Goal: Information Seeking & Learning: Learn about a topic

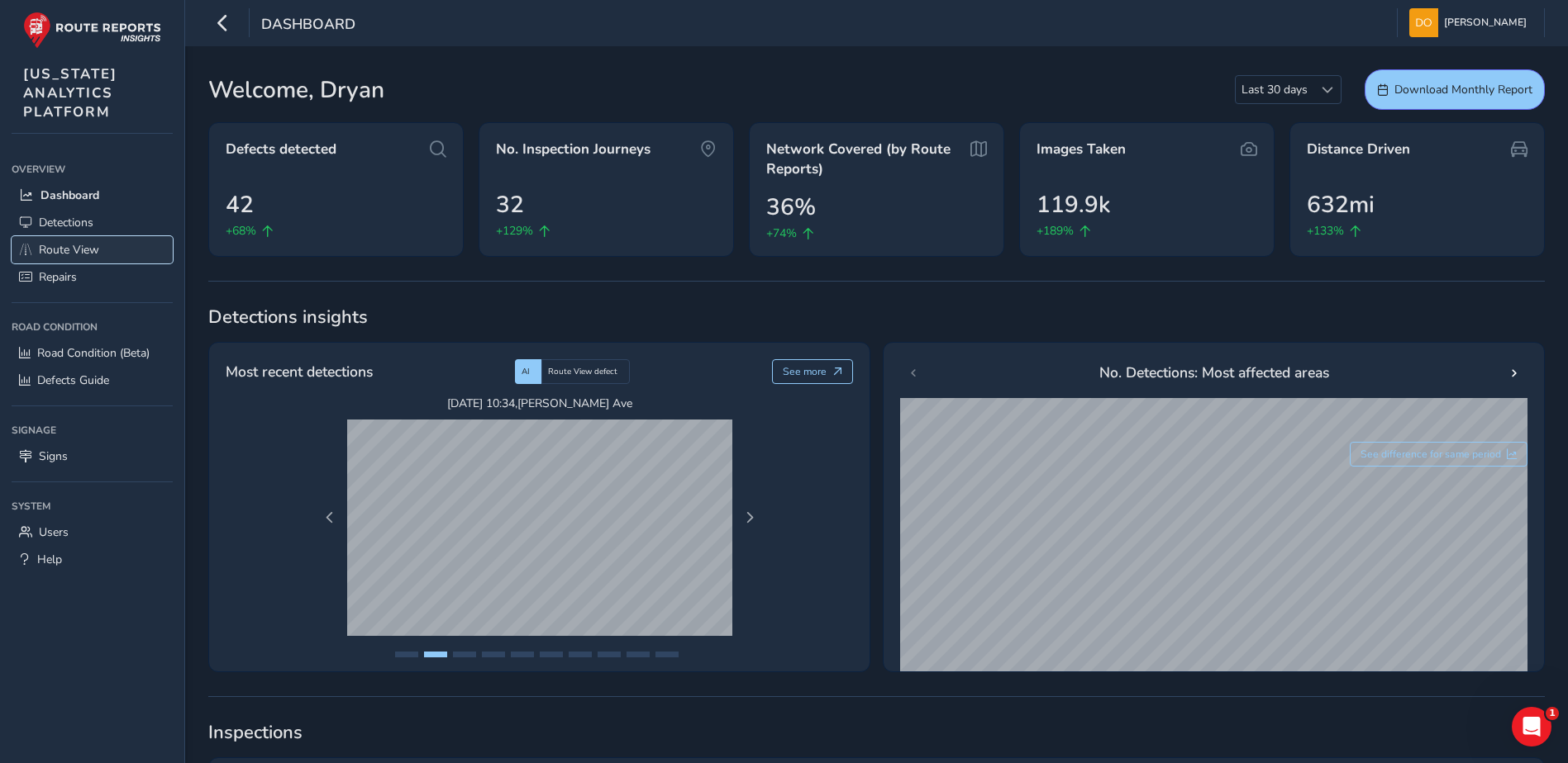
click at [80, 255] on span "Route View" at bounding box center [69, 249] width 60 height 16
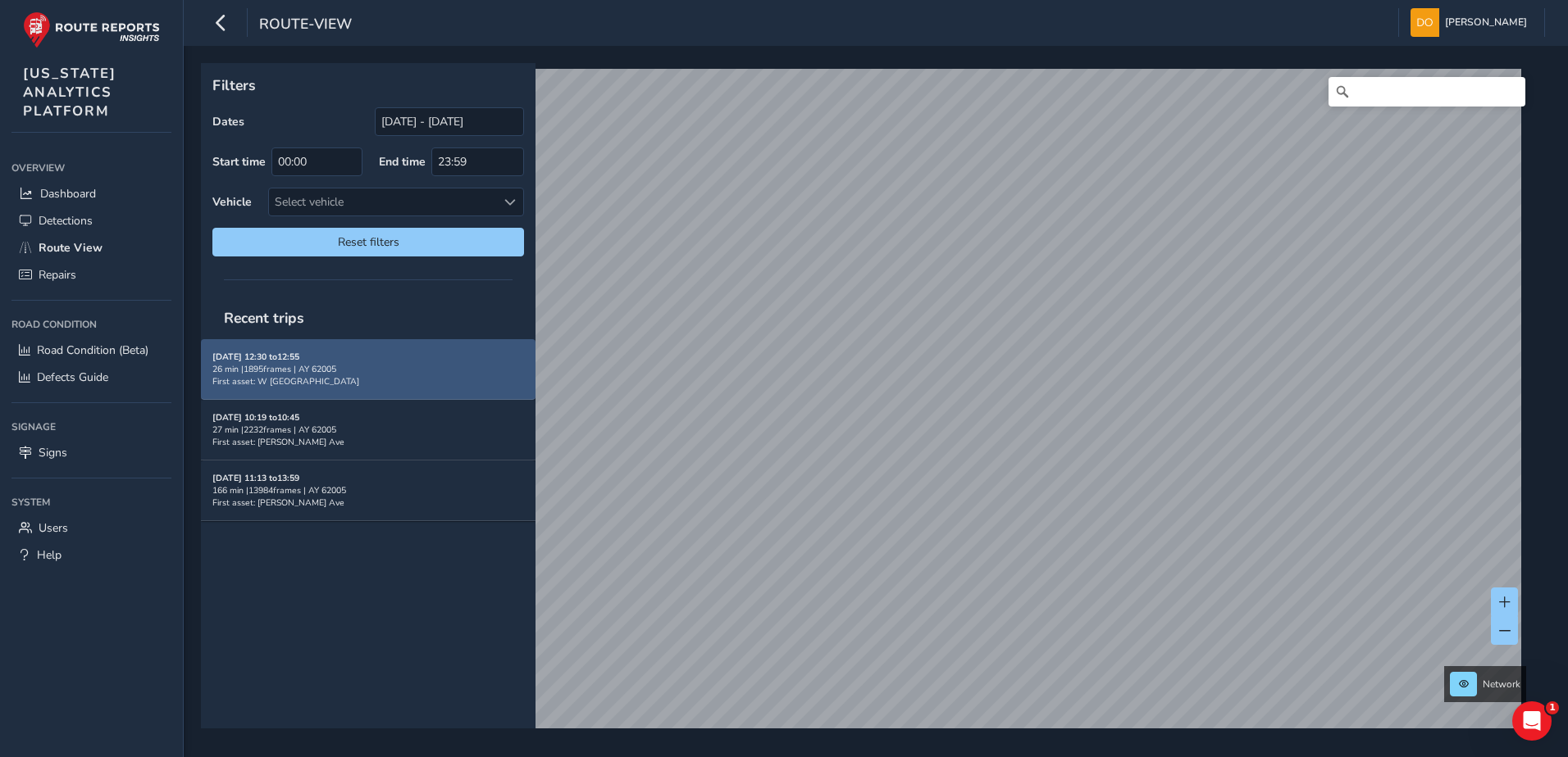
click at [400, 368] on div "26 min | 1895 frames | AY 62005" at bounding box center [368, 369] width 312 height 12
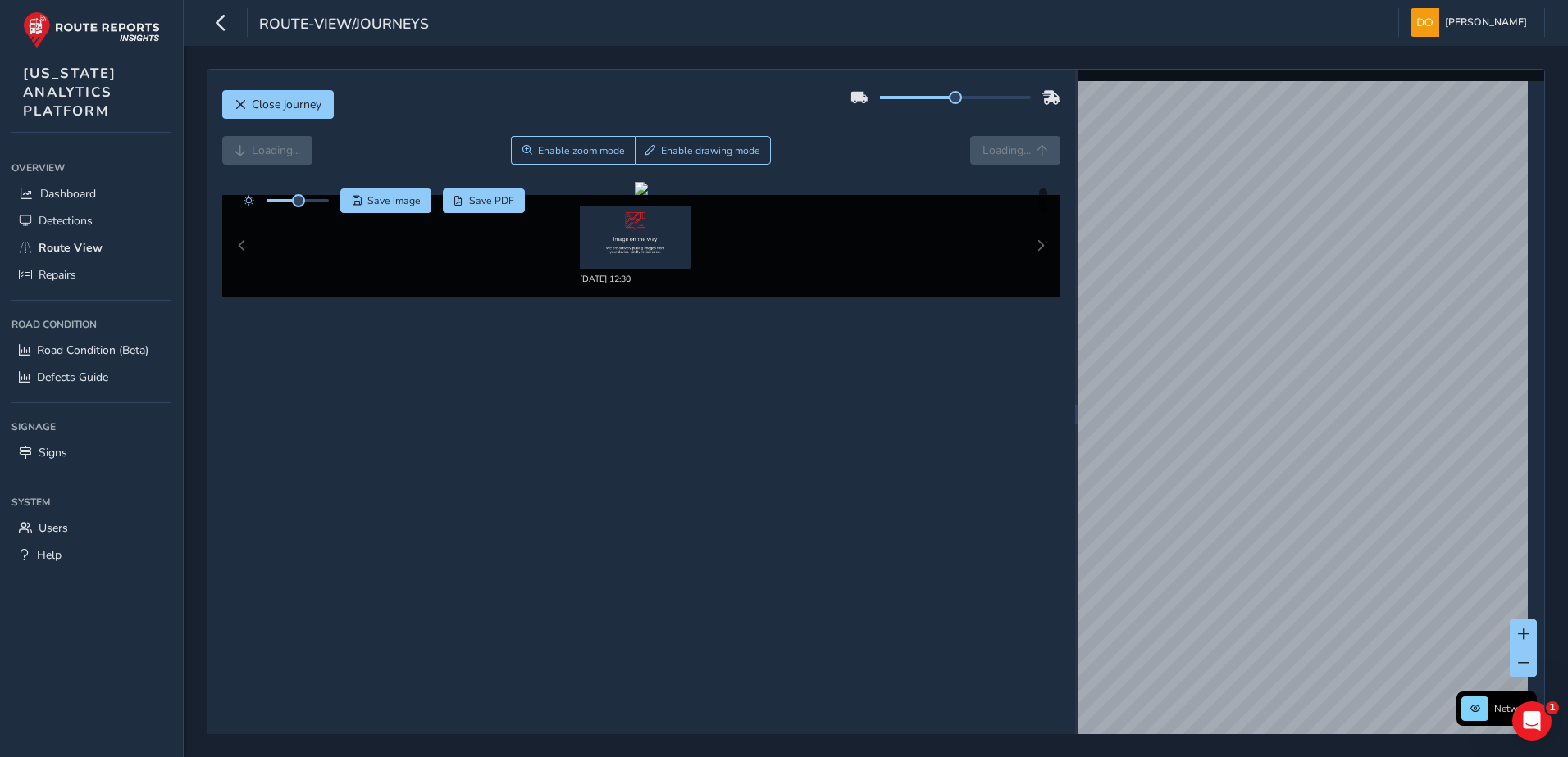
click at [271, 152] on div "Loading... Enable zoom mode Enable drawing mode Loading..." at bounding box center [641, 150] width 839 height 29
drag, startPoint x: 296, startPoint y: 202, endPoint x: 337, endPoint y: 203, distance: 41.0
click at [337, 203] on div "Save image Save PDF" at bounding box center [380, 201] width 290 height 25
click at [1031, 250] on div "09/10/2025, 12:30" at bounding box center [641, 246] width 839 height 102
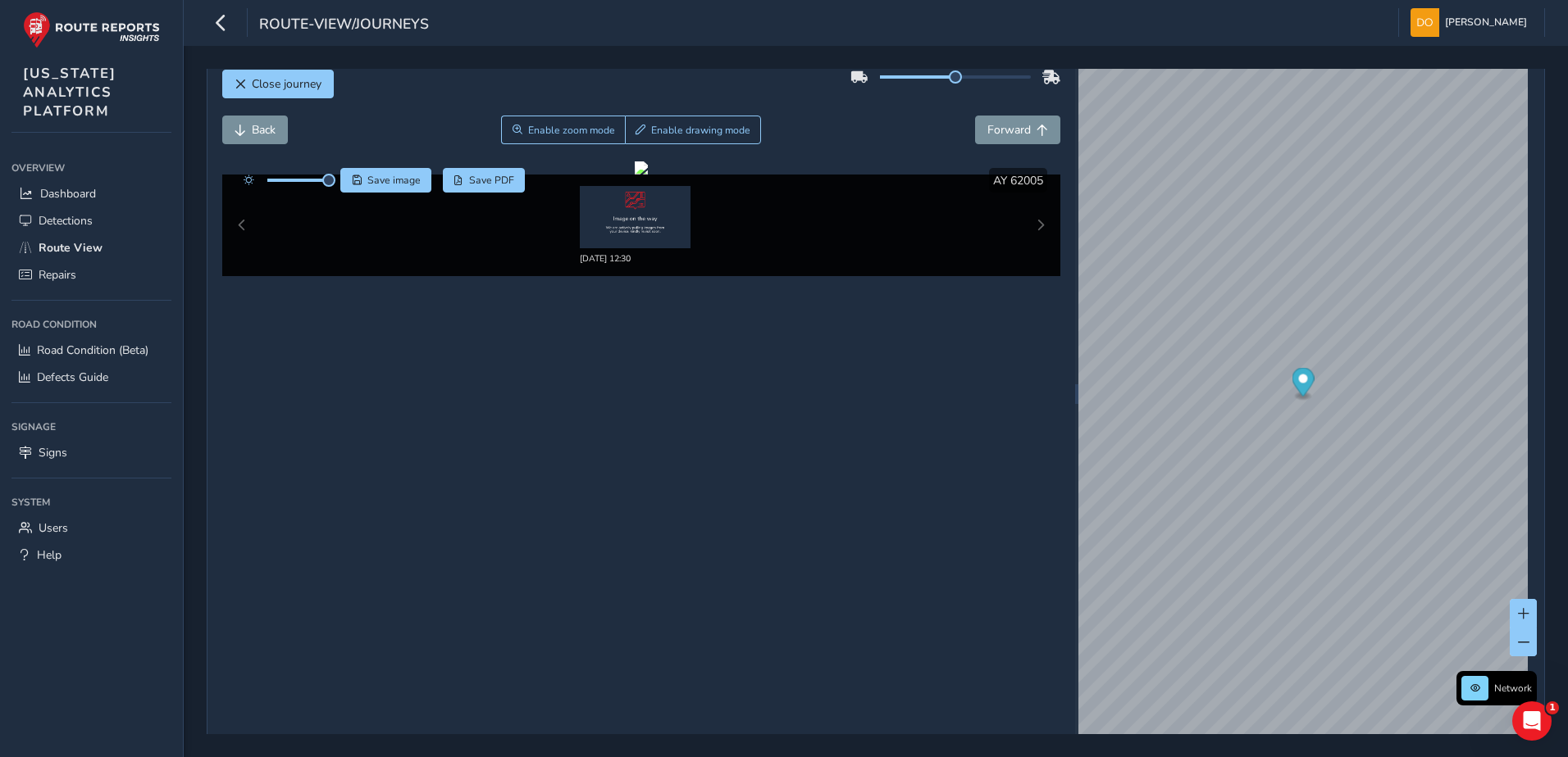
scroll to position [26, 0]
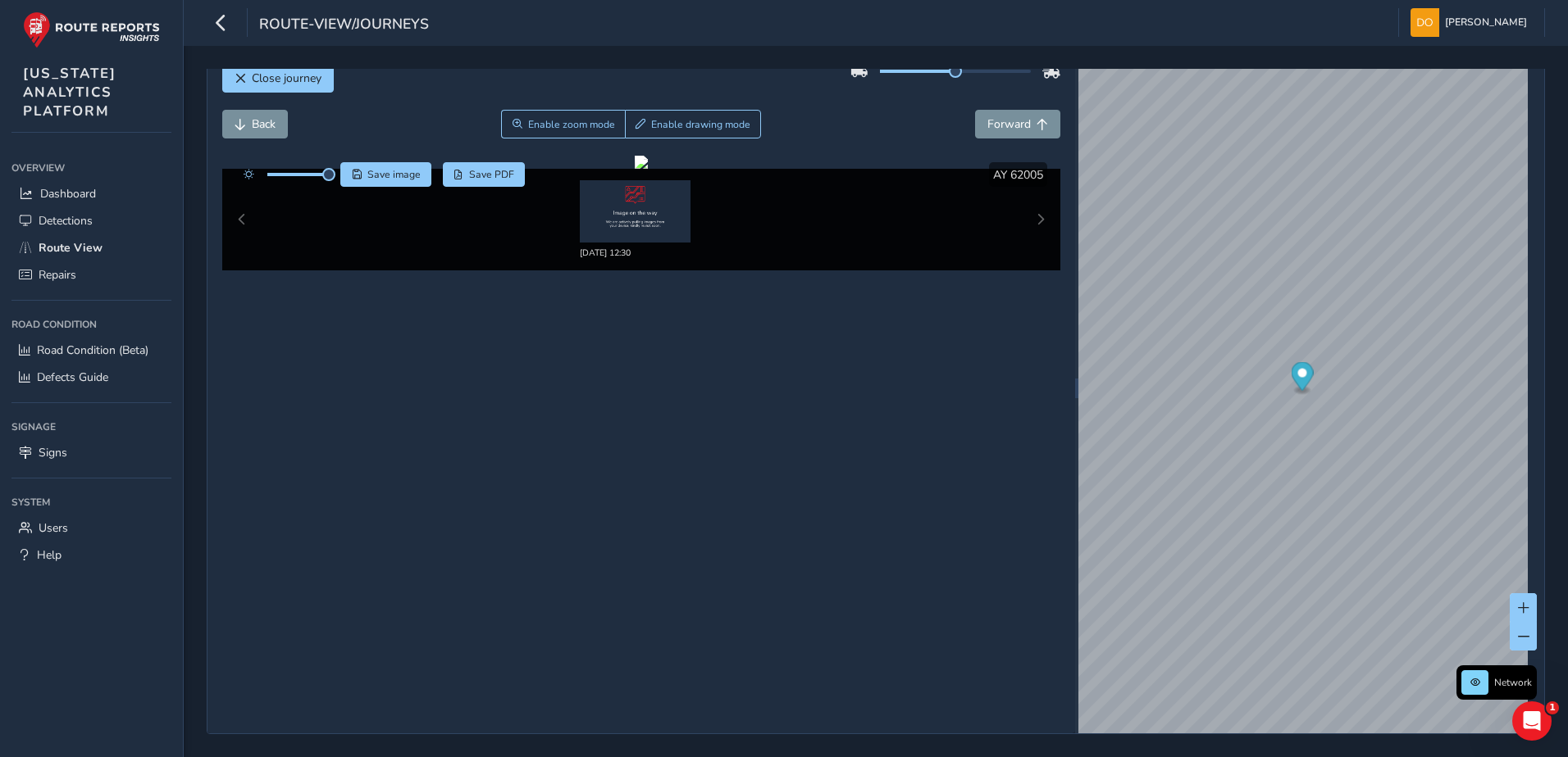
click at [247, 221] on div "09/10/2025, 12:30" at bounding box center [641, 219] width 839 height 102
click at [656, 211] on img at bounding box center [635, 211] width 111 height 62
click at [653, 211] on img at bounding box center [635, 211] width 111 height 62
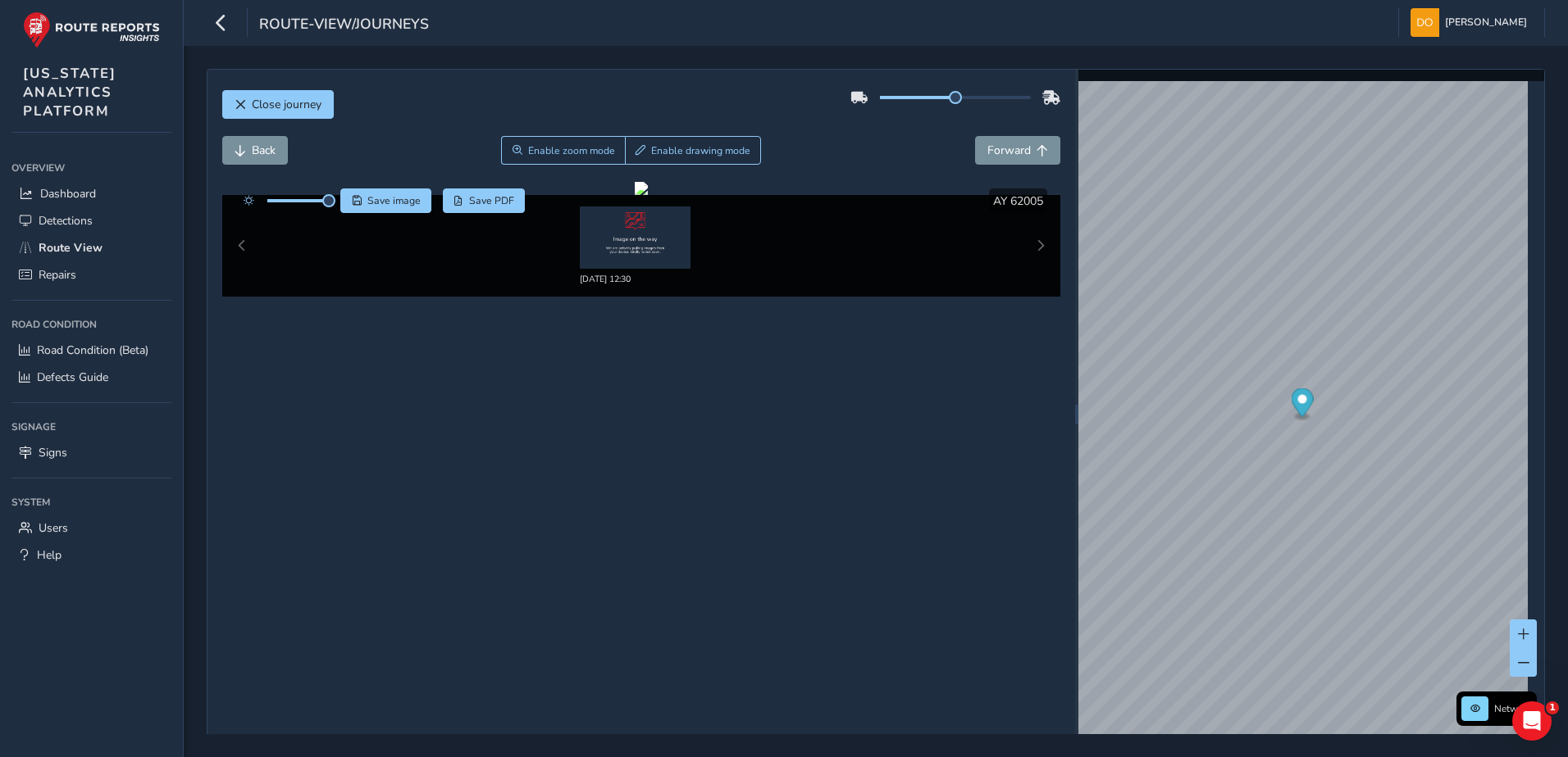
click at [941, 94] on div at bounding box center [955, 98] width 210 height 26
drag, startPoint x: 944, startPoint y: 96, endPoint x: 1028, endPoint y: 104, distance: 84.4
click at [1028, 104] on div at bounding box center [955, 98] width 210 height 26
drag, startPoint x: 1027, startPoint y: 104, endPoint x: 890, endPoint y: 115, distance: 137.4
click at [844, 122] on div "Close journey" at bounding box center [641, 111] width 839 height 53
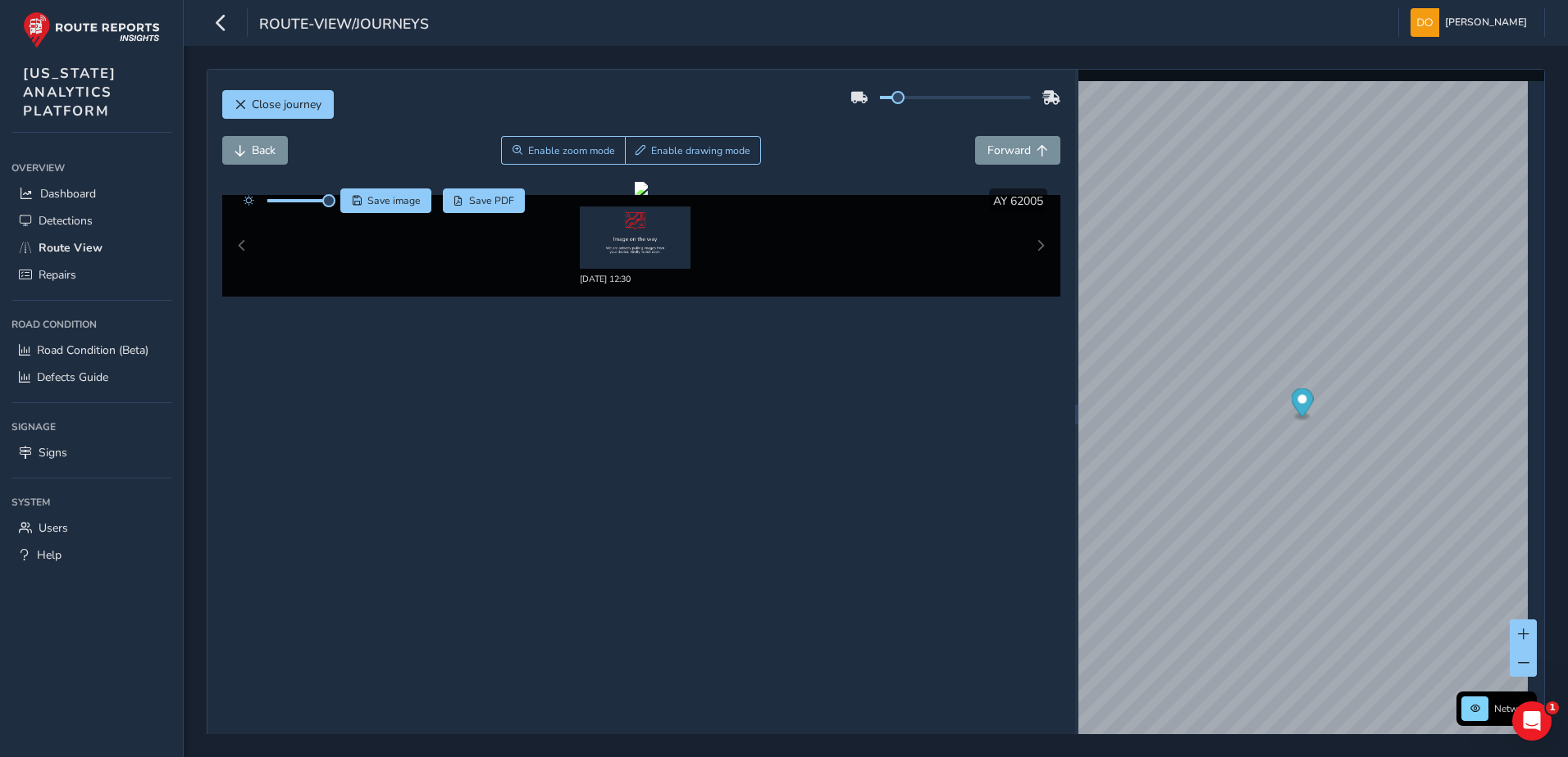
drag, startPoint x: 1023, startPoint y: 102, endPoint x: 895, endPoint y: 117, distance: 128.9
click at [894, 117] on div "Close journey" at bounding box center [641, 111] width 839 height 53
click at [243, 246] on div "09/10/2025, 12:30" at bounding box center [641, 246] width 839 height 102
click at [662, 244] on img at bounding box center [635, 238] width 111 height 62
click at [651, 241] on img at bounding box center [635, 238] width 111 height 62
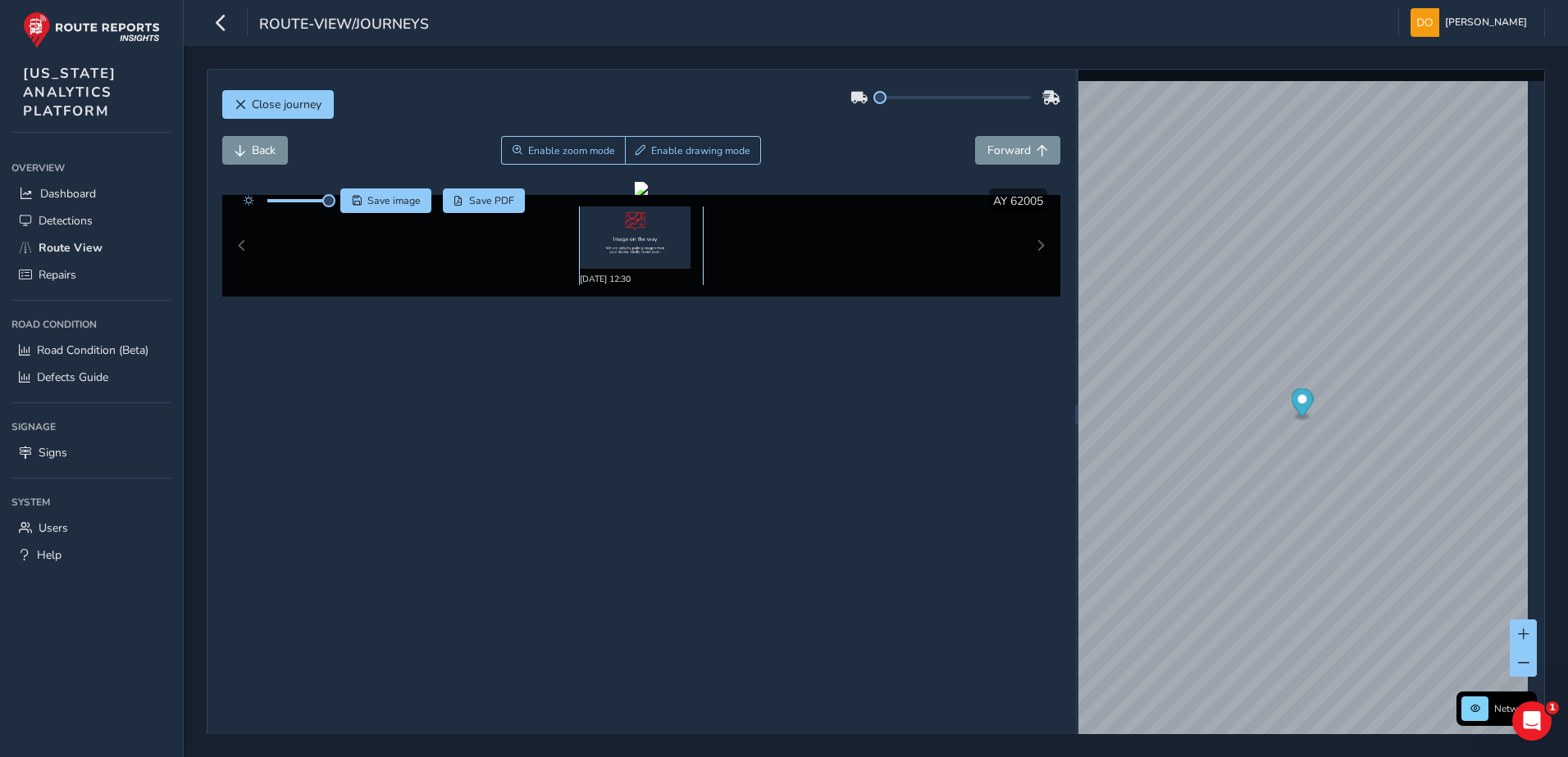
click at [626, 218] on img at bounding box center [635, 238] width 111 height 62
click at [1022, 155] on span "Forward" at bounding box center [1009, 150] width 44 height 16
click at [1022, 155] on span "Forward" at bounding box center [1009, 150] width 44 height 16
click at [1022, 155] on span "Forward" at bounding box center [1009, 150] width 44 height 16
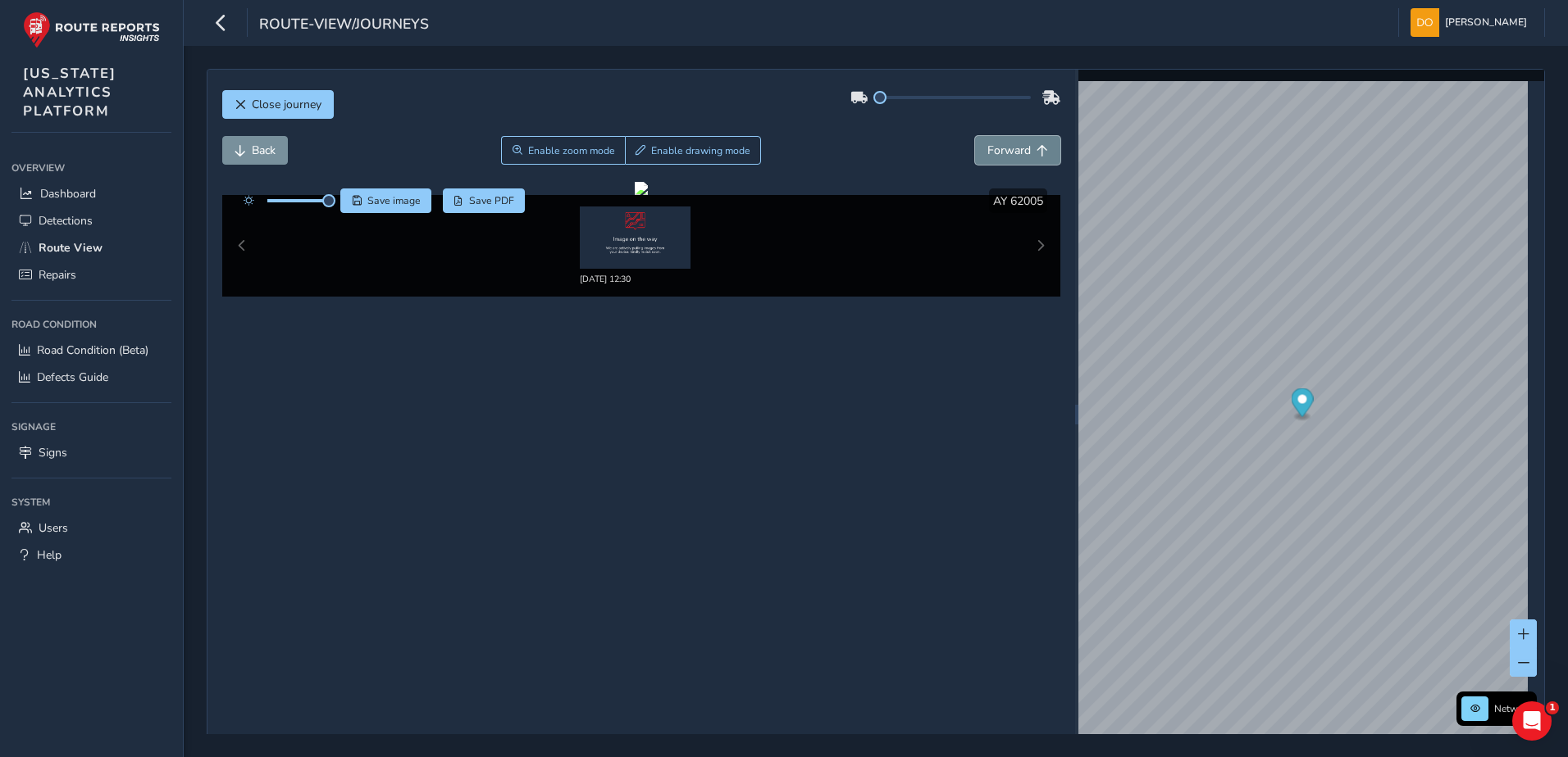
click at [1022, 155] on span "Forward" at bounding box center [1009, 150] width 44 height 16
click at [1045, 156] on button "Forward" at bounding box center [1018, 150] width 86 height 29
click at [1316, 390] on div "x" at bounding box center [1397, 404] width 164 height 35
click at [1324, 399] on div "x" at bounding box center [1397, 404] width 155 height 27
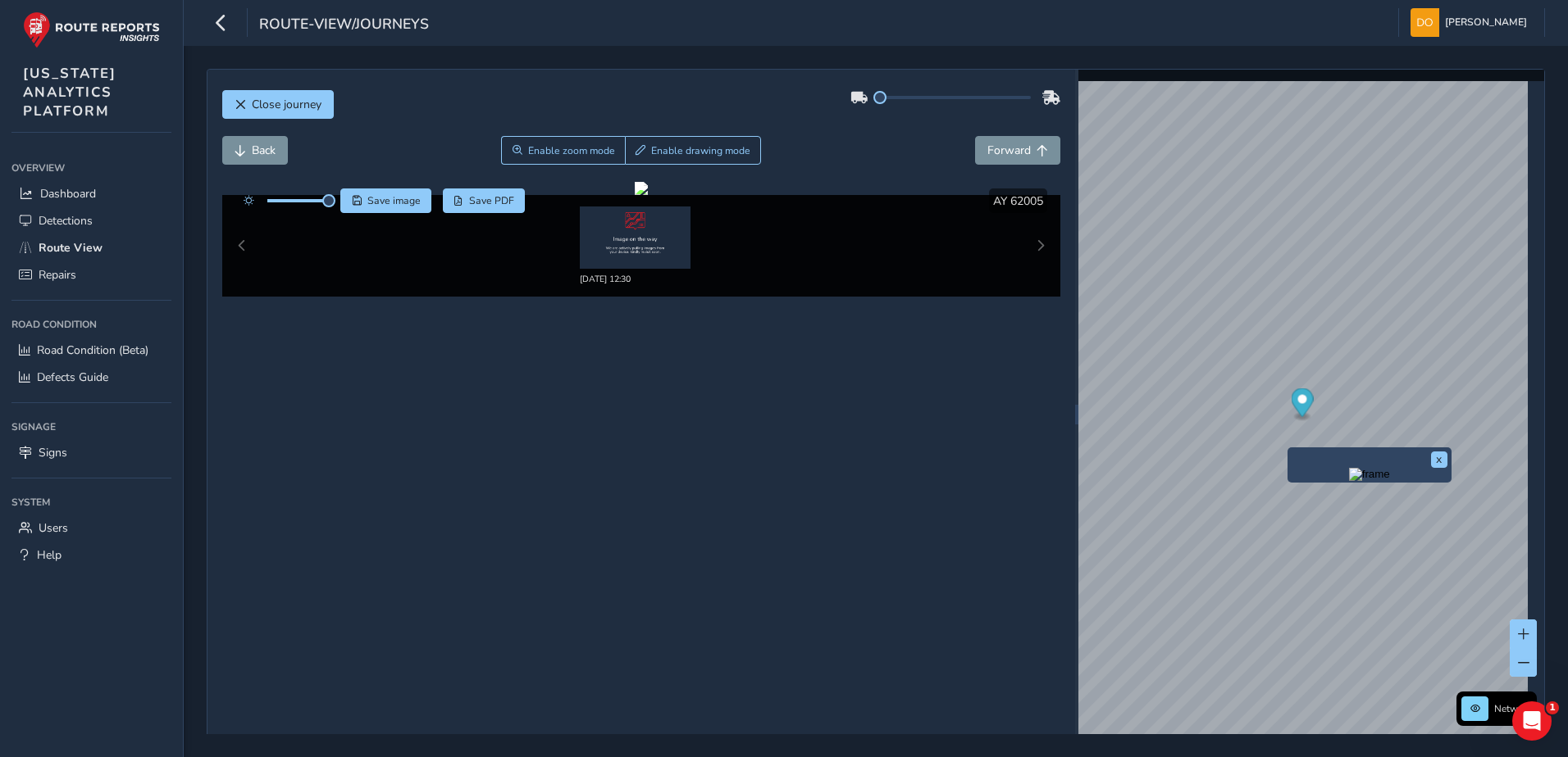
click at [1290, 452] on div "x" at bounding box center [1369, 465] width 164 height 35
click at [1345, 473] on div "Preview frame" at bounding box center [1369, 474] width 155 height 13
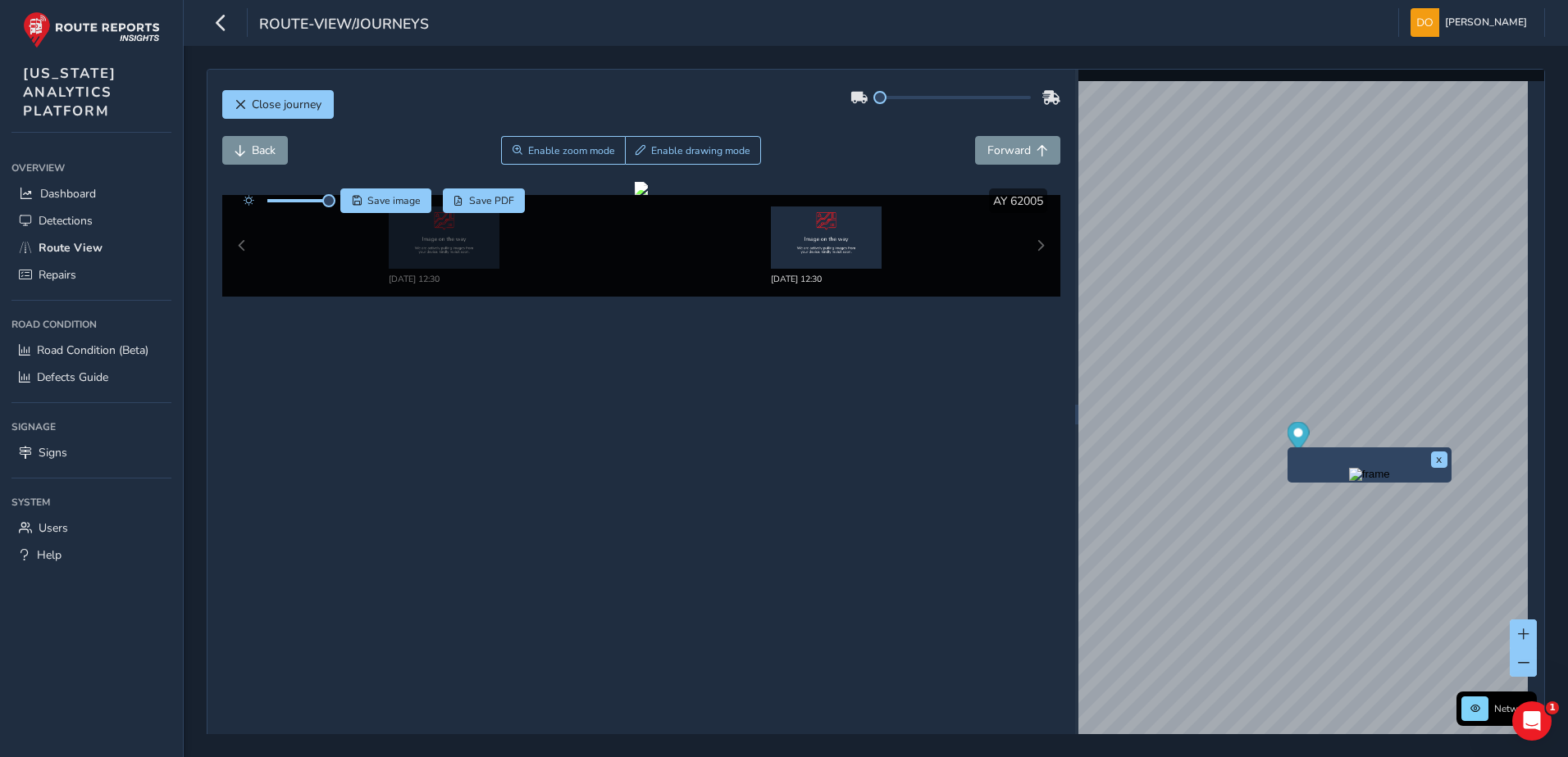
click at [1352, 475] on img "Preview frame" at bounding box center [1369, 474] width 41 height 13
click at [982, 313] on div "Close journey Back Enable zoom mode Enable drawing mode Forward Click and Drag …" at bounding box center [876, 415] width 1339 height 692
click at [762, 399] on div "Close journey Back Enable zoom mode Enable drawing mode Forward Click and Drag …" at bounding box center [876, 415] width 1339 height 692
click at [974, 464] on div "Close journey Back Enable zoom mode Enable drawing mode Forward Click and Drag …" at bounding box center [876, 415] width 1339 height 692
click at [991, 456] on div "Close journey Back Enable zoom mode Enable drawing mode Forward Click and Drag …" at bounding box center [876, 415] width 1339 height 692
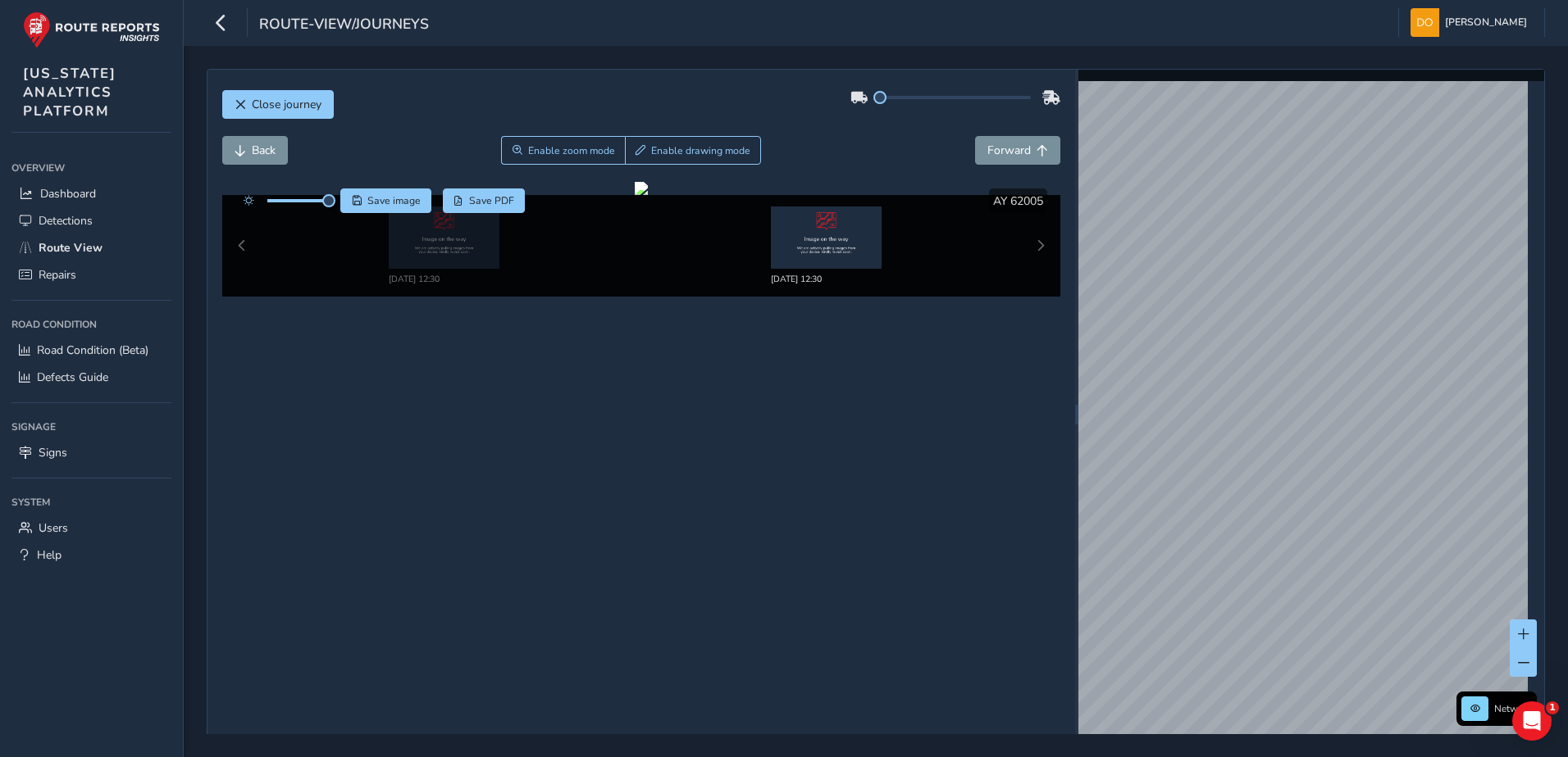
click at [1033, 476] on div "Close journey Back Enable zoom mode Enable drawing mode Forward Click and Drag …" at bounding box center [876, 415] width 1339 height 692
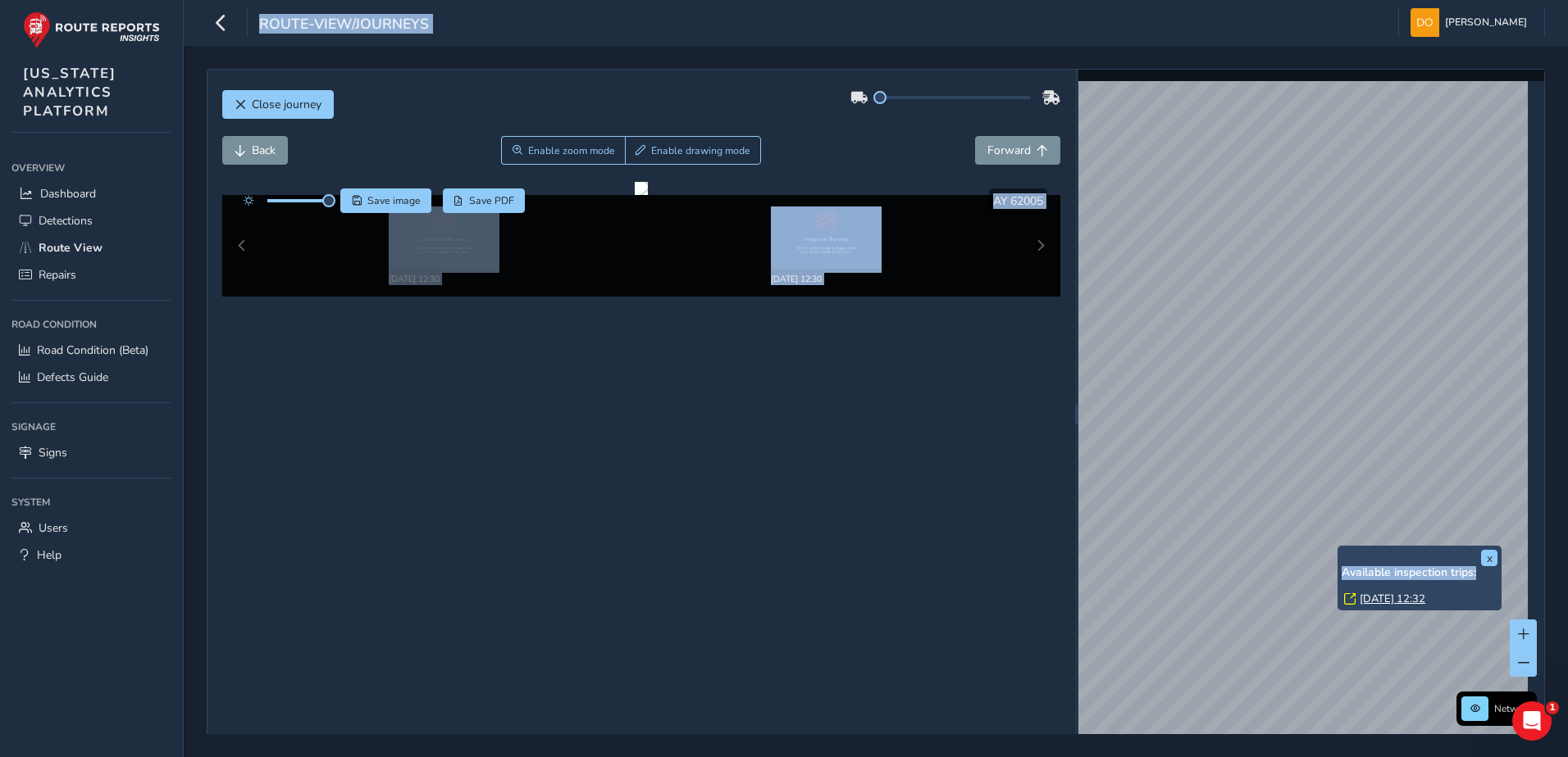
click at [1342, 309] on div "x Available inspection trips: Wed, 10 Sep, 12:32 Network © Mapbox © OpenStreetM…" at bounding box center [1311, 415] width 466 height 690
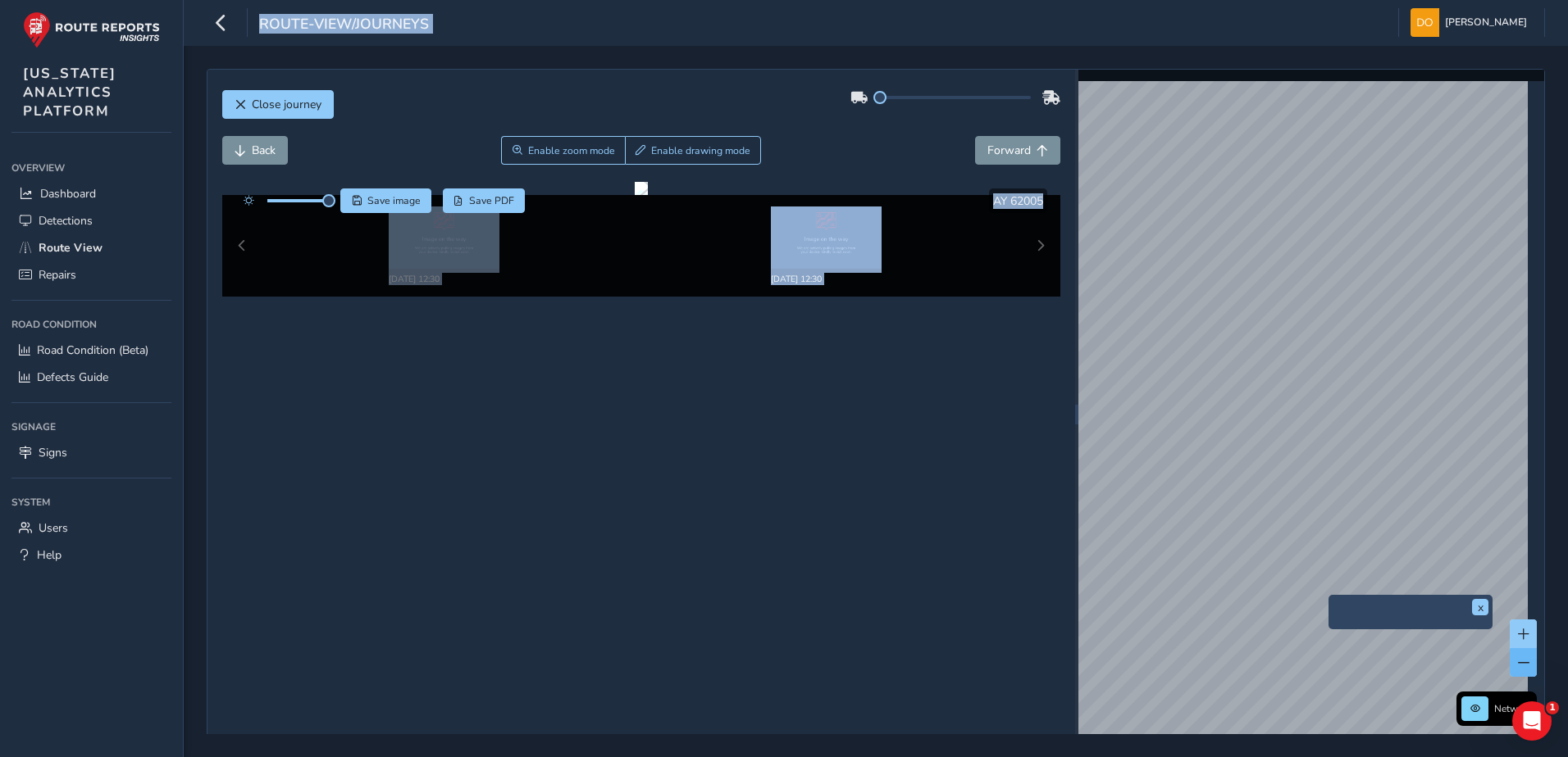
scroll to position [26, 0]
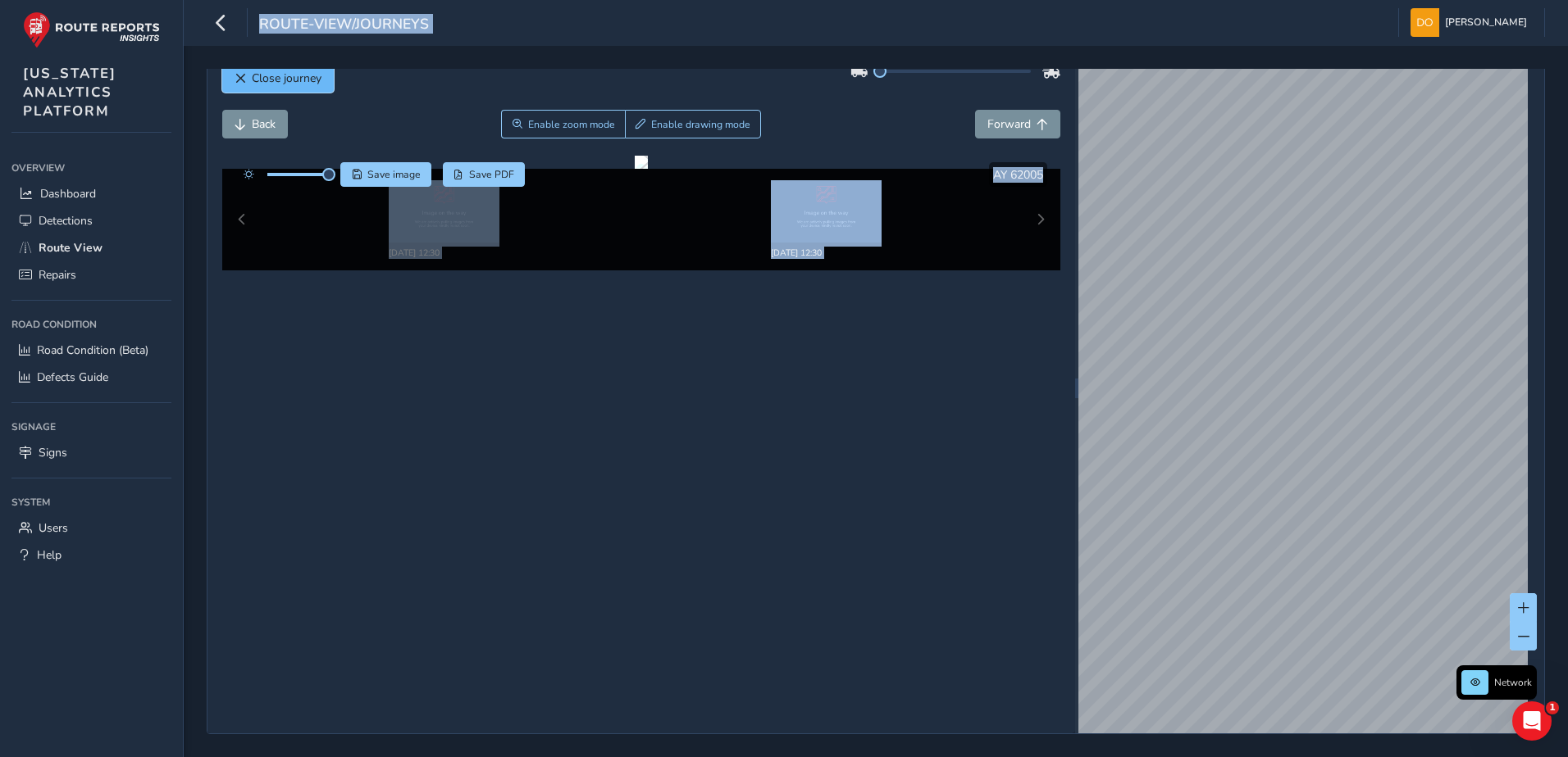
click at [267, 85] on span "Close journey" at bounding box center [286, 78] width 70 height 16
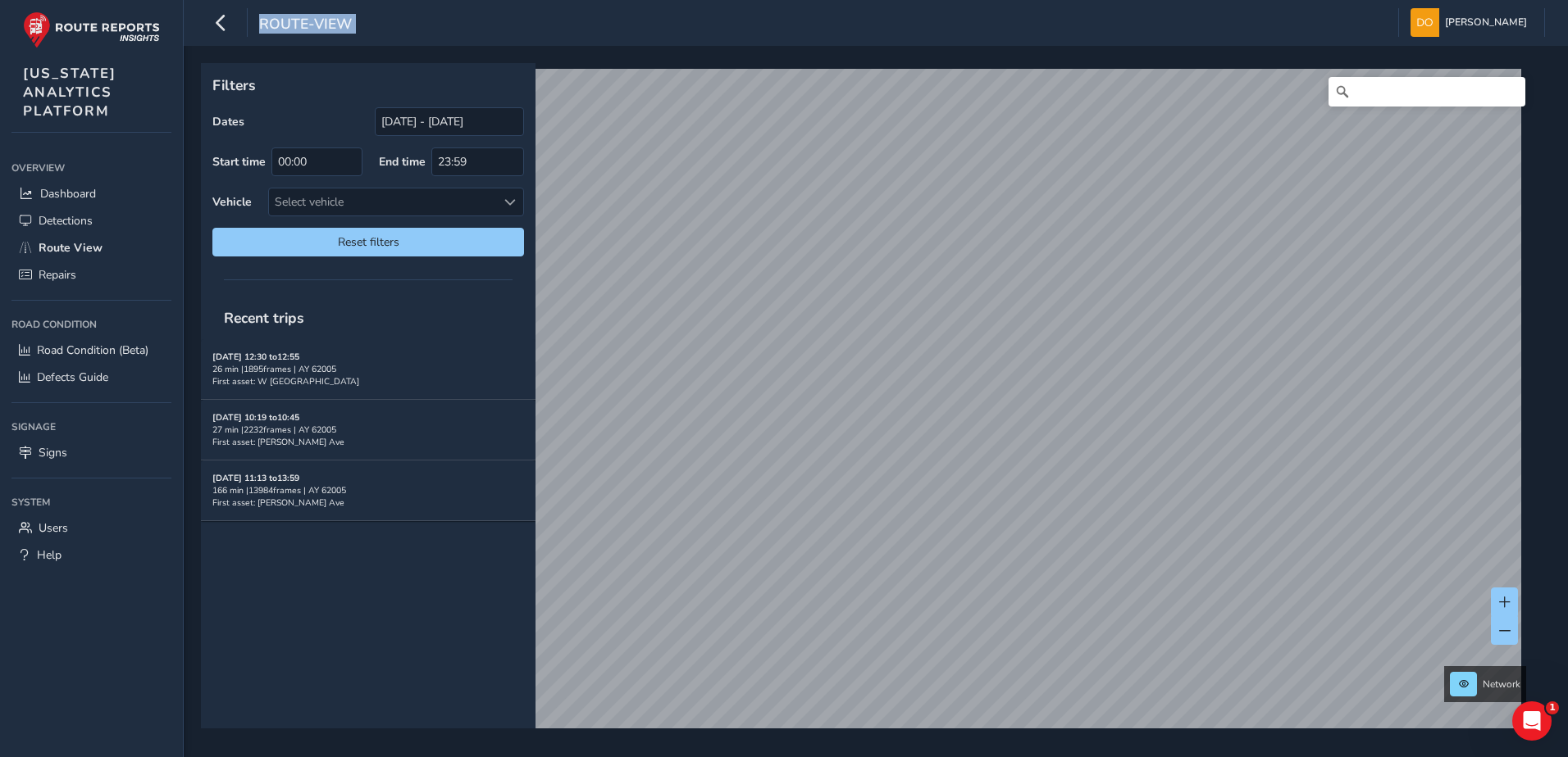
click at [448, 330] on div "Recent trips" at bounding box center [368, 318] width 335 height 43
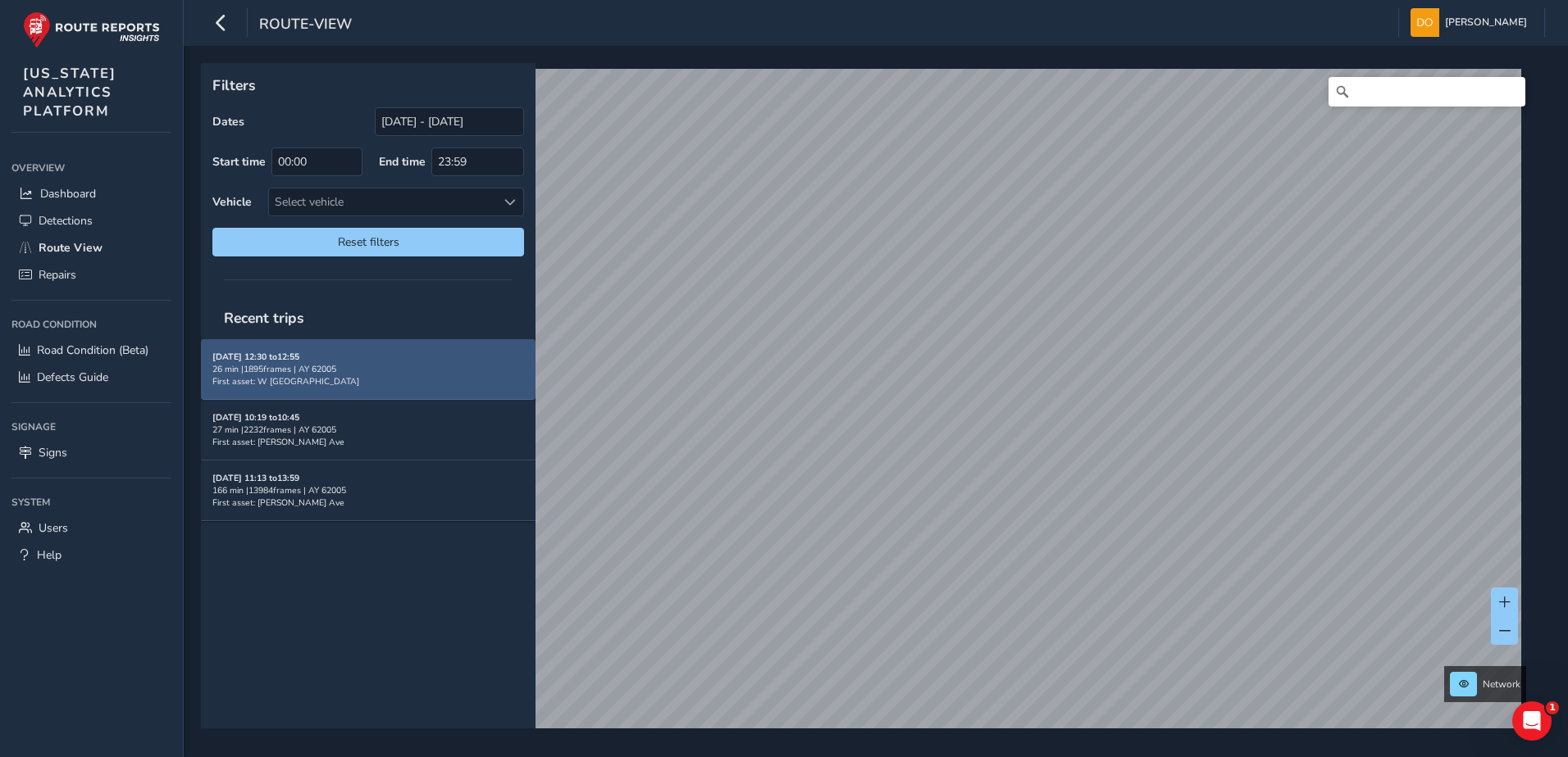
click at [288, 369] on div "26 min | 1895 frames | AY 62005" at bounding box center [368, 369] width 312 height 12
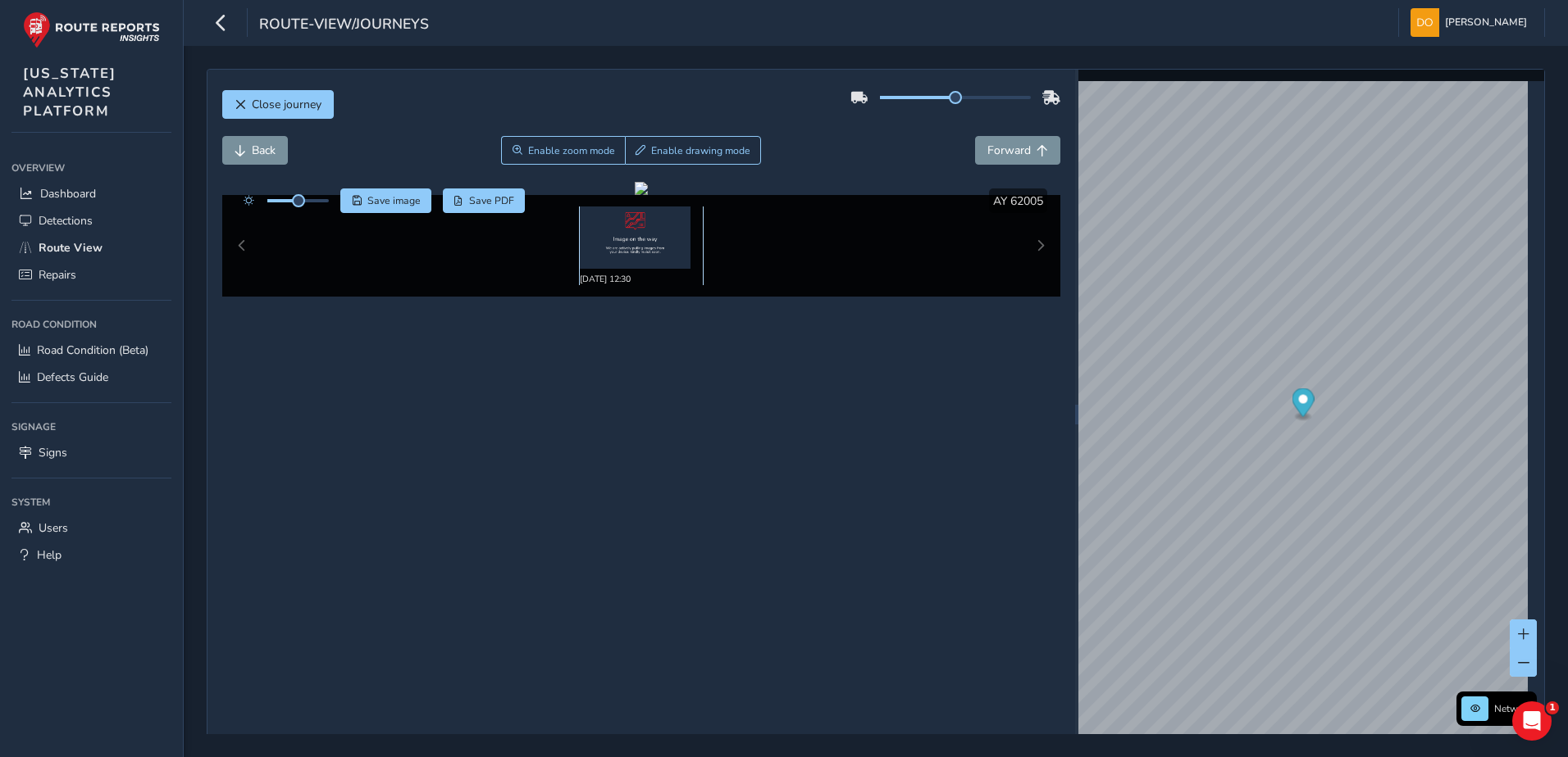
click at [605, 242] on img at bounding box center [635, 238] width 111 height 62
click at [608, 242] on img at bounding box center [635, 238] width 111 height 62
click at [270, 155] on span "Back" at bounding box center [263, 150] width 24 height 16
drag, startPoint x: 240, startPoint y: 151, endPoint x: 252, endPoint y: 155, distance: 12.6
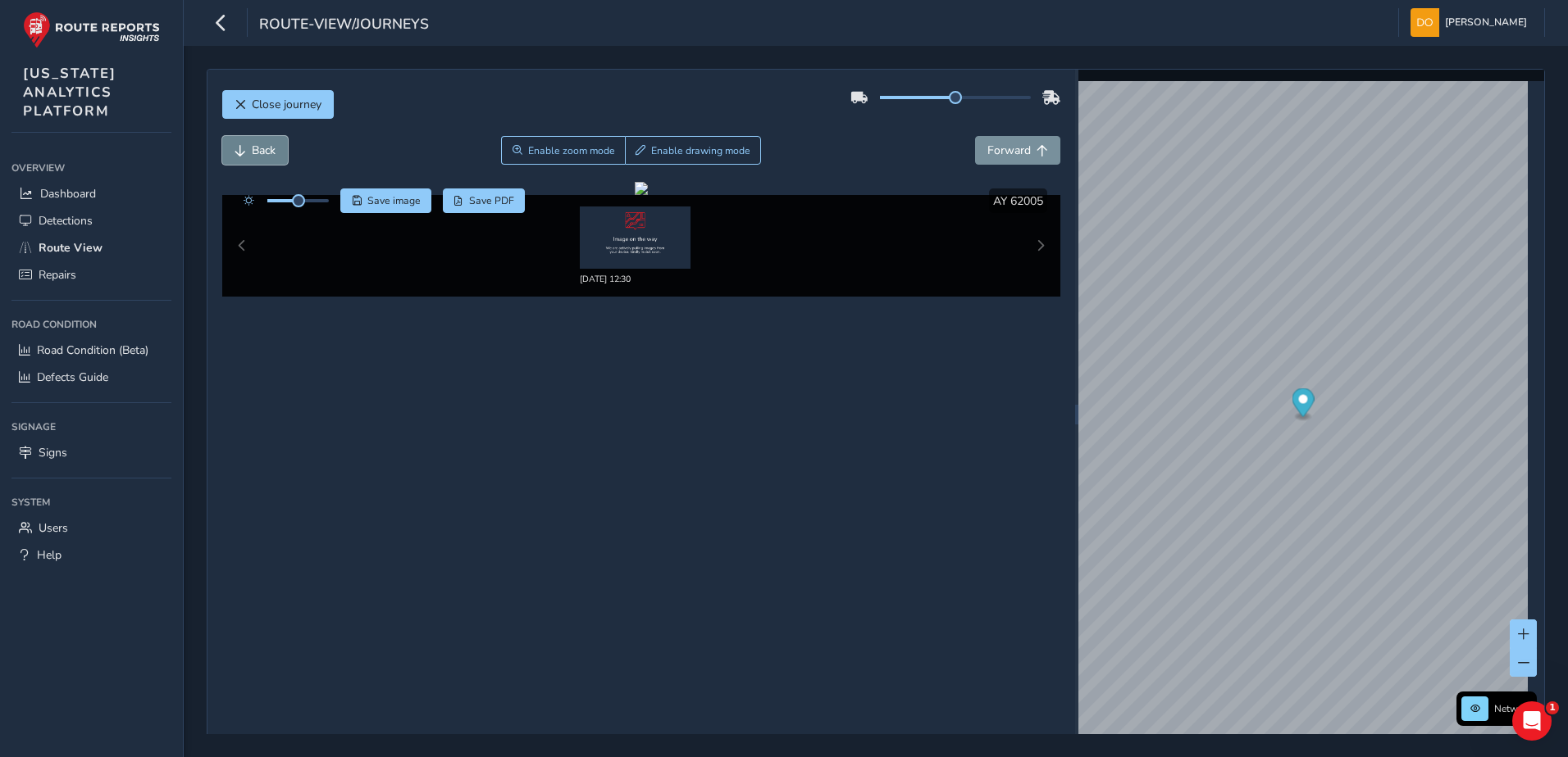
click at [242, 151] on span "Back" at bounding box center [240, 151] width 12 height 12
drag, startPoint x: 301, startPoint y: 206, endPoint x: 317, endPoint y: 212, distance: 17.1
click at [317, 211] on div at bounding box center [282, 201] width 95 height 25
click at [238, 246] on div "09/10/2025, 12:30" at bounding box center [641, 246] width 839 height 102
click at [243, 246] on div "09/10/2025, 12:30" at bounding box center [641, 246] width 839 height 102
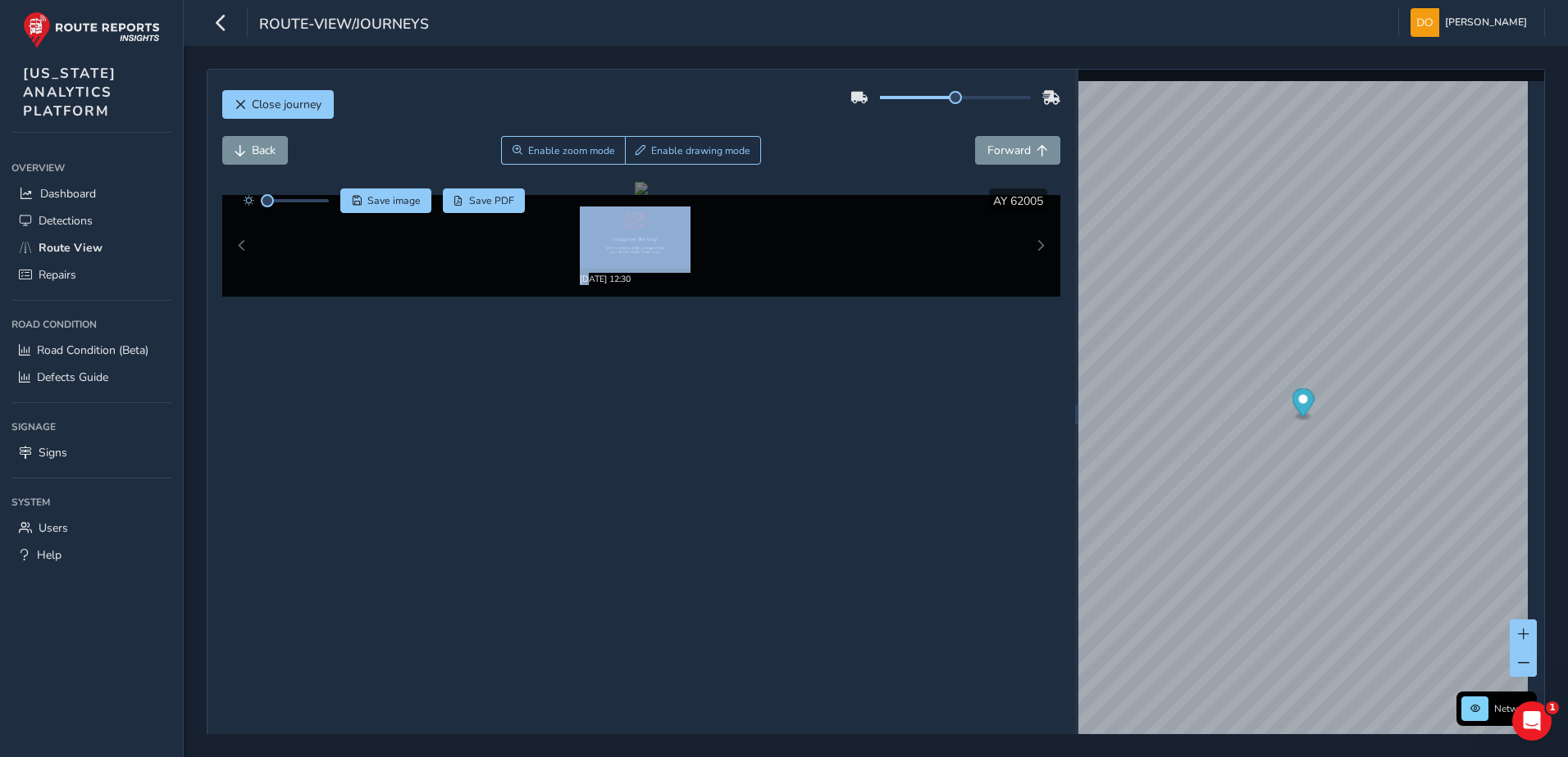
drag, startPoint x: 243, startPoint y: 246, endPoint x: 321, endPoint y: 247, distance: 78.0
click at [321, 247] on div "09/10/2025, 12:30" at bounding box center [641, 246] width 764 height 79
click at [1038, 268] on div "09/10/2025, 12:30" at bounding box center [641, 246] width 839 height 102
click at [1030, 248] on div "09/10/2025, 12:30" at bounding box center [641, 246] width 839 height 102
click at [1518, 666] on span at bounding box center [1524, 663] width 12 height 12
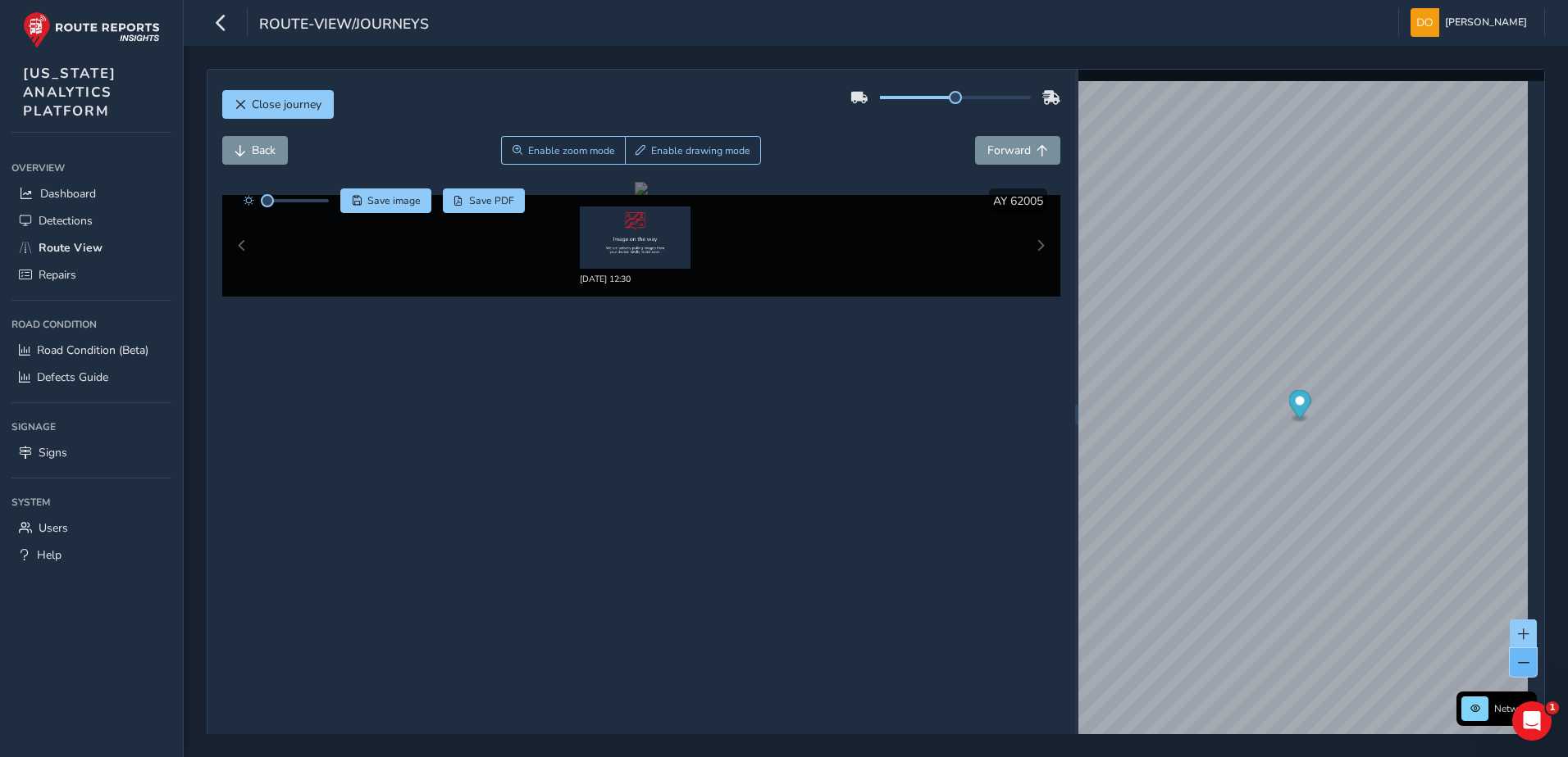
click at [1518, 666] on span at bounding box center [1524, 663] width 12 height 12
click at [1518, 659] on span at bounding box center [1524, 663] width 12 height 12
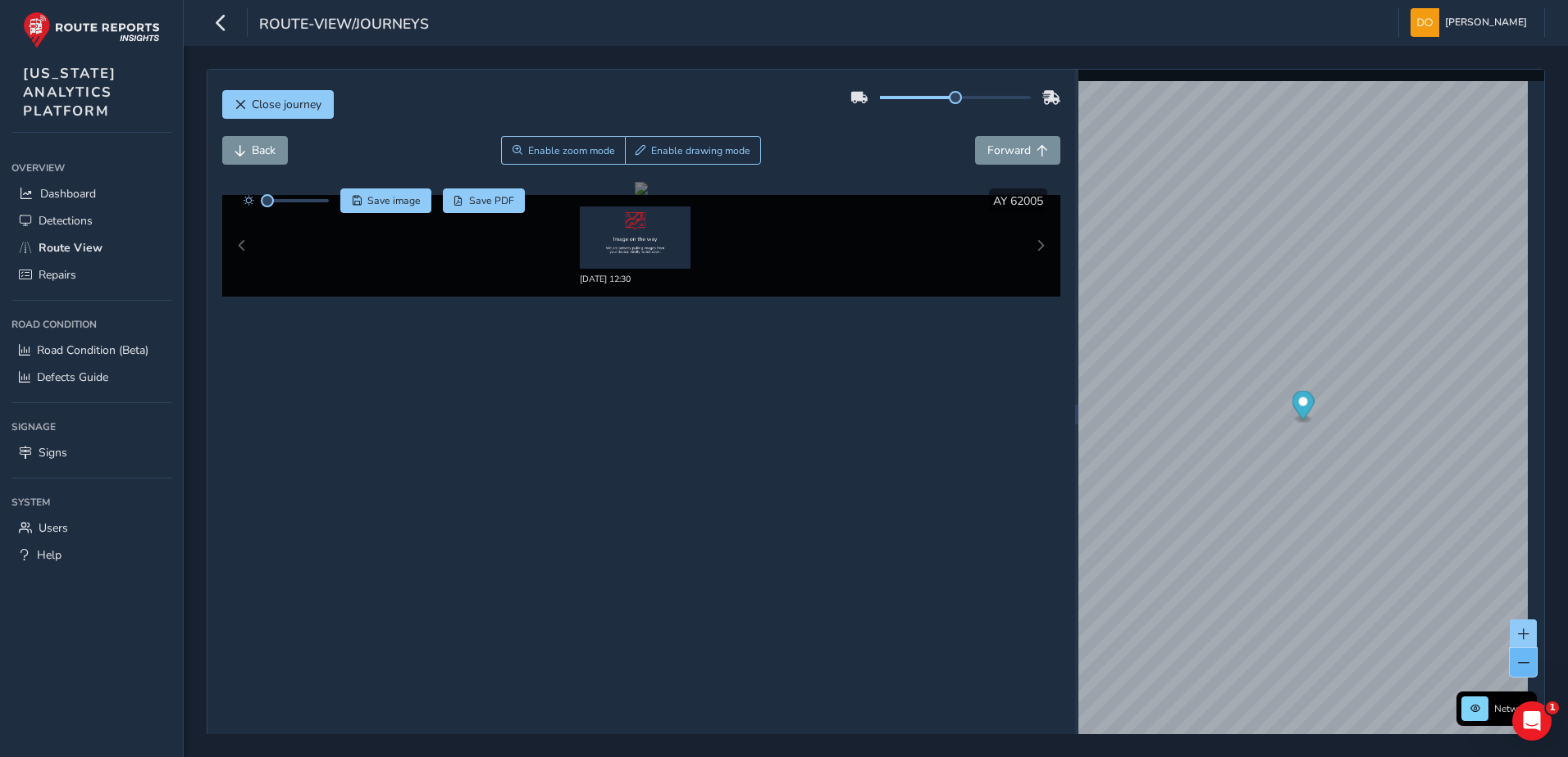
click at [1518, 659] on span at bounding box center [1524, 663] width 12 height 12
click at [1219, 644] on div "x Available inspection trips: Wed, 10 Sep, 12:47" at bounding box center [1298, 674] width 164 height 65
click at [1517, 635] on button at bounding box center [1523, 634] width 27 height 29
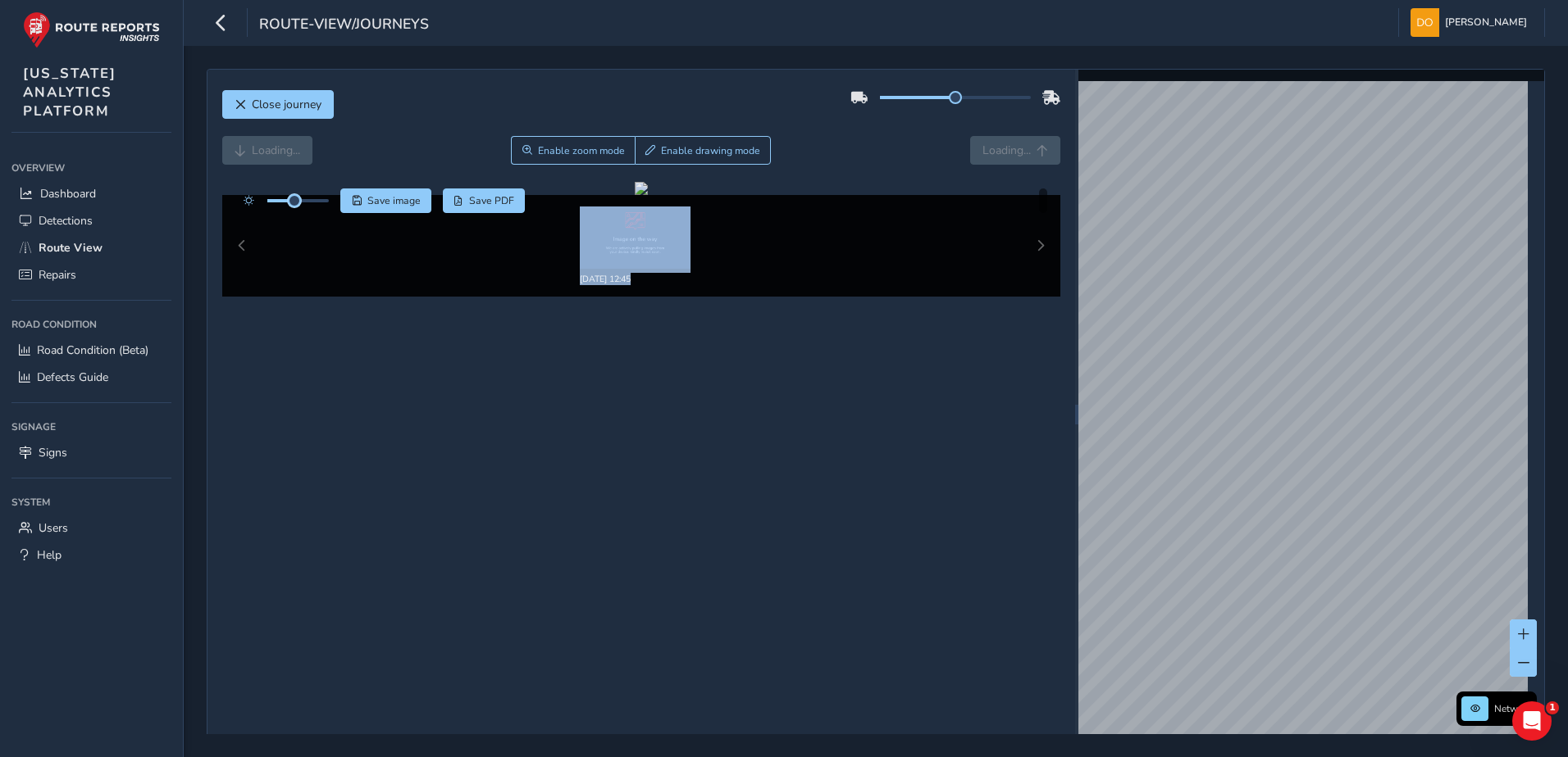
drag, startPoint x: 299, startPoint y: 205, endPoint x: 294, endPoint y: 218, distance: 13.9
click at [294, 218] on div "Click and Drag to Annotate [DATE] 12:45 Save image Save PDF Hide detections" at bounding box center [641, 239] width 839 height 115
drag, startPoint x: 294, startPoint y: 218, endPoint x: 269, endPoint y: 153, distance: 69.6
click at [269, 153] on div "Loading... Enable zoom mode Enable drawing mode Loading..." at bounding box center [641, 150] width 839 height 29
click at [271, 154] on div "Loading... Enable zoom mode Enable drawing mode Loading..." at bounding box center [641, 150] width 839 height 29
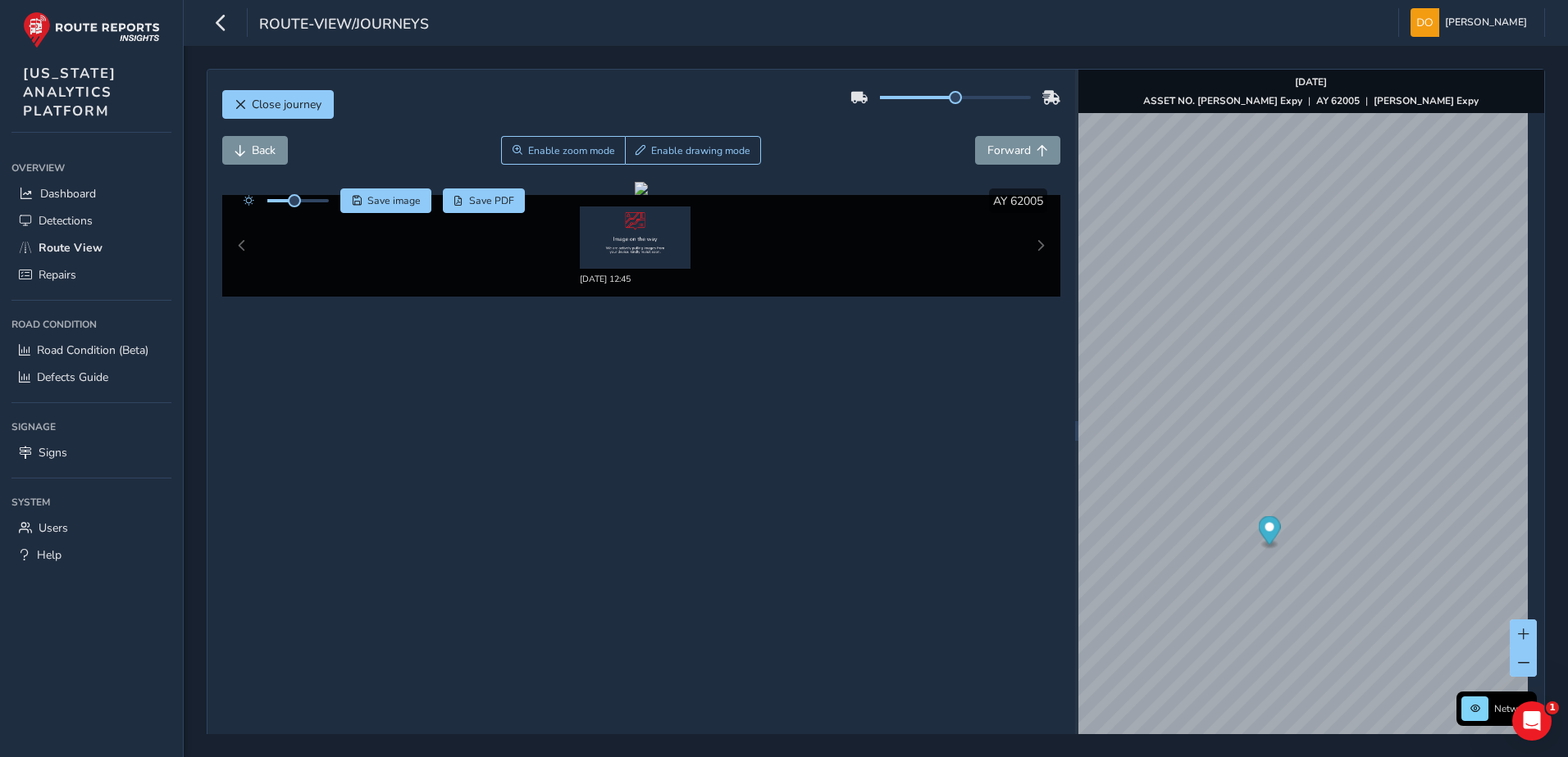
drag, startPoint x: 751, startPoint y: 256, endPoint x: 695, endPoint y: 256, distance: 56.0
click at [749, 257] on div "[DATE] 12:45" at bounding box center [641, 246] width 764 height 79
click at [634, 229] on img at bounding box center [635, 238] width 111 height 62
click at [698, 249] on div "[DATE] 12:45" at bounding box center [641, 246] width 123 height 79
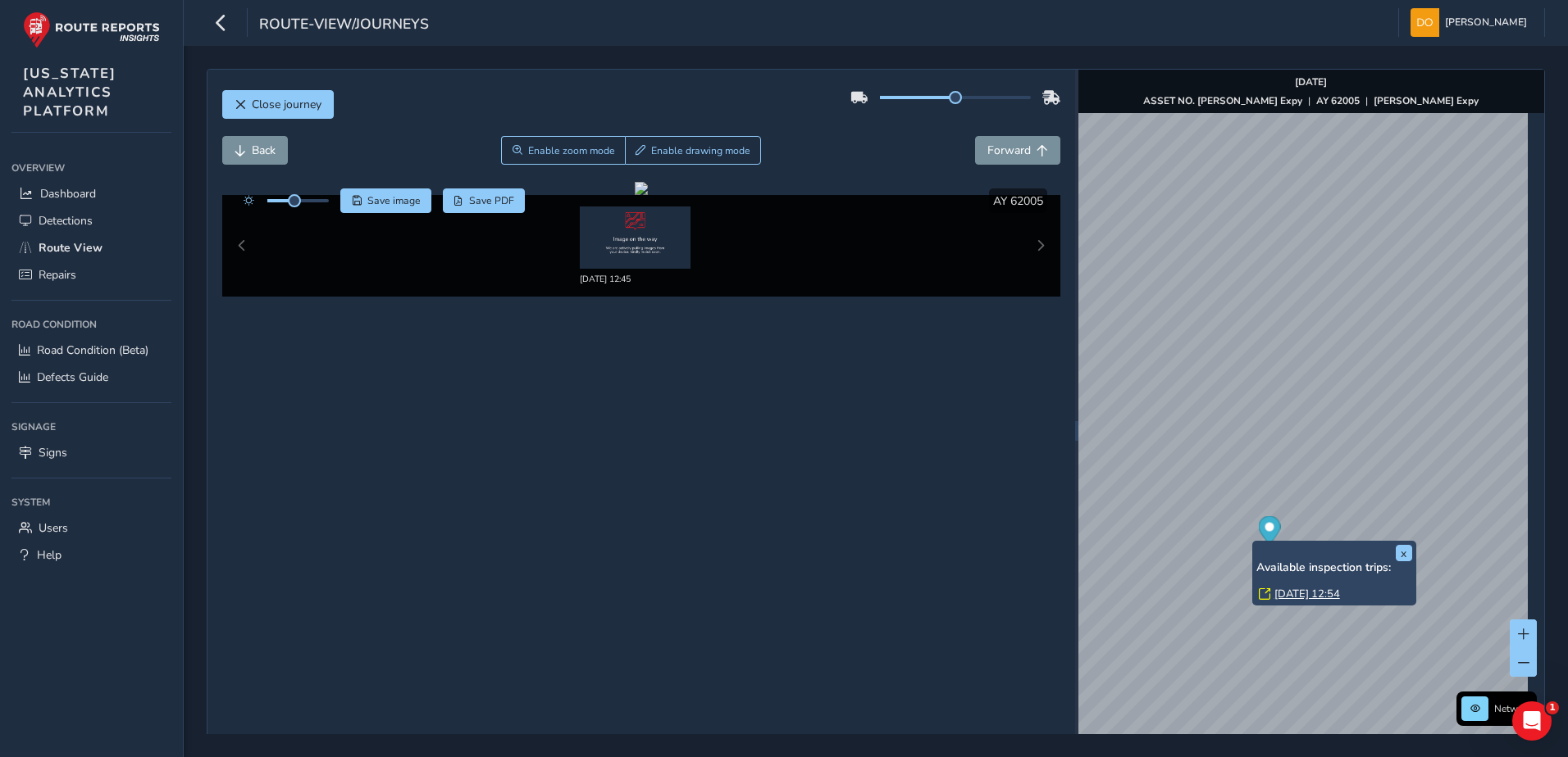
click at [1265, 592] on icon at bounding box center [1265, 594] width 12 height 12
drag, startPoint x: 952, startPoint y: 96, endPoint x: 1044, endPoint y: 97, distance: 92.0
click at [1043, 96] on div at bounding box center [955, 98] width 210 height 26
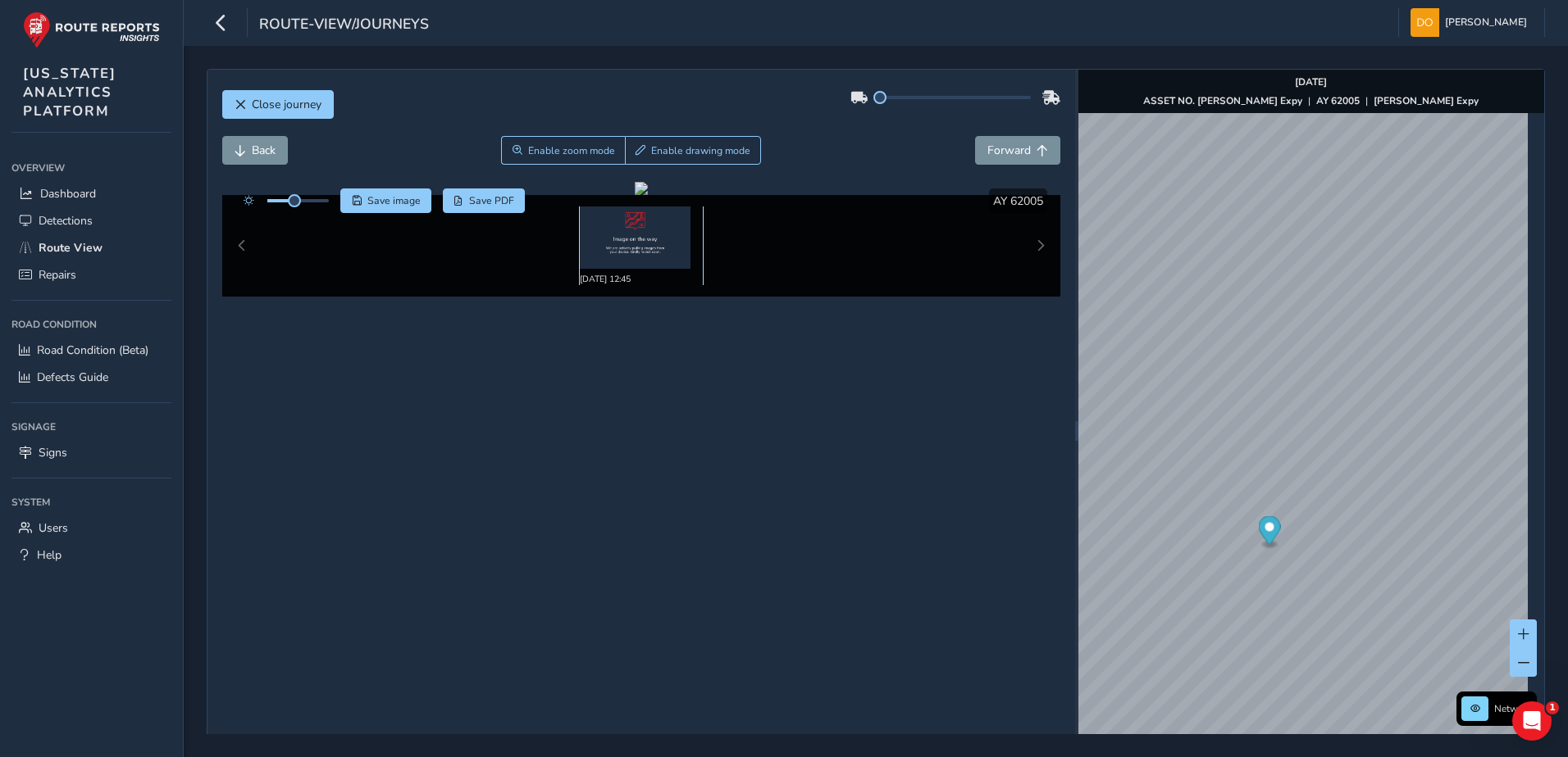
click at [632, 250] on img at bounding box center [635, 238] width 111 height 62
click at [636, 239] on img at bounding box center [635, 238] width 111 height 62
drag, startPoint x: 636, startPoint y: 239, endPoint x: 615, endPoint y: 217, distance: 30.4
click at [615, 216] on img at bounding box center [635, 238] width 111 height 62
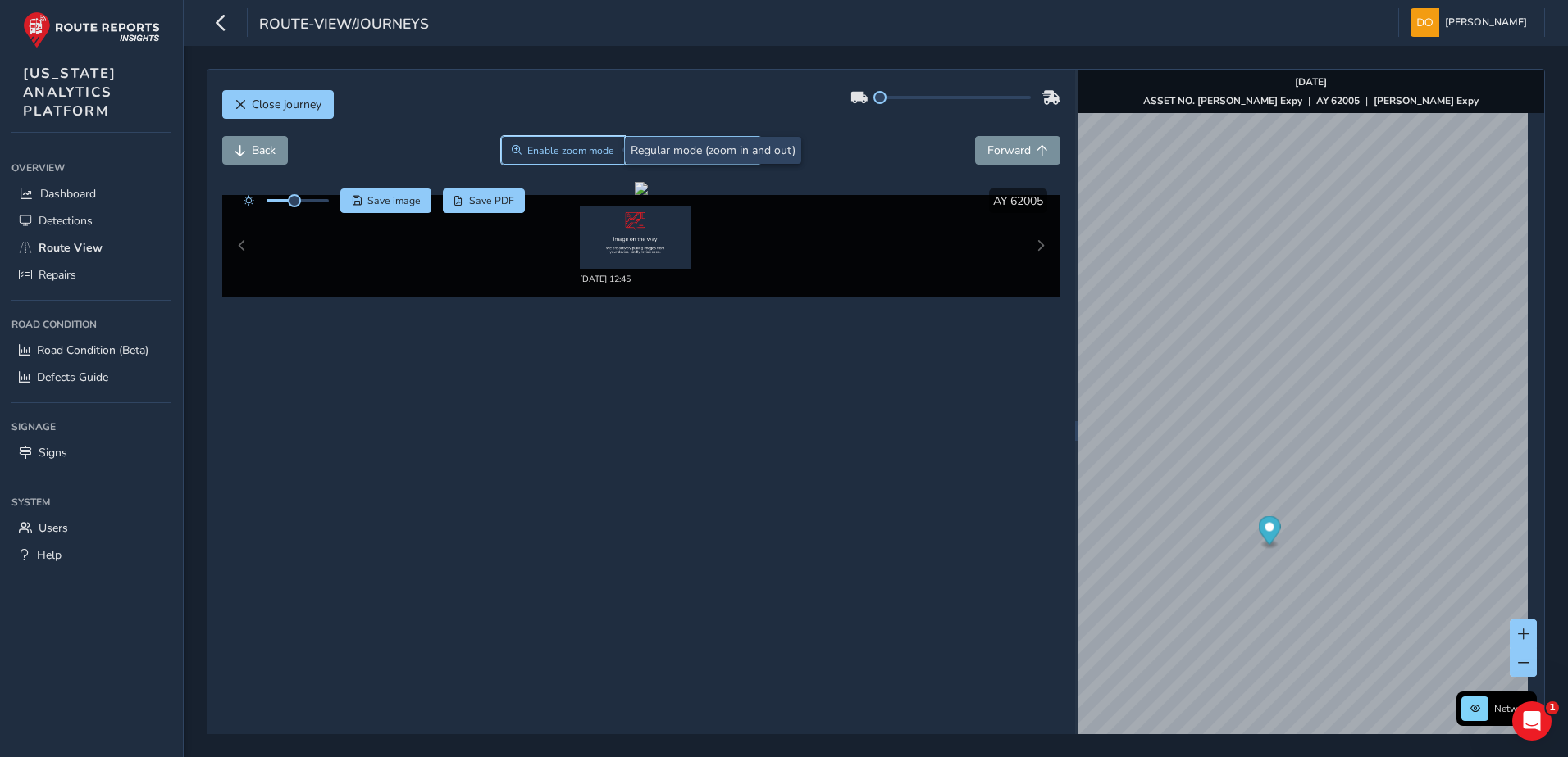
click at [617, 162] on button "Enable zoom mode" at bounding box center [563, 150] width 125 height 29
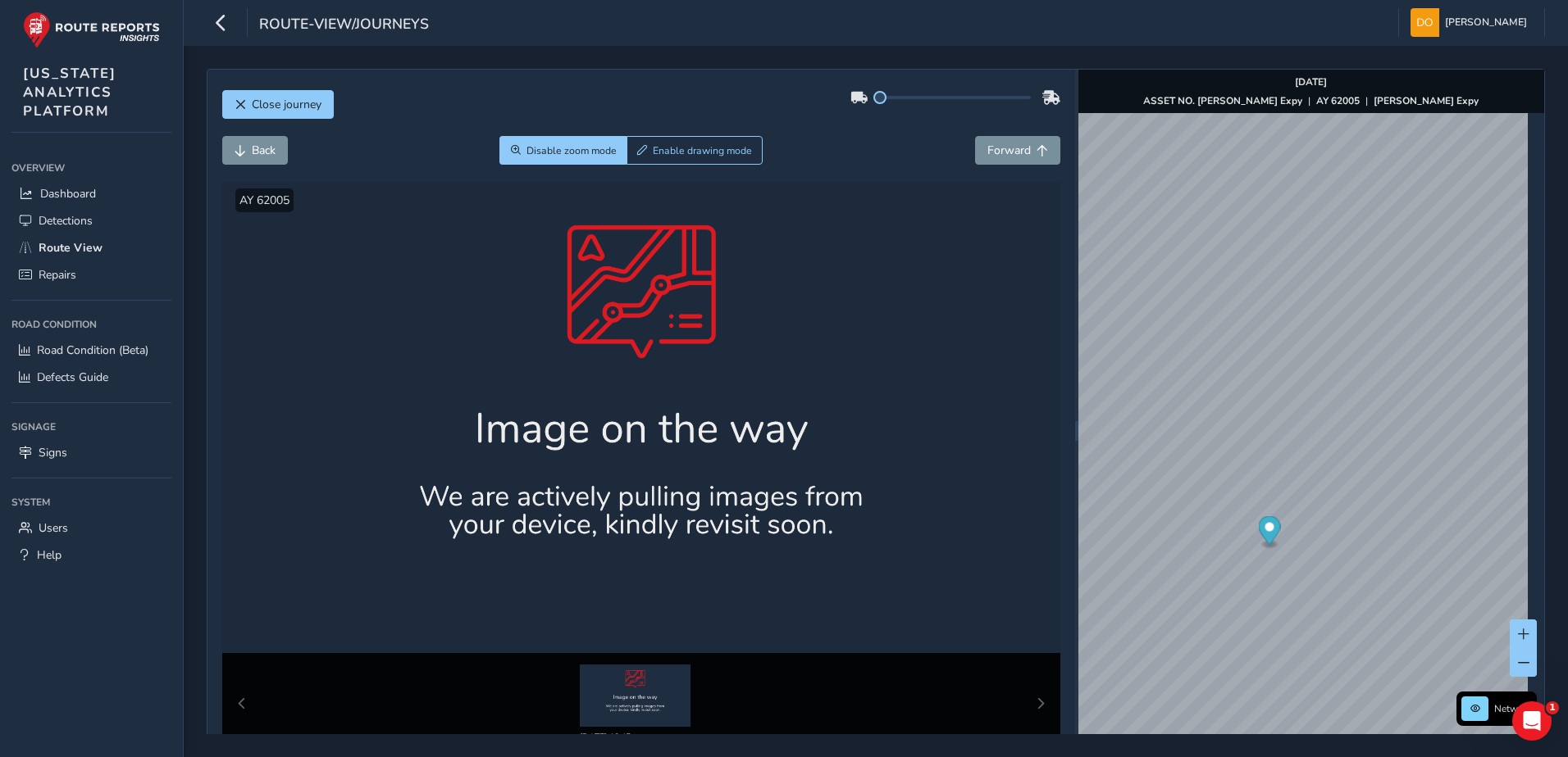
click at [660, 457] on div at bounding box center [641, 417] width 839 height 471
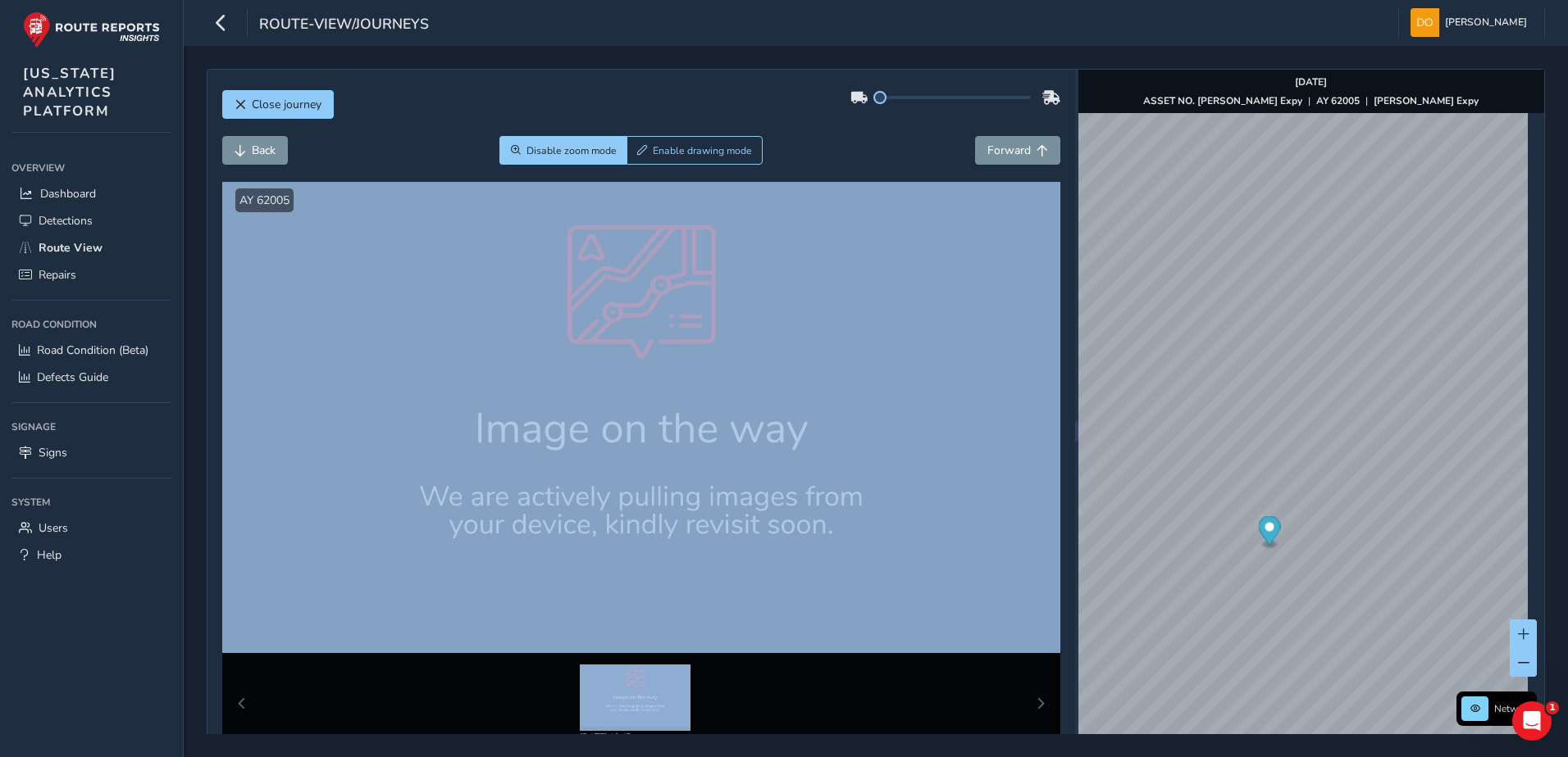
click at [660, 457] on div at bounding box center [641, 417] width 839 height 471
drag, startPoint x: 660, startPoint y: 457, endPoint x: 705, endPoint y: 445, distance: 46.6
click at [707, 446] on div at bounding box center [641, 417] width 839 height 471
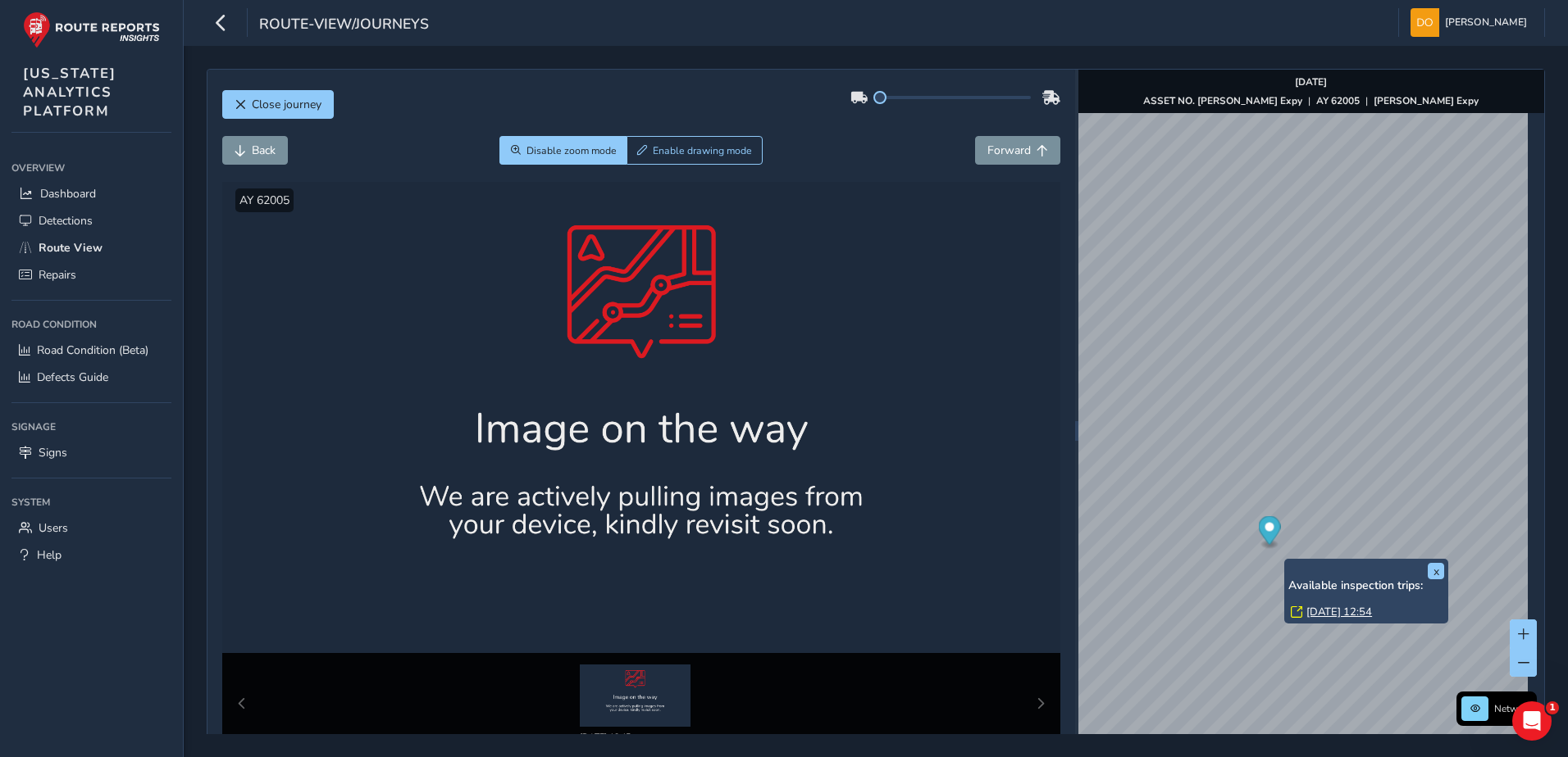
click at [1293, 613] on icon at bounding box center [1297, 612] width 12 height 12
click at [1296, 612] on icon at bounding box center [1297, 612] width 12 height 12
click at [1518, 637] on span at bounding box center [1524, 635] width 12 height 12
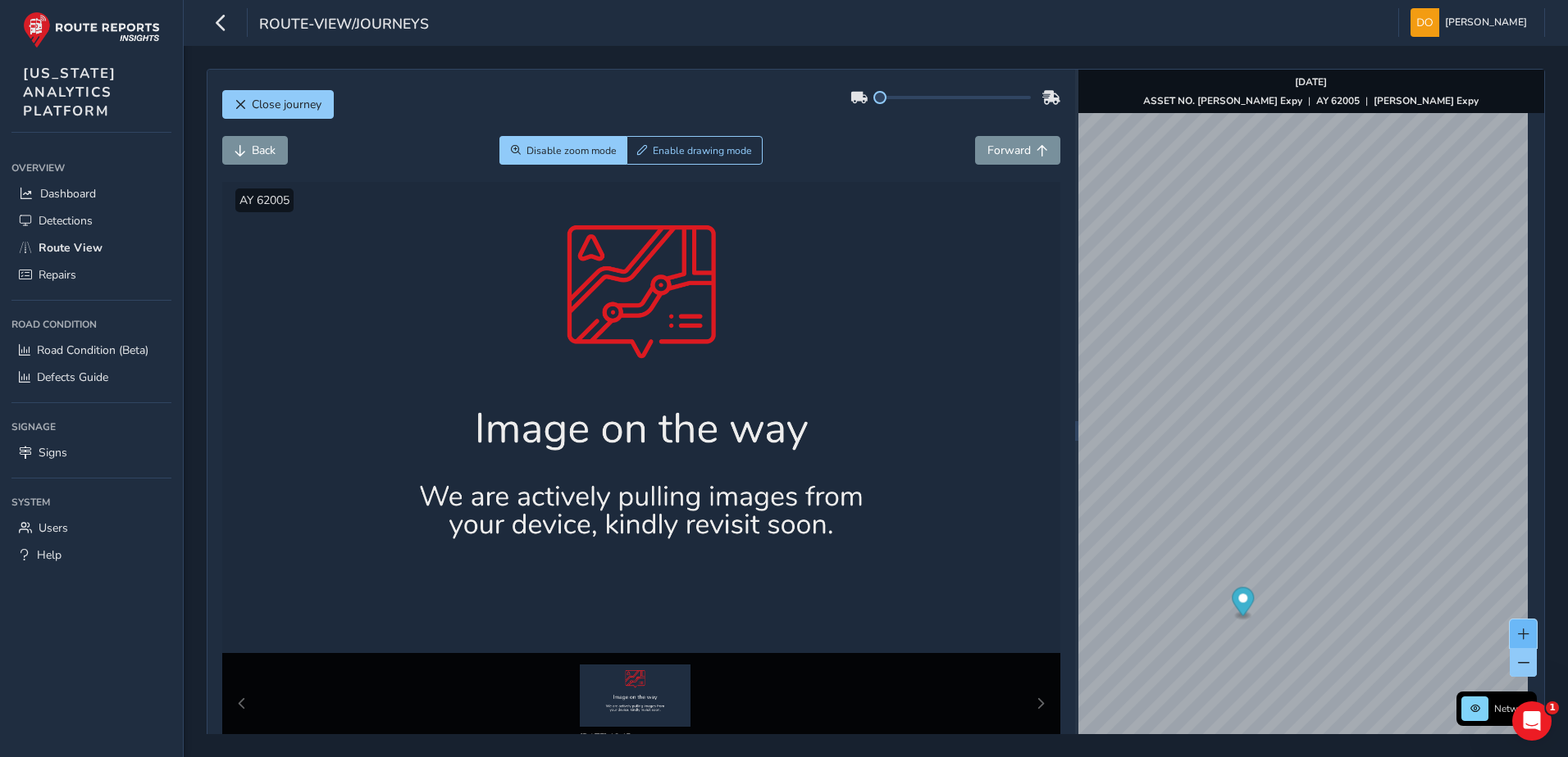
click at [1518, 636] on span at bounding box center [1524, 635] width 12 height 12
drag, startPoint x: 1515, startPoint y: 636, endPoint x: 1501, endPoint y: 634, distance: 14.1
click at [1518, 636] on span at bounding box center [1524, 635] width 12 height 12
click at [1223, 0] on html "route-view/journeys Don Ryan Colour Scheme: Dark Dim Light Logout Close journey…" at bounding box center [784, 378] width 1568 height 757
click at [1567, 455] on html "route-view/journeys Don Ryan Colour Scheme: Dark Dim Light Logout Close journey…" at bounding box center [784, 378] width 1568 height 757
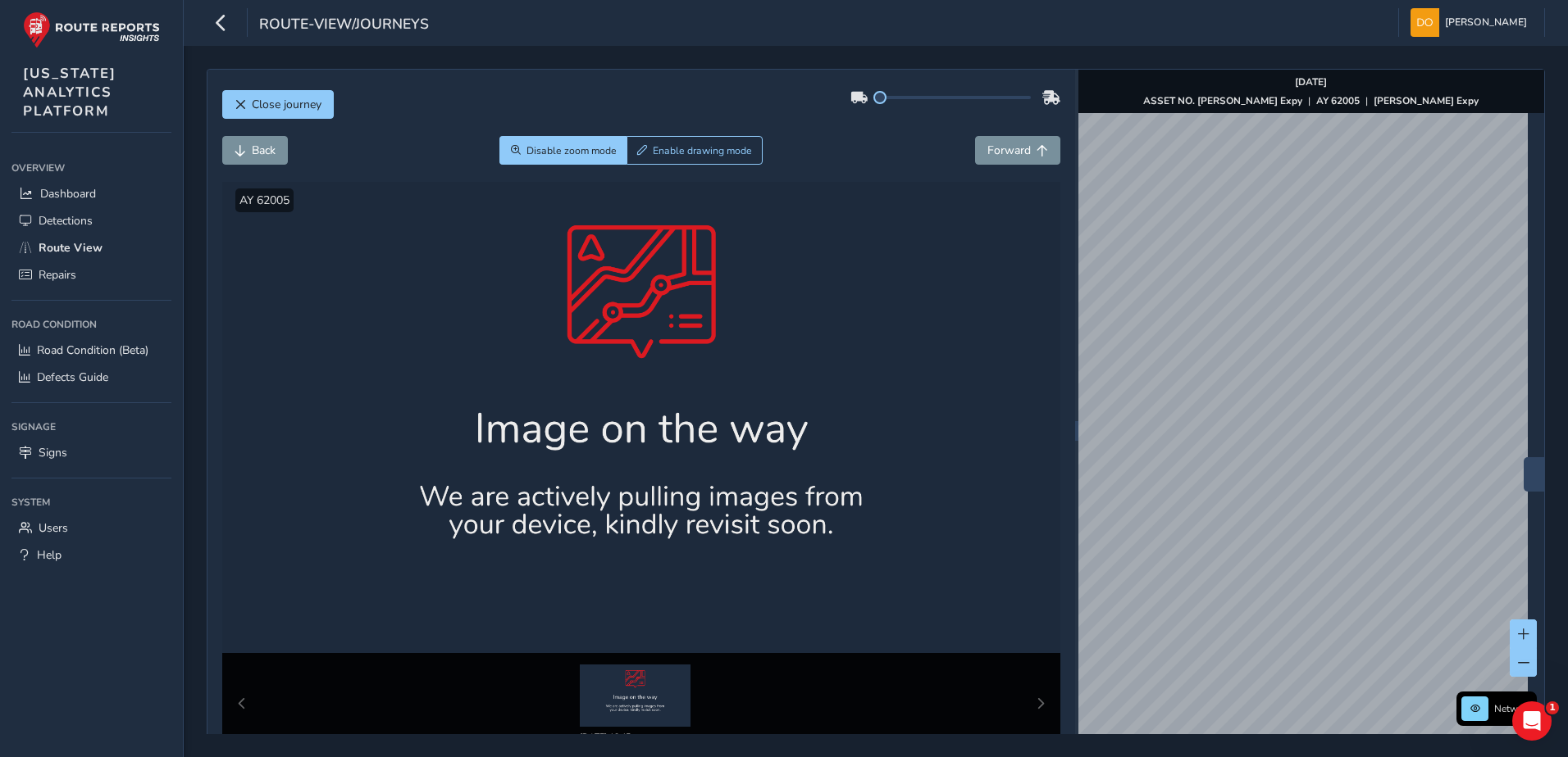
click at [1567, 592] on html "route-view/journeys Don Ryan Colour Scheme: Dark Dim Light Logout Close journey…" at bounding box center [784, 378] width 1568 height 757
click at [800, 425] on div at bounding box center [641, 417] width 839 height 471
click at [984, 166] on div "Back Disable zoom mode Enable drawing mode Forward" at bounding box center [641, 159] width 839 height 46
click at [993, 150] on span "Forward" at bounding box center [1009, 150] width 44 height 16
click at [1017, 150] on span "Forward" at bounding box center [1009, 150] width 44 height 16
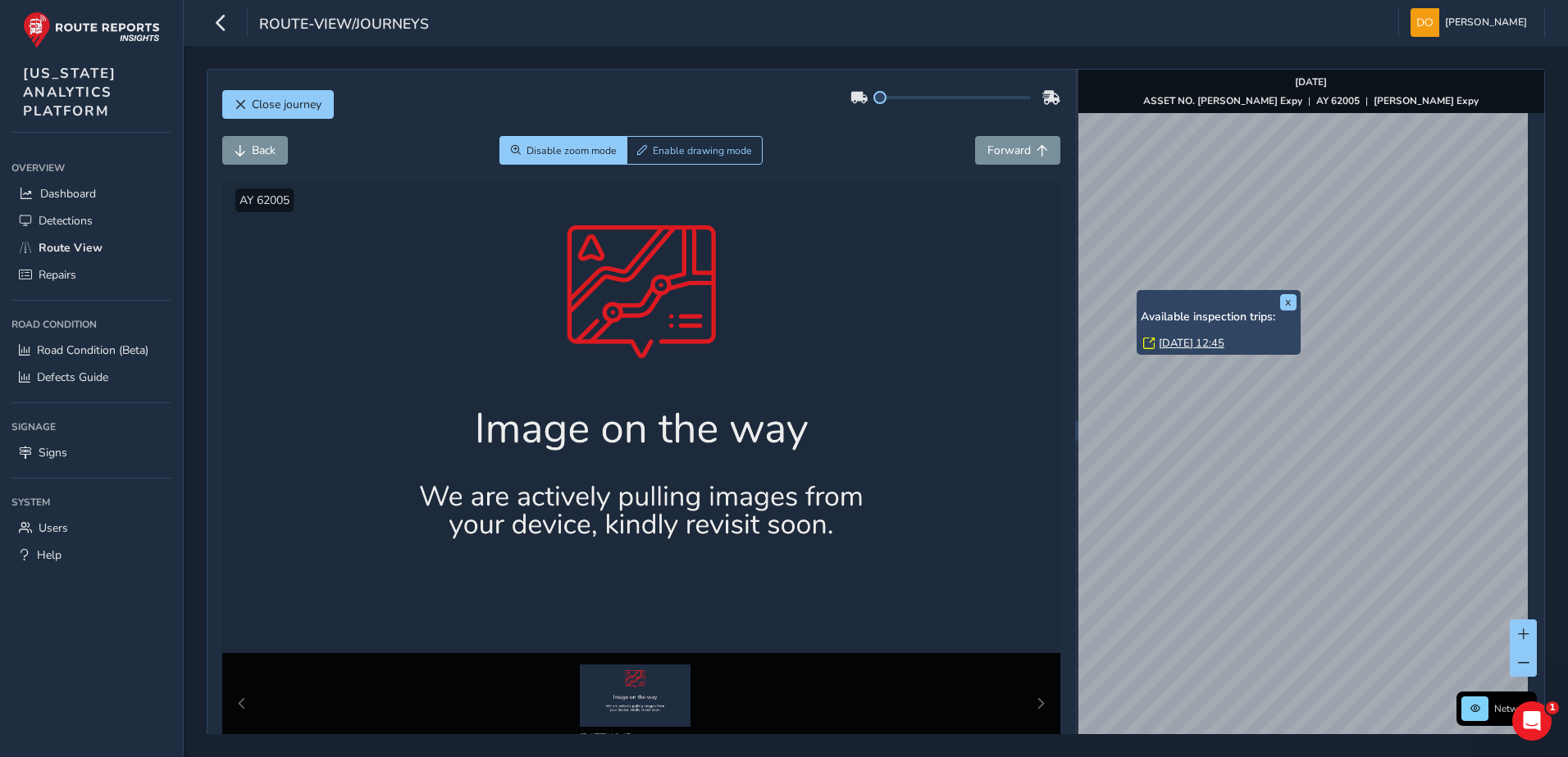
click at [1137, 293] on div "x Available inspection trips: Wed, 10 Sep, 12:45" at bounding box center [1218, 322] width 164 height 65
click at [988, 317] on div at bounding box center [641, 417] width 839 height 471
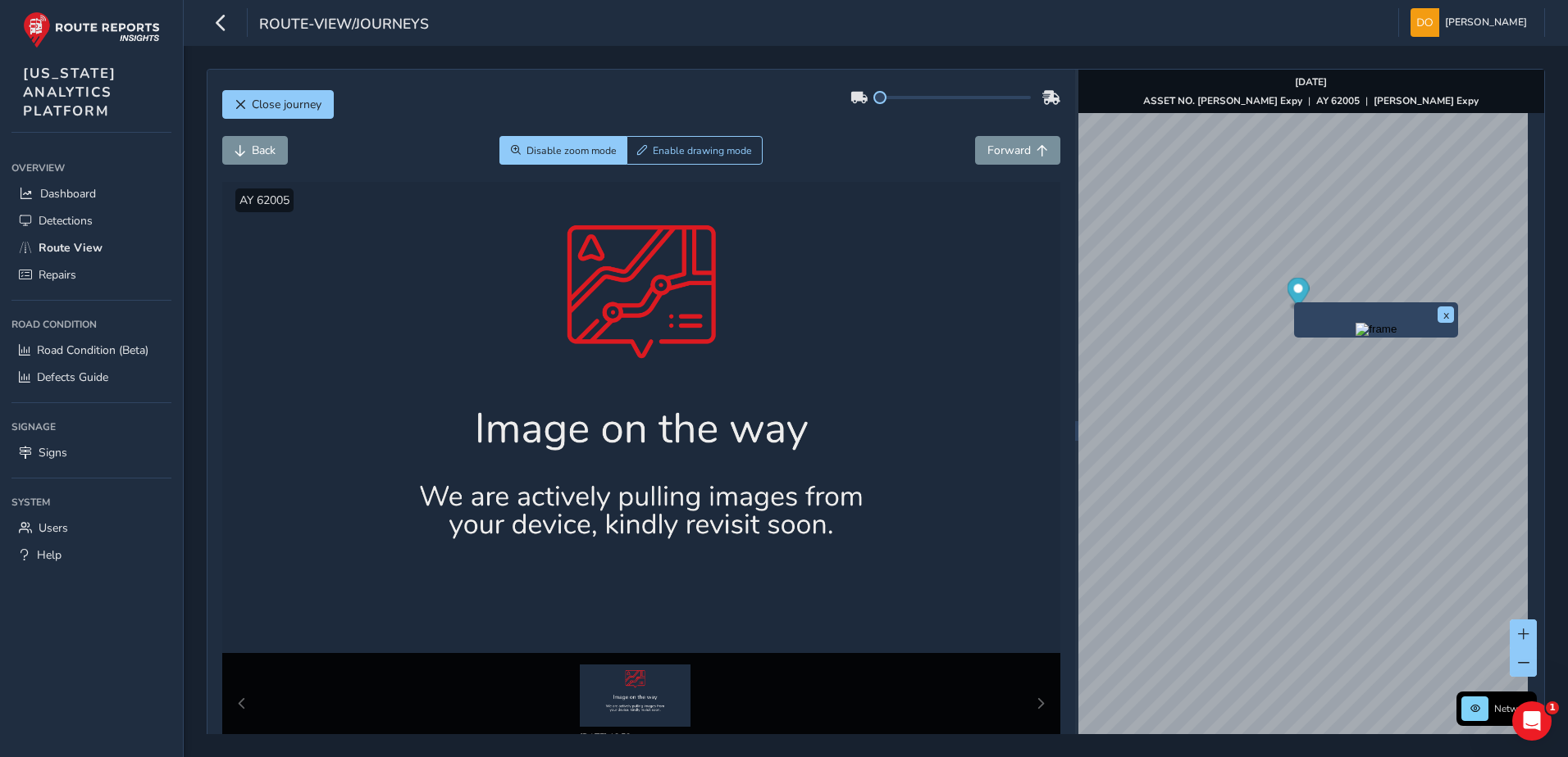
click at [1293, 298] on icon "Map marker" at bounding box center [1297, 292] width 22 height 29
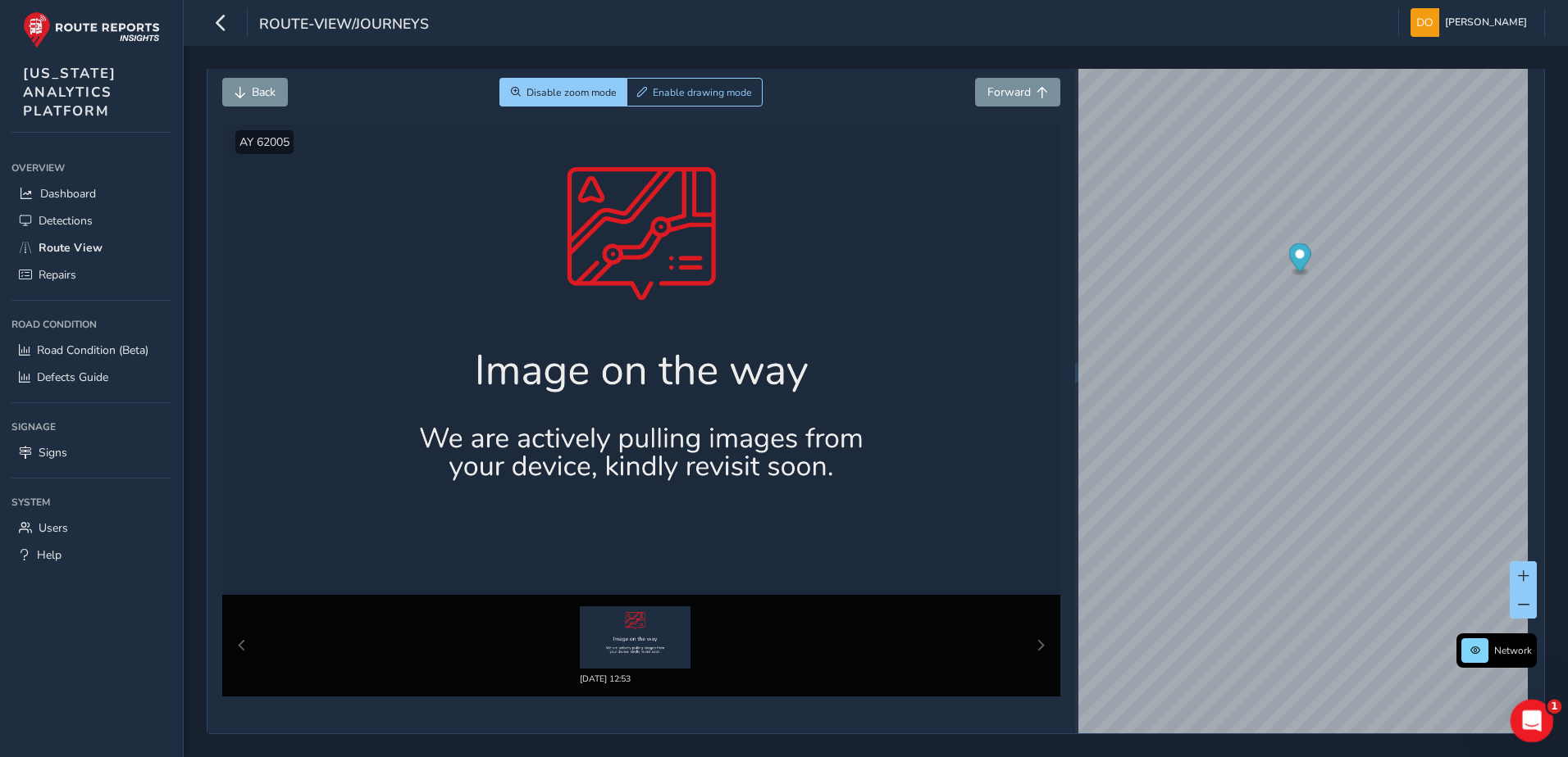
click at [1534, 722] on icon "Open Intercom Messenger" at bounding box center [1529, 719] width 27 height 27
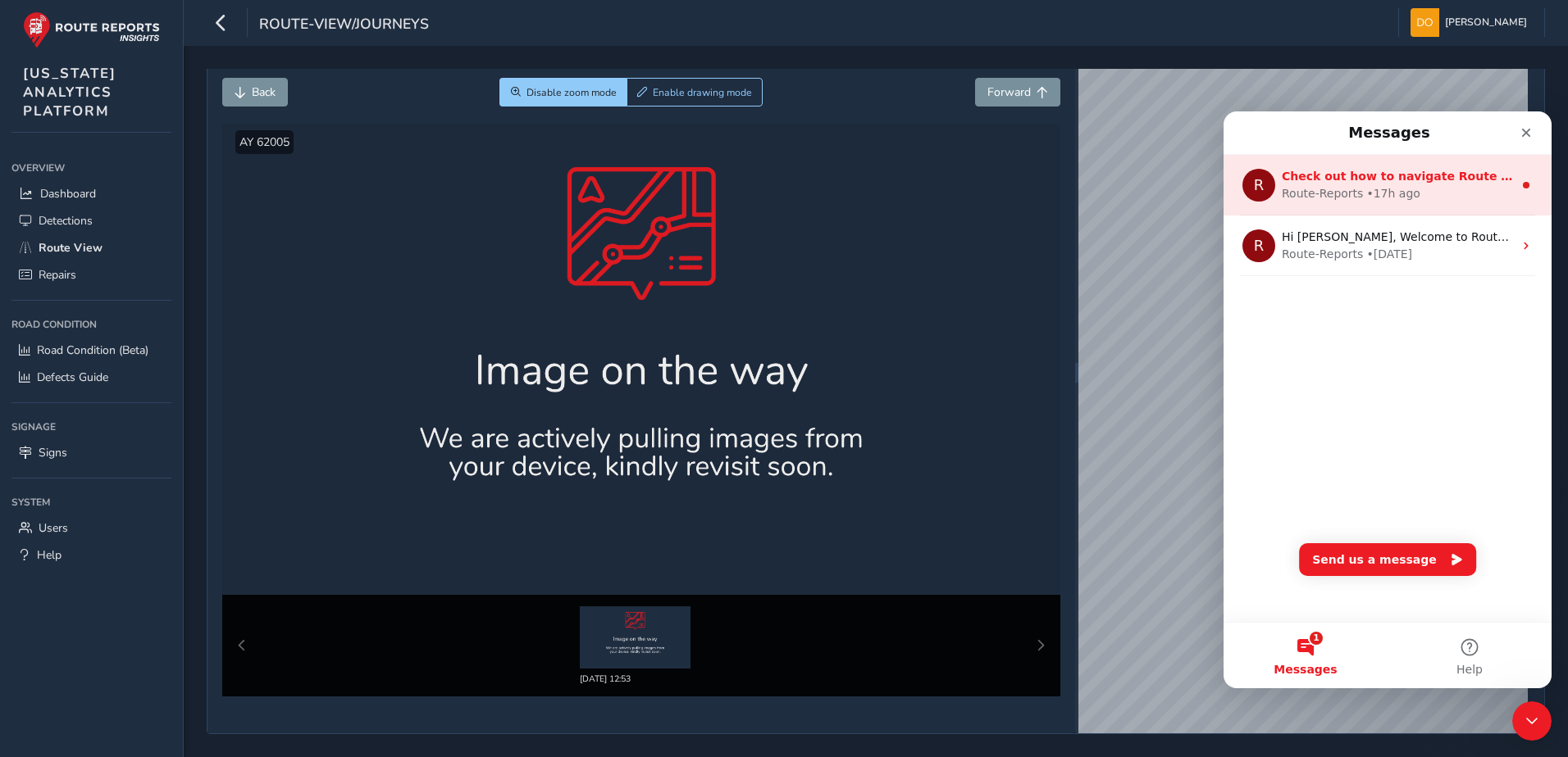
click at [1372, 185] on div "• 17h ago" at bounding box center [1392, 193] width 53 height 17
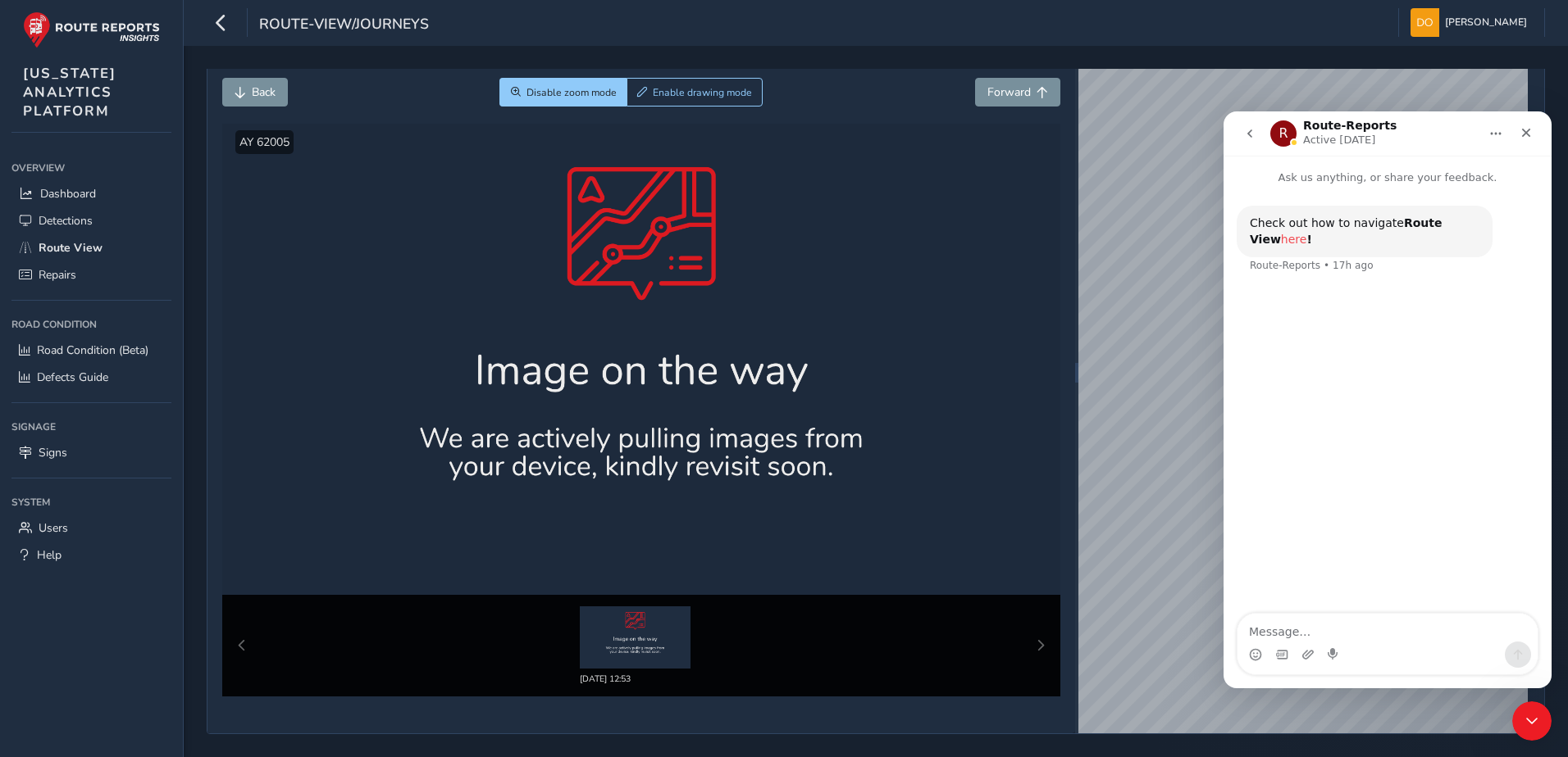
click at [1307, 233] on link "here" at bounding box center [1294, 239] width 26 height 13
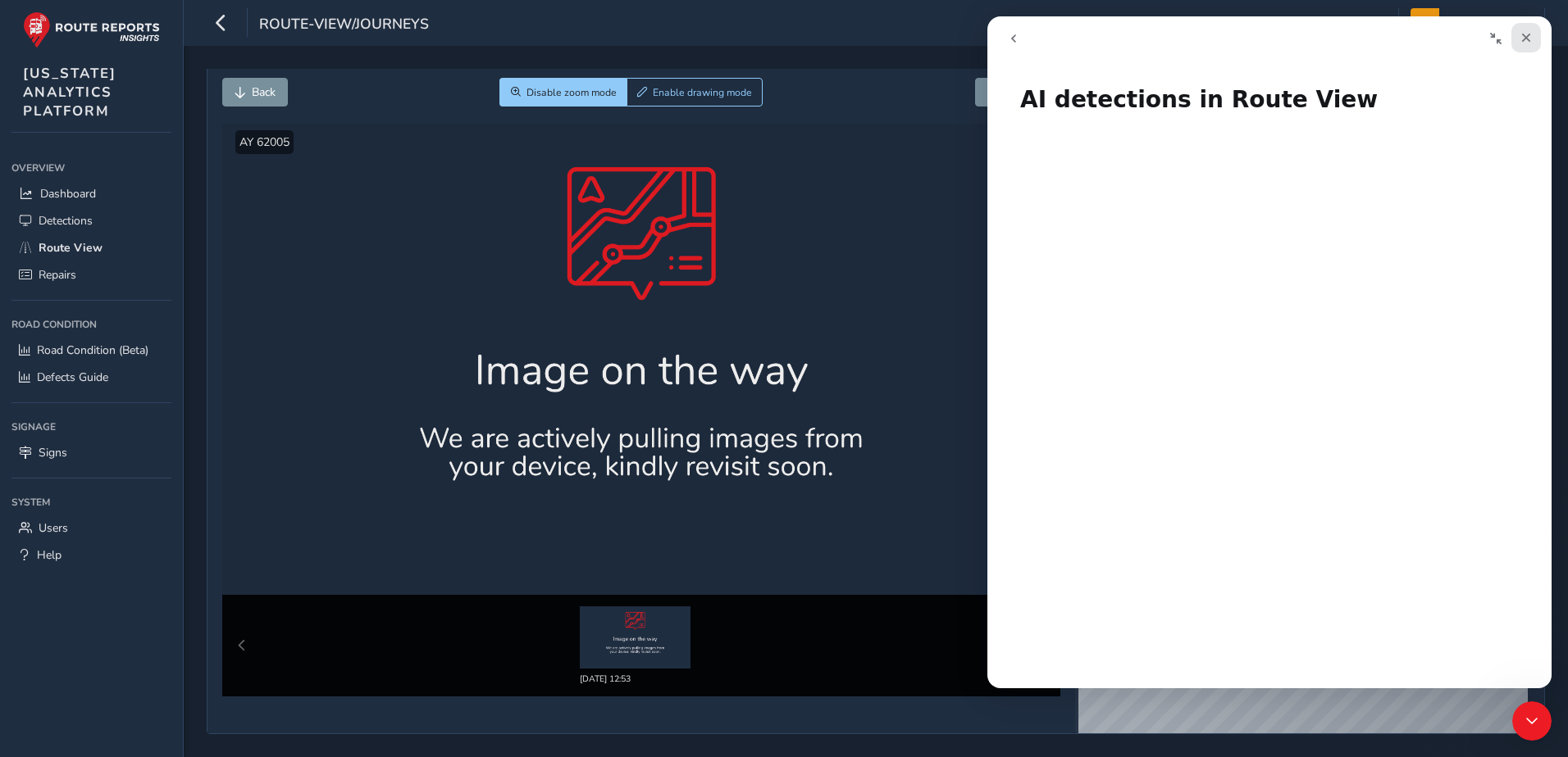
click at [1534, 39] on div "Close" at bounding box center [1526, 38] width 30 height 30
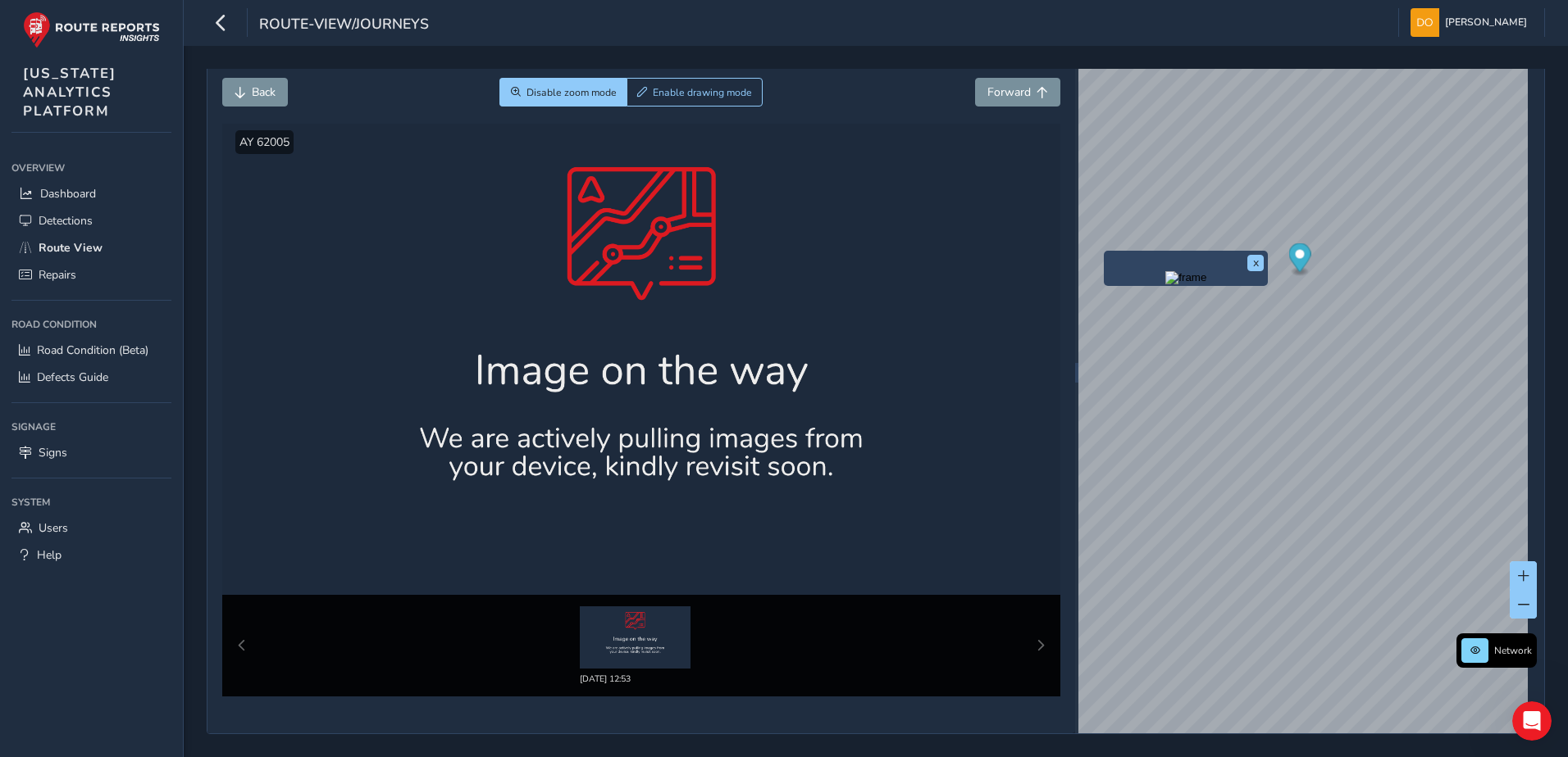
click at [1136, 251] on div "x" at bounding box center [1185, 268] width 164 height 35
click at [1138, 251] on div "x" at bounding box center [1185, 268] width 164 height 35
click at [1169, 271] on img "Preview frame" at bounding box center [1186, 278] width 41 height 13
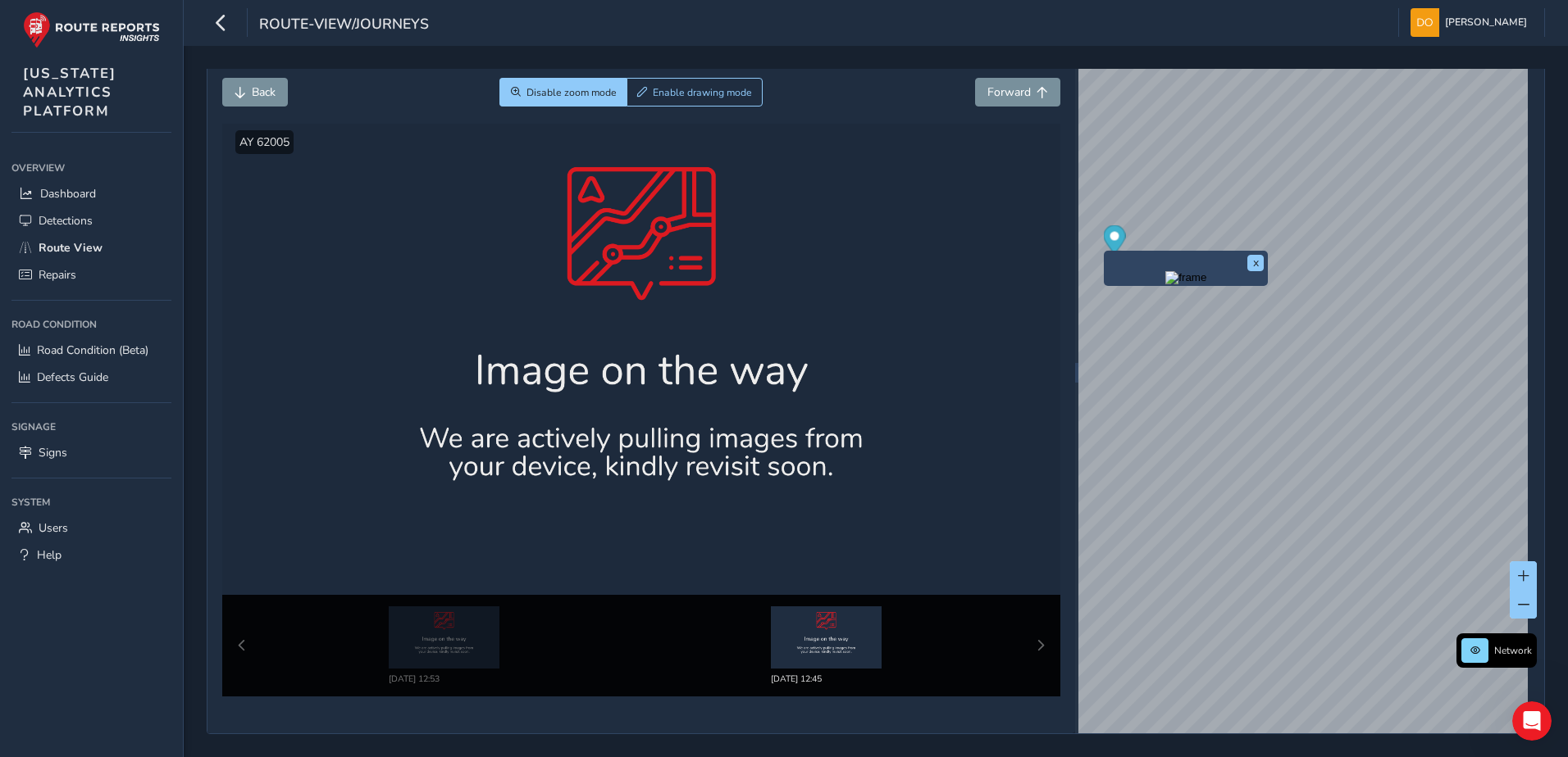
click at [1174, 279] on img "Preview frame" at bounding box center [1186, 278] width 41 height 13
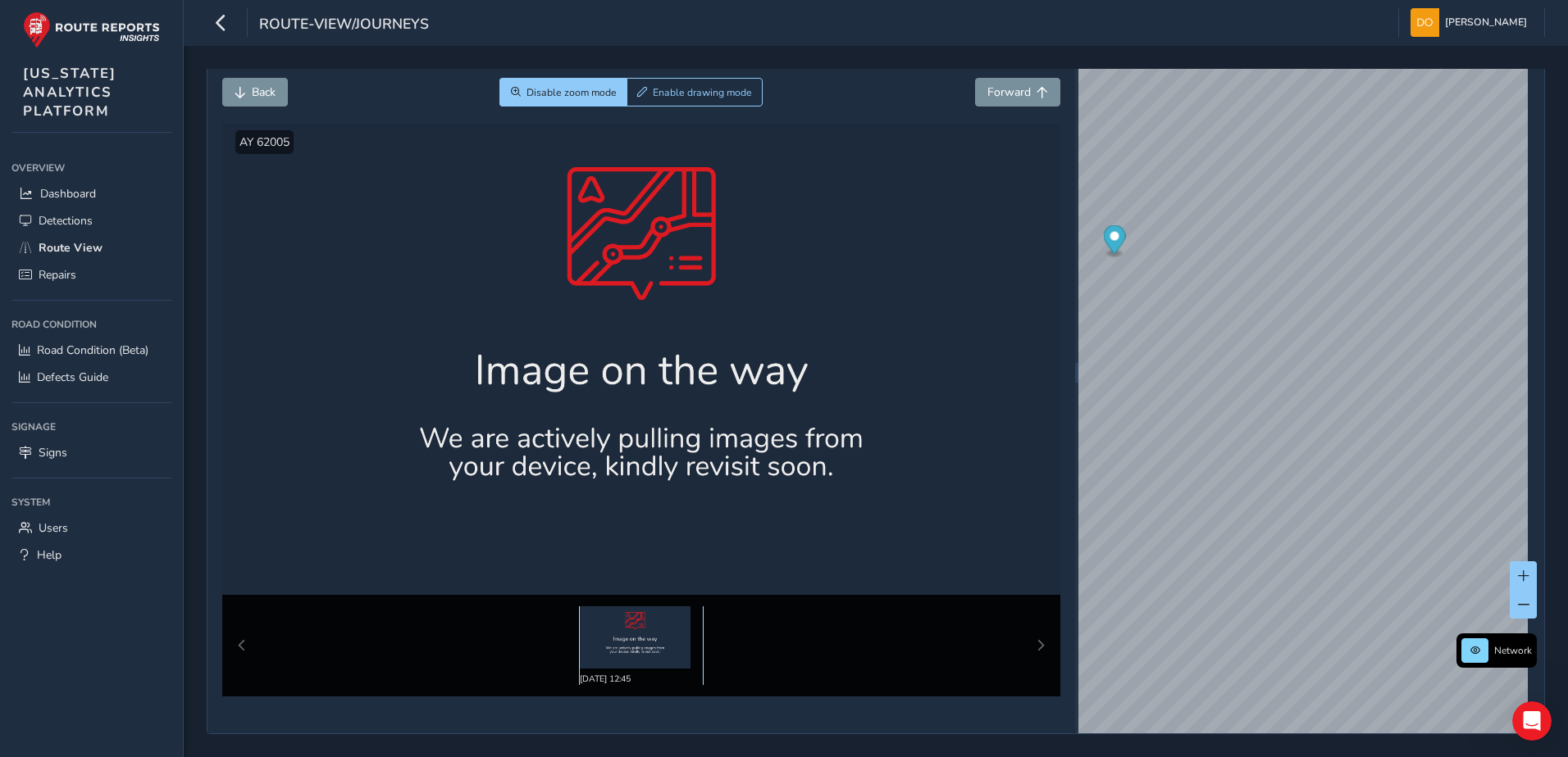
click at [651, 636] on img at bounding box center [635, 638] width 111 height 62
click at [1026, 639] on div "[DATE] 12:45" at bounding box center [641, 646] width 839 height 102
click at [1033, 642] on div "[DATE] 12:45" at bounding box center [641, 646] width 839 height 102
click at [251, 642] on div "[DATE] 12:45" at bounding box center [641, 646] width 839 height 102
drag, startPoint x: 239, startPoint y: 641, endPoint x: 266, endPoint y: 615, distance: 37.5
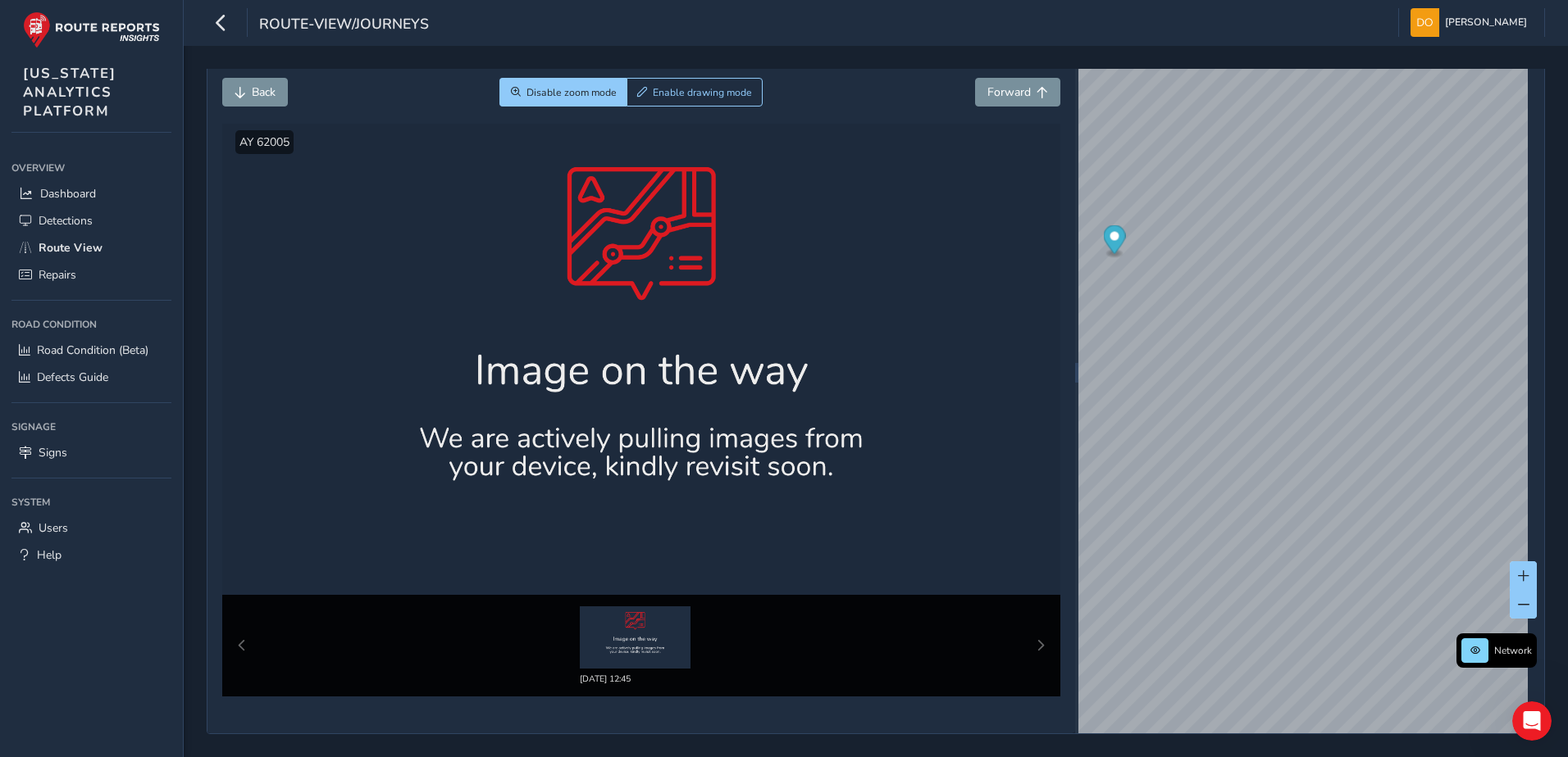
click at [238, 641] on div "[DATE] 12:45" at bounding box center [641, 646] width 839 height 102
click at [90, 252] on span "Route View" at bounding box center [71, 247] width 64 height 16
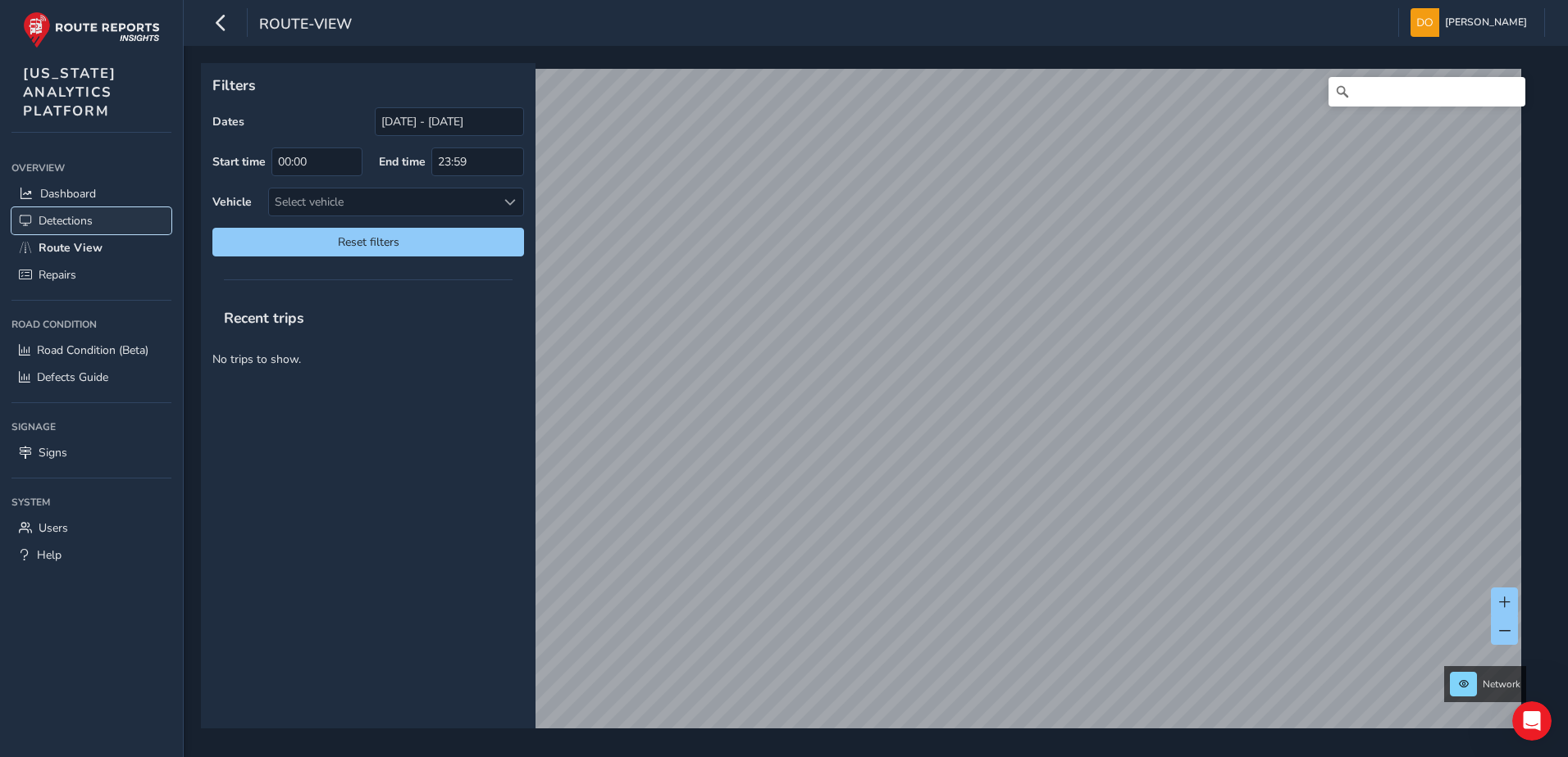
click at [83, 228] on link "Detections" at bounding box center [91, 220] width 160 height 27
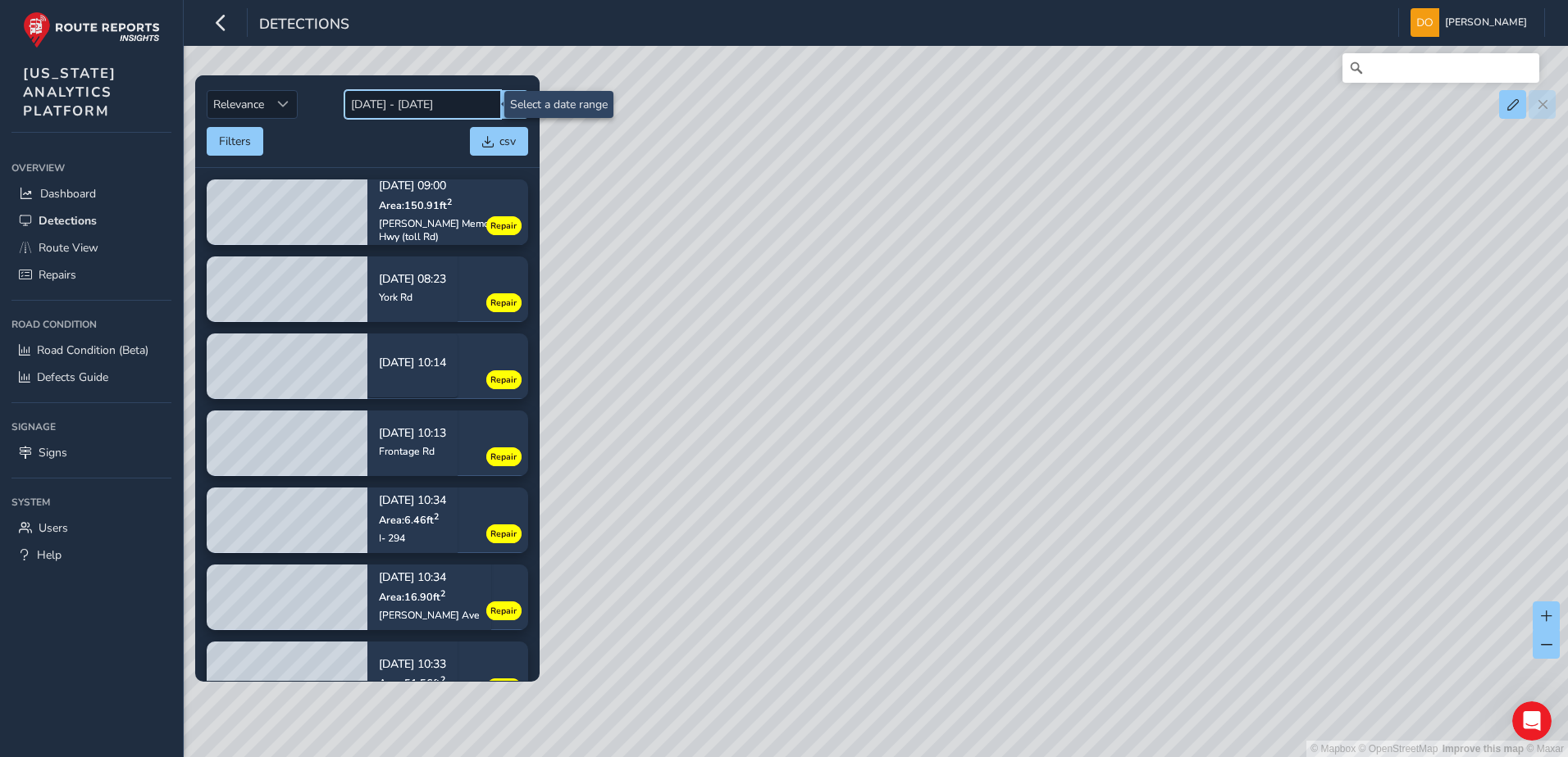
click at [380, 109] on input "08/28/2025 - 09/11/2025" at bounding box center [423, 104] width 156 height 29
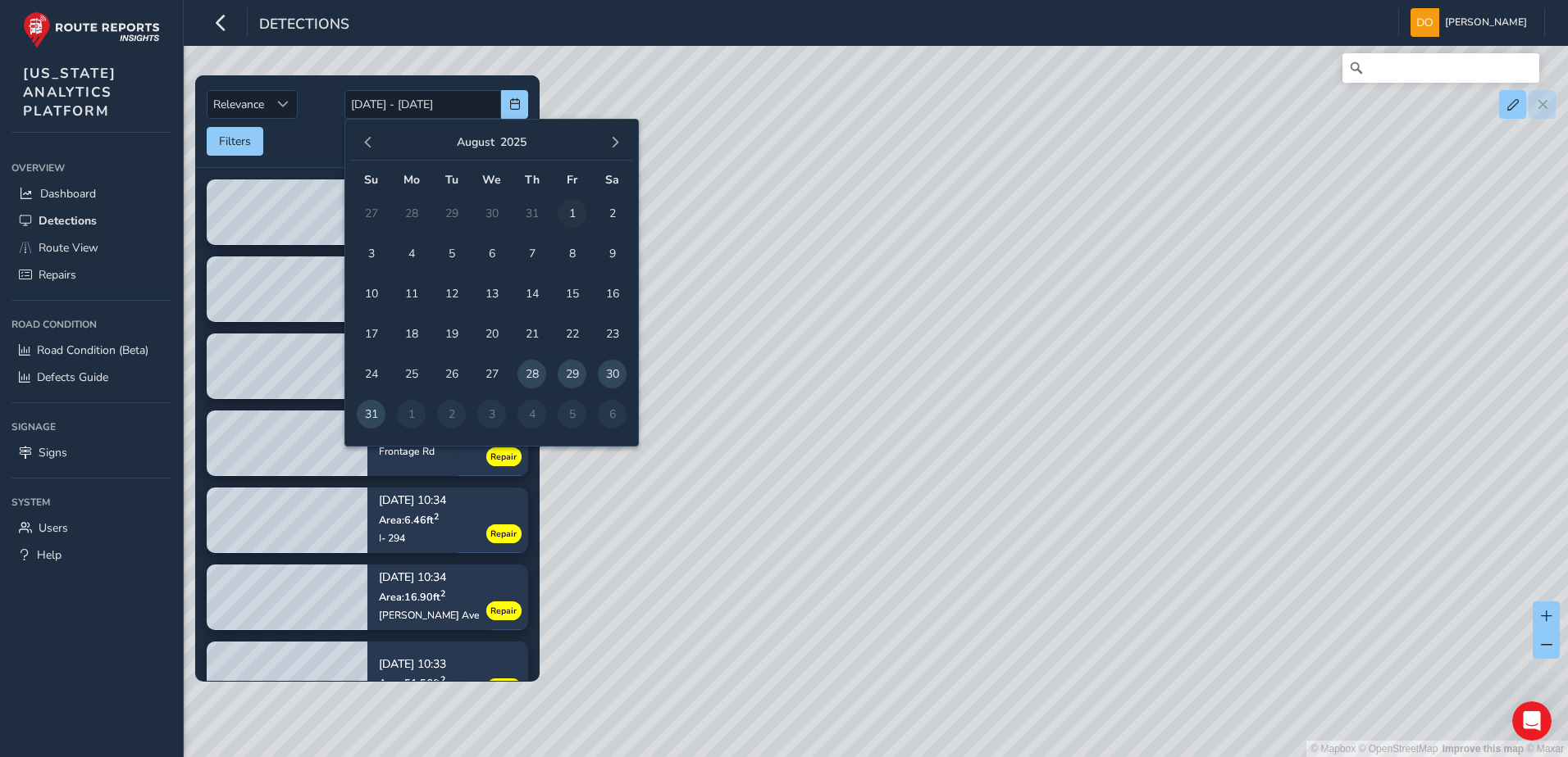
click at [567, 208] on span "1" at bounding box center [571, 213] width 29 height 29
type input "08/01/2025"
click at [613, 142] on span "button" at bounding box center [615, 143] width 12 height 12
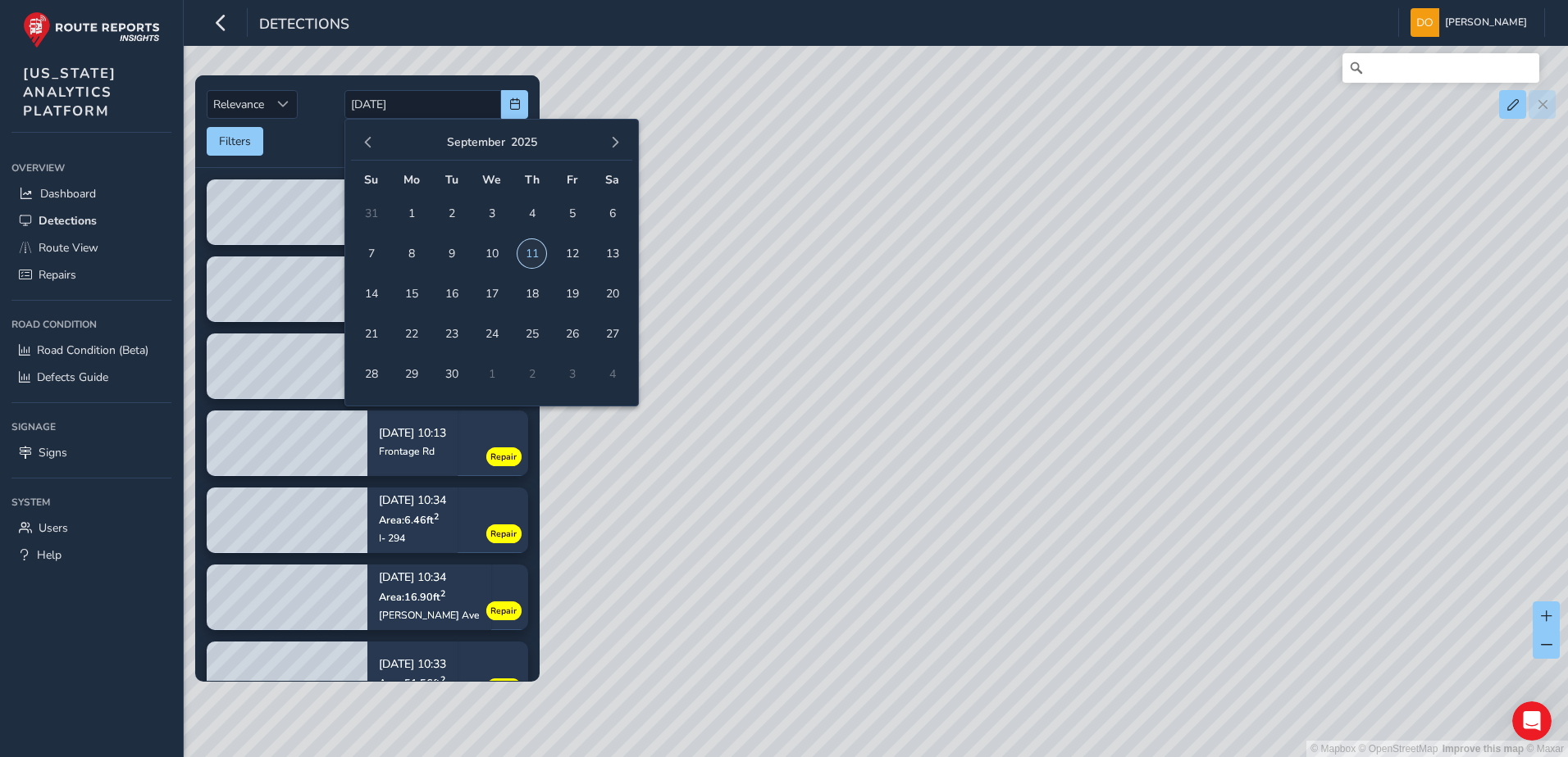
click at [528, 247] on span "11" at bounding box center [531, 253] width 29 height 29
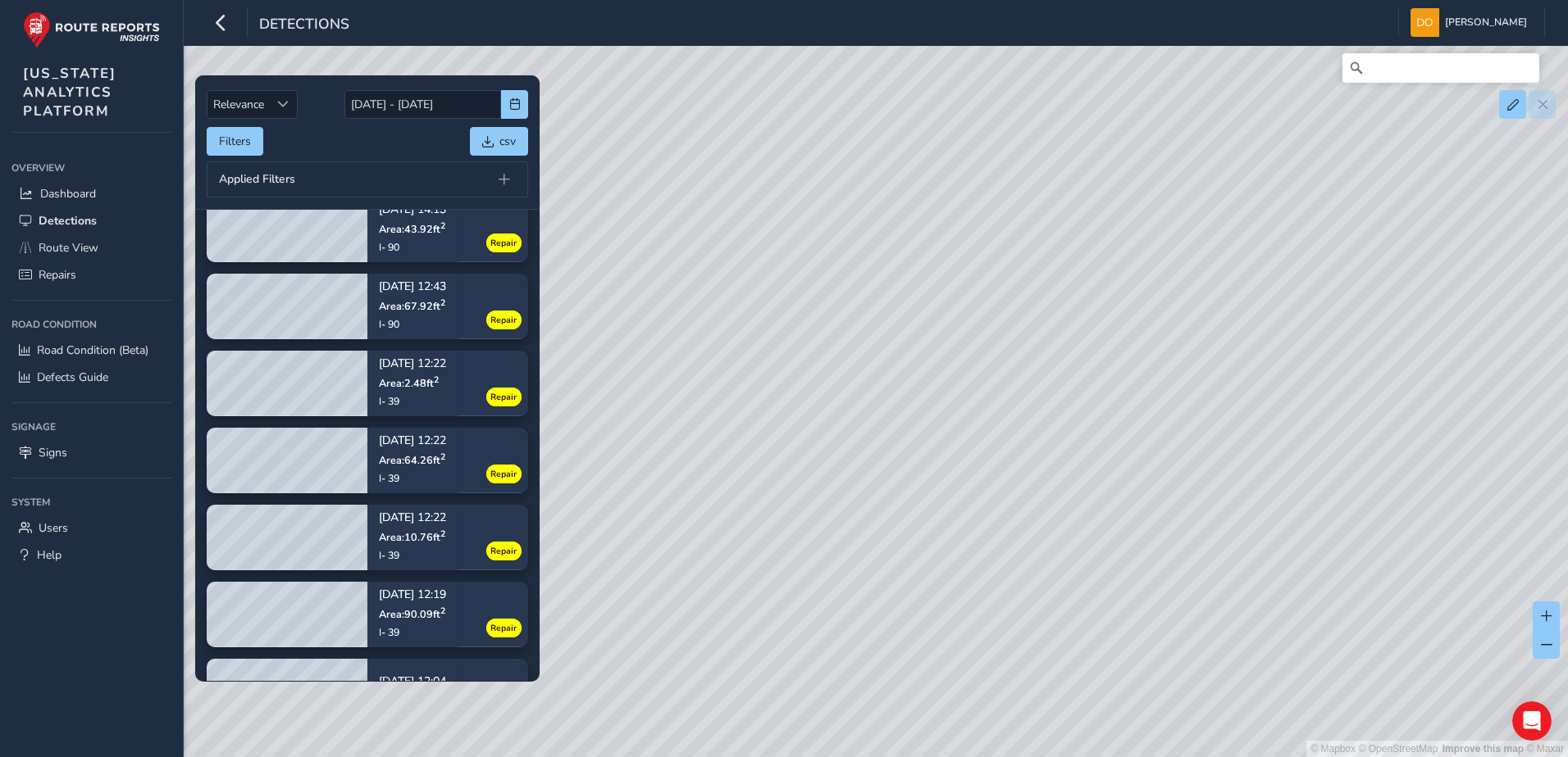
scroll to position [2475, 0]
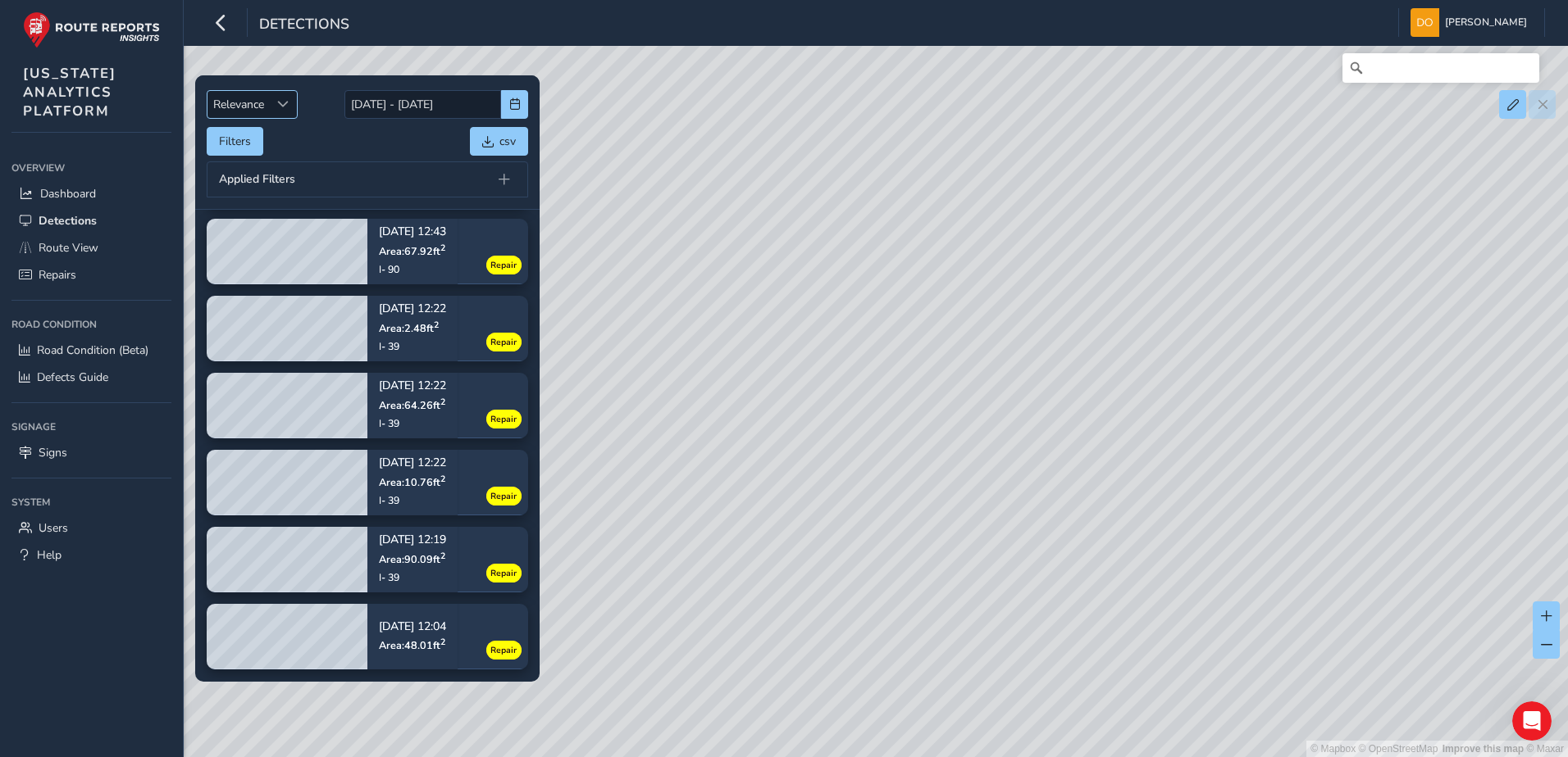
click at [287, 110] on span "Sort by Date" at bounding box center [283, 104] width 12 height 12
click at [255, 190] on li "Oldest" at bounding box center [252, 192] width 91 height 27
click at [271, 106] on span "Sort by Date" at bounding box center [266, 104] width 12 height 12
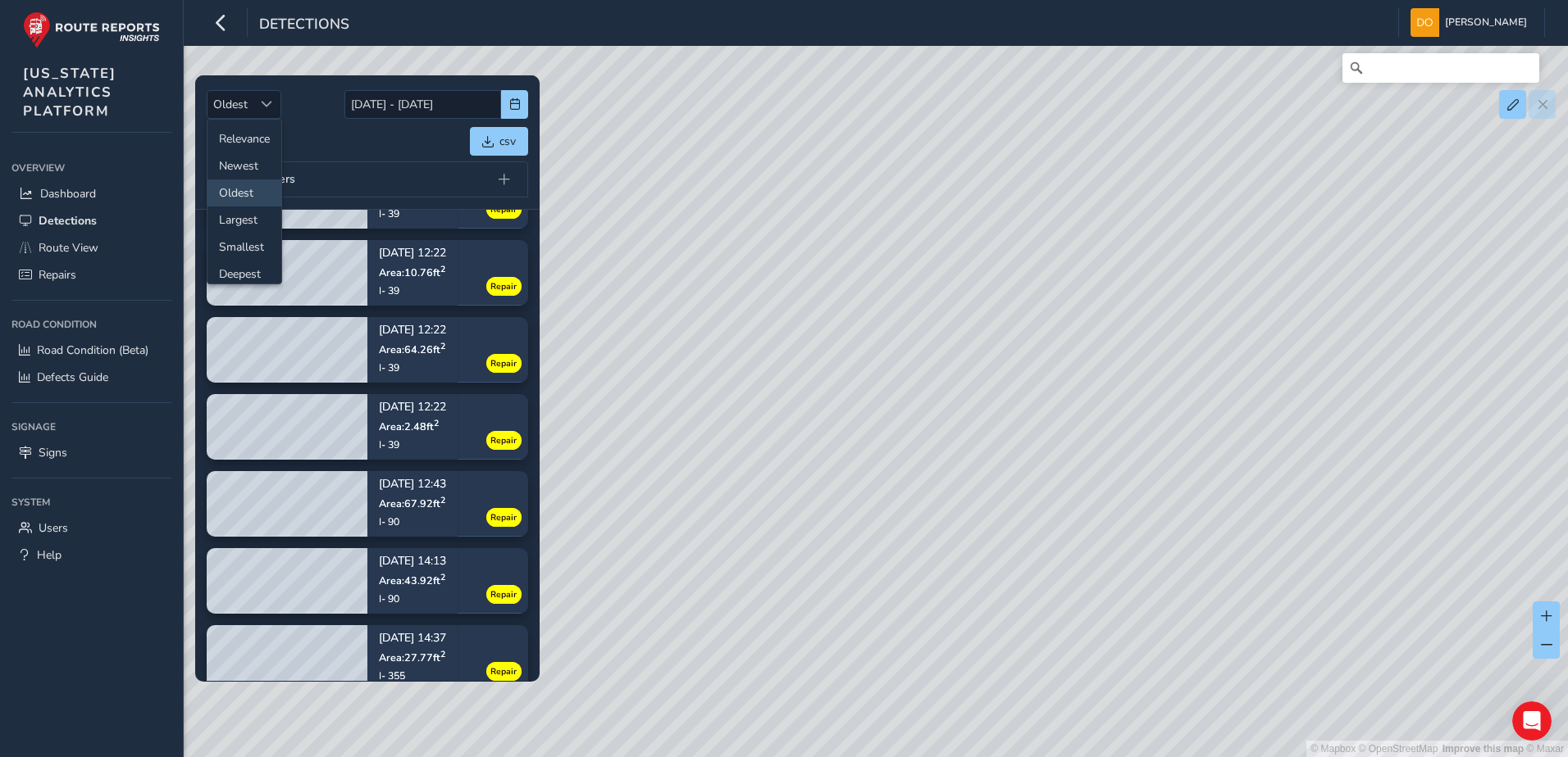
scroll to position [0, 0]
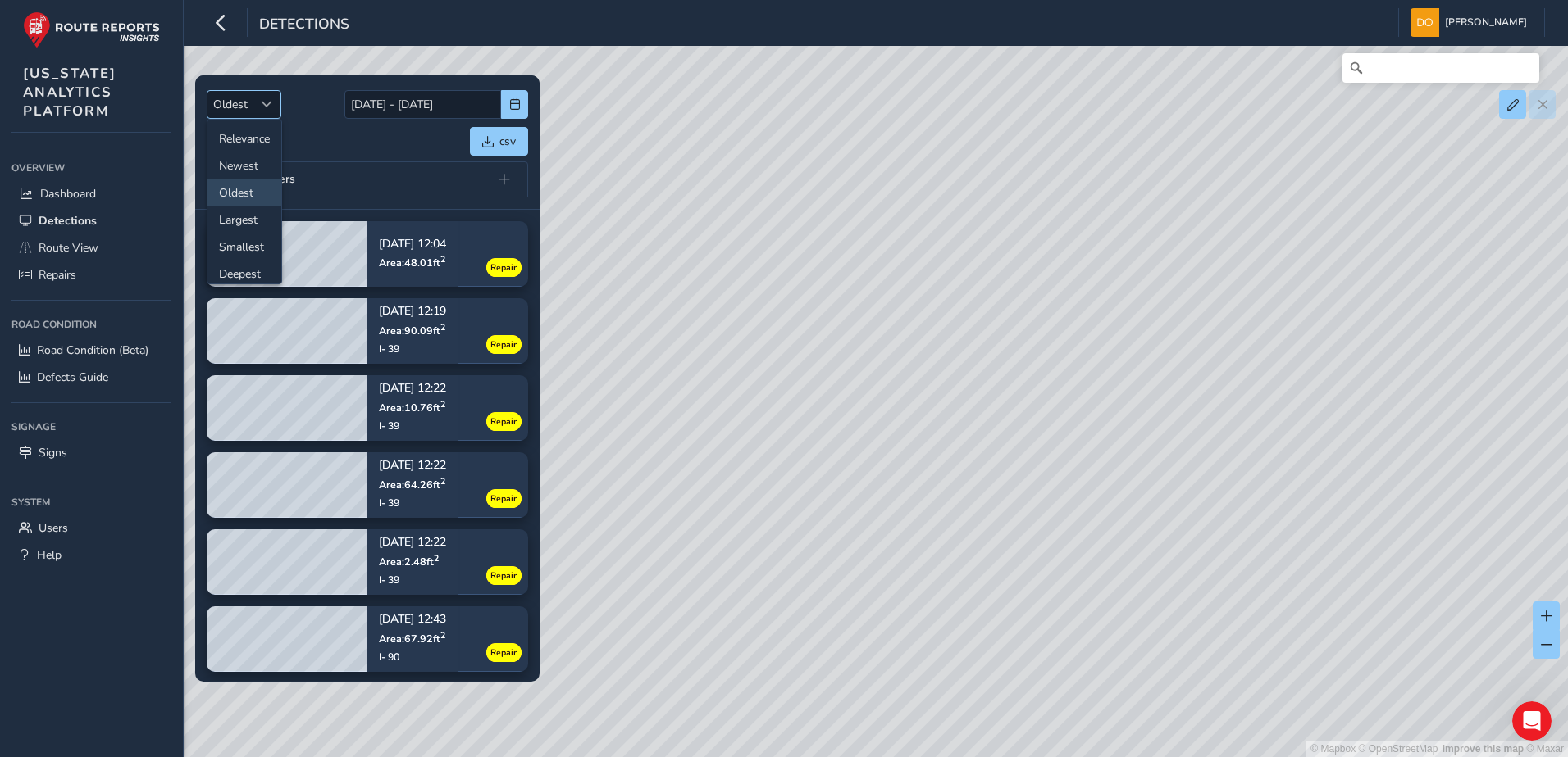
click at [276, 107] on div "Sort by Date" at bounding box center [266, 104] width 27 height 27
click at [241, 130] on button "Filters" at bounding box center [234, 141] width 57 height 29
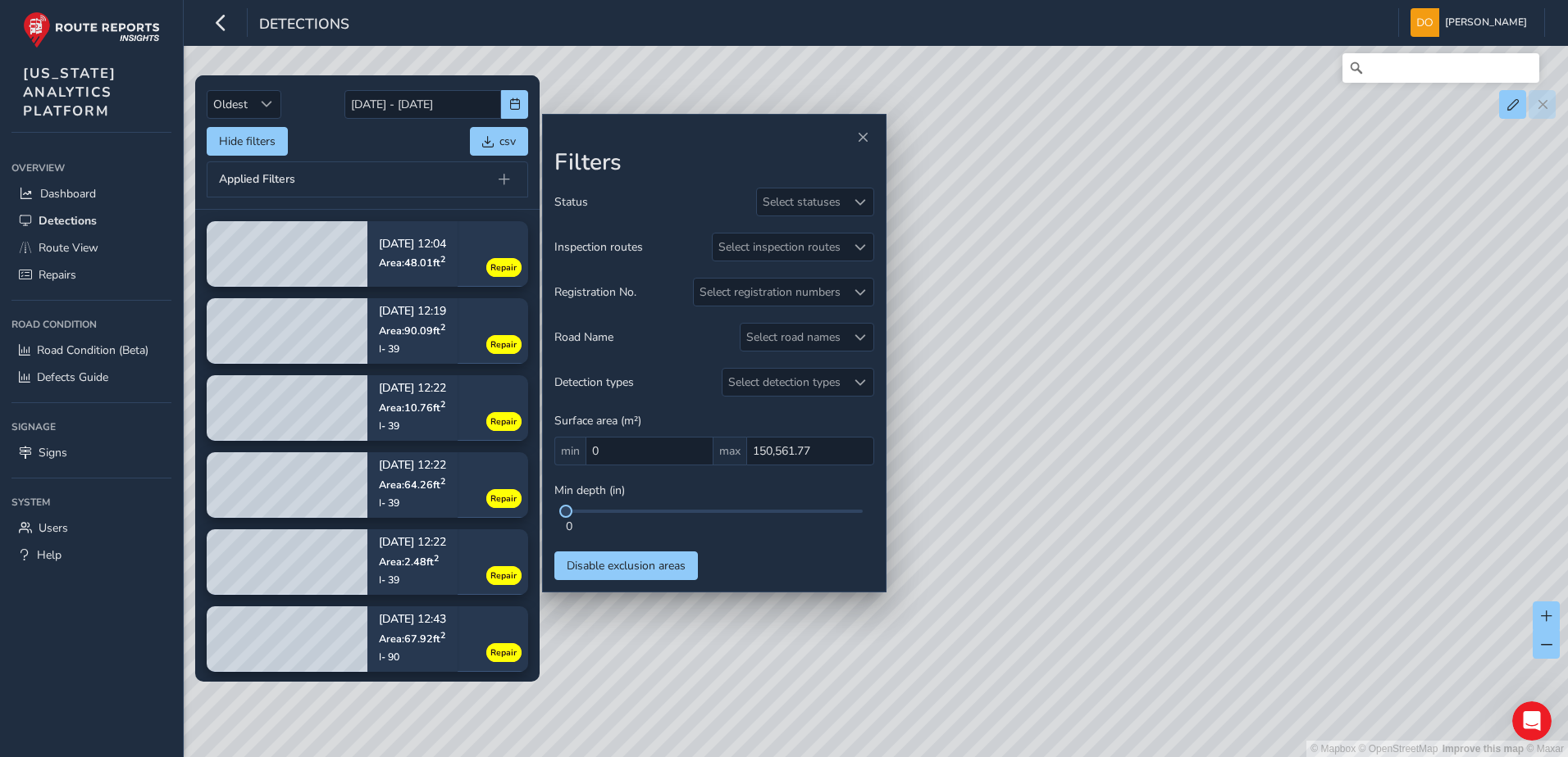
click at [910, 650] on div "© Mapbox © OpenStreetMap Improve this map © Maxar" at bounding box center [784, 378] width 1568 height 757
click at [874, 141] on div "Filters Status Select statuses Inspection routes Select inspection routes Regis…" at bounding box center [714, 353] width 345 height 479
click at [867, 145] on button "Close" at bounding box center [863, 138] width 23 height 23
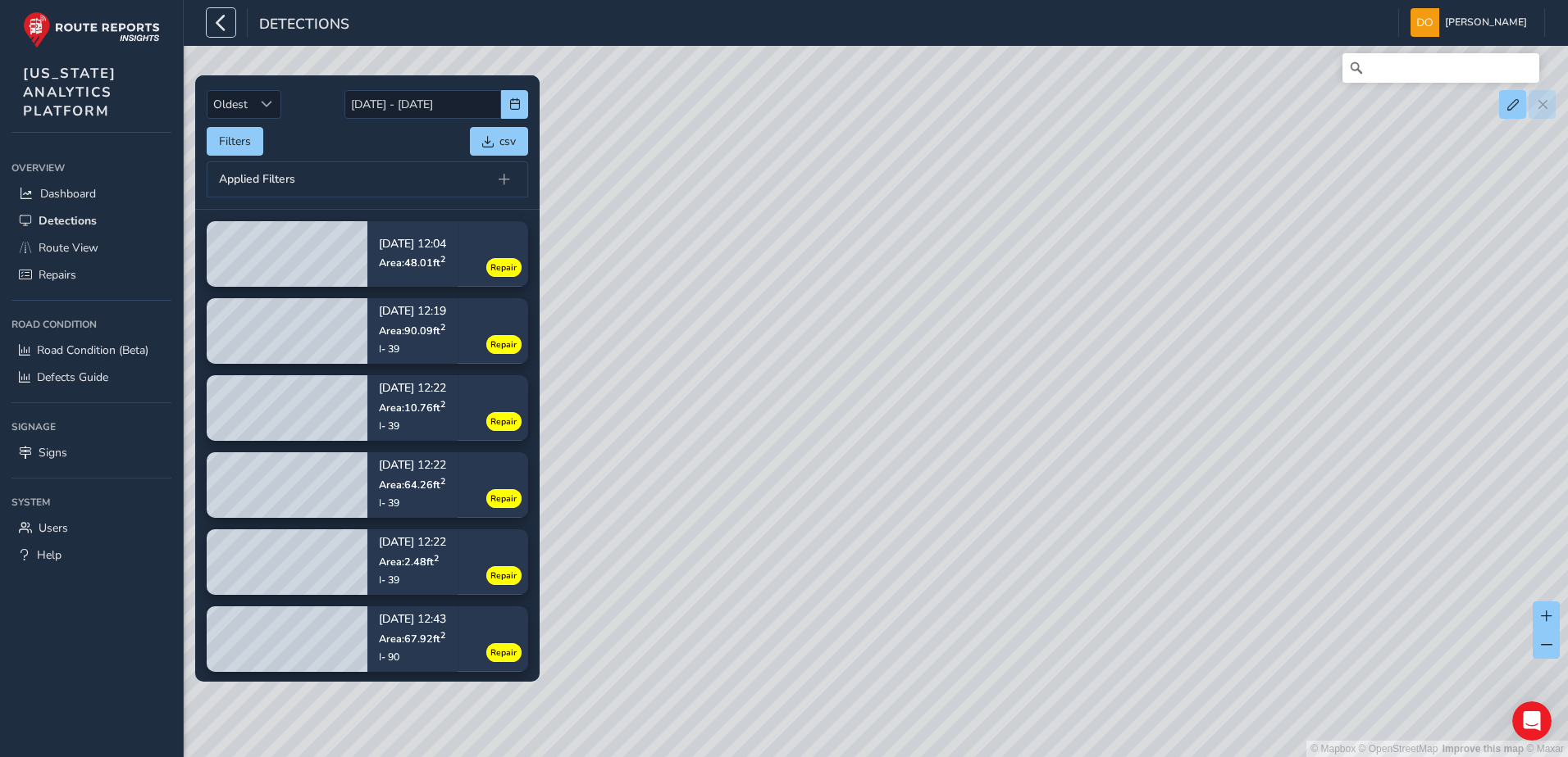
click at [219, 21] on icon "button" at bounding box center [220, 22] width 17 height 29
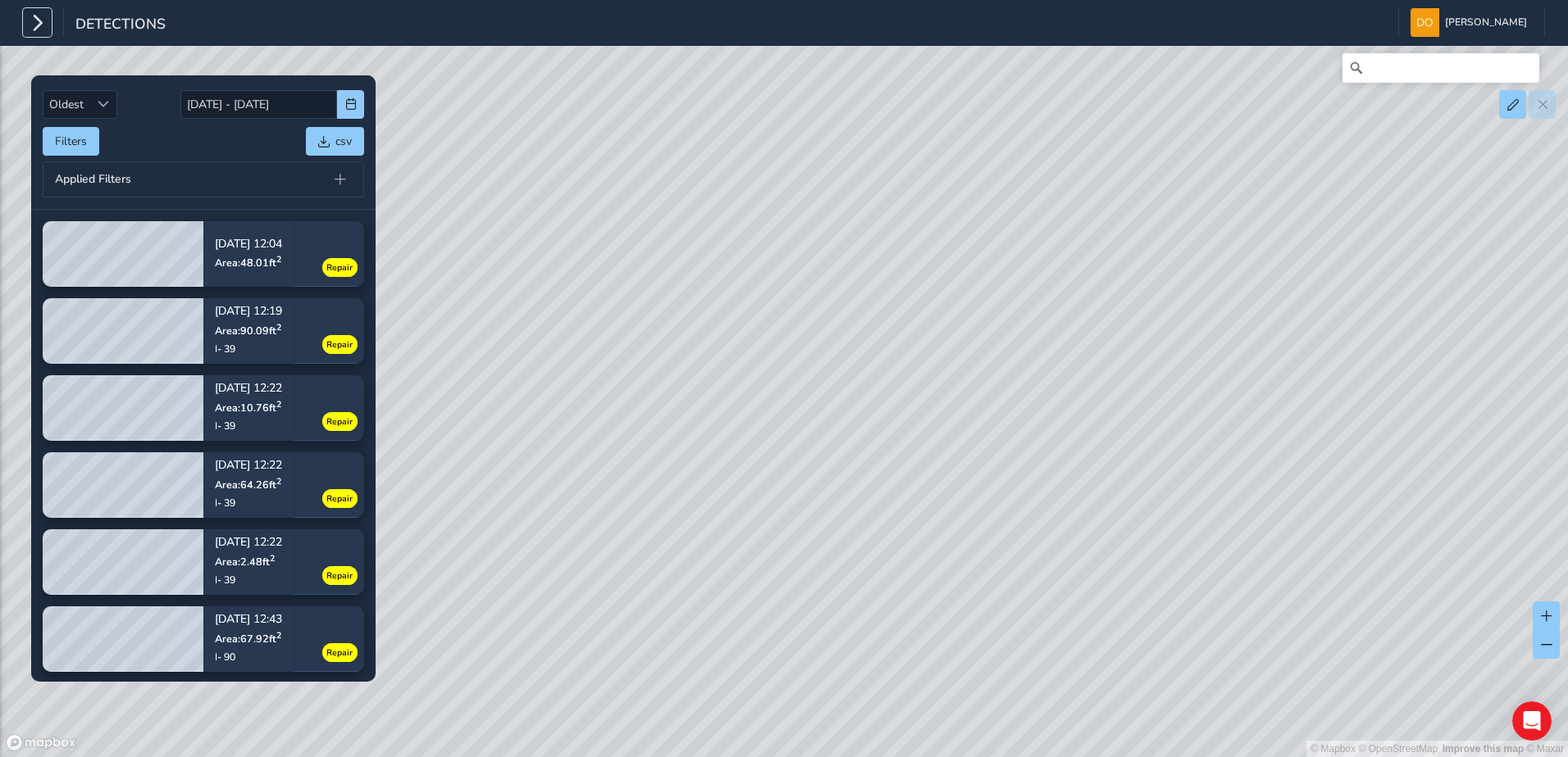
click at [37, 16] on icon "button" at bounding box center [37, 22] width 17 height 29
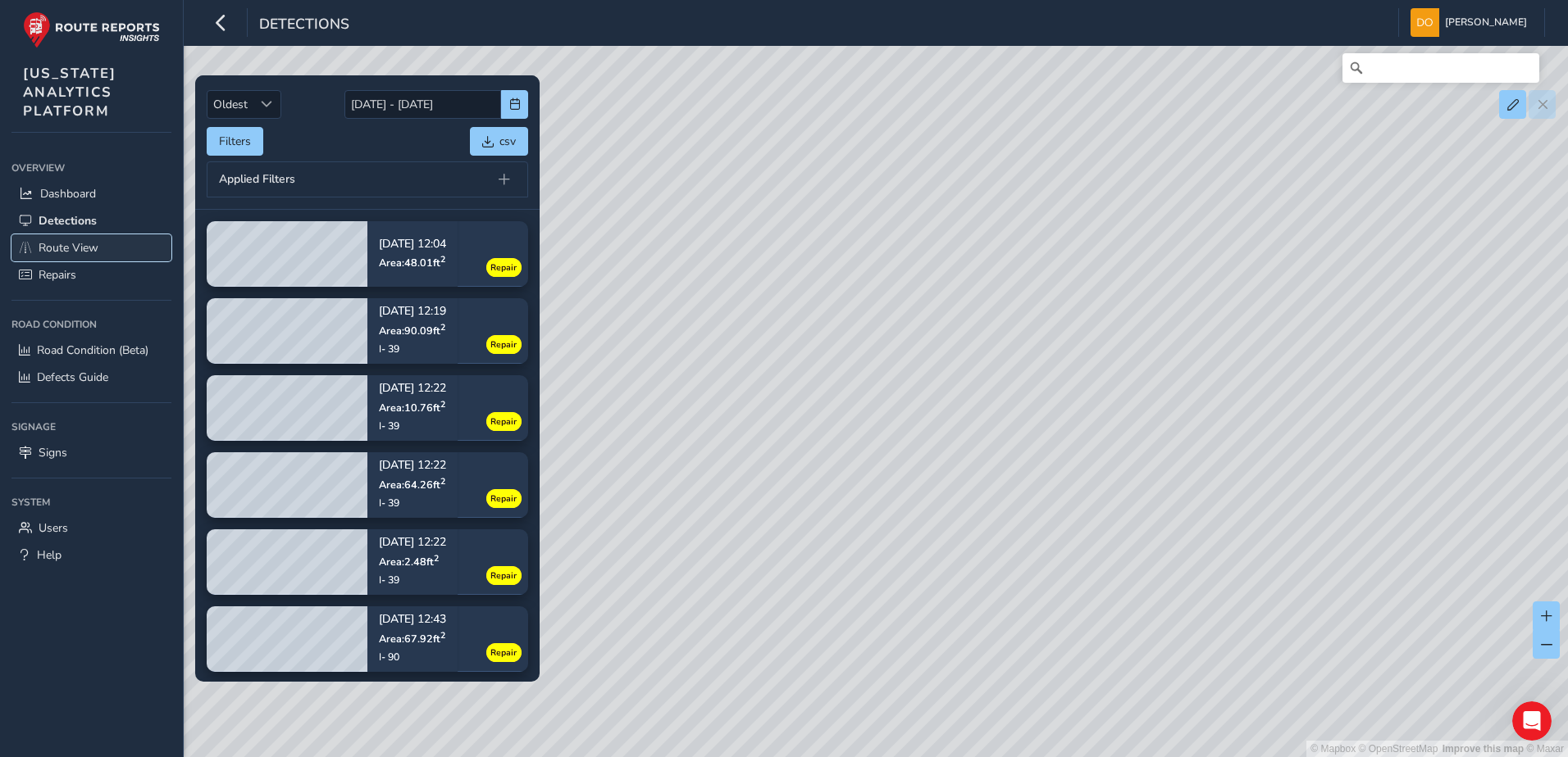
click at [78, 242] on span "Route View" at bounding box center [68, 247] width 60 height 16
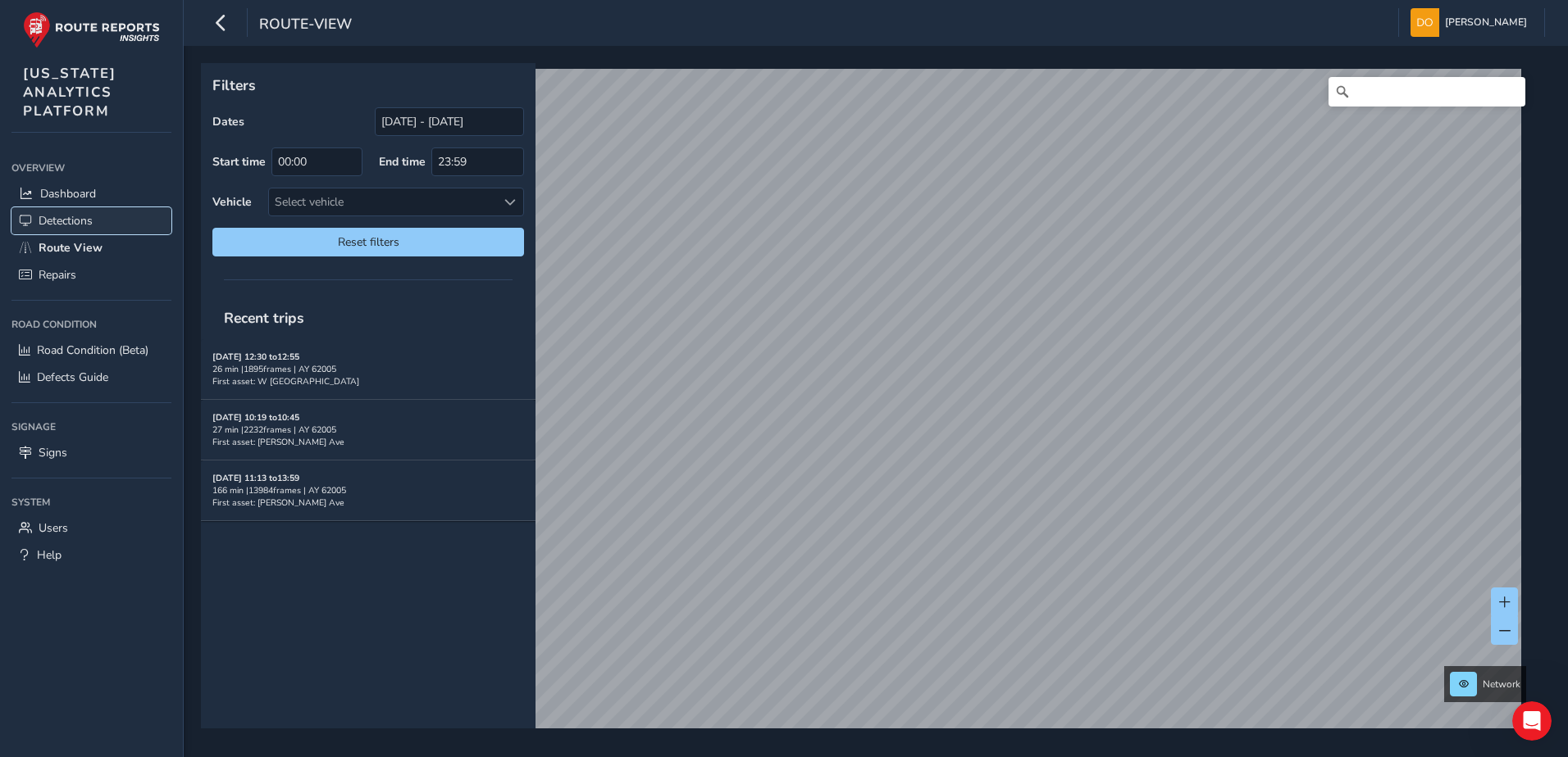
click at [85, 221] on span "Detections" at bounding box center [66, 220] width 54 height 16
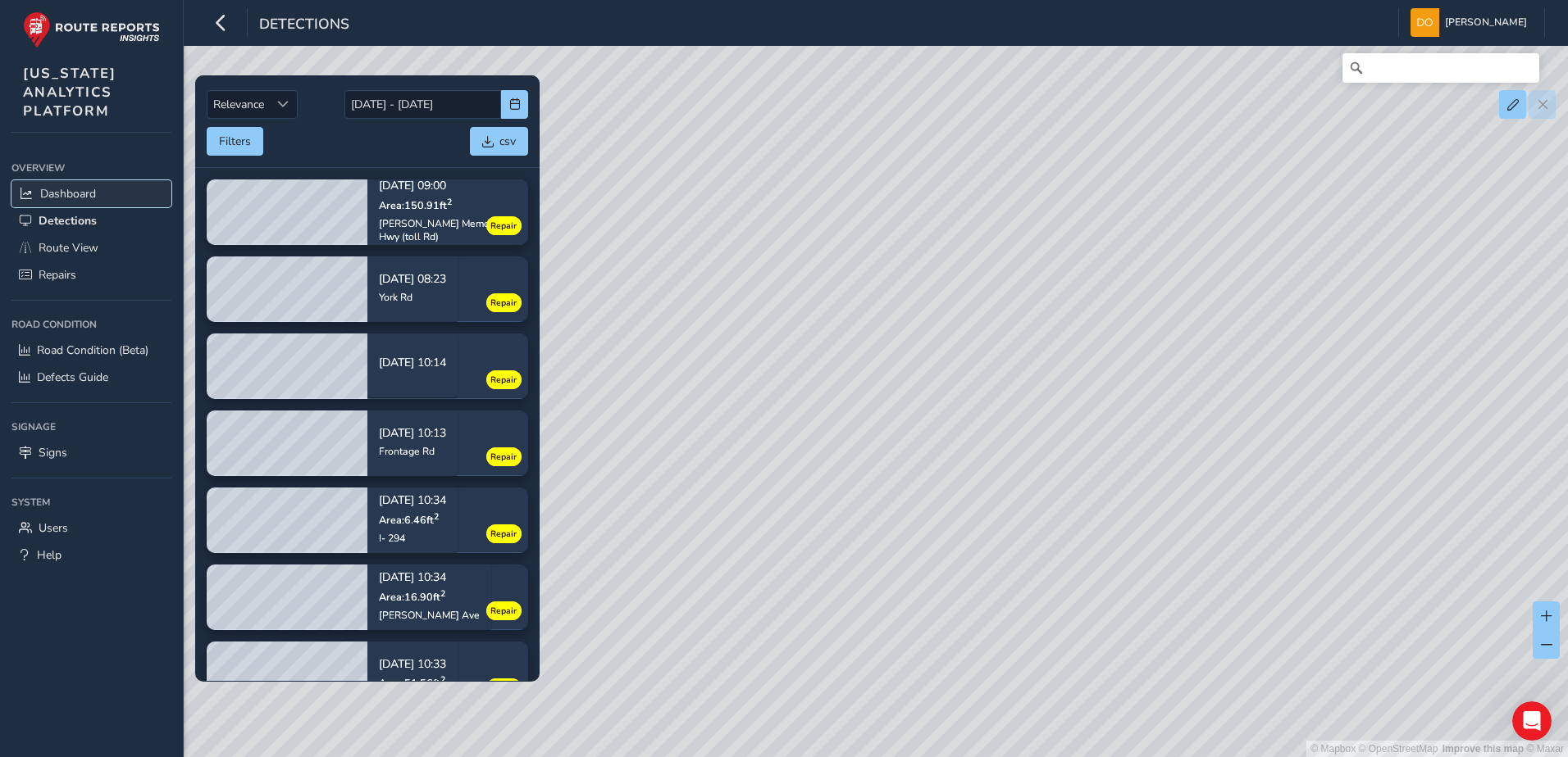
click at [102, 191] on link "Dashboard" at bounding box center [91, 193] width 160 height 27
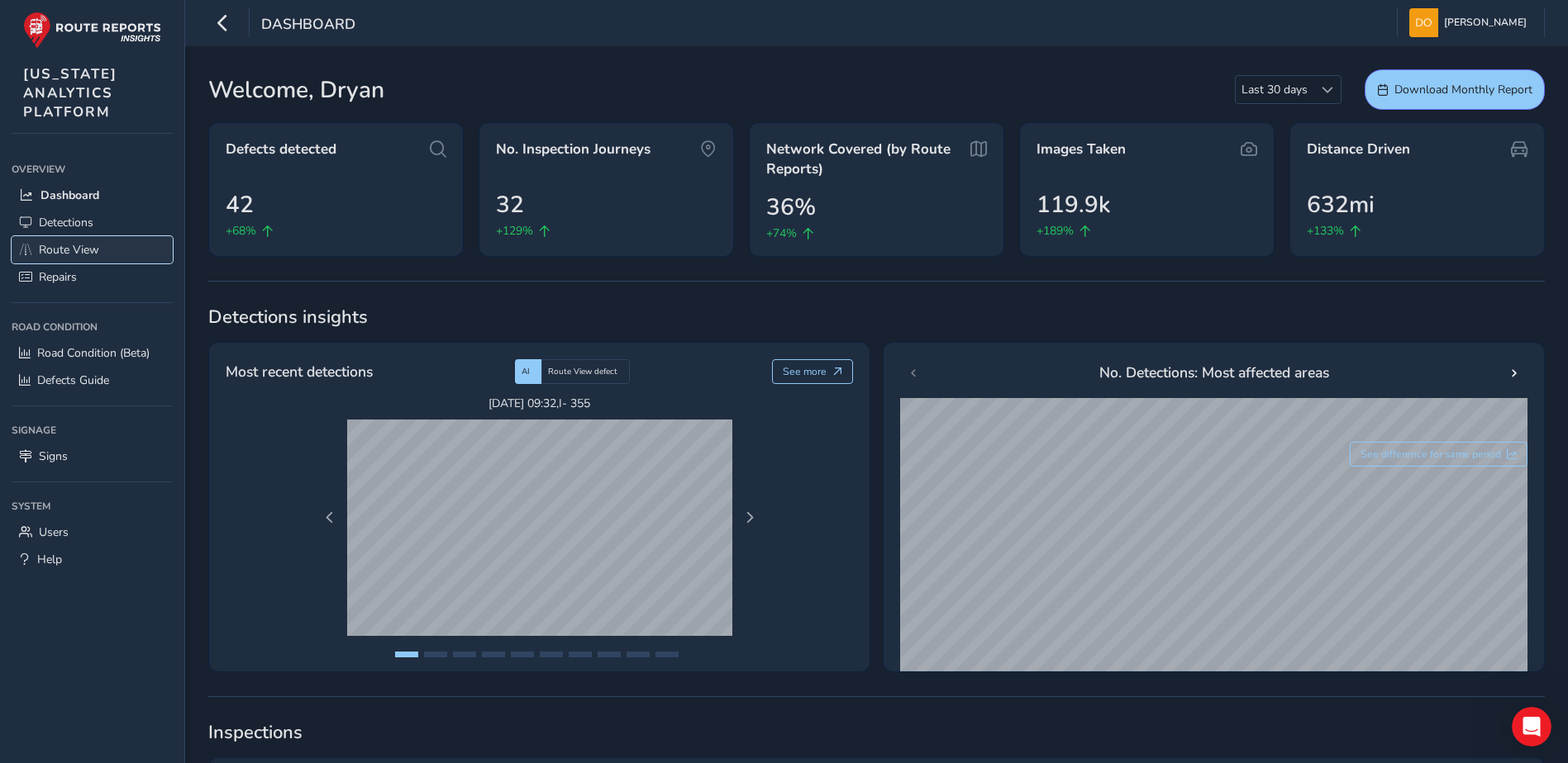
click at [109, 246] on link "Route View" at bounding box center [92, 249] width 161 height 27
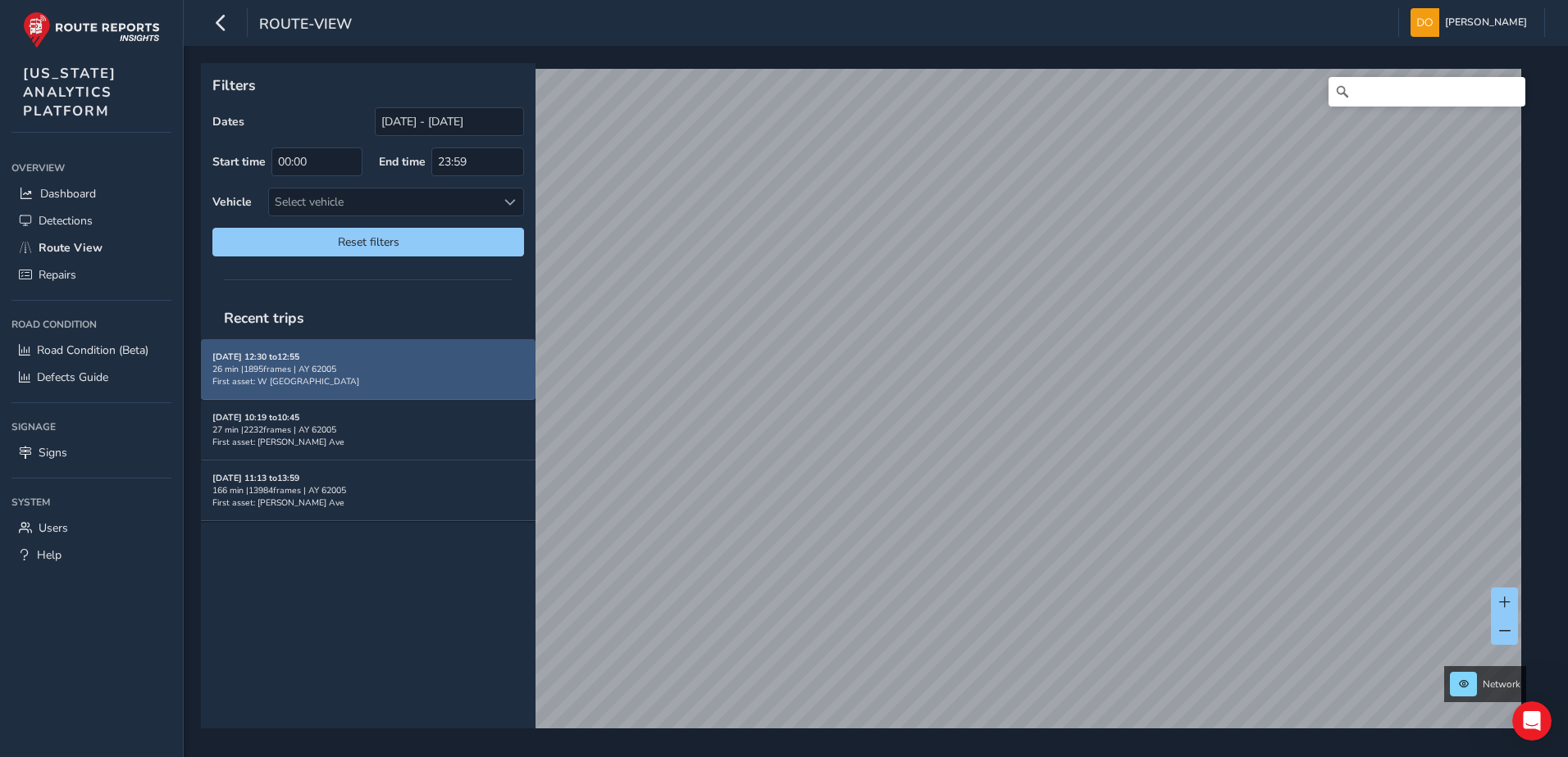
click at [405, 389] on div "09/10/2025, 12:30 to 12:55 26 min | 1895 frames | AY 62005 First asset: W Centr…" at bounding box center [368, 369] width 312 height 60
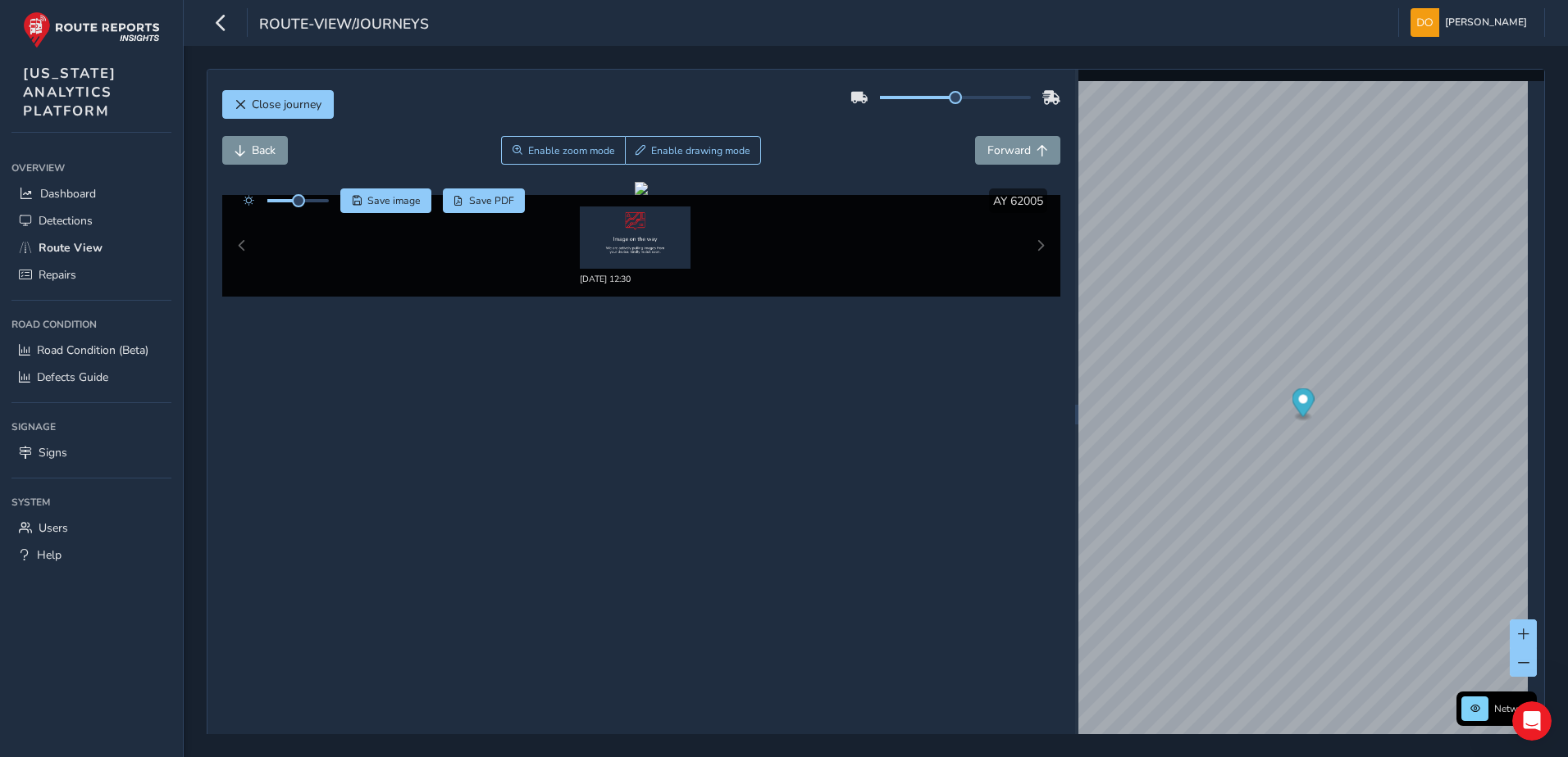
click at [243, 247] on div "09/10/2025, 12:30" at bounding box center [641, 246] width 839 height 102
click at [242, 247] on div "09/10/2025, 12:30" at bounding box center [641, 246] width 839 height 102
click at [242, 247] on div "09/10/2025, 12:30" at bounding box center [641, 246] width 839 height 102
click at [244, 250] on div "09/10/2025, 12:30" at bounding box center [641, 246] width 839 height 102
click at [1026, 243] on div "09/10/2025, 12:30" at bounding box center [641, 246] width 839 height 102
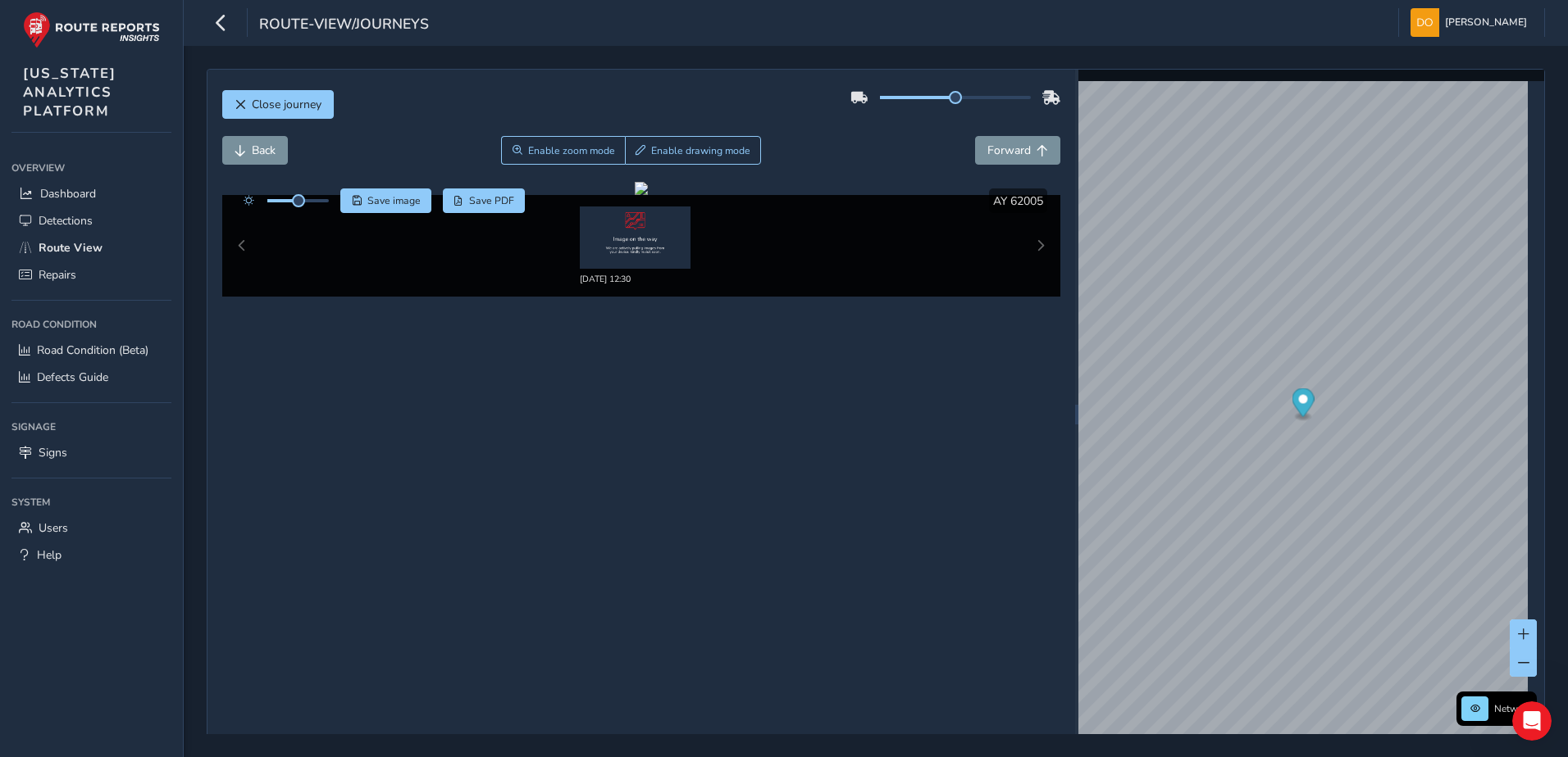
click at [1026, 244] on div "09/10/2025, 12:30" at bounding box center [641, 246] width 839 height 102
click at [1027, 244] on div "09/10/2025, 12:30" at bounding box center [641, 246] width 839 height 102
click at [1035, 247] on div "09/10/2025, 12:30" at bounding box center [641, 246] width 839 height 102
click at [1035, 248] on div "09/10/2025, 12:30" at bounding box center [641, 246] width 839 height 102
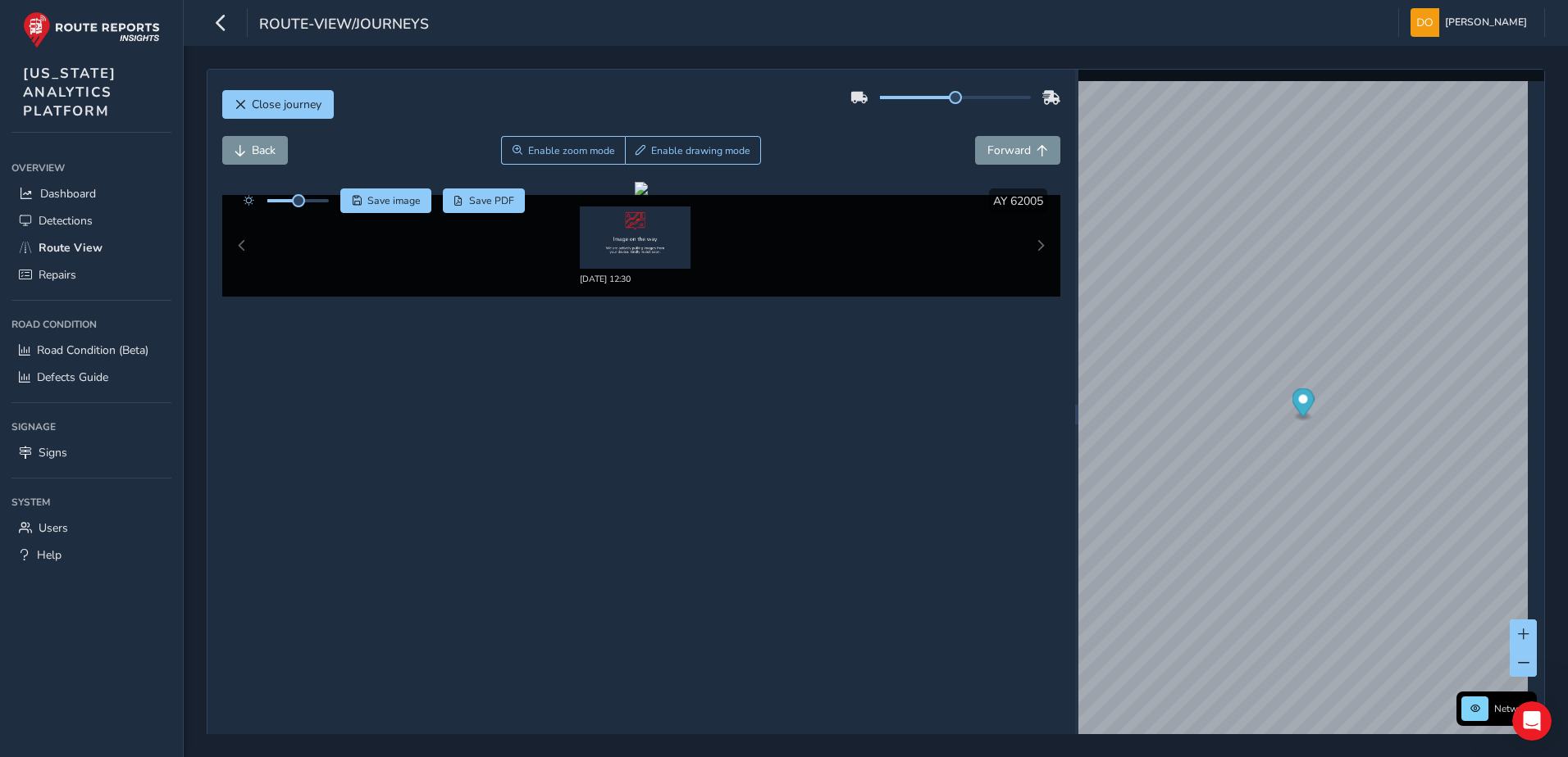
click at [1034, 251] on div "09/10/2025, 12:30" at bounding box center [641, 246] width 839 height 102
click at [1019, 149] on span "Forward" at bounding box center [1009, 150] width 44 height 16
click at [1019, 150] on span "Forward" at bounding box center [1009, 150] width 44 height 16
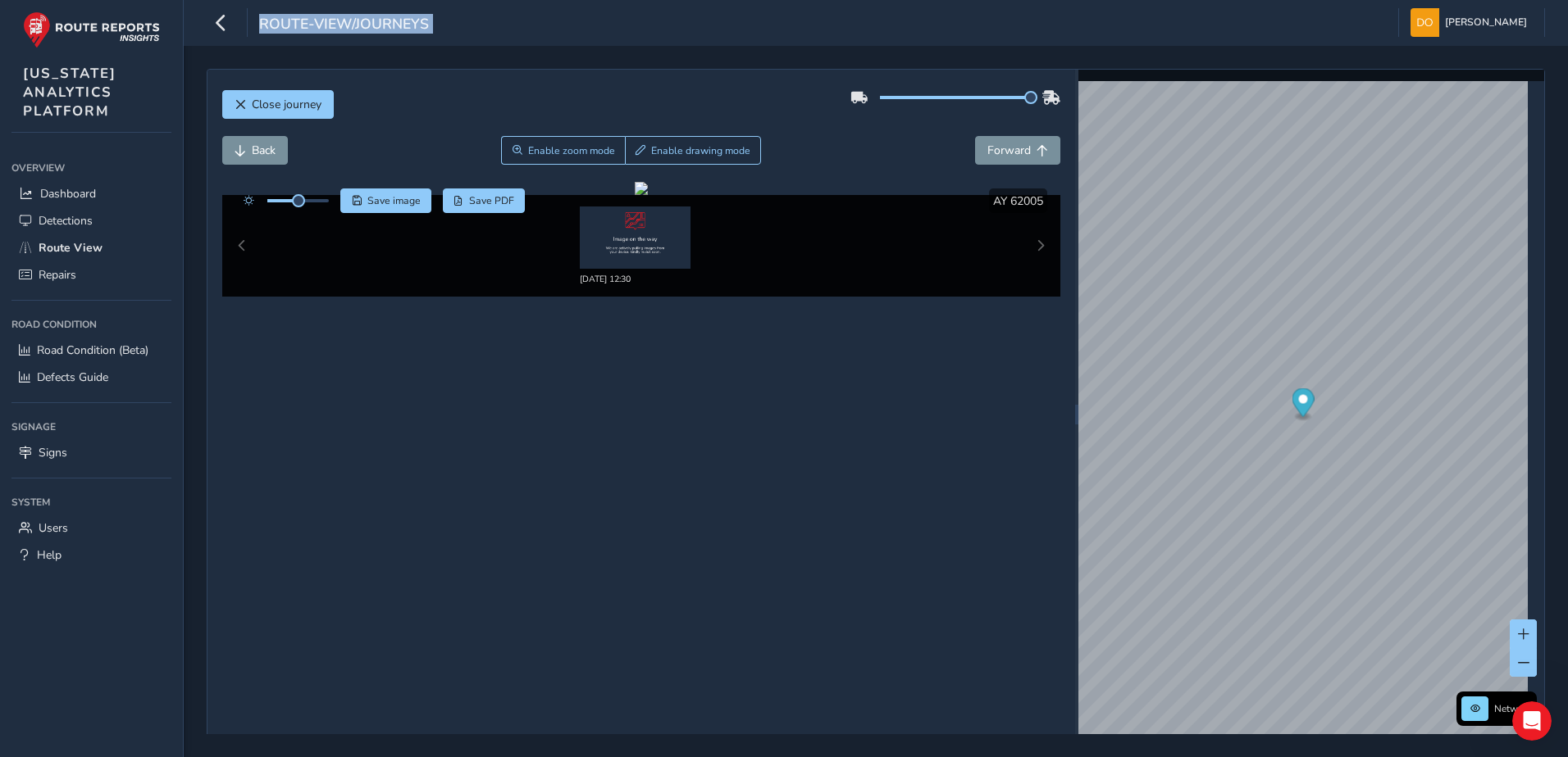
click at [1074, 90] on div "Close journey Back Enable zoom mode Enable drawing mode Forward Click and Drag …" at bounding box center [876, 415] width 1339 height 692
click at [876, 270] on div "[DATE] 12:30" at bounding box center [641, 246] width 764 height 79
click at [1026, 247] on div "[DATE] 12:30" at bounding box center [641, 246] width 839 height 102
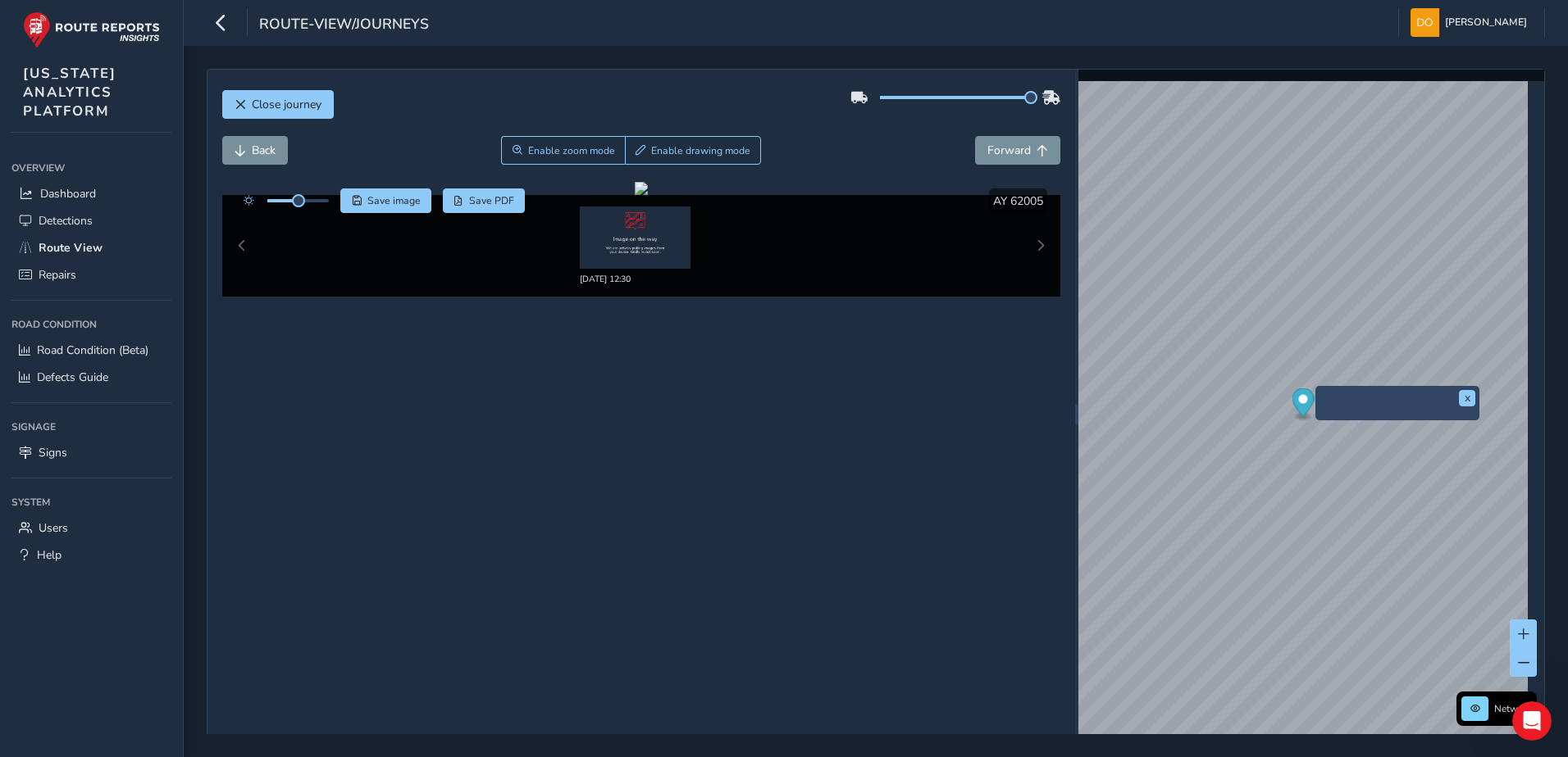
click at [1316, 389] on div "x" at bounding box center [1397, 404] width 164 height 35
click at [1319, 391] on div "x" at bounding box center [1397, 404] width 164 height 35
click at [1357, 381] on div "x" at bounding box center [1436, 394] width 164 height 35
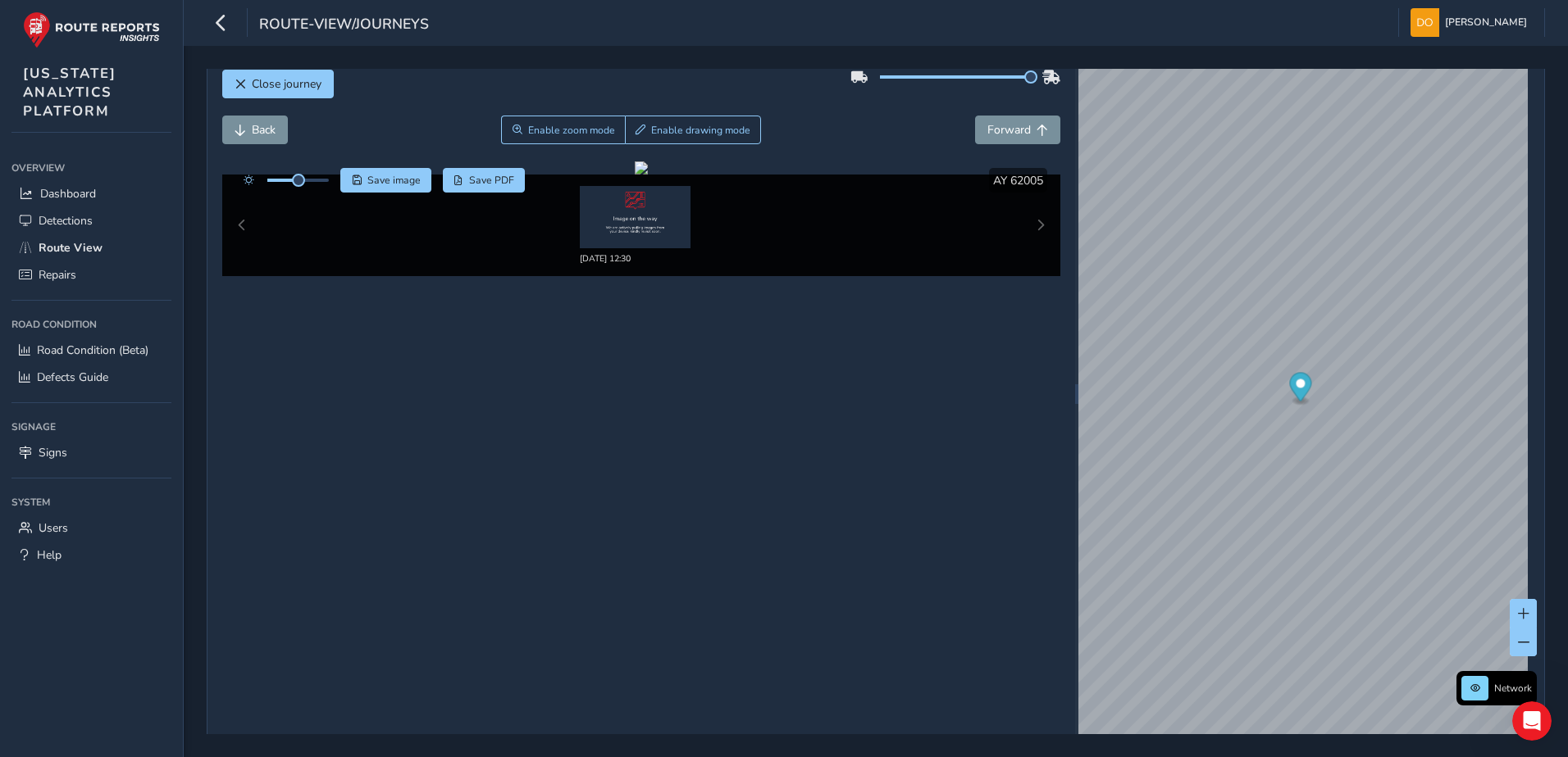
scroll to position [26, 0]
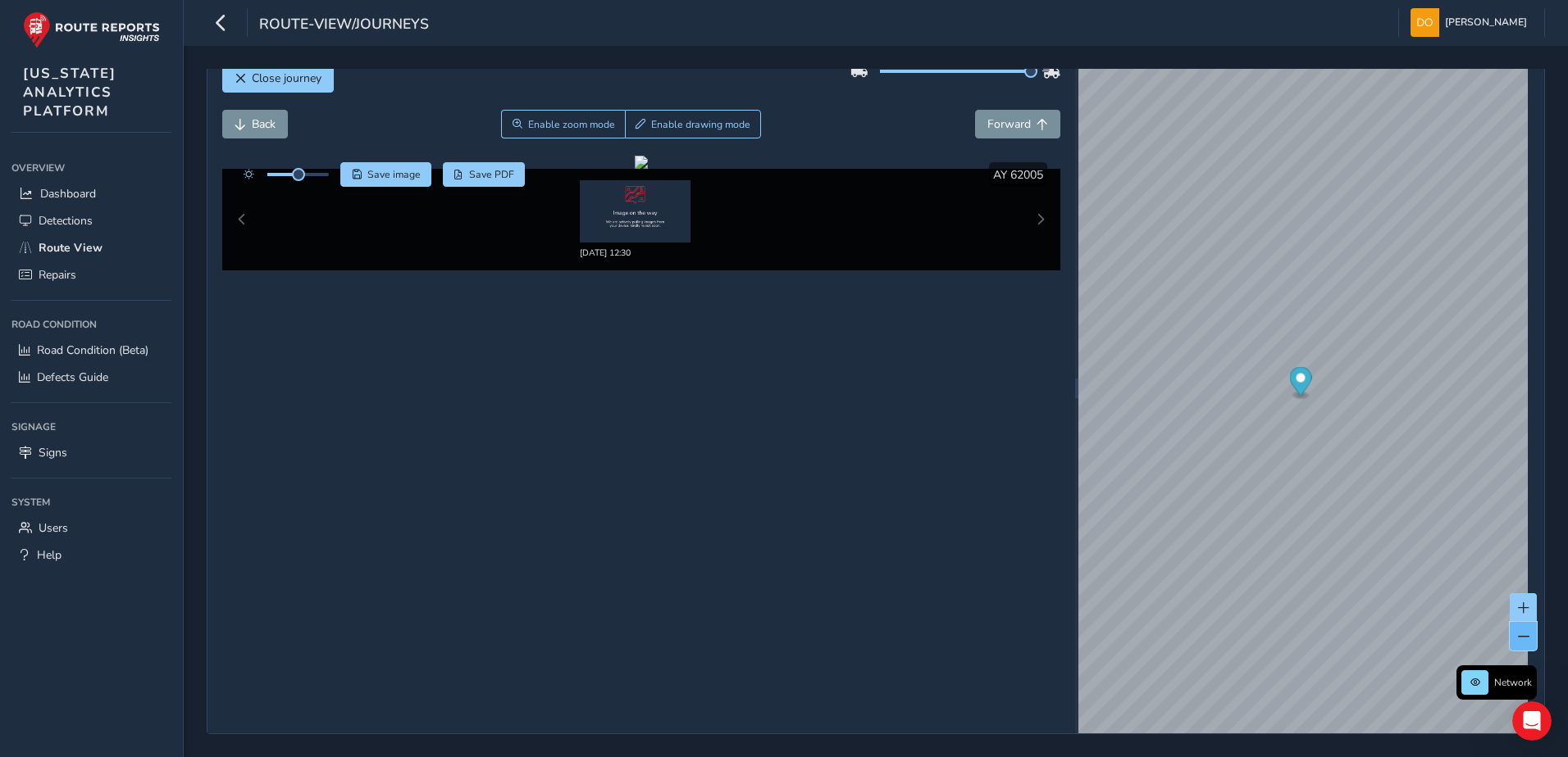
click at [1510, 643] on button at bounding box center [1523, 636] width 27 height 29
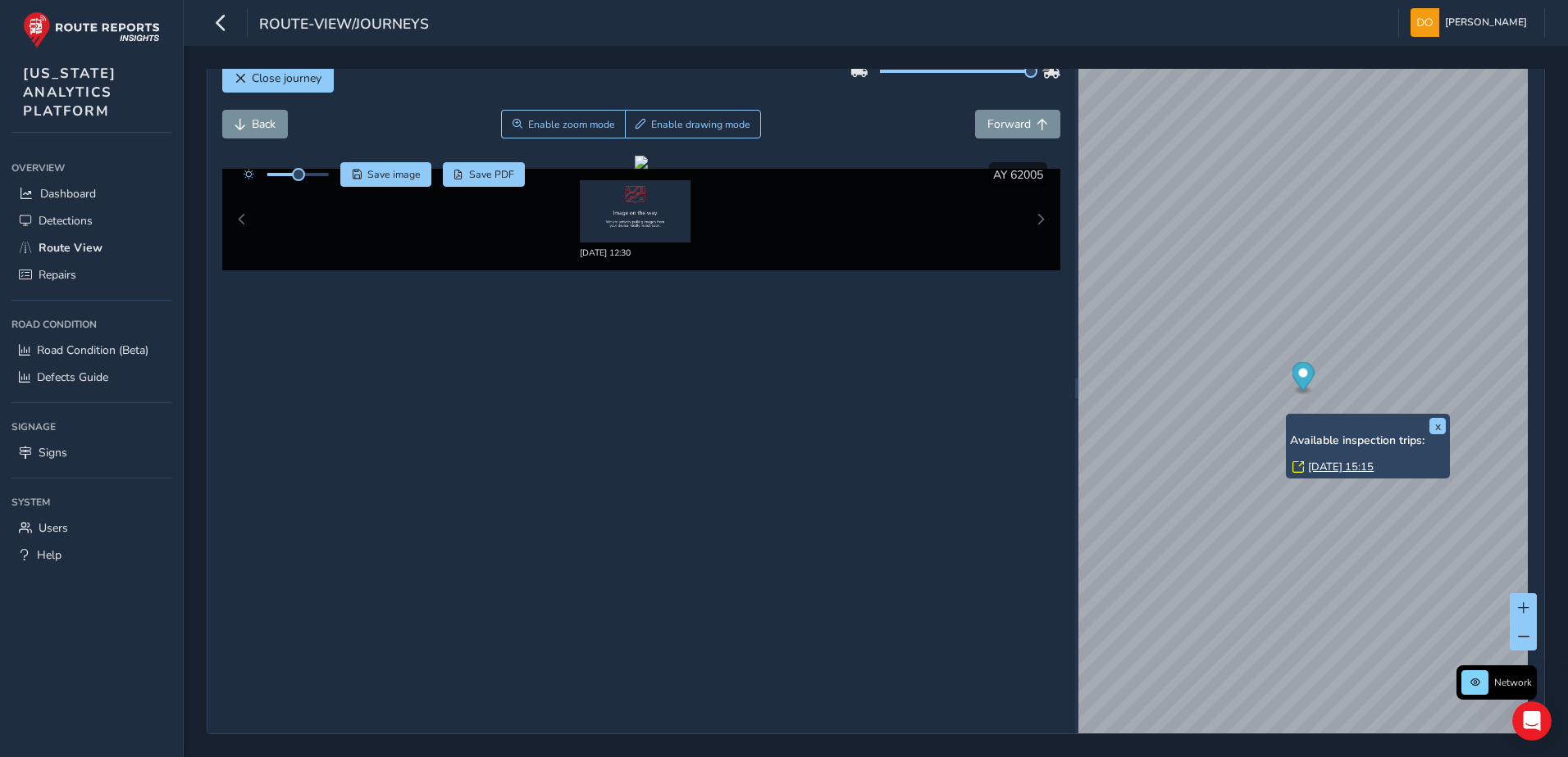
click at [1290, 414] on div "x Available inspection trips: Tue, 9 Sep, 15:15" at bounding box center [1367, 446] width 164 height 65
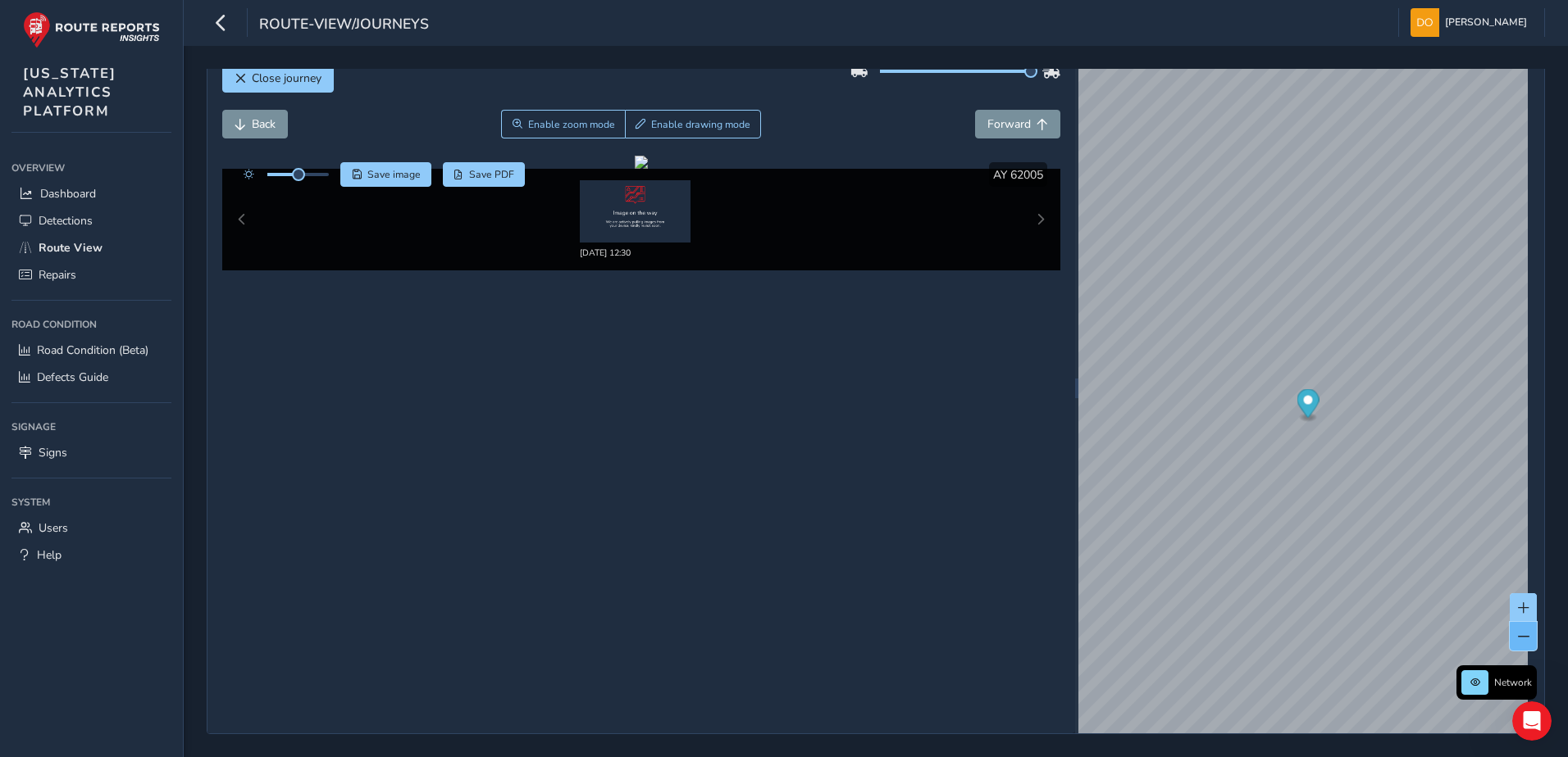
drag, startPoint x: 1500, startPoint y: 642, endPoint x: 1521, endPoint y: 636, distance: 21.8
click at [1520, 636] on button at bounding box center [1523, 636] width 27 height 29
click at [953, 404] on div "Close journey Back Enable zoom mode Enable drawing mode Forward Click and Drag …" at bounding box center [876, 389] width 1339 height 692
click at [904, 368] on div "Close journey Back Enable zoom mode Enable drawing mode Forward Click and Drag …" at bounding box center [876, 389] width 1339 height 692
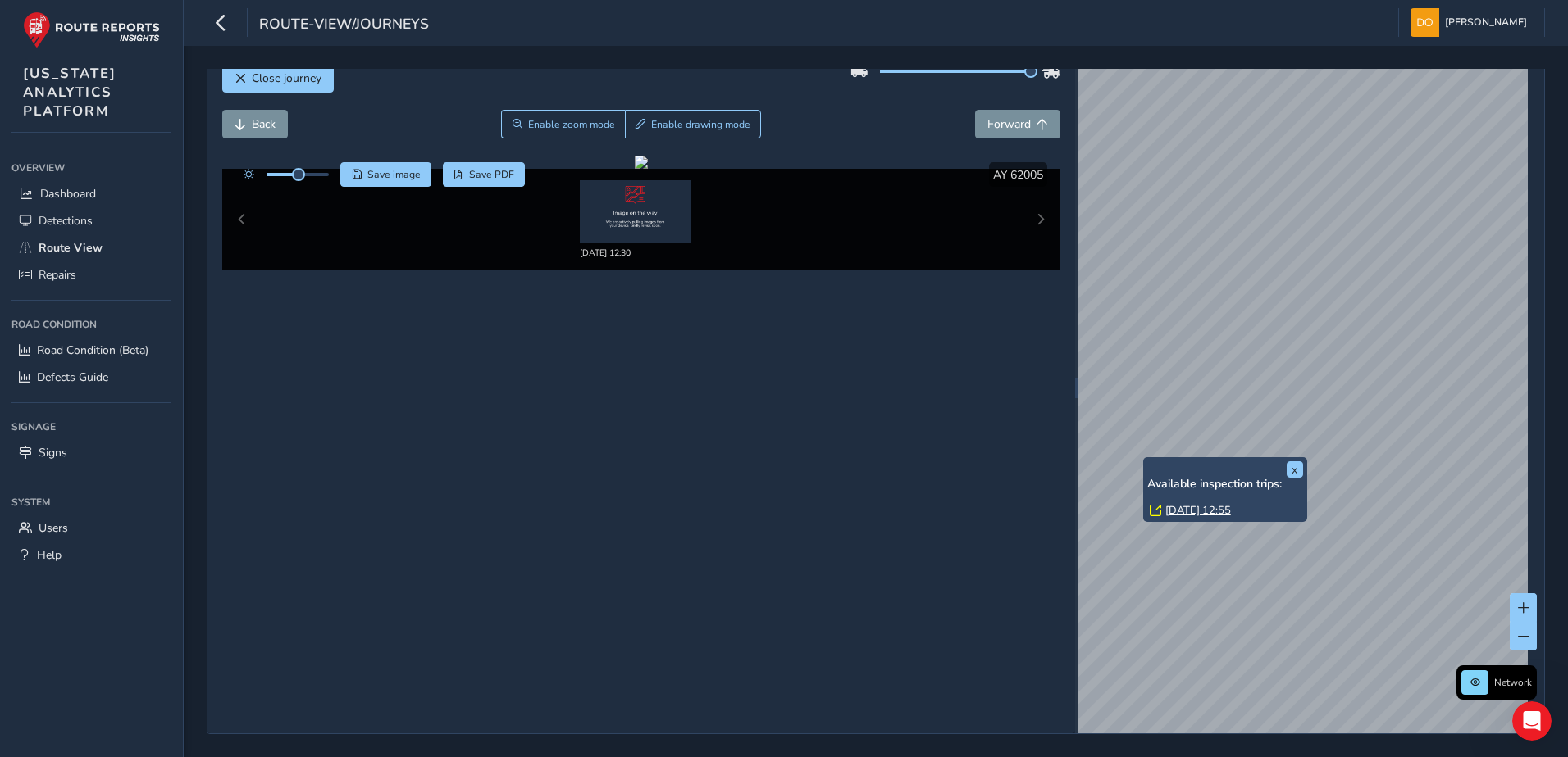
click at [1146, 459] on div "x Available inspection trips: Wed, 10 Sep, 12:55" at bounding box center [1224, 489] width 164 height 65
click at [1518, 602] on span at bounding box center [1524, 608] width 12 height 12
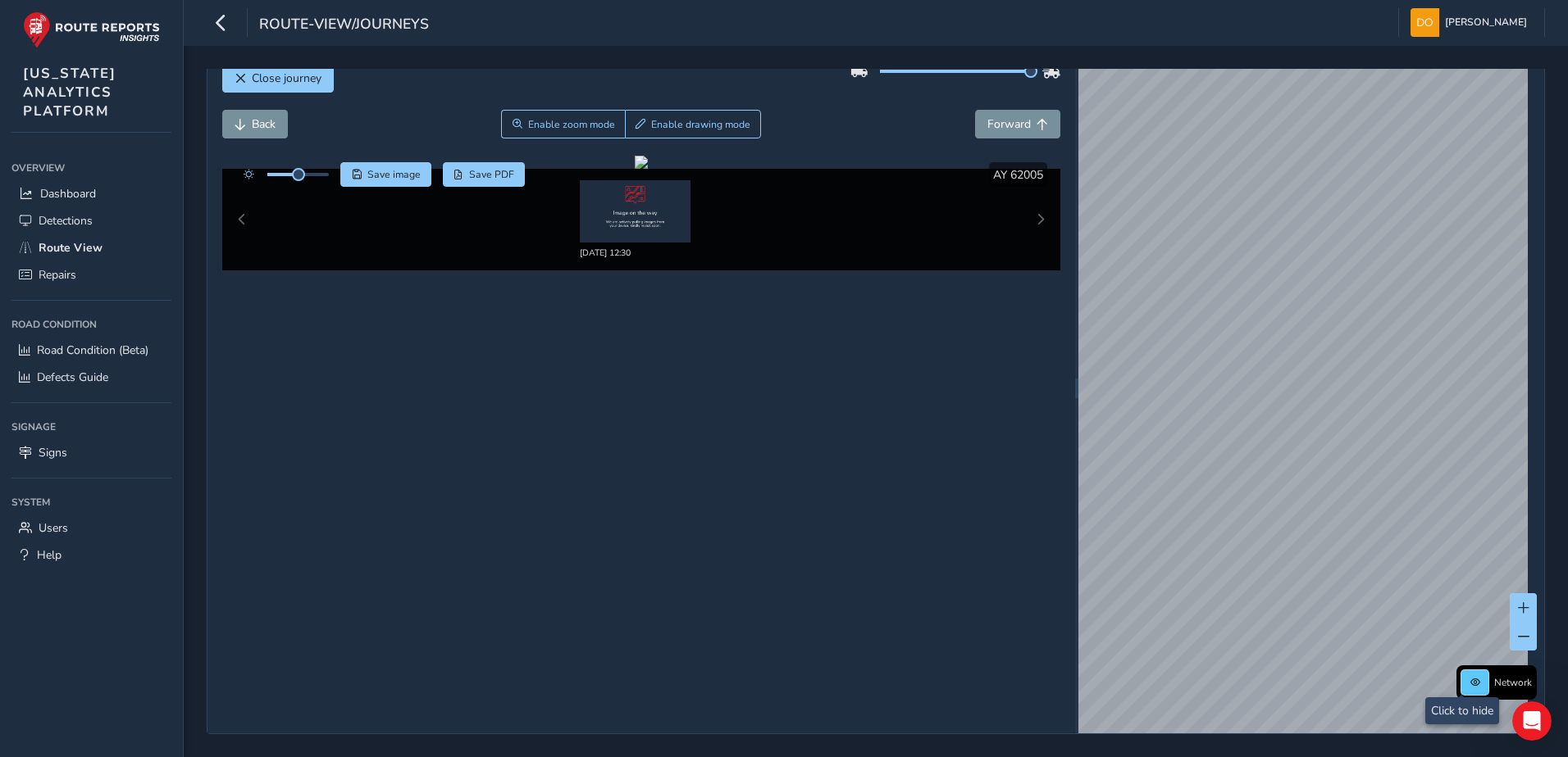
click at [1470, 685] on span at bounding box center [1475, 683] width 10 height 10
click at [1470, 684] on span at bounding box center [1475, 683] width 10 height 10
click at [1470, 685] on span at bounding box center [1475, 683] width 10 height 10
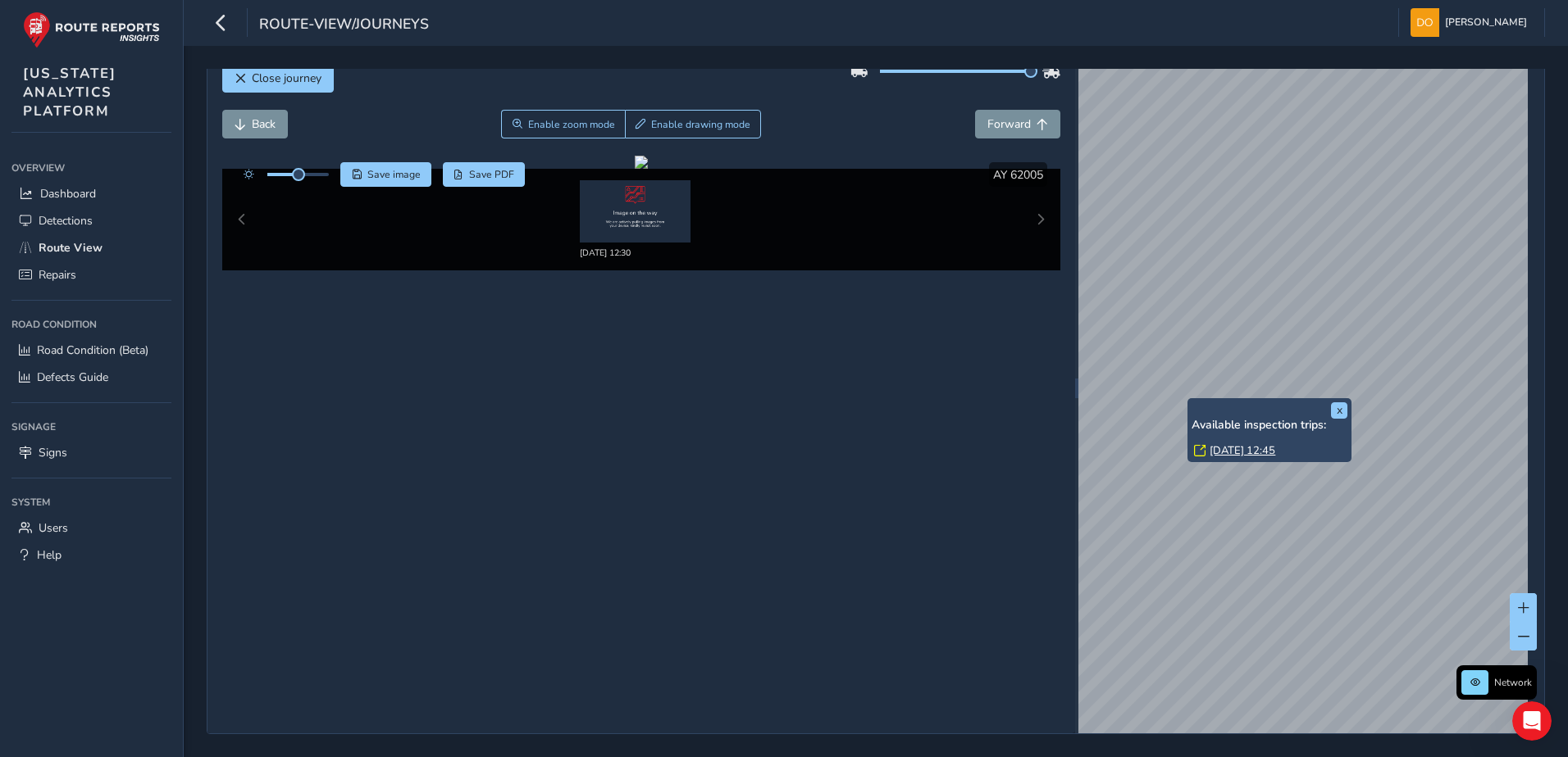
click at [1192, 399] on div "x Available inspection trips: Wed, 10 Sep, 12:45" at bounding box center [1269, 431] width 164 height 65
click at [1192, 400] on div "x Available inspection trips: Wed, 10 Sep, 12:45" at bounding box center [1269, 431] width 164 height 65
click at [1255, 453] on link "Wed, 10 Sep, 12:45" at bounding box center [1242, 451] width 66 height 15
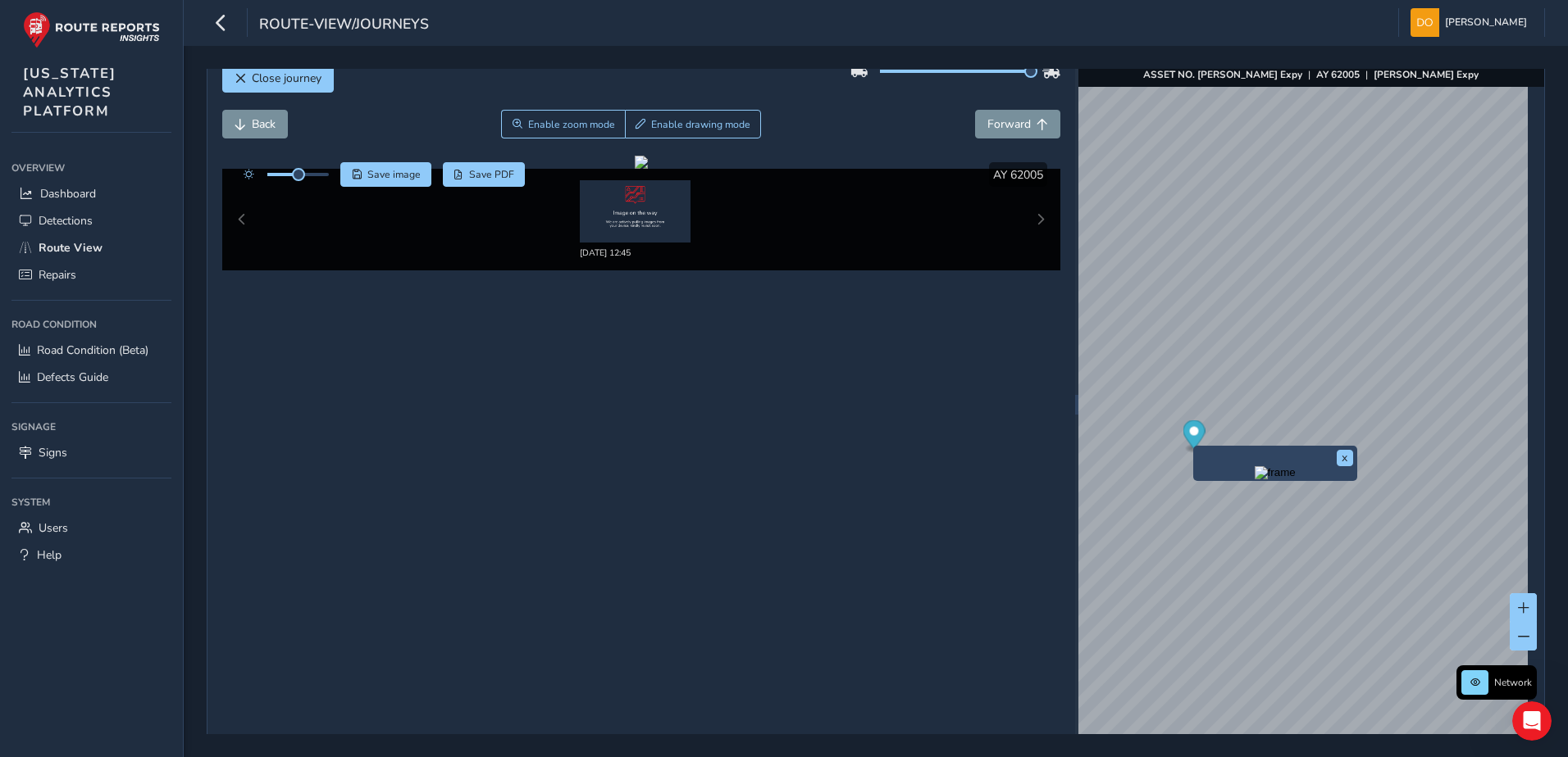
click at [1186, 439] on icon "Map marker" at bounding box center [1193, 435] width 22 height 29
click at [1186, 449] on icon "Map marker" at bounding box center [1191, 445] width 22 height 29
click at [1181, 459] on icon "Map marker" at bounding box center [1189, 455] width 22 height 29
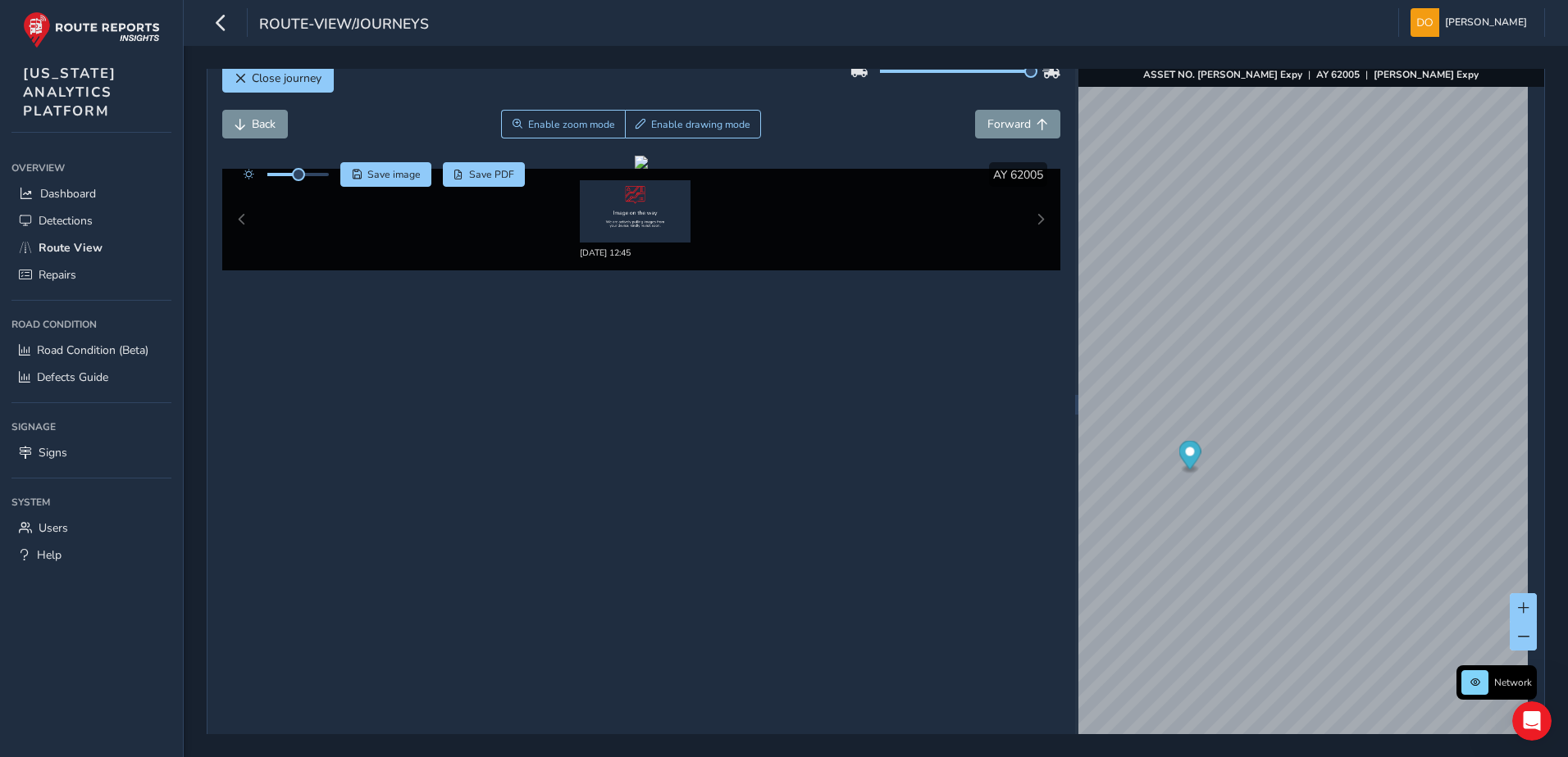
click at [1181, 459] on icon "Map marker" at bounding box center [1189, 455] width 22 height 29
click at [1247, 498] on img "Preview frame" at bounding box center [1262, 498] width 41 height 13
click at [1154, 476] on div "x" at bounding box center [1233, 490] width 164 height 35
click at [1143, 478] on div "x" at bounding box center [1223, 491] width 164 height 35
click at [1106, 480] on div "x" at bounding box center [1182, 493] width 155 height 27
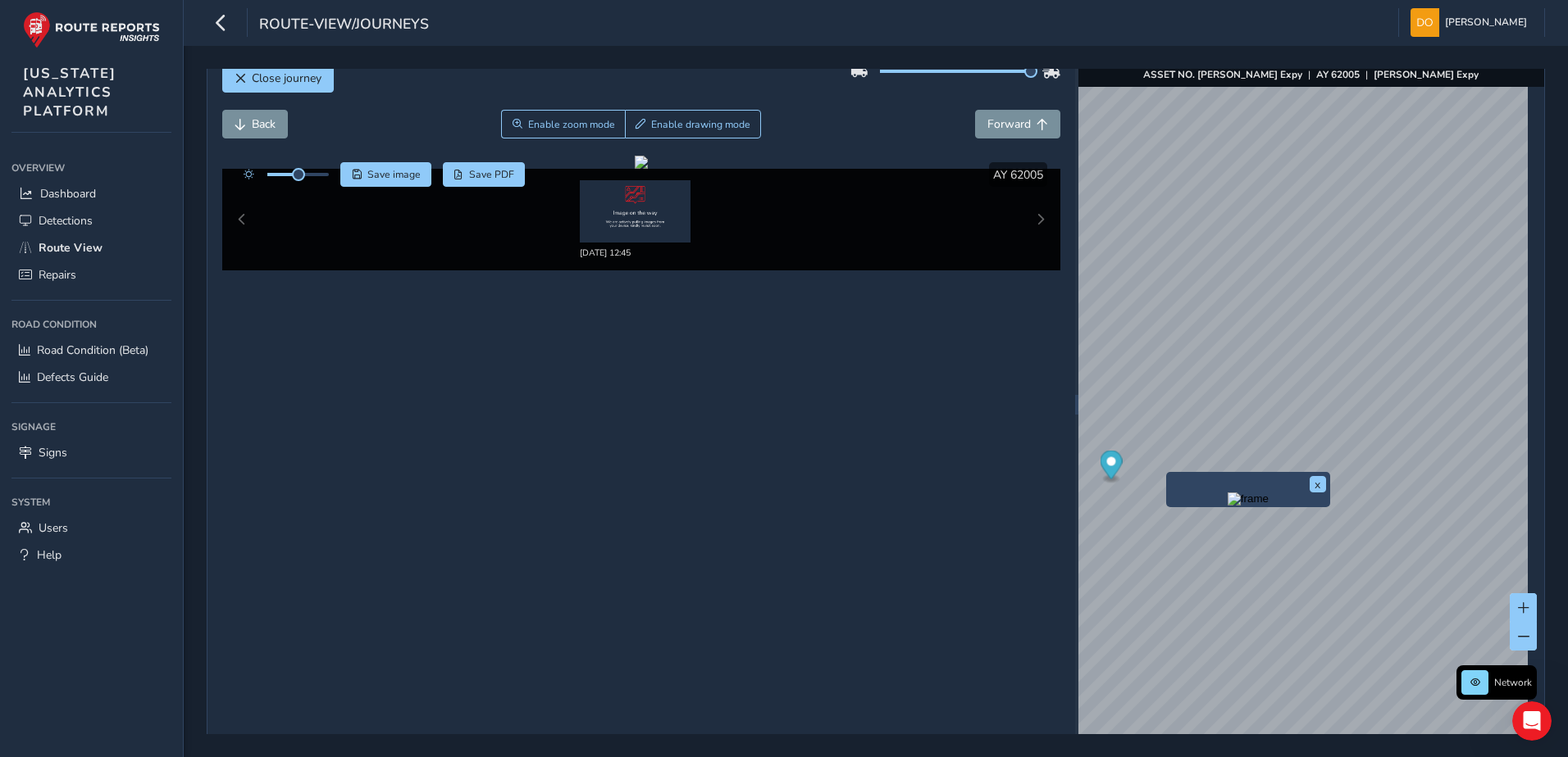
click at [1166, 476] on div "x" at bounding box center [1247, 489] width 164 height 35
click at [1182, 501] on img "Preview frame" at bounding box center [1196, 502] width 41 height 13
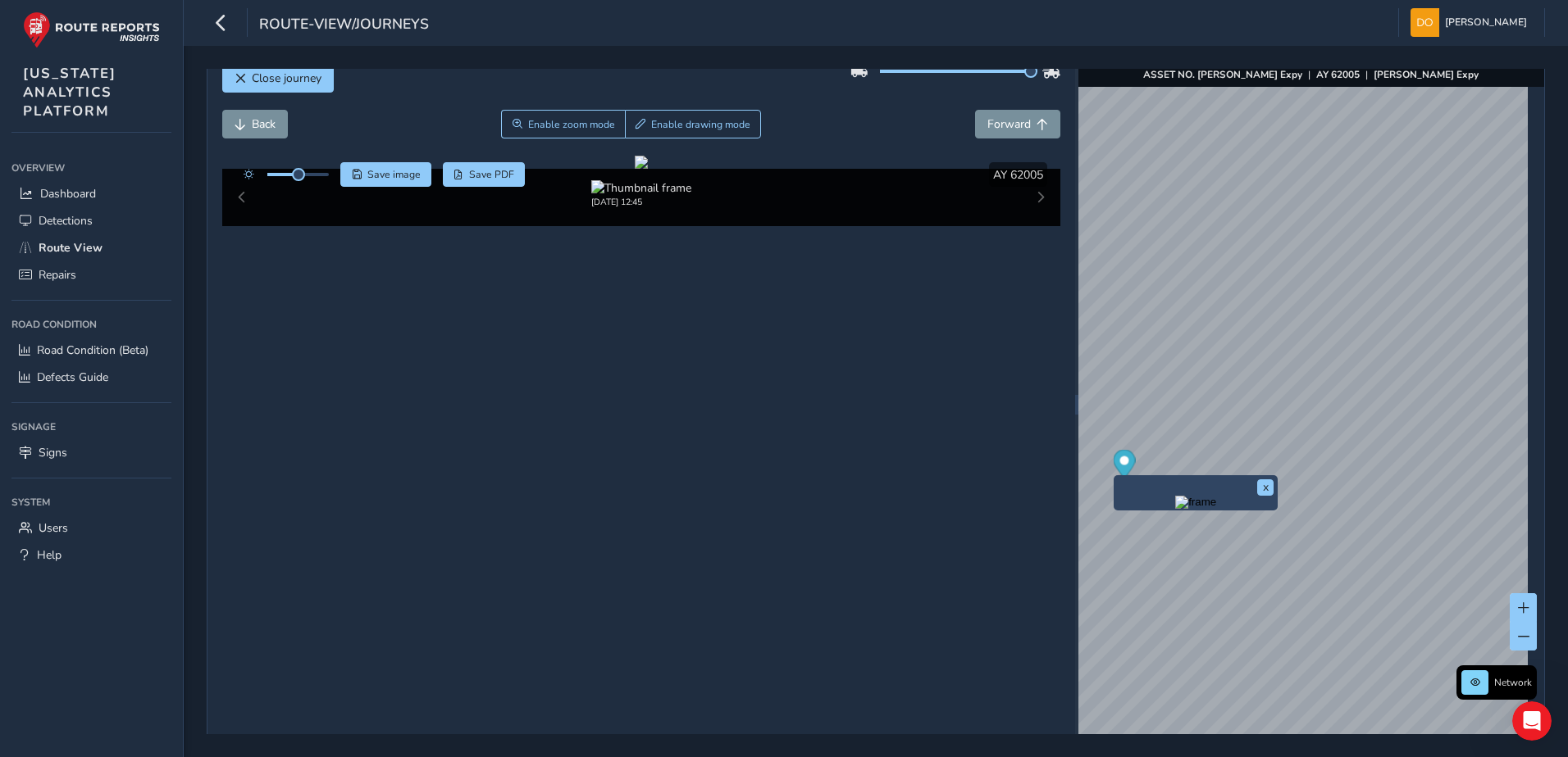
click at [1182, 501] on img "Preview frame" at bounding box center [1196, 502] width 41 height 13
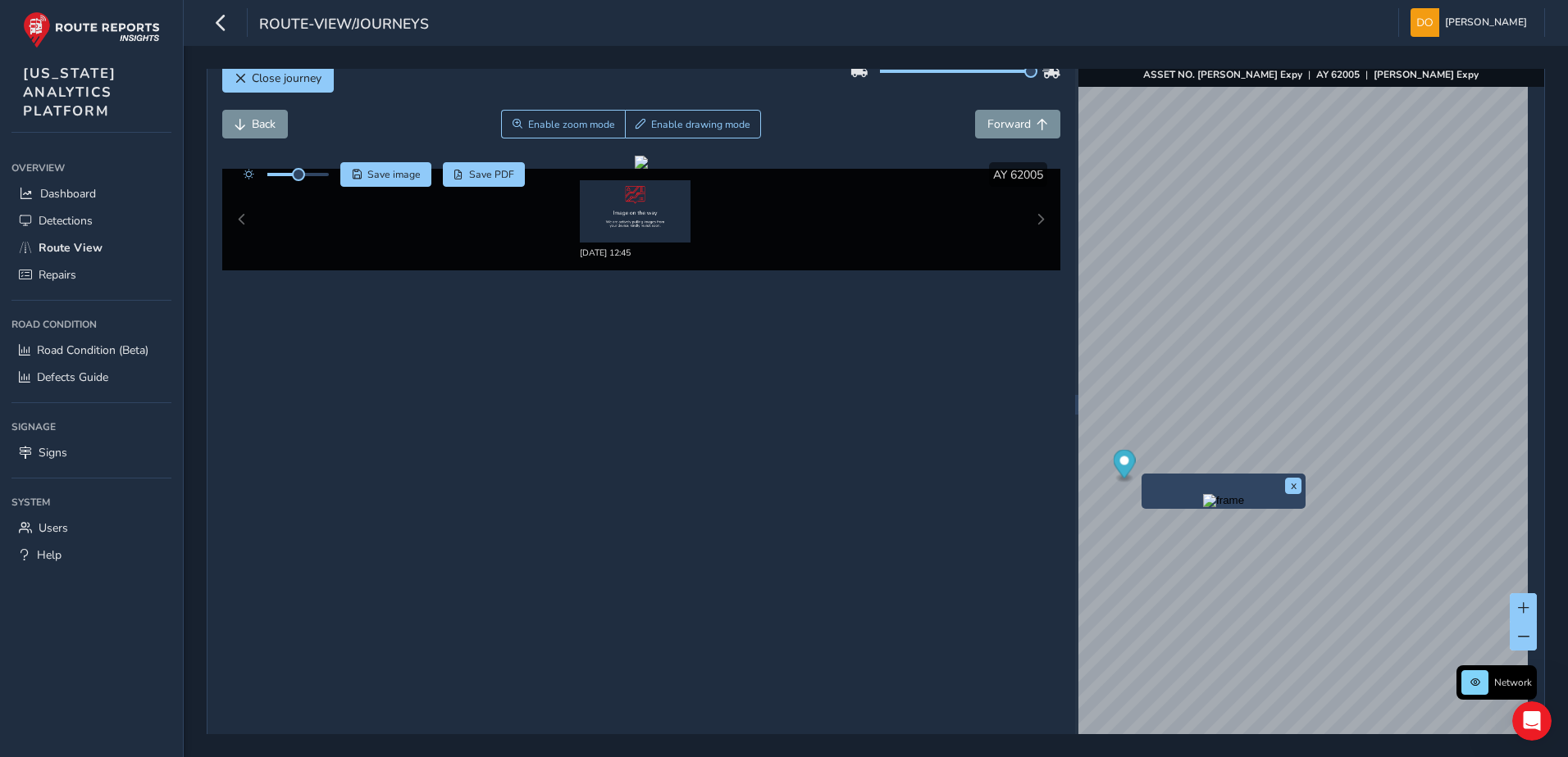
click at [1040, 224] on div "09/10/2025, 12:45" at bounding box center [641, 219] width 839 height 102
click at [620, 210] on img at bounding box center [635, 211] width 111 height 62
click at [620, 208] on img at bounding box center [635, 211] width 111 height 62
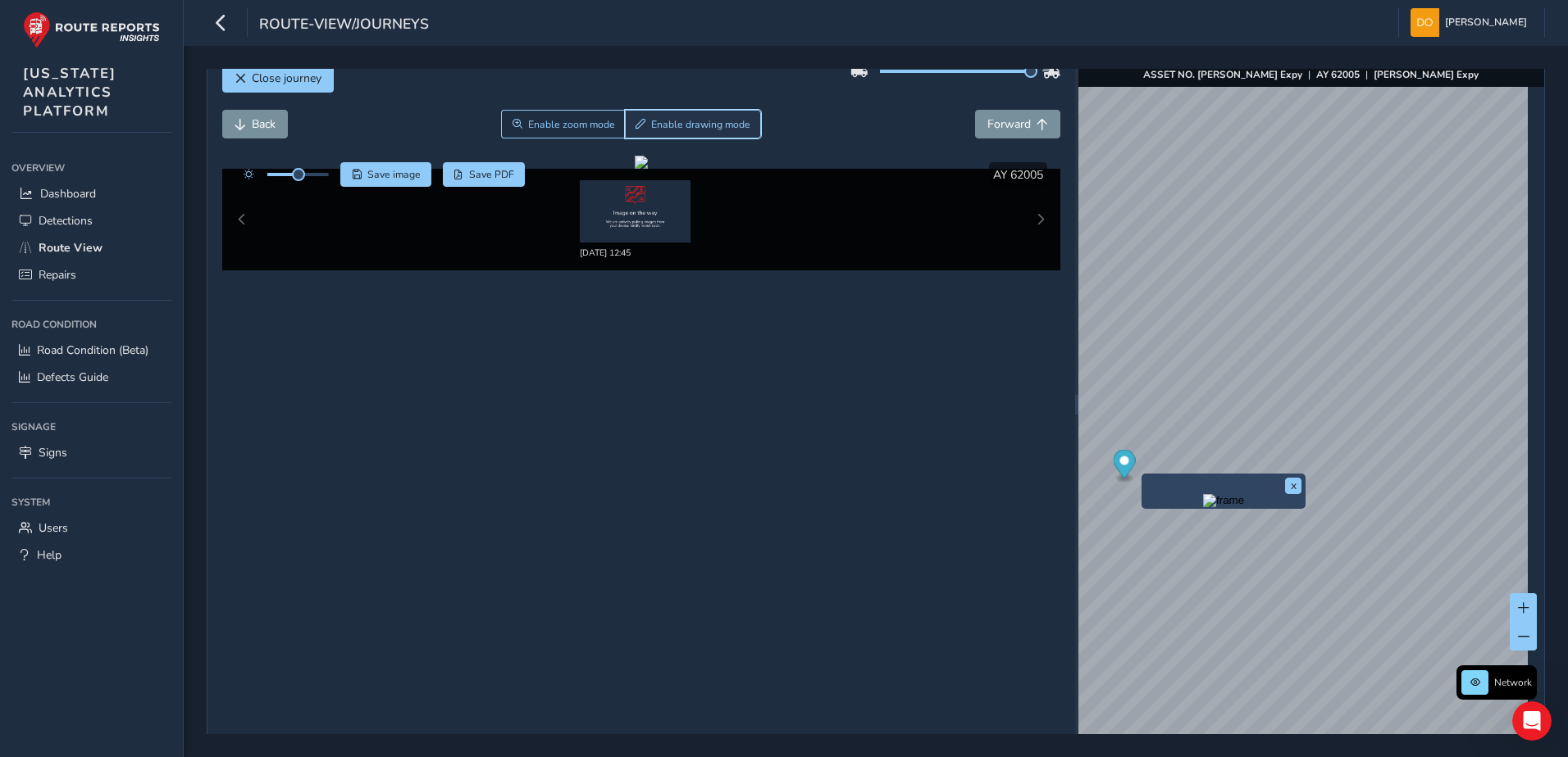
click at [717, 136] on button "Enable drawing mode" at bounding box center [693, 124] width 137 height 29
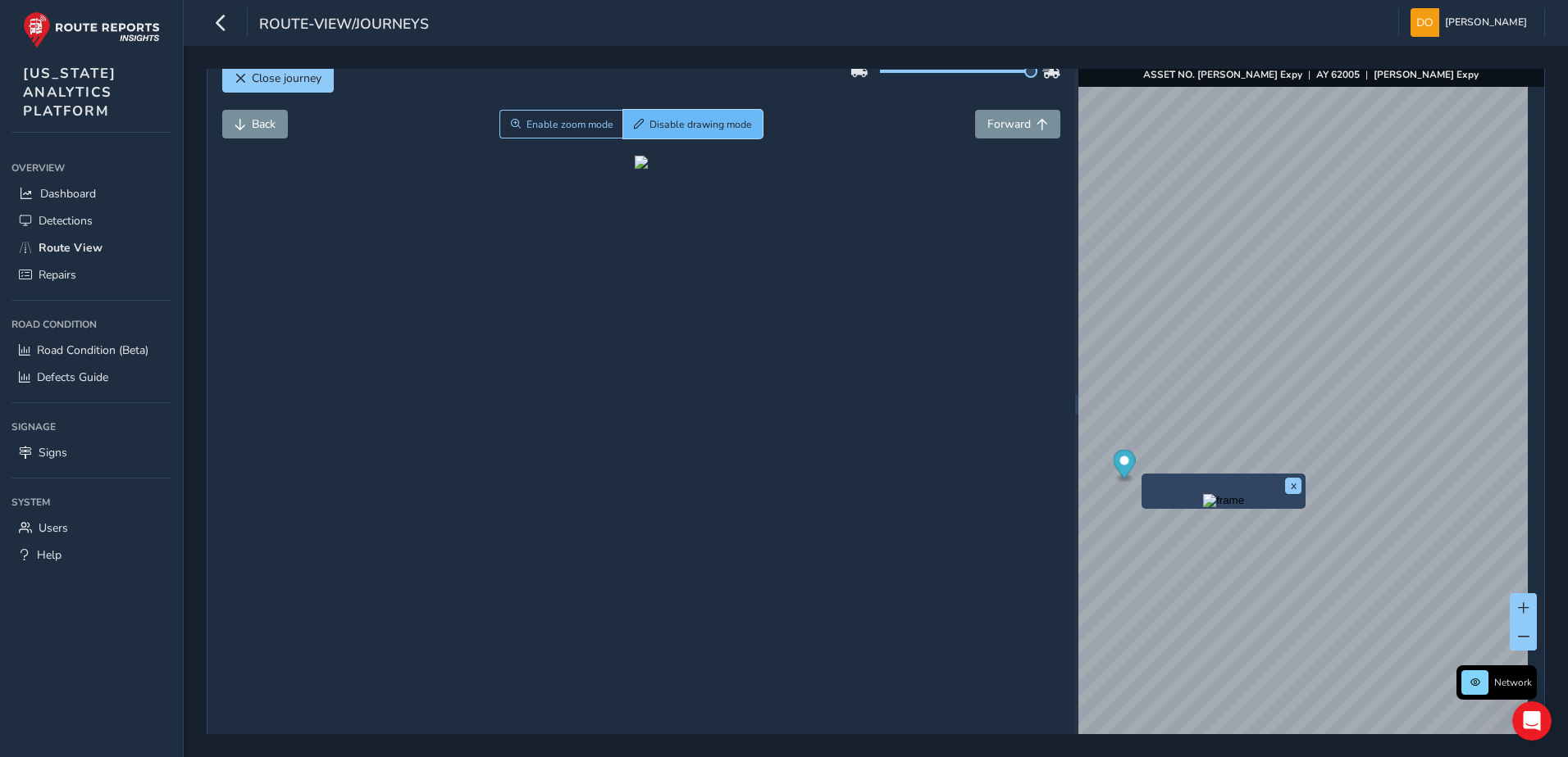
click at [683, 138] on button "Disable drawing mode" at bounding box center [693, 124] width 141 height 29
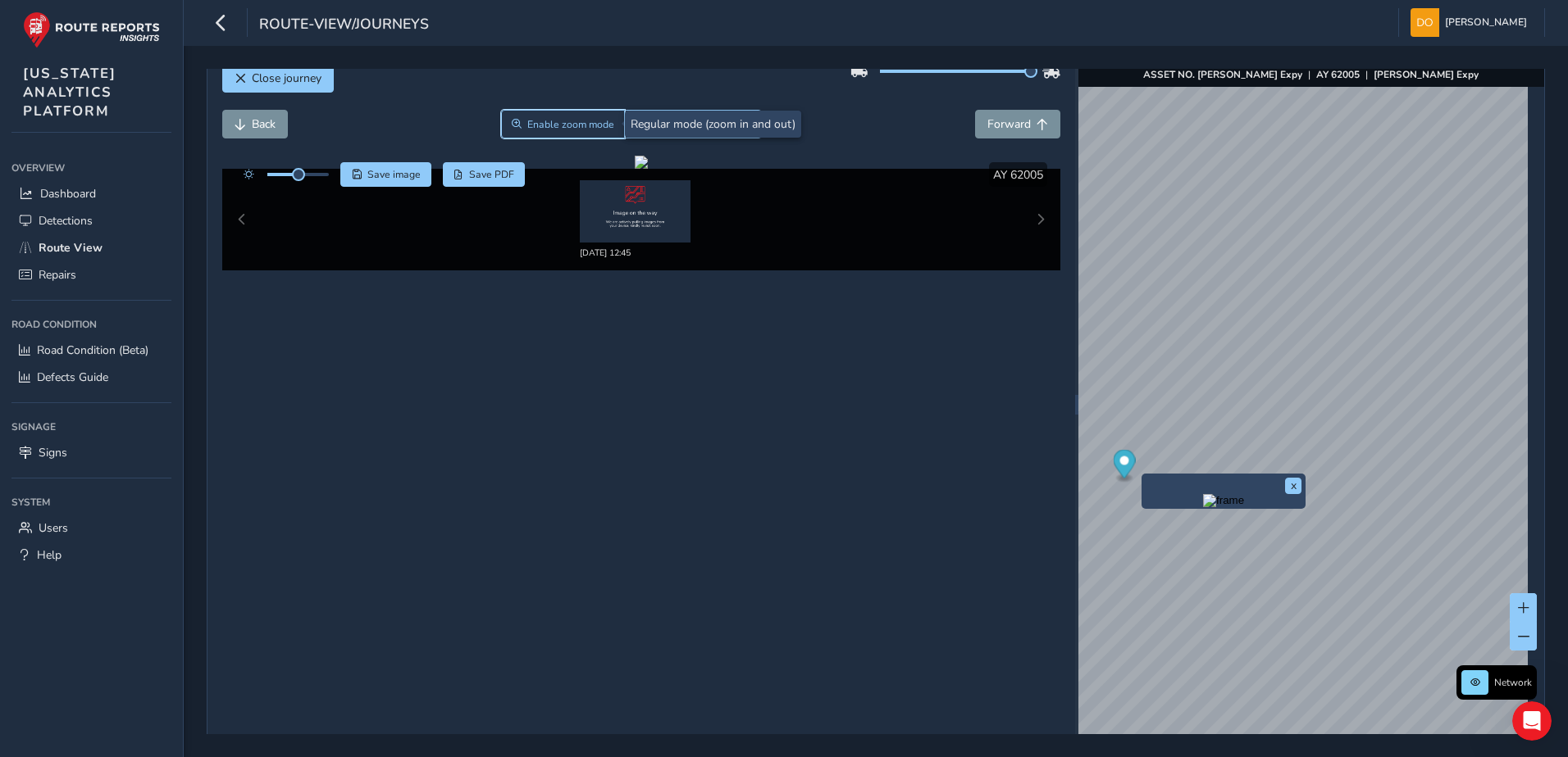
click at [587, 130] on span "Enable zoom mode" at bounding box center [571, 125] width 87 height 13
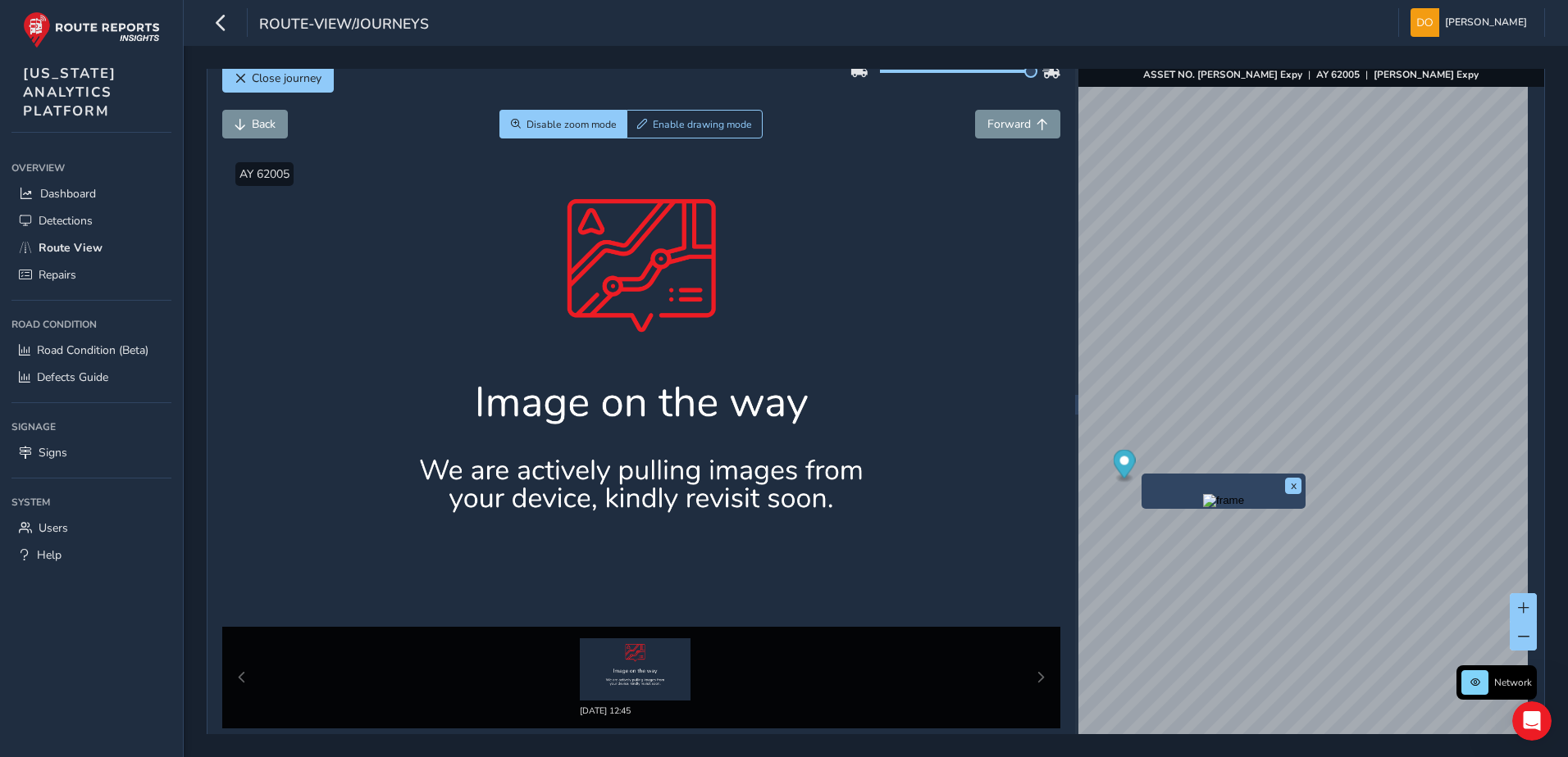
click at [645, 233] on div at bounding box center [641, 390] width 839 height 471
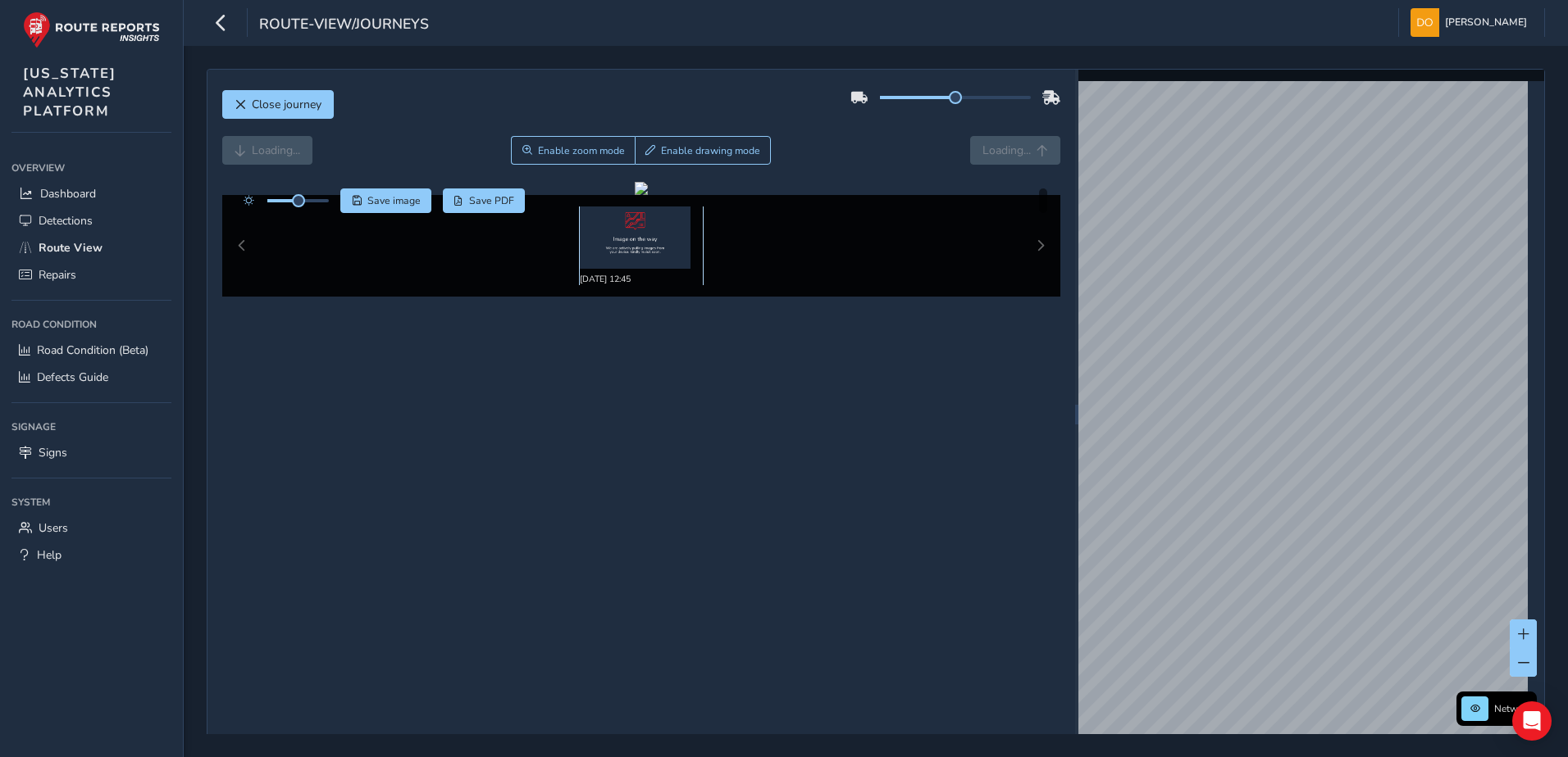
click at [629, 247] on img at bounding box center [635, 238] width 111 height 62
click at [1292, 294] on div "x Available inspection trips: [DATE] 12:45" at bounding box center [1370, 326] width 164 height 65
click at [1293, 304] on div "x Available inspection trips: [DATE] 12:45" at bounding box center [1370, 326] width 155 height 57
click at [1321, 344] on link "[DATE] 12:45" at bounding box center [1344, 348] width 66 height 15
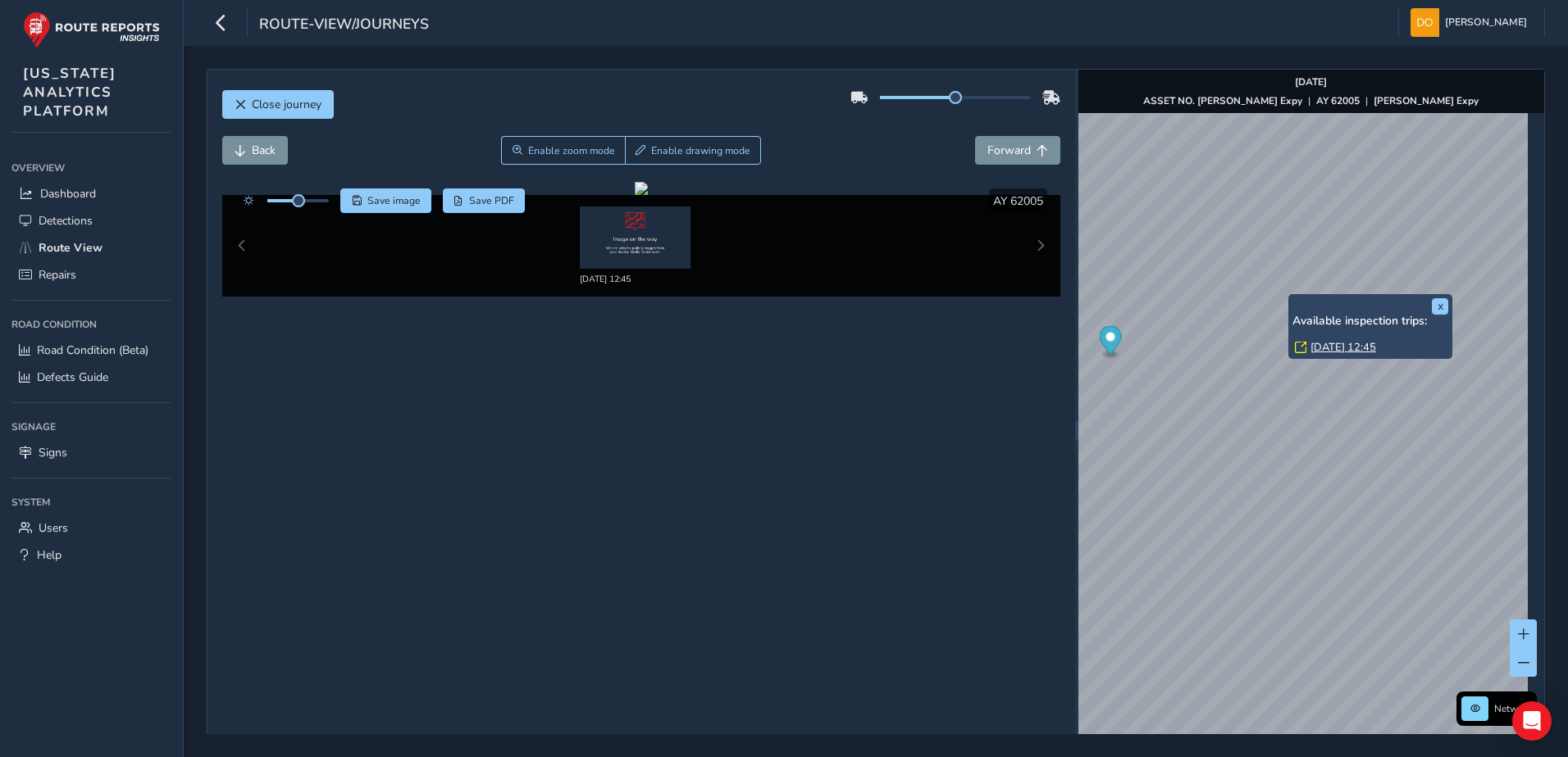
click at [1296, 344] on icon at bounding box center [1301, 348] width 12 height 12
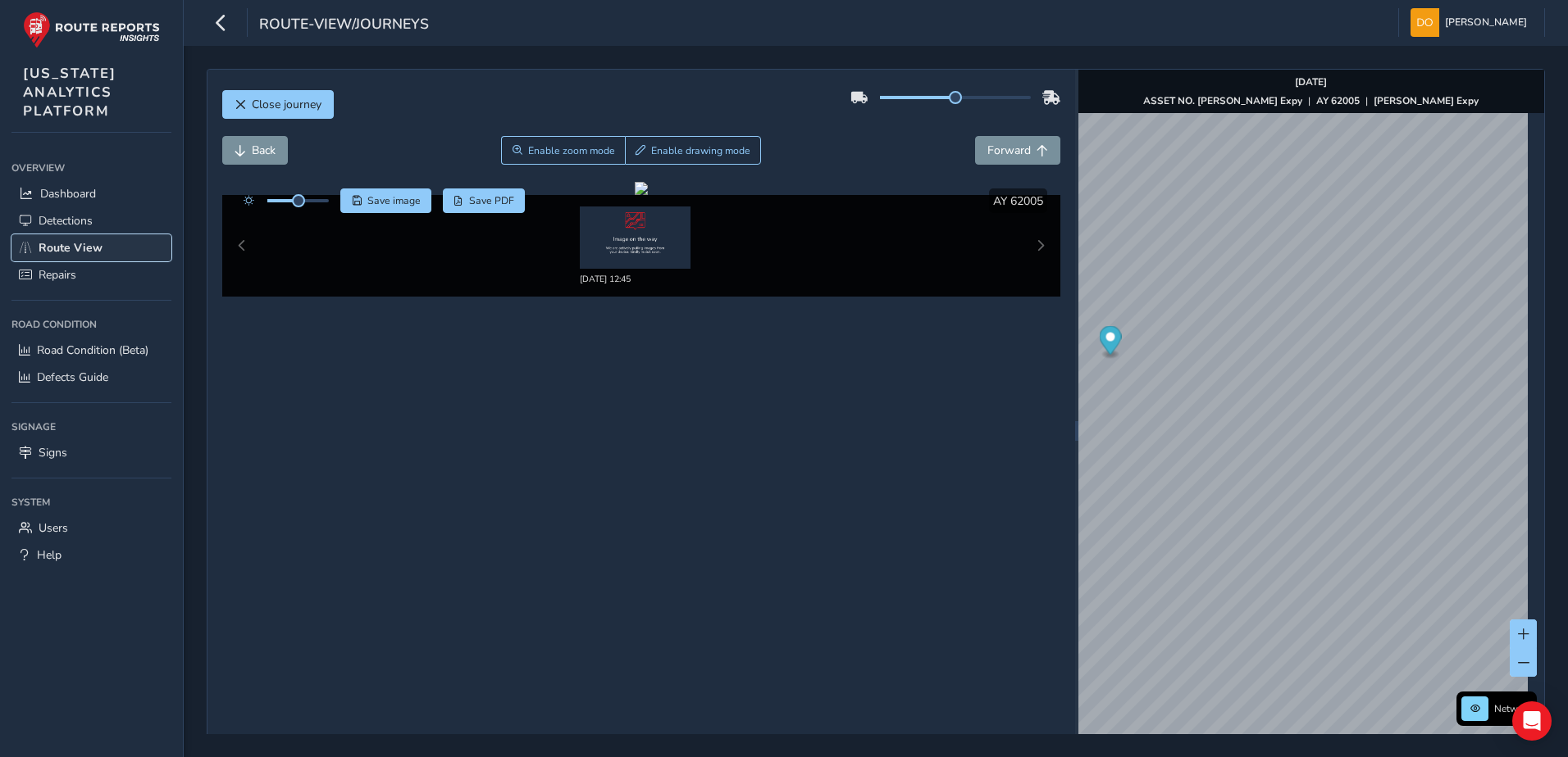
click at [50, 253] on span "Route View" at bounding box center [71, 247] width 64 height 16
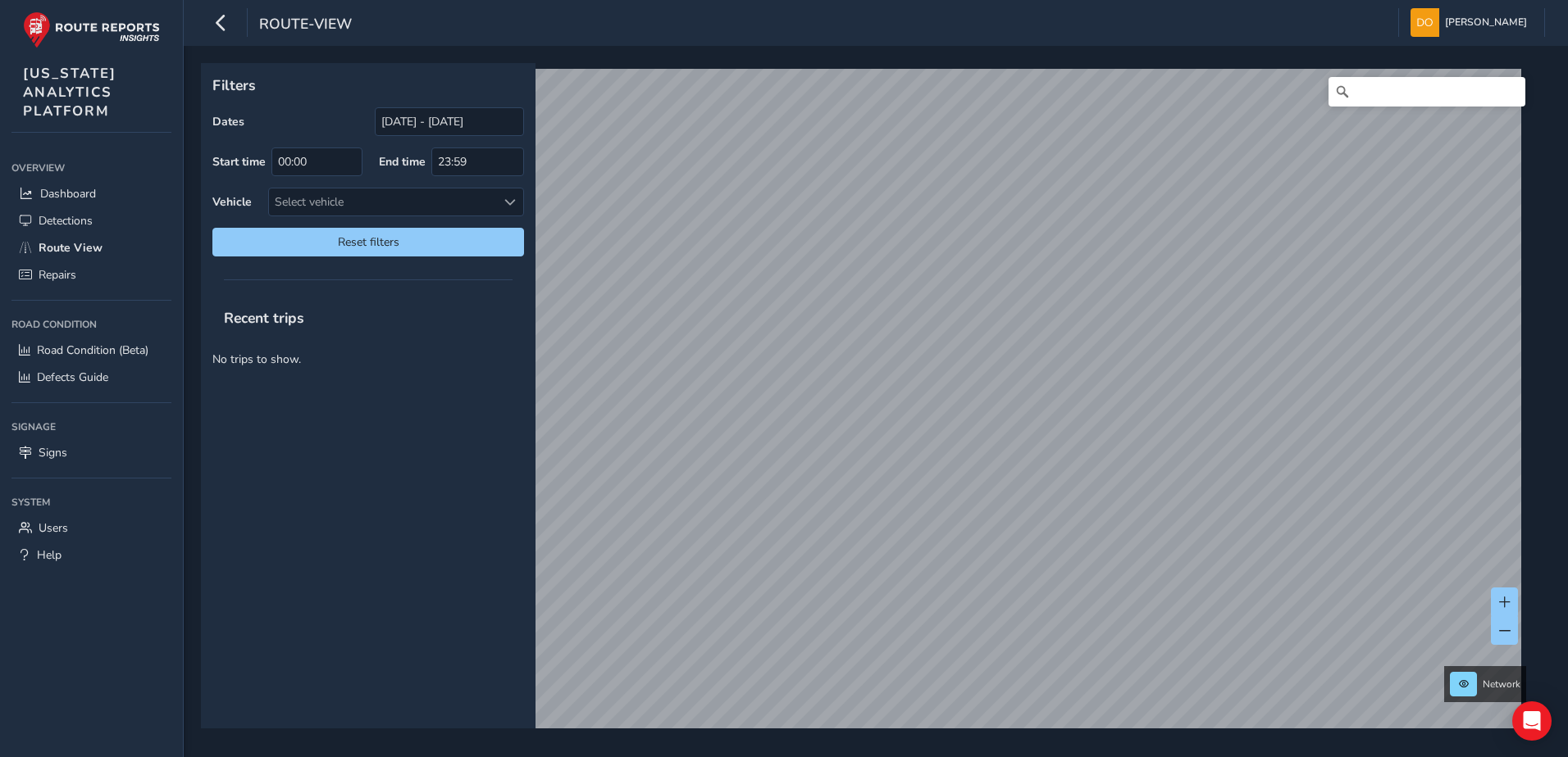
click at [286, 320] on span "Recent trips" at bounding box center [264, 318] width 104 height 43
click at [290, 324] on span "Recent trips" at bounding box center [264, 318] width 104 height 43
click at [465, 129] on input "08/12/2025 - 09/11/2025" at bounding box center [450, 122] width 150 height 29
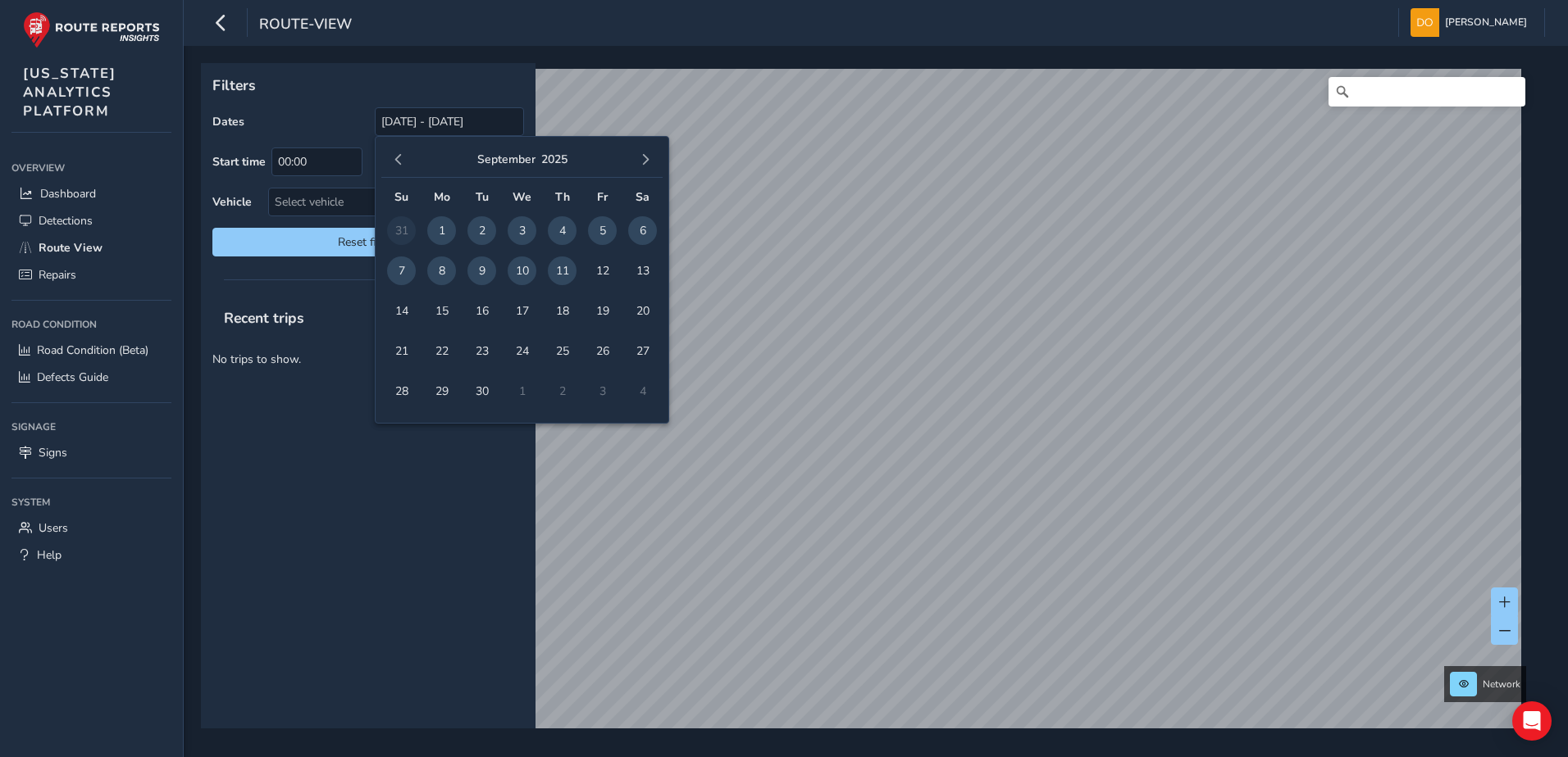
click at [529, 271] on span "10" at bounding box center [521, 270] width 29 height 29
click at [519, 279] on span "10" at bounding box center [521, 270] width 29 height 29
type input "09/10/2025 - 09/10/2025"
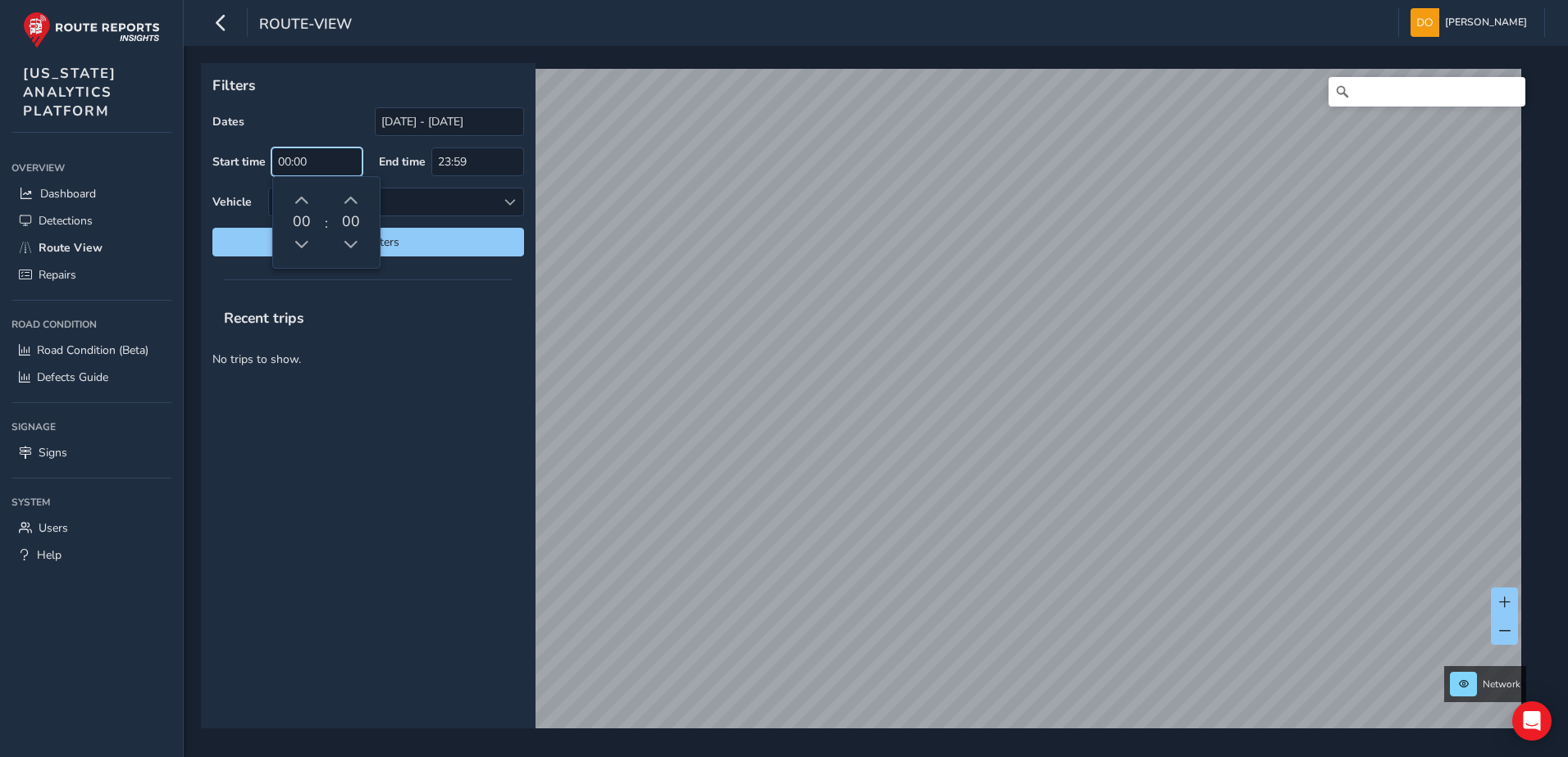
click at [335, 164] on input "00:00" at bounding box center [317, 162] width 91 height 29
click at [306, 203] on span "button" at bounding box center [302, 201] width 15 height 15
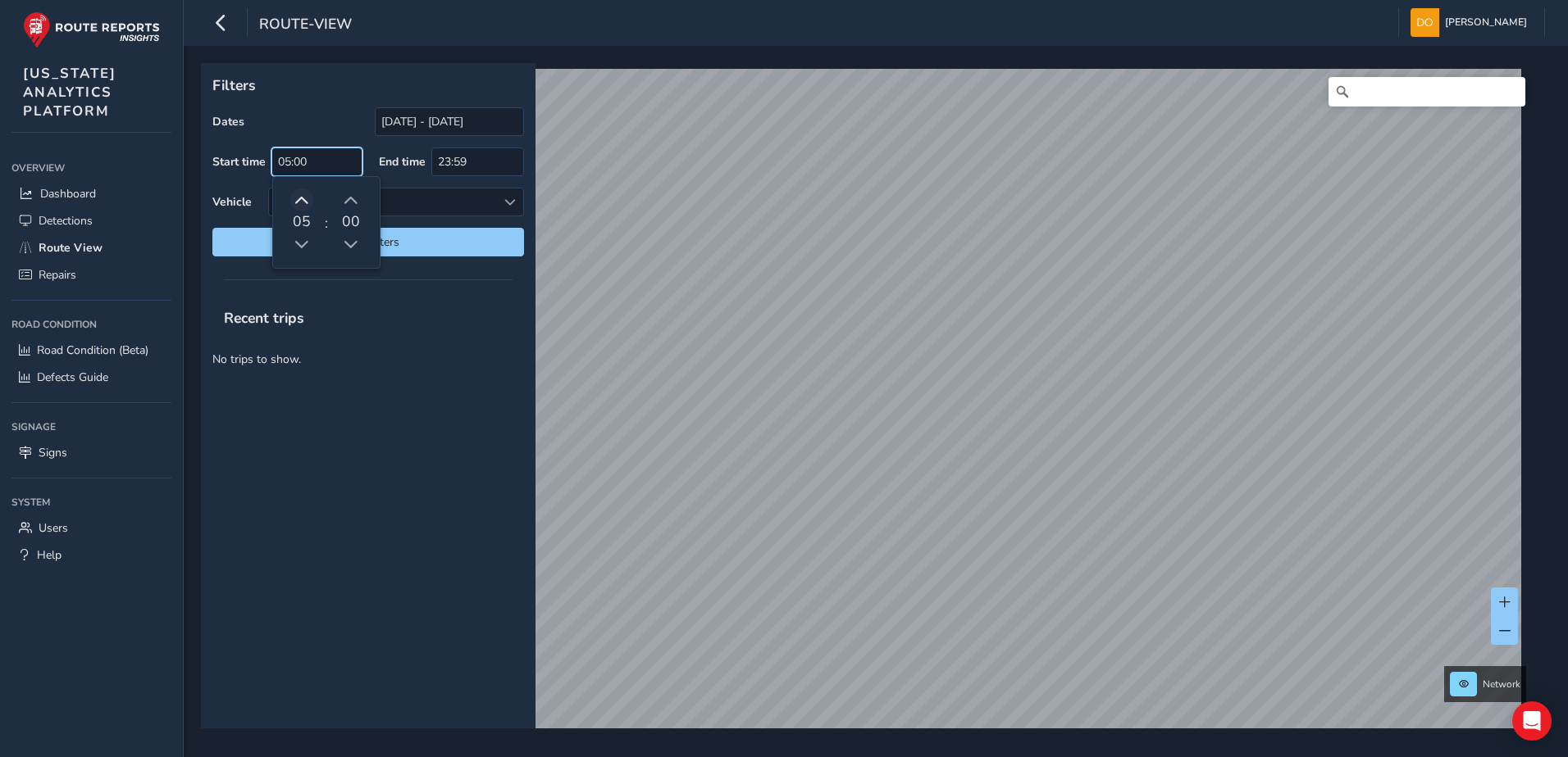
click at [306, 203] on span "button" at bounding box center [302, 201] width 15 height 15
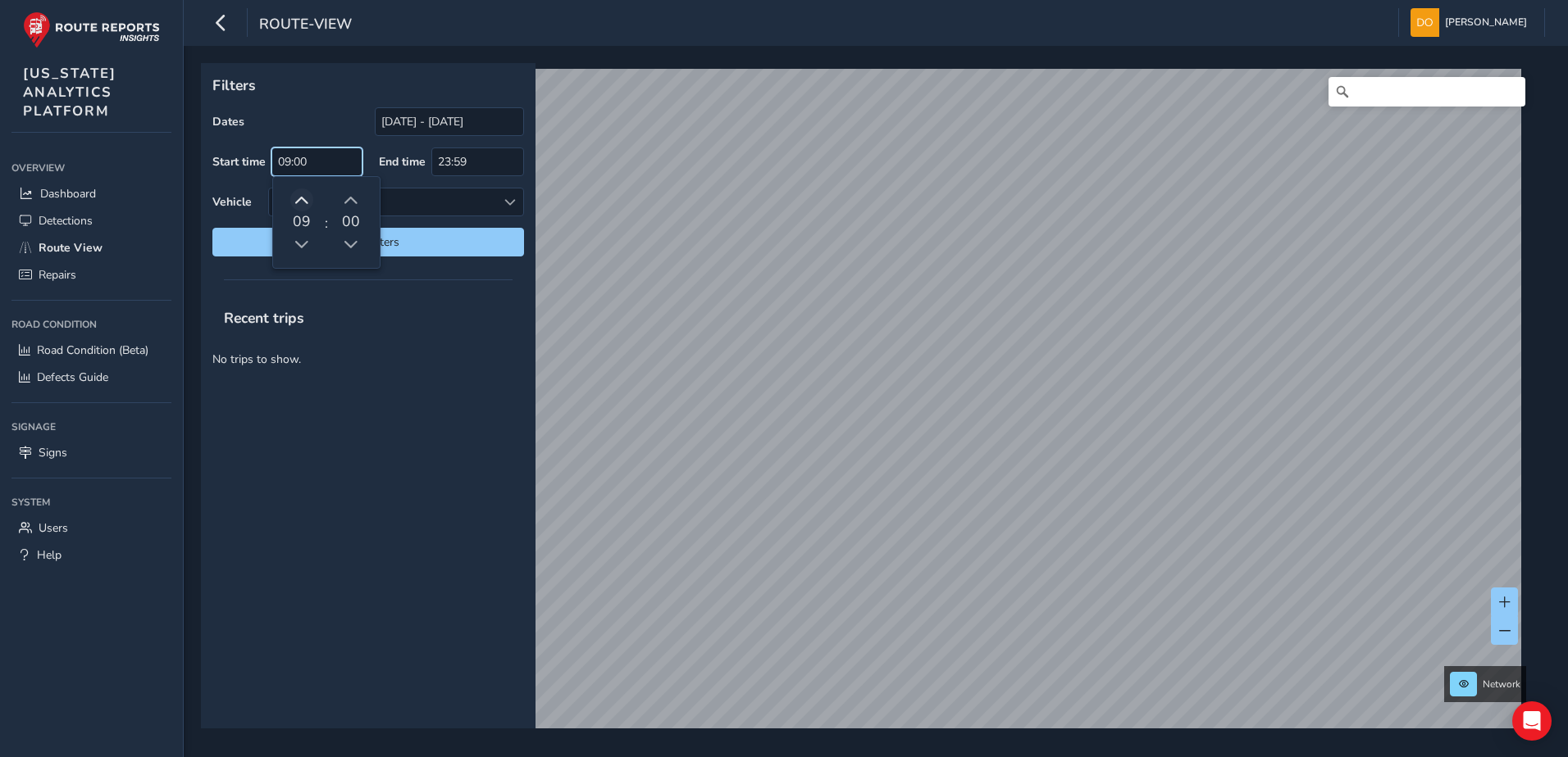
type input "10:00"
click at [306, 203] on span "button" at bounding box center [302, 201] width 15 height 15
click at [396, 320] on div "Recent trips" at bounding box center [368, 318] width 335 height 43
click at [519, 205] on div at bounding box center [509, 201] width 27 height 27
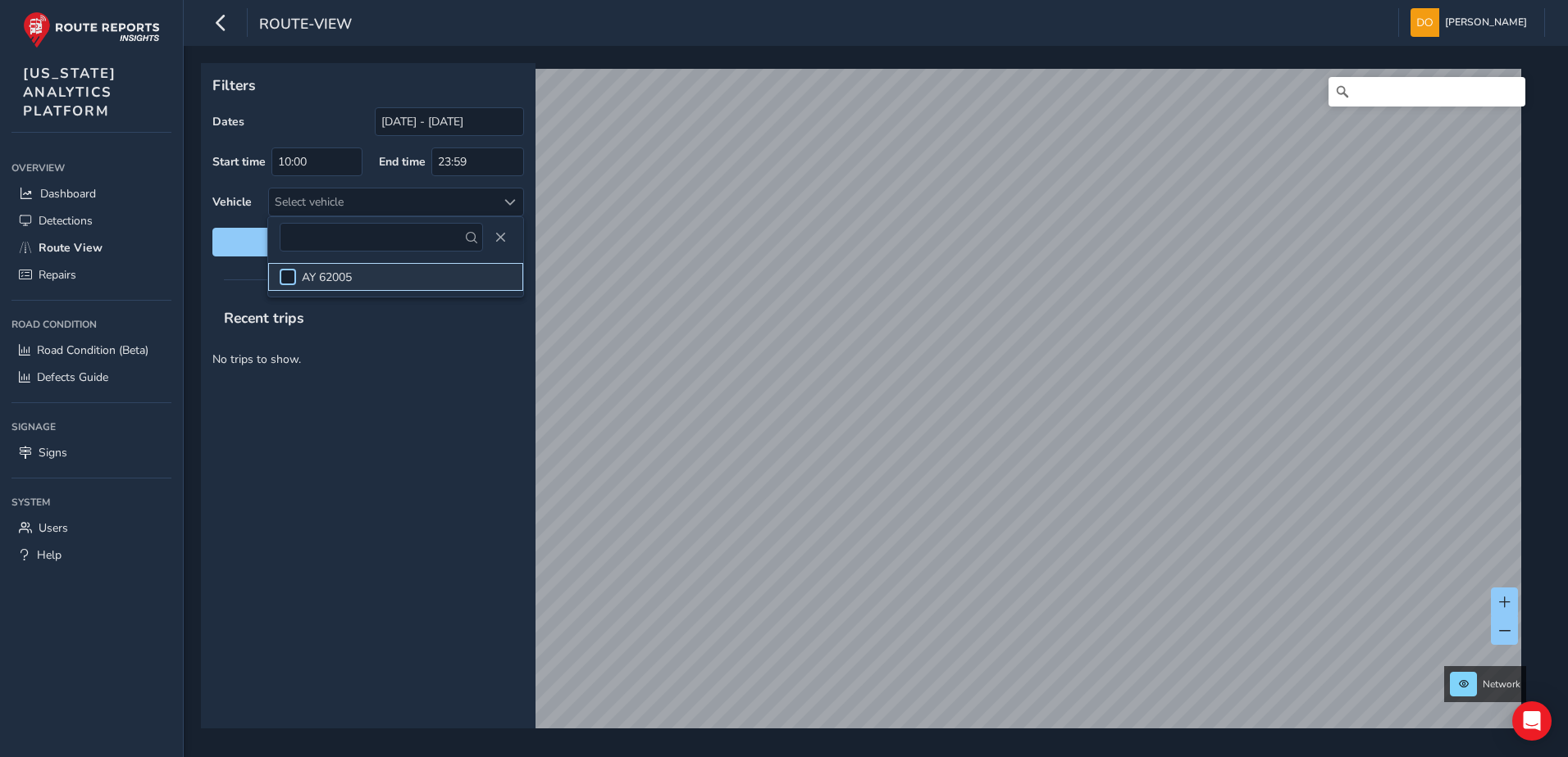
click at [293, 280] on div at bounding box center [288, 277] width 16 height 16
click at [488, 354] on p "No trips to show." at bounding box center [368, 359] width 335 height 40
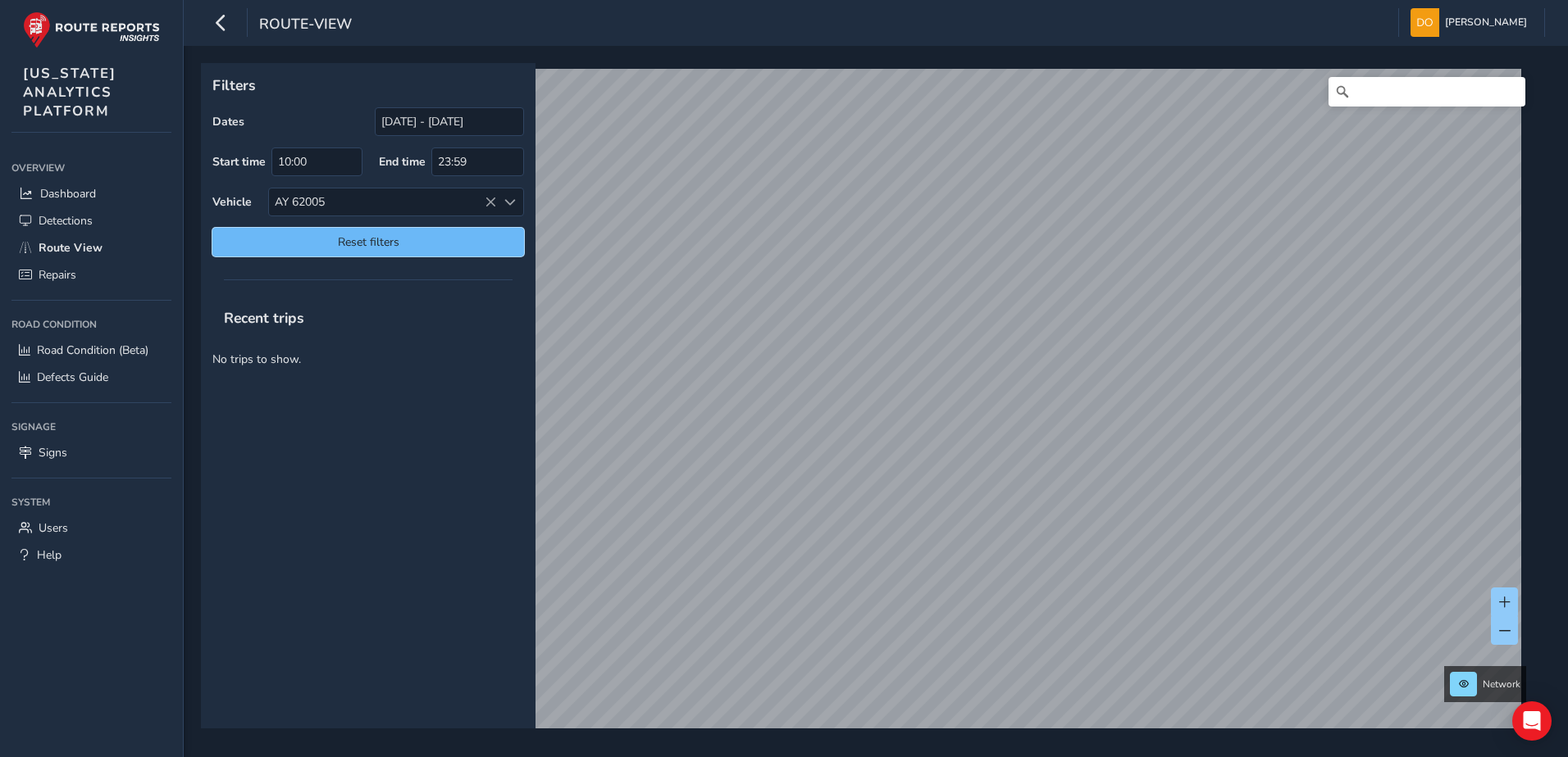
click at [355, 244] on span "Reset filters" at bounding box center [368, 242] width 287 height 16
type input "08/12/2025 - 09/11/2025"
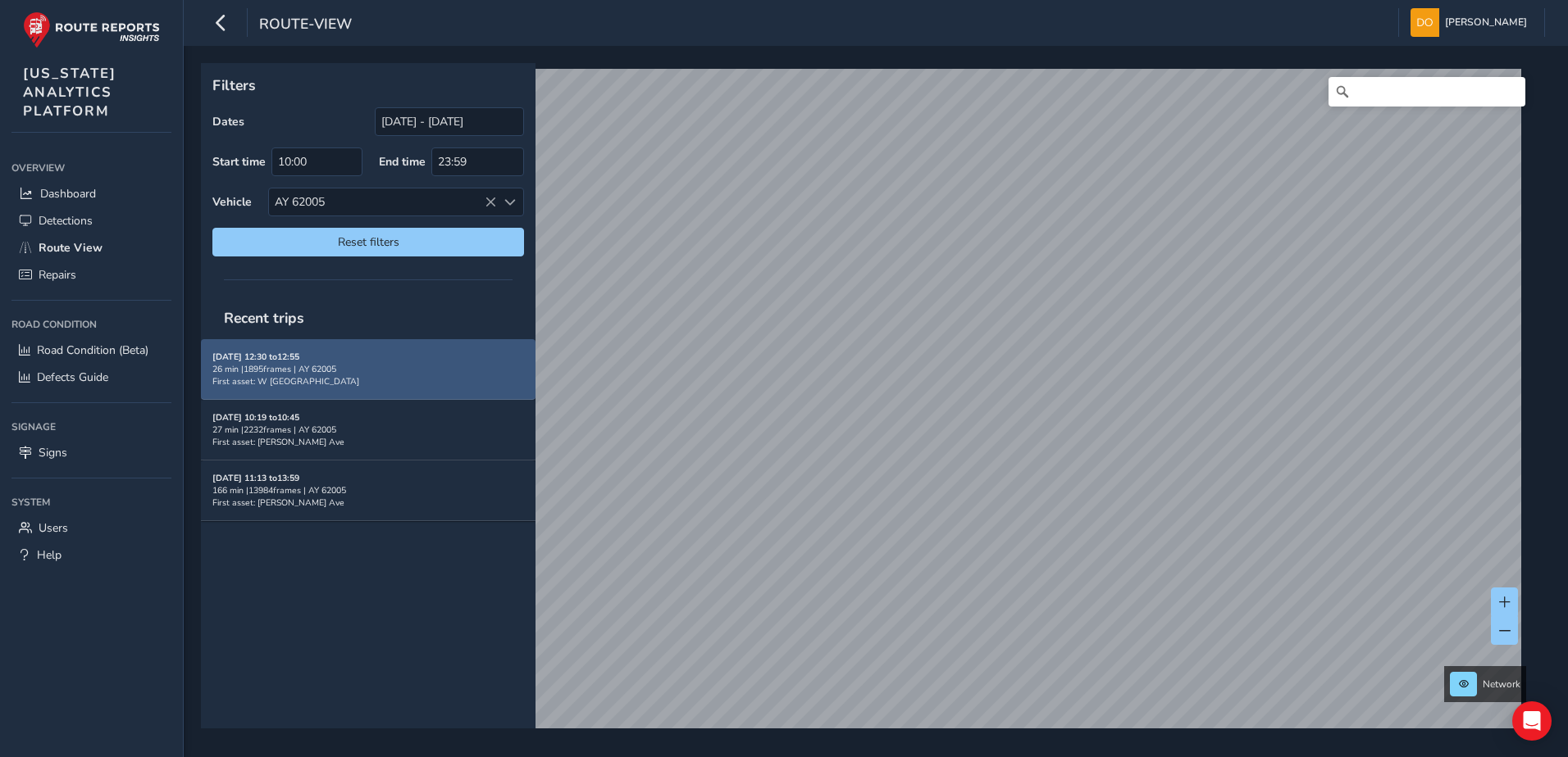
click at [424, 384] on div "09/10/2025, 12:30 to 12:55 26 min | 1895 frames | AY 62005 First asset: W Centr…" at bounding box center [368, 369] width 312 height 37
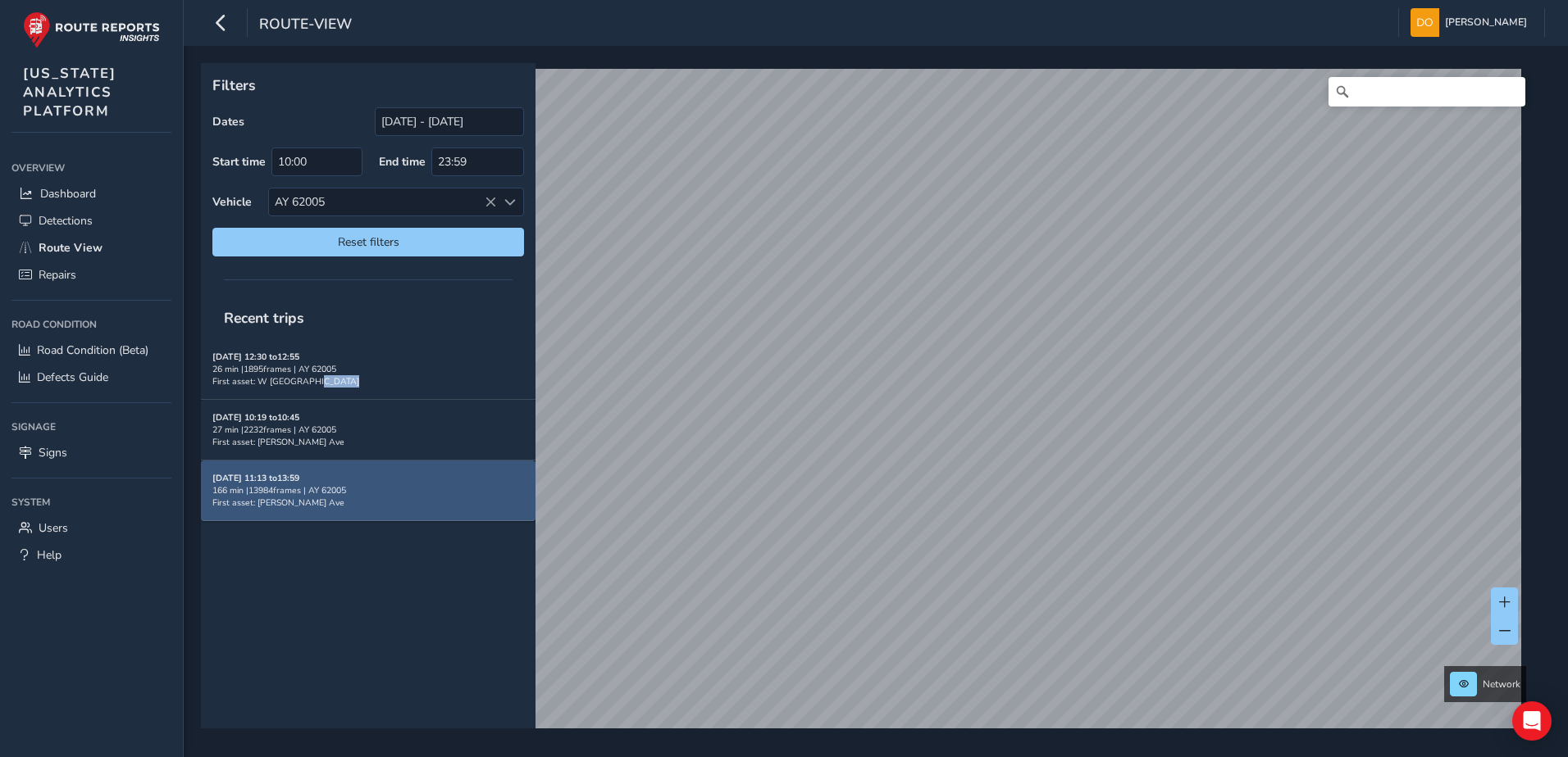
click at [358, 496] on div "09/09/2025, 11:13 to 13:59 166 min | 13984 frames | AY 62005 First asset: Yackl…" at bounding box center [368, 490] width 312 height 37
click at [364, 507] on div "09/09/2025, 11:13 to 13:59 166 min | 13984 frames | AY 62005 First asset: Yackl…" at bounding box center [368, 490] width 312 height 37
click at [314, 495] on div "166 min | 13984 frames | AY 62005" at bounding box center [368, 490] width 312 height 12
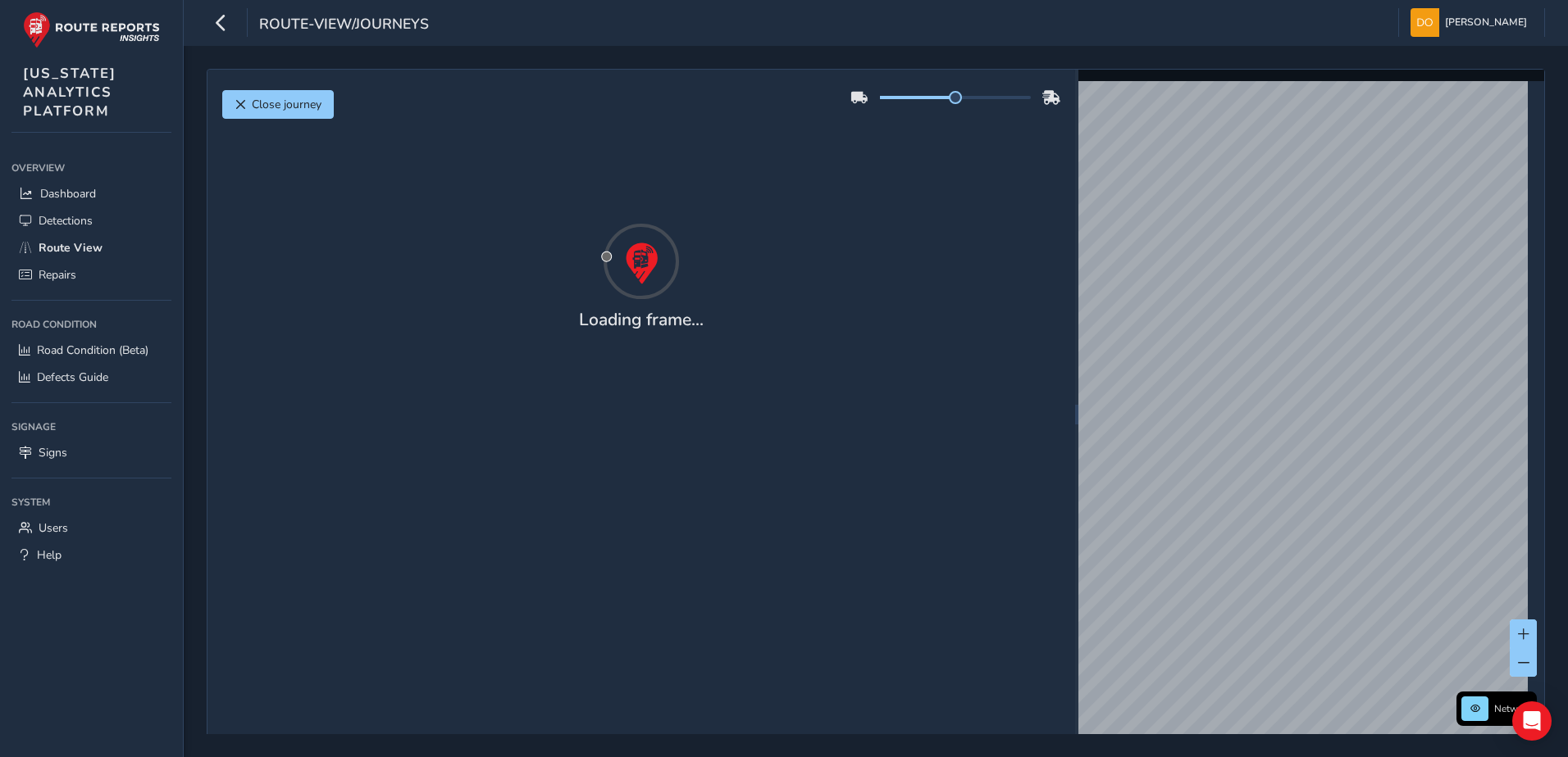
drag, startPoint x: 314, startPoint y: 495, endPoint x: 382, endPoint y: 496, distance: 68.0
click at [382, 496] on div "Close journey Loading frame..." at bounding box center [641, 415] width 867 height 690
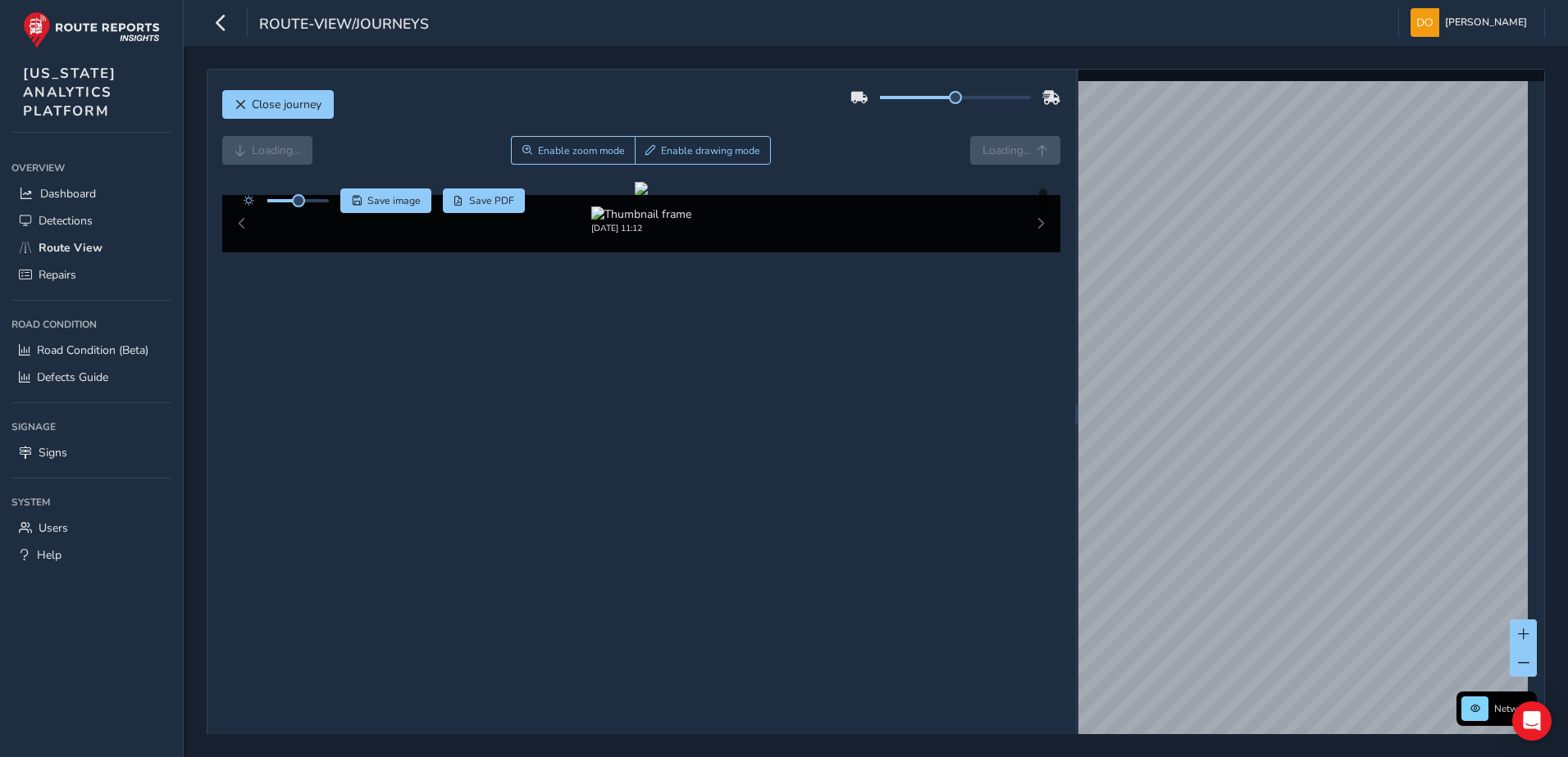
drag, startPoint x: 1043, startPoint y: 703, endPoint x: 1034, endPoint y: 703, distance: 9.0
click at [1034, 252] on div "09/09/2025, 11:12" at bounding box center [641, 224] width 839 height 58
click at [1033, 252] on div "09/09/2025, 11:12" at bounding box center [641, 224] width 839 height 58
click at [1032, 252] on div "09/09/2025, 11:12" at bounding box center [641, 224] width 839 height 58
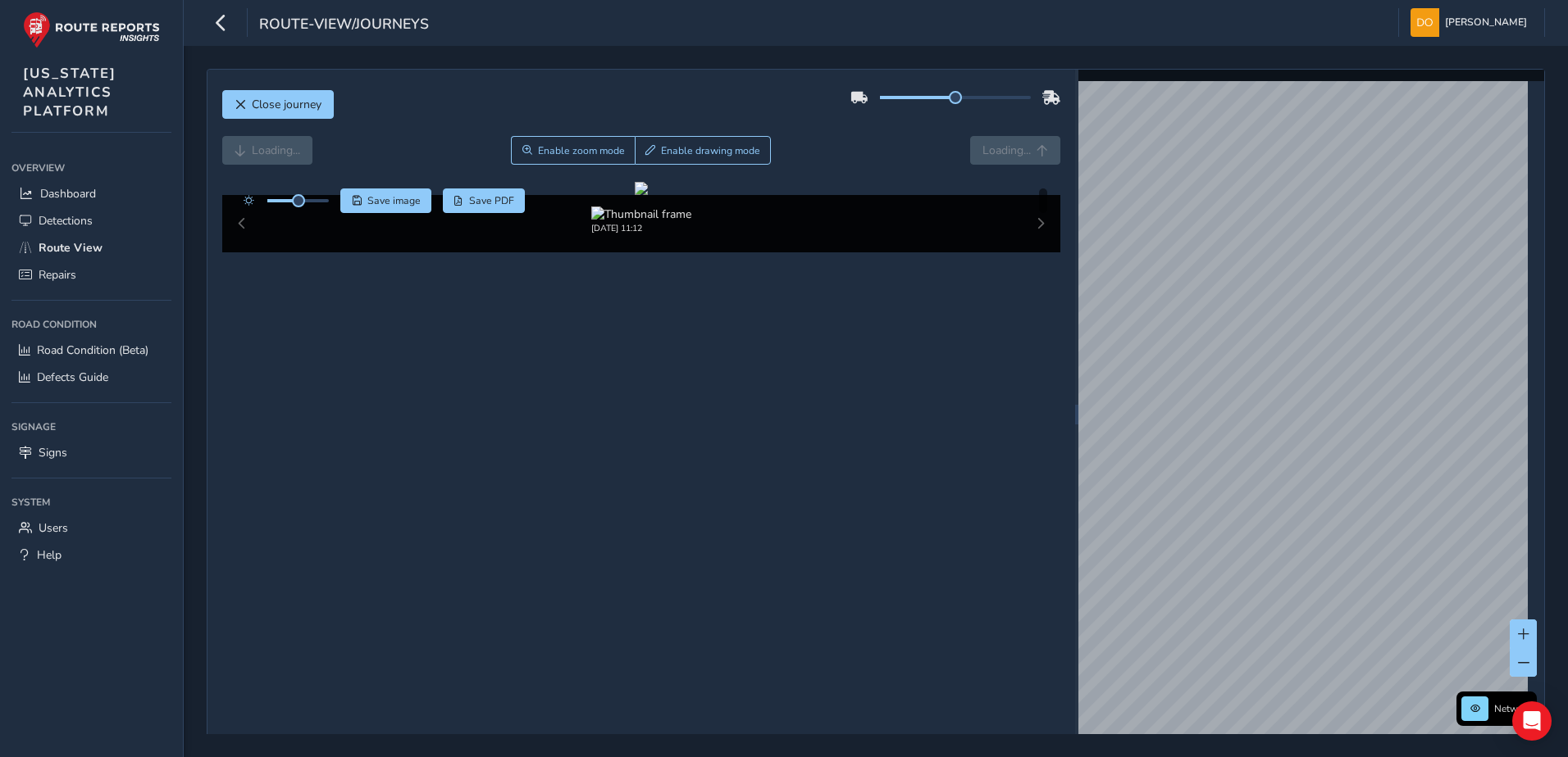
drag, startPoint x: 950, startPoint y: 108, endPoint x: 984, endPoint y: 107, distance: 34.0
click at [984, 107] on div at bounding box center [955, 98] width 210 height 26
drag, startPoint x: 954, startPoint y: 98, endPoint x: 1043, endPoint y: 112, distance: 90.1
click at [1044, 109] on div at bounding box center [955, 98] width 210 height 26
drag, startPoint x: 302, startPoint y: 205, endPoint x: 317, endPoint y: 216, distance: 18.6
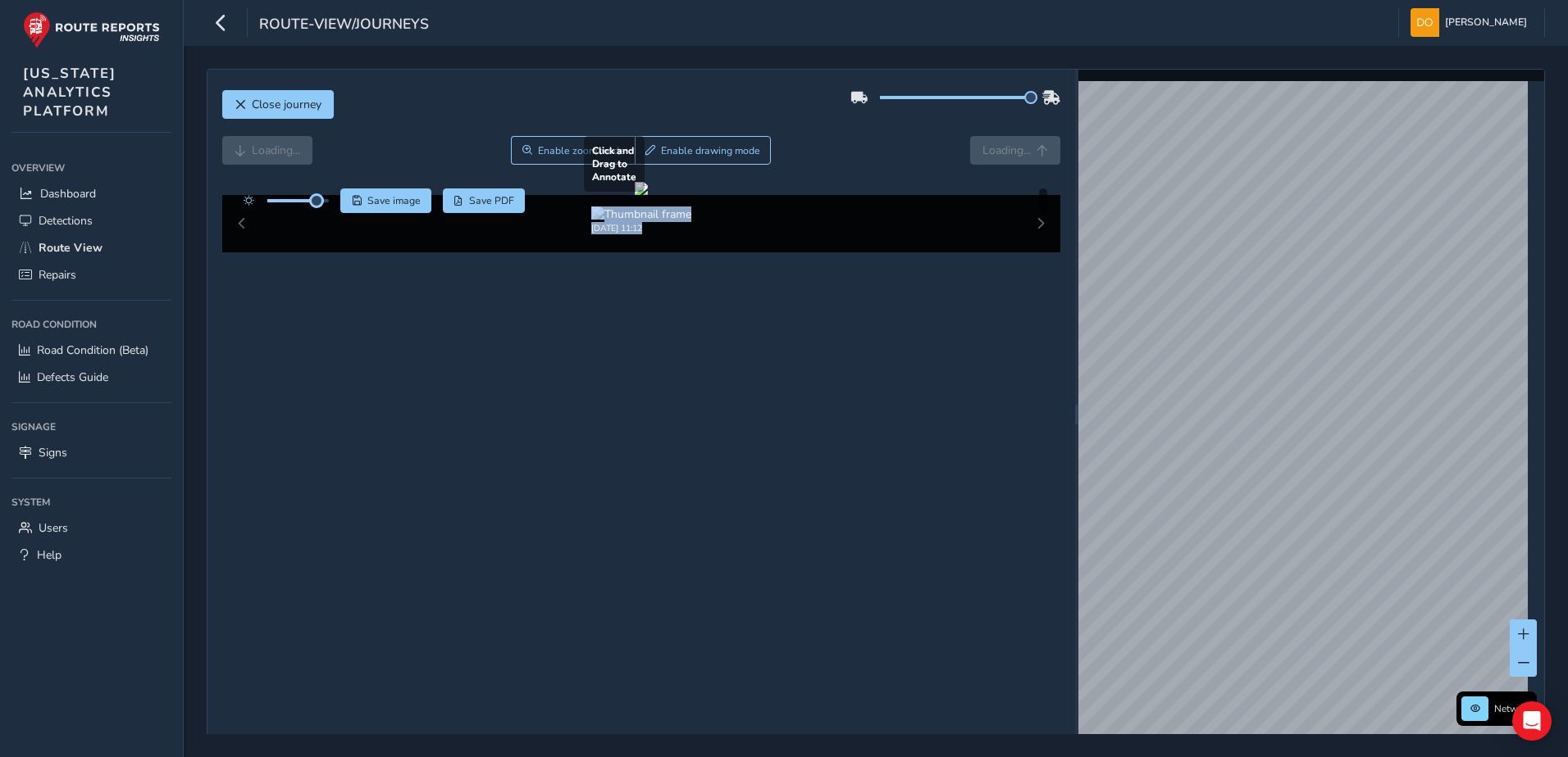
click at [317, 216] on div "Click and Drag to Annotate 09/09/2025, 11:12 Save image Save PDF Hide detections" at bounding box center [641, 217] width 839 height 71
click at [648, 195] on div at bounding box center [641, 188] width 13 height 13
drag, startPoint x: 1025, startPoint y: 104, endPoint x: 993, endPoint y: 113, distance: 33.2
click at [993, 113] on div "Close journey" at bounding box center [641, 111] width 839 height 53
click at [640, 222] on img at bounding box center [641, 214] width 100 height 16
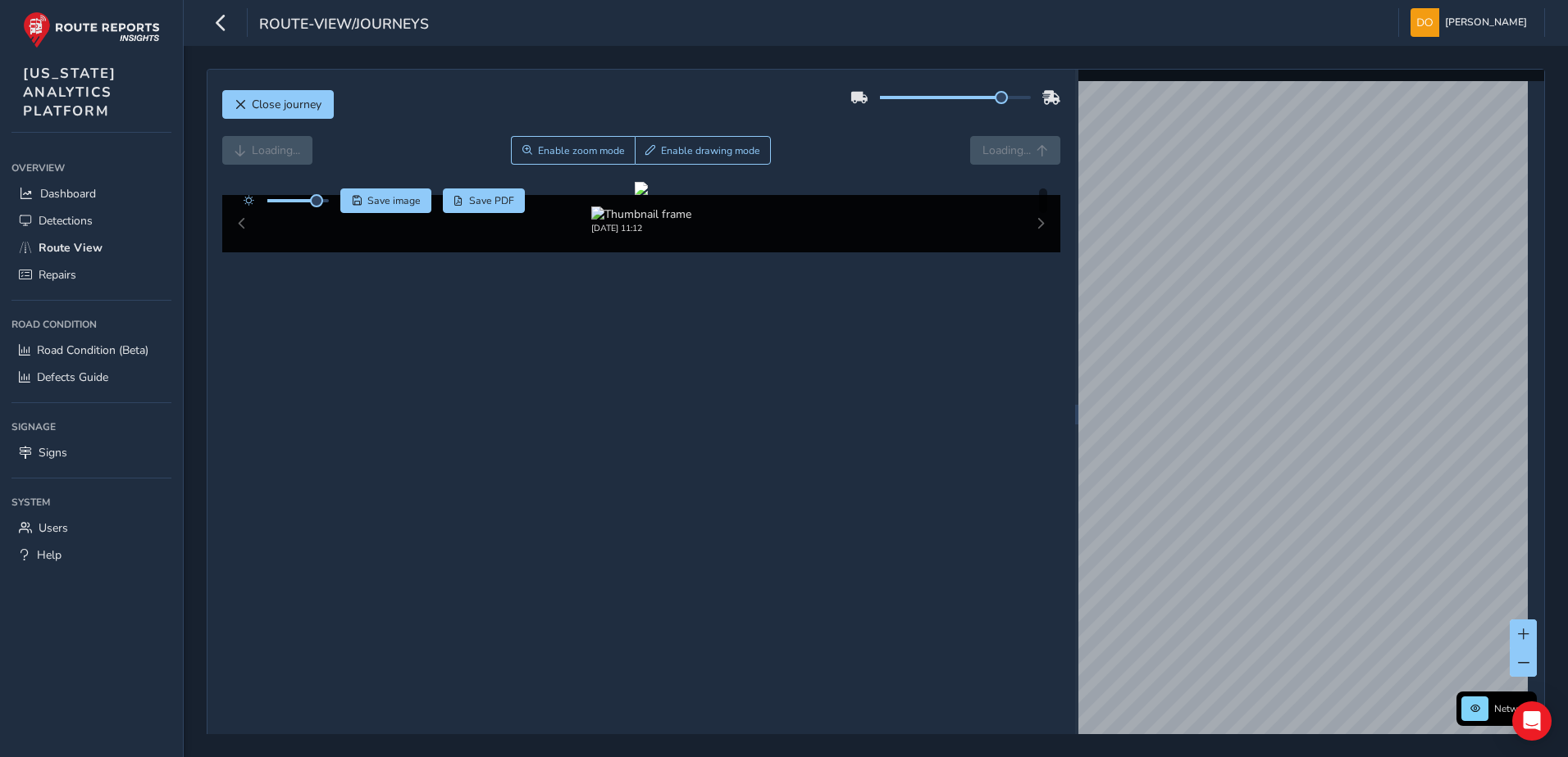
drag, startPoint x: 779, startPoint y: 716, endPoint x: 796, endPoint y: 713, distance: 17.3
click at [780, 234] on div "09/09/2025, 11:12" at bounding box center [641, 220] width 764 height 28
click at [1515, 666] on button at bounding box center [1523, 662] width 27 height 29
click at [1518, 666] on span at bounding box center [1524, 663] width 12 height 12
click at [669, 222] on img at bounding box center [641, 214] width 100 height 16
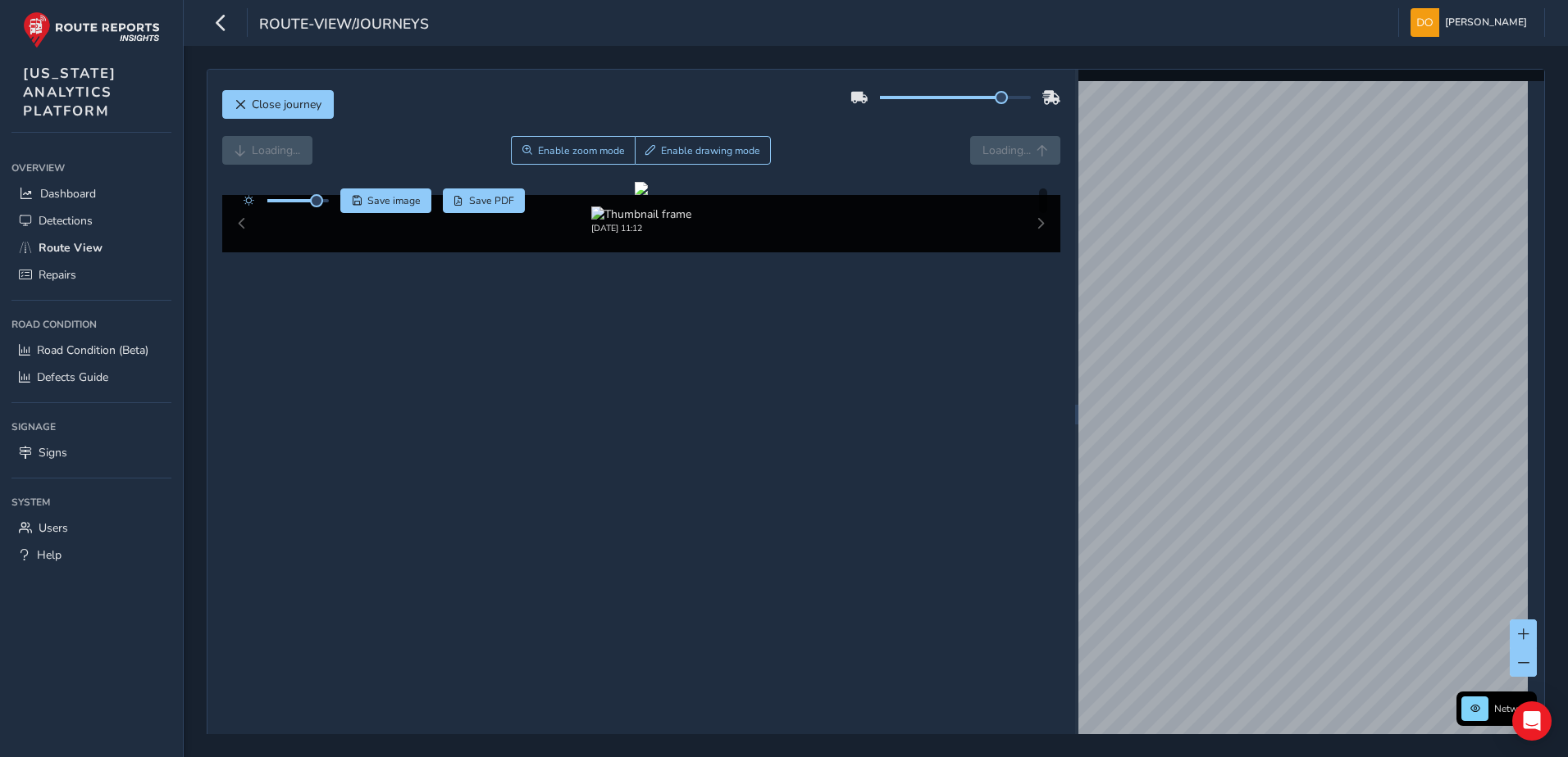
click at [709, 234] on div "09/09/2025, 11:12" at bounding box center [641, 220] width 764 height 28
drag, startPoint x: 730, startPoint y: 706, endPoint x: 715, endPoint y: 712, distance: 16.2
click at [717, 234] on div "09/09/2025, 11:12" at bounding box center [641, 220] width 764 height 28
click at [763, 234] on div "09/09/2025, 11:12" at bounding box center [641, 220] width 764 height 28
click at [645, 222] on img at bounding box center [641, 214] width 100 height 16
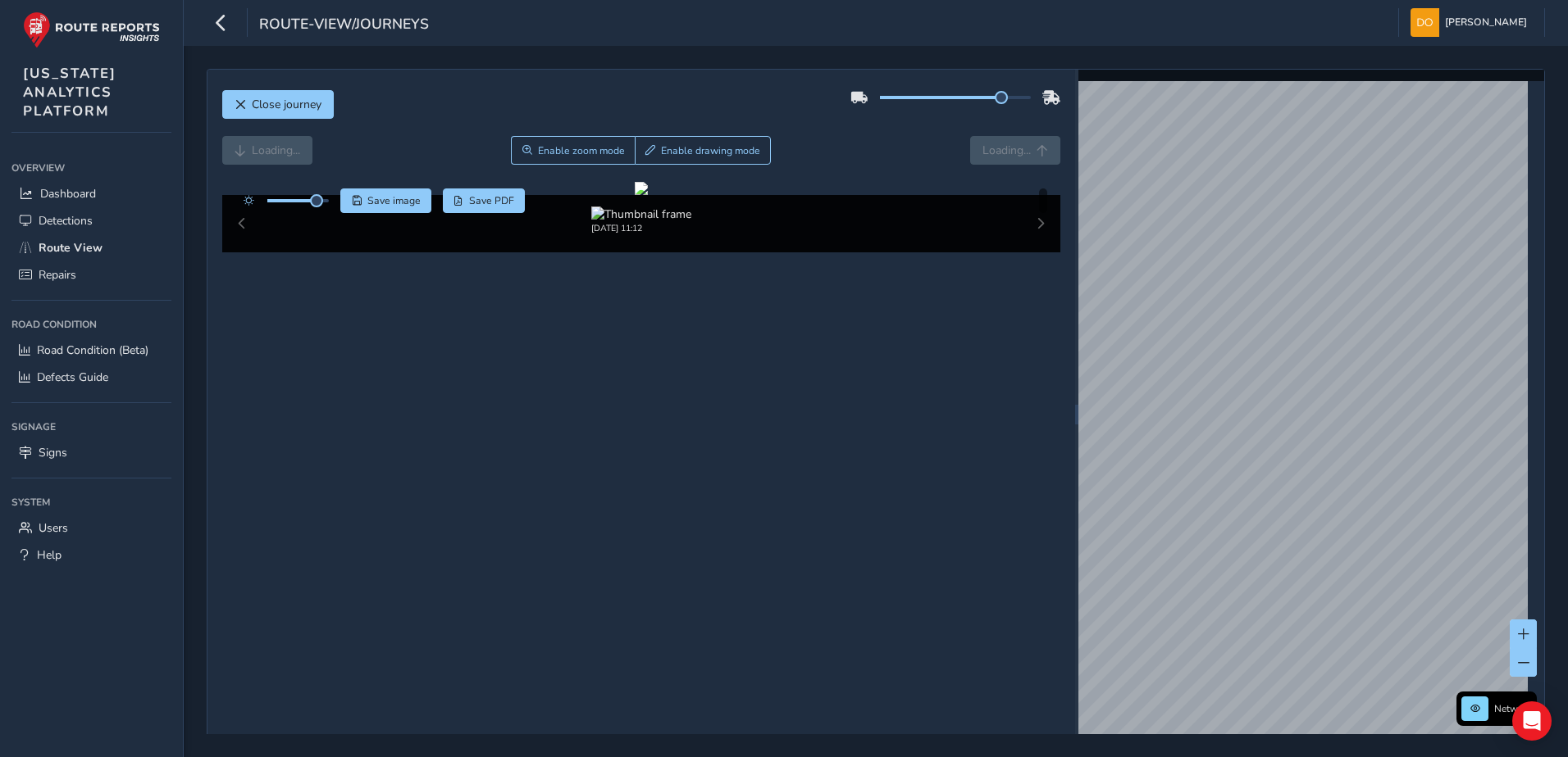
click at [271, 149] on div "Loading... Enable zoom mode Enable drawing mode Loading..." at bounding box center [641, 150] width 839 height 29
click at [992, 150] on div "Loading... Enable zoom mode Enable drawing mode Loading..." at bounding box center [641, 150] width 839 height 29
click at [1023, 150] on span "Forward" at bounding box center [1009, 150] width 44 height 16
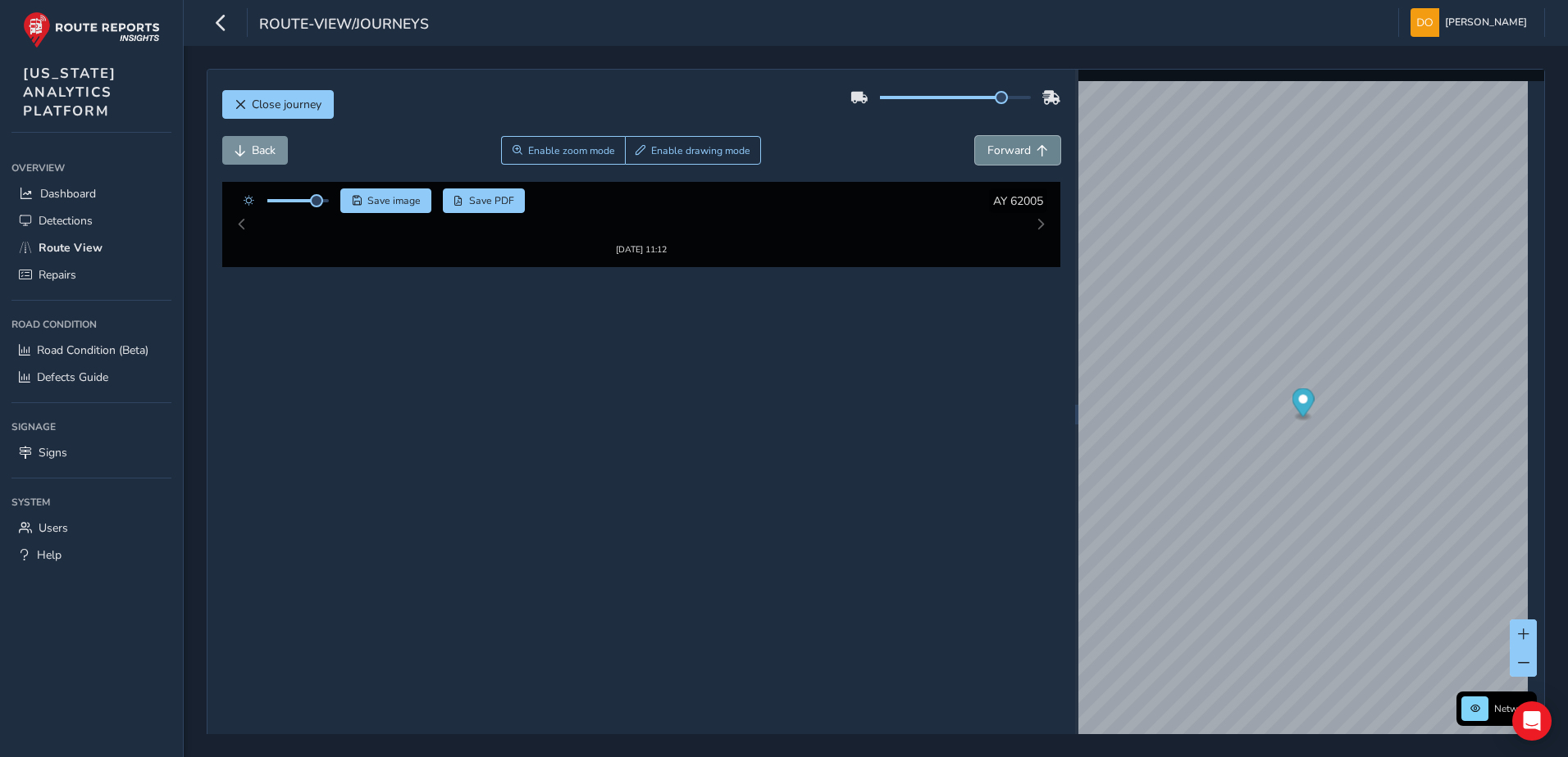
click at [1026, 150] on button "Forward" at bounding box center [1018, 150] width 86 height 29
click at [1026, 151] on button "Forward" at bounding box center [1018, 150] width 86 height 29
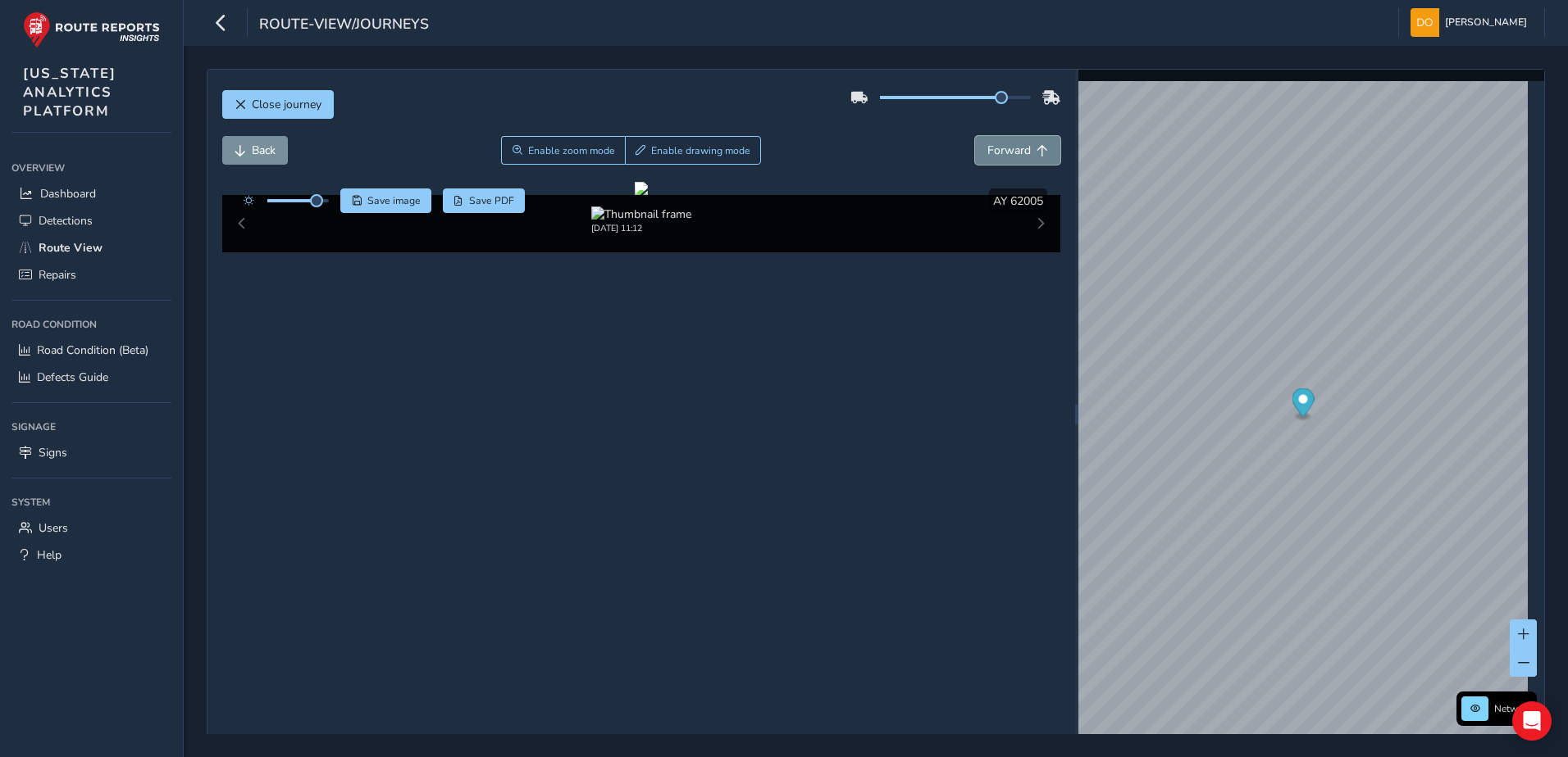
click at [1026, 152] on button "Forward" at bounding box center [1018, 150] width 86 height 29
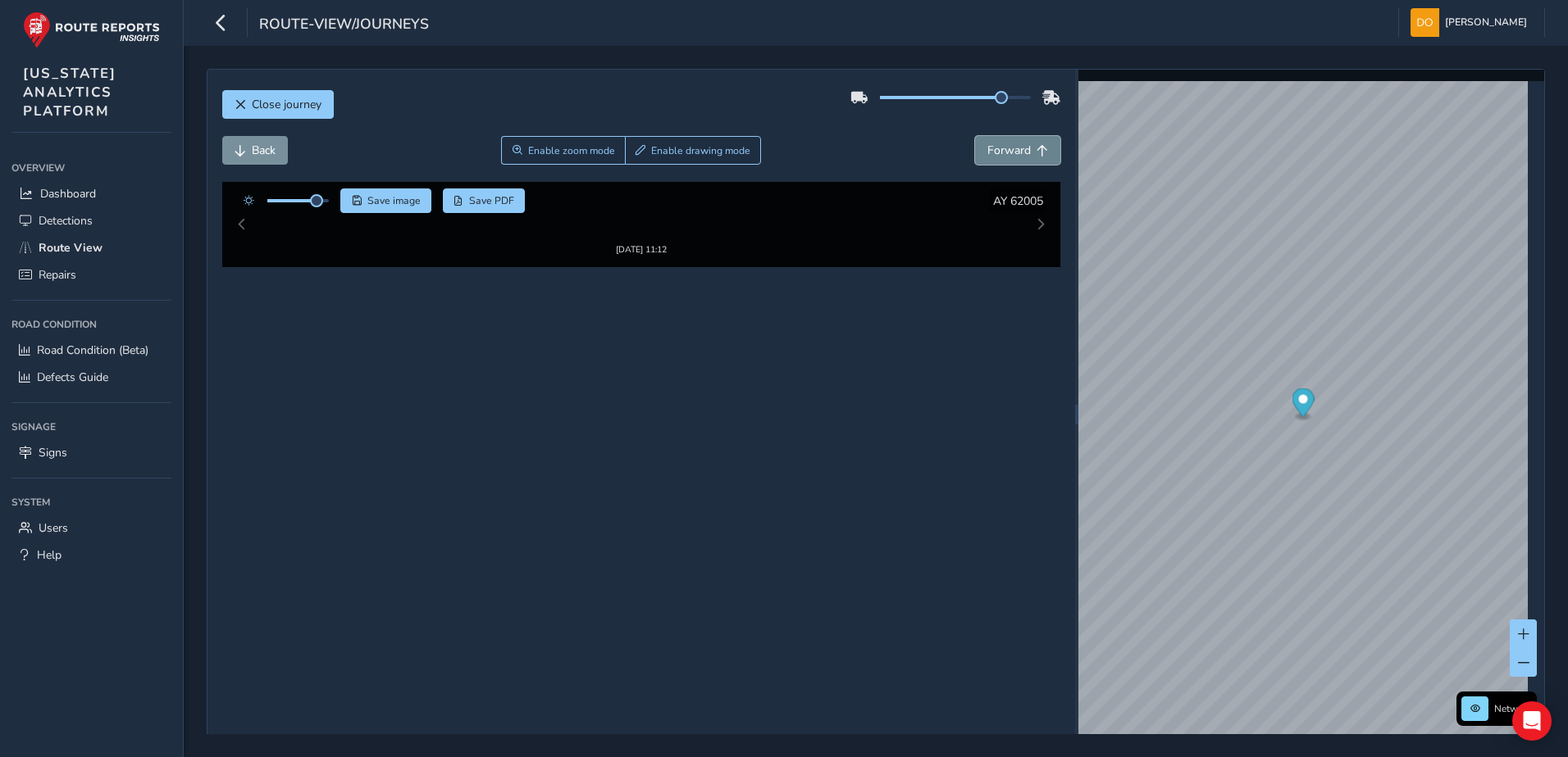
click at [1027, 152] on button "Forward" at bounding box center [1018, 150] width 86 height 29
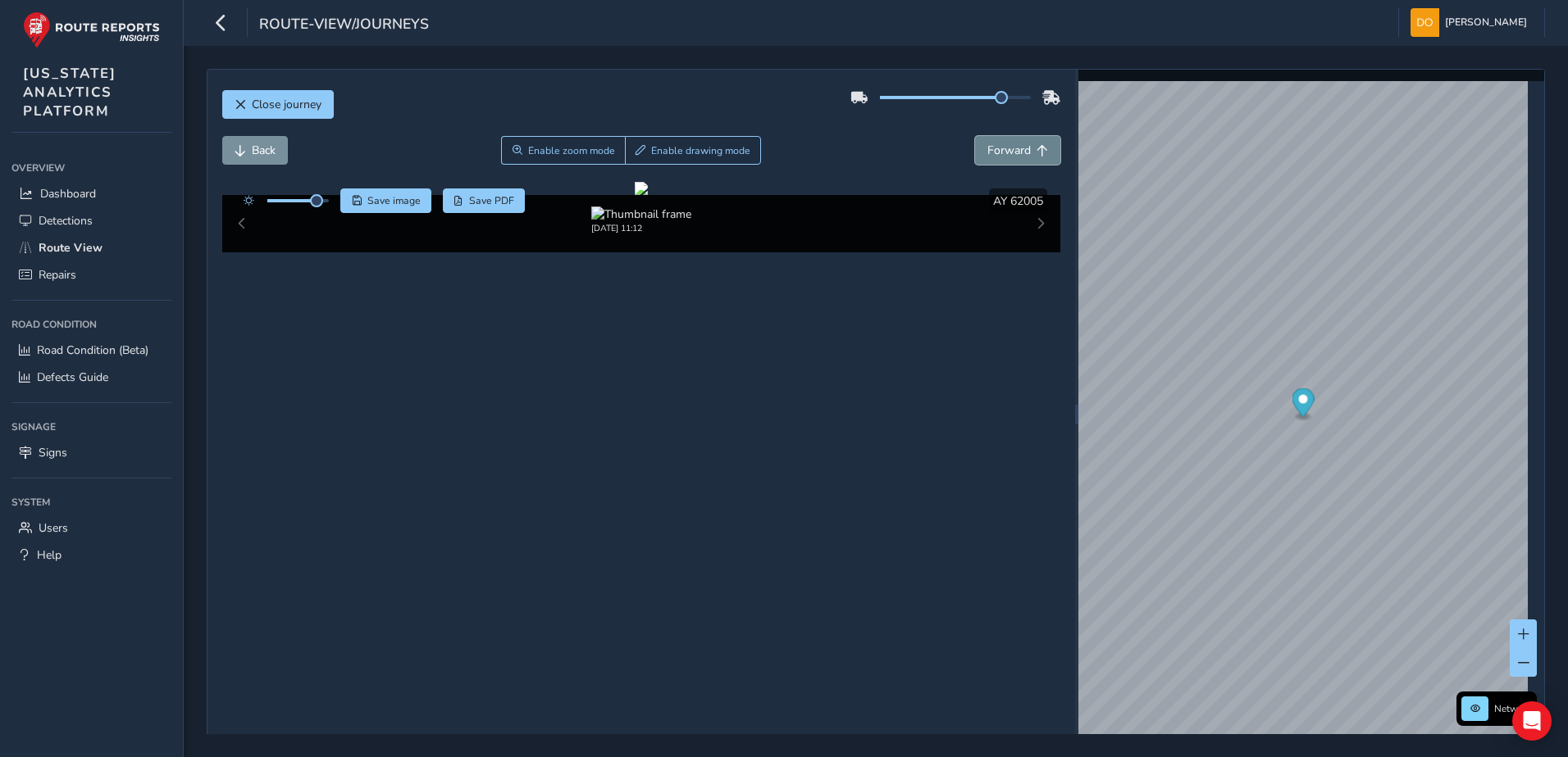
click at [1027, 152] on button "Forward" at bounding box center [1018, 150] width 86 height 29
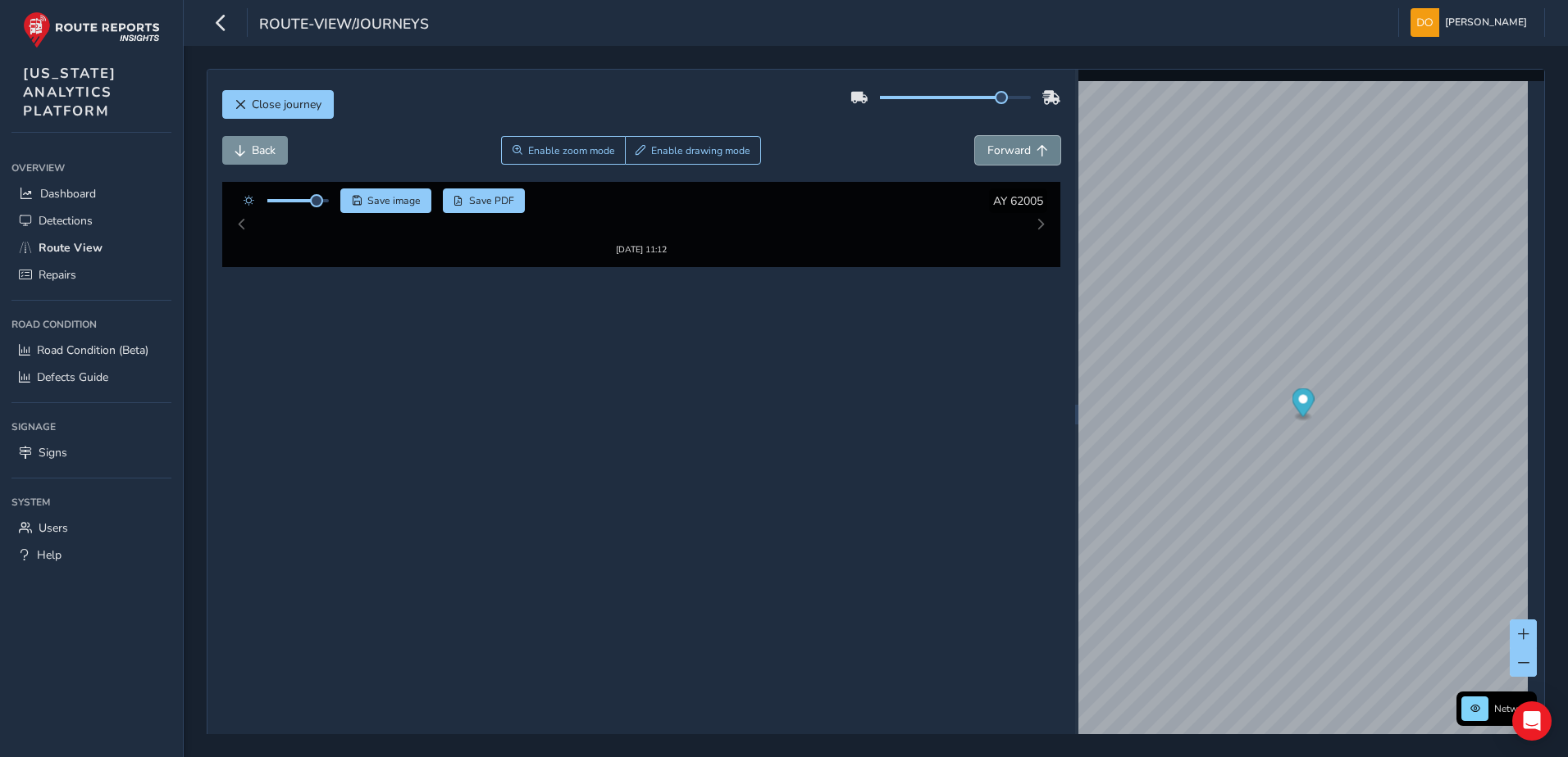
click at [1027, 152] on button "Forward" at bounding box center [1018, 150] width 86 height 29
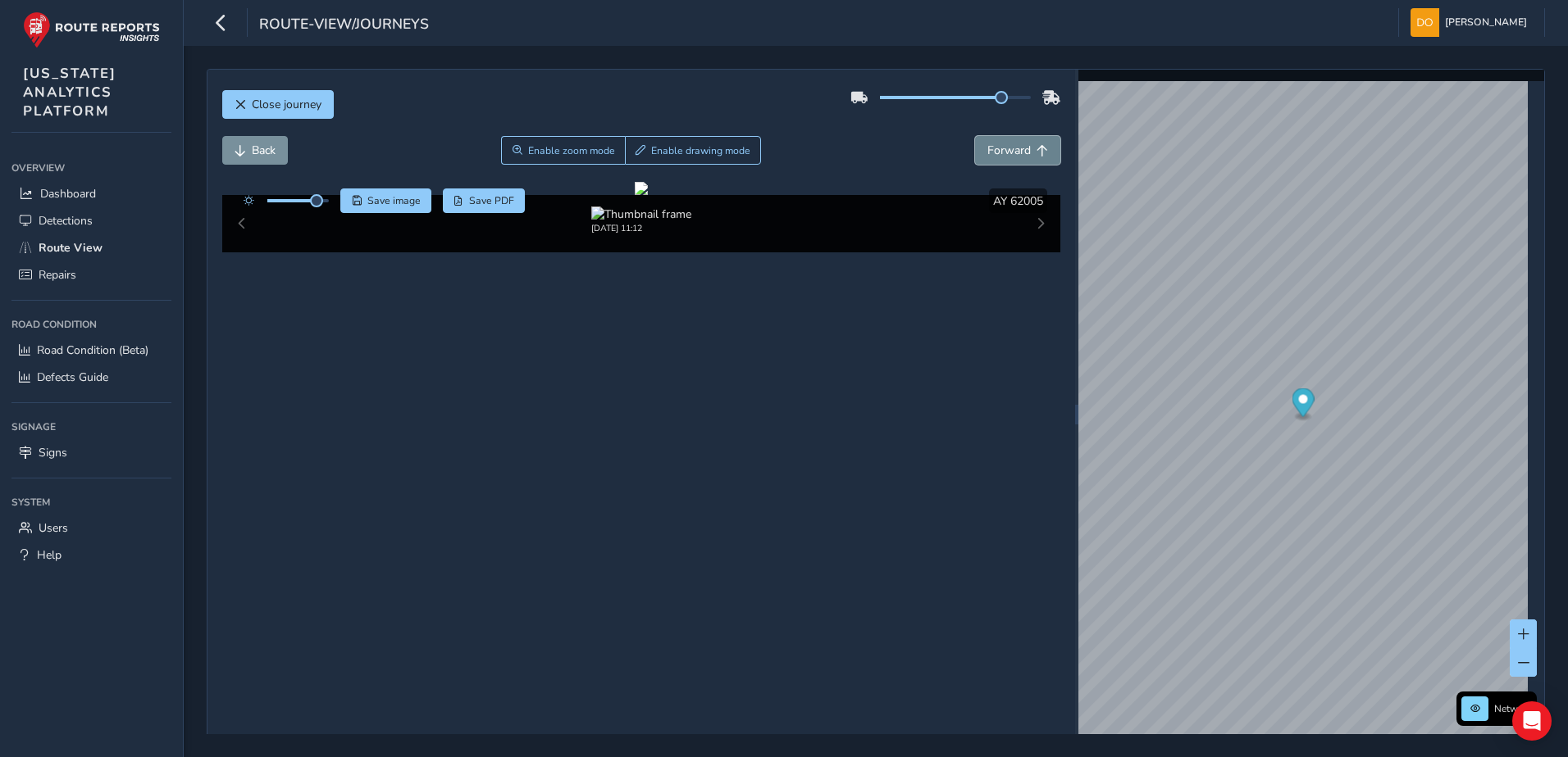
click at [1028, 152] on button "Forward" at bounding box center [1018, 150] width 86 height 29
click at [1037, 152] on span "Forward" at bounding box center [1043, 151] width 12 height 12
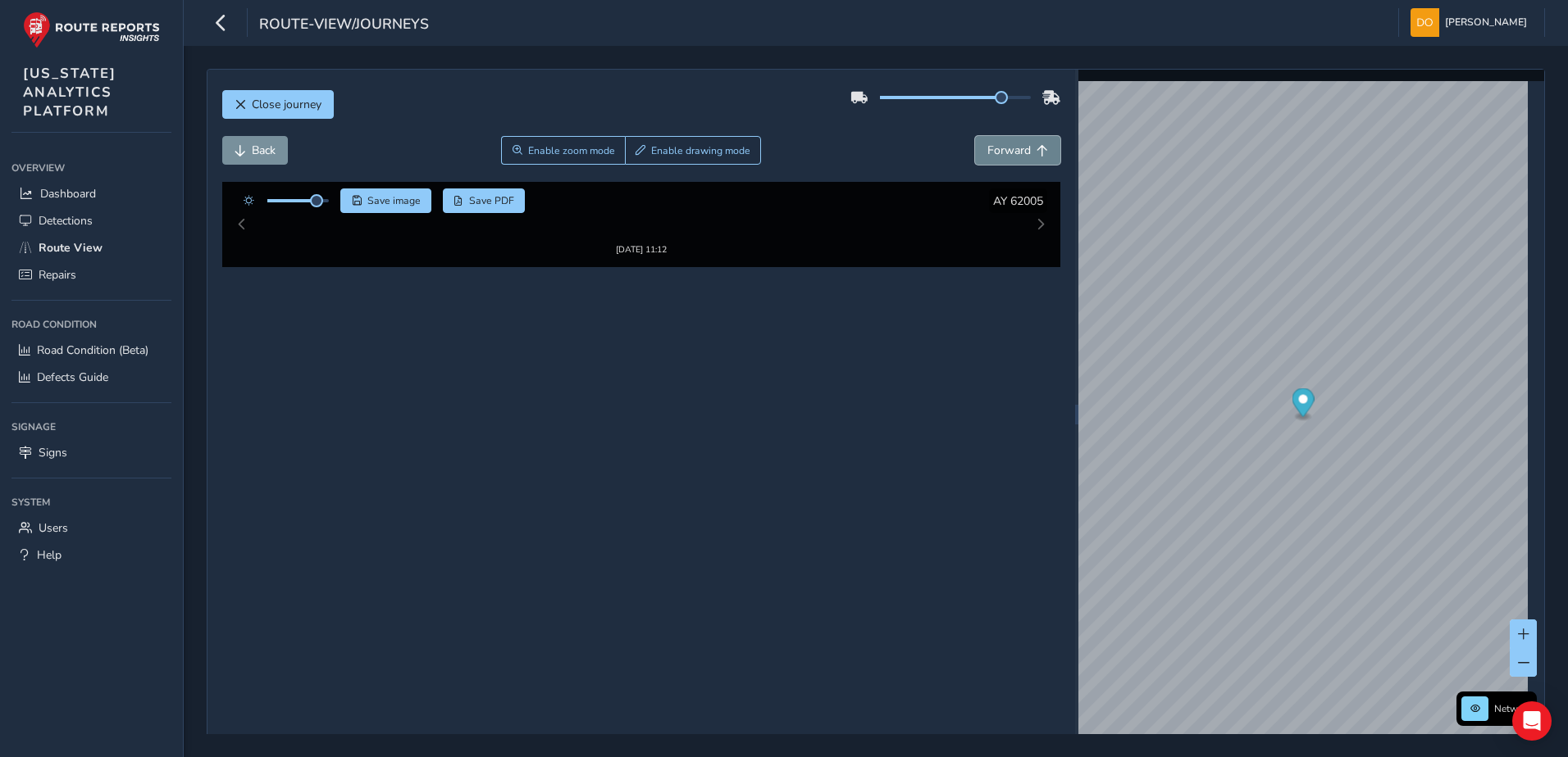
click at [1037, 152] on span "Forward" at bounding box center [1043, 151] width 12 height 12
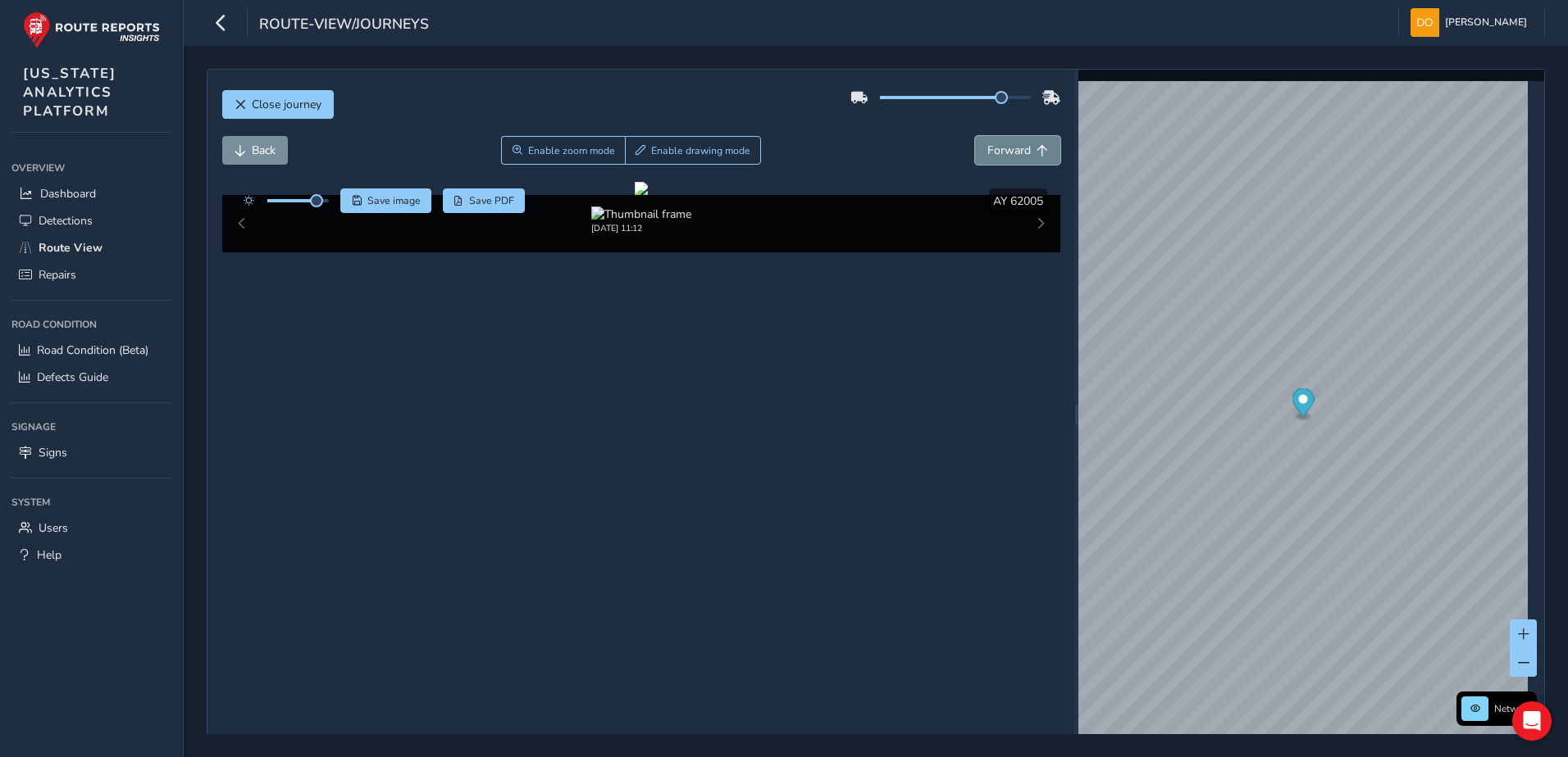
click at [1037, 152] on span "Forward" at bounding box center [1043, 151] width 12 height 12
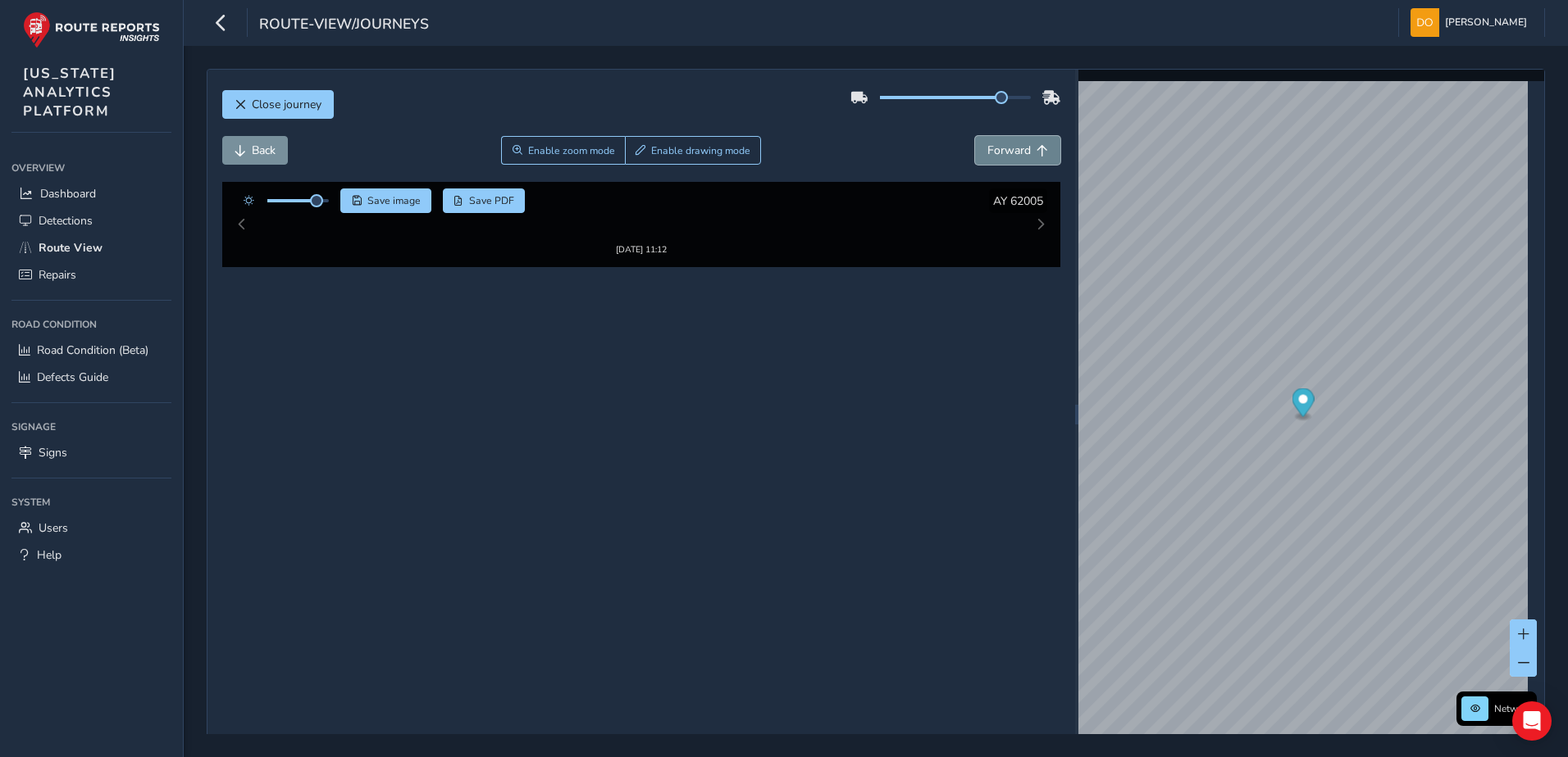
click at [1037, 152] on span "Forward" at bounding box center [1043, 151] width 12 height 12
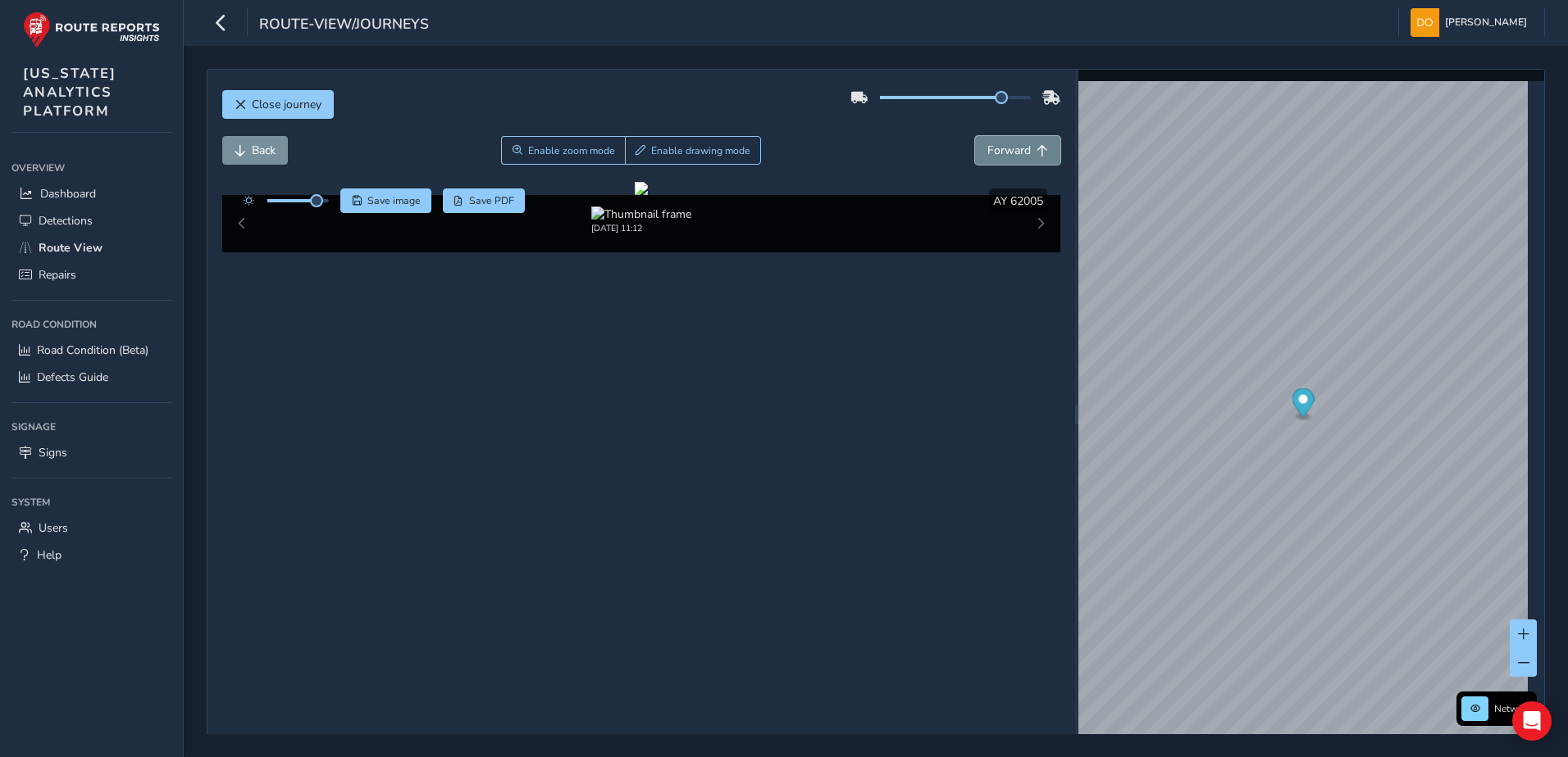
click at [1037, 152] on span "Forward" at bounding box center [1043, 151] width 12 height 12
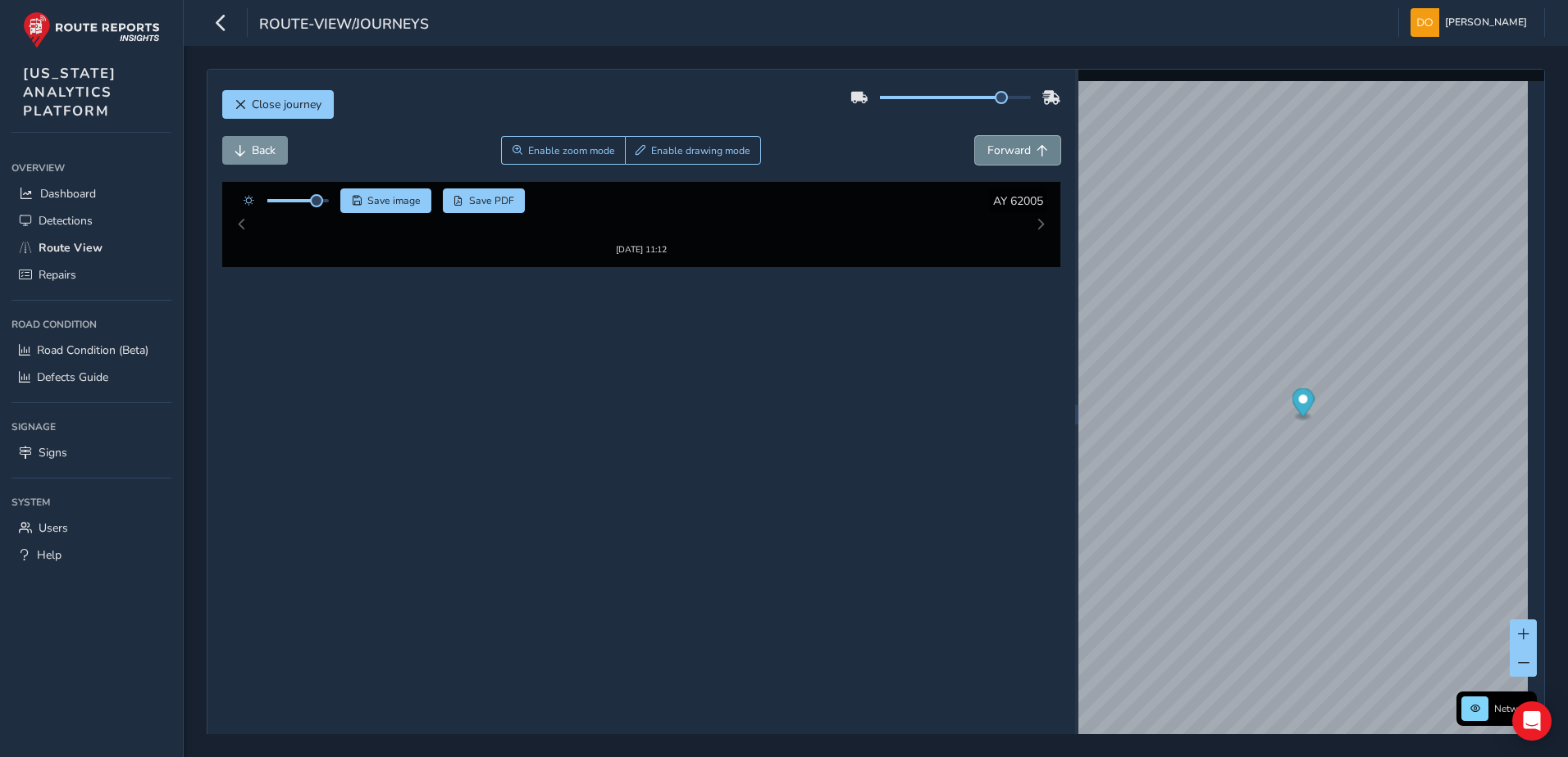
click at [1037, 152] on span "Forward" at bounding box center [1043, 151] width 12 height 12
click at [1037, 154] on span "Forward" at bounding box center [1043, 151] width 12 height 12
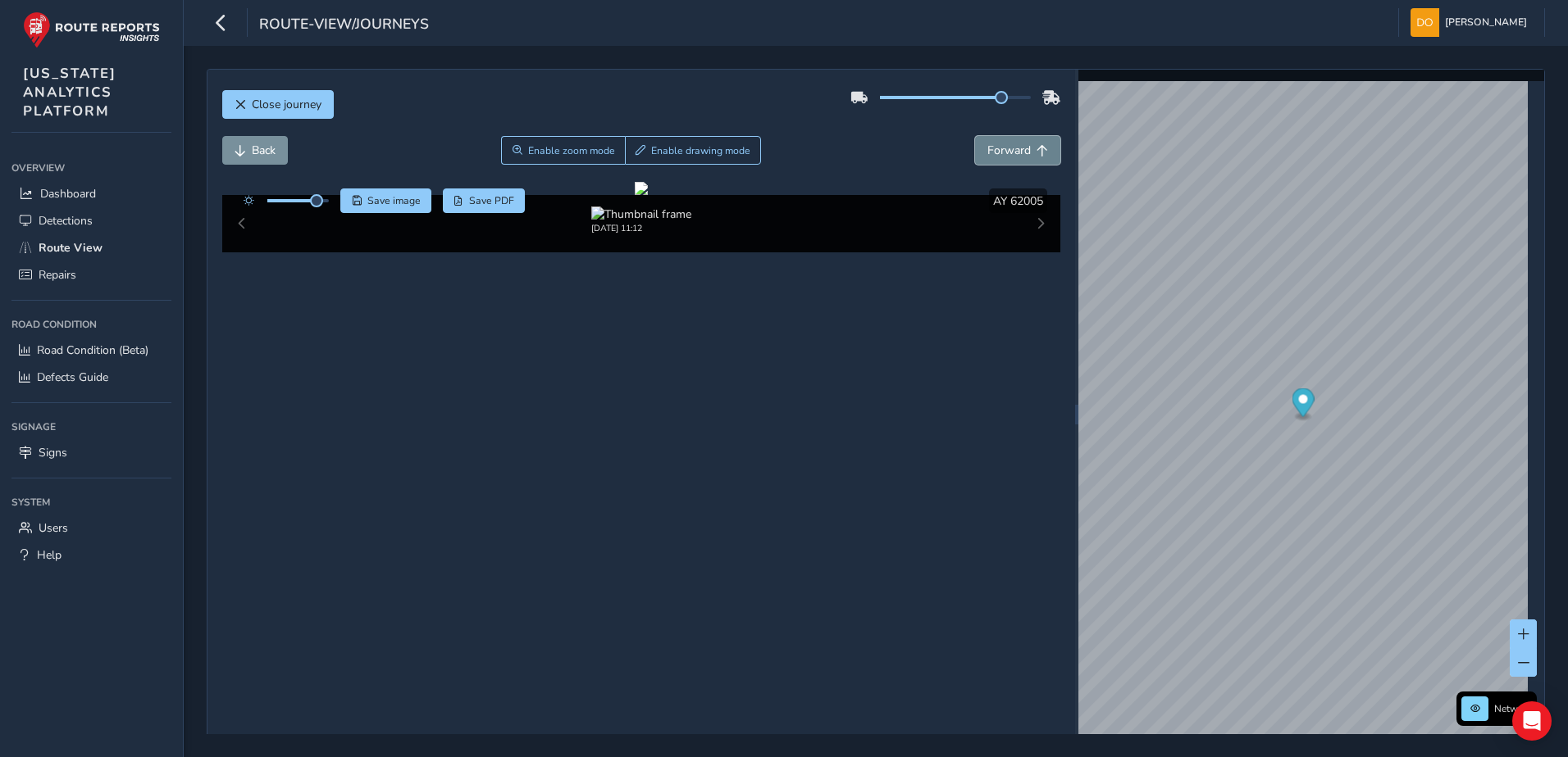
click at [1037, 152] on span "Forward" at bounding box center [1043, 151] width 12 height 12
click at [224, 20] on icon "button" at bounding box center [220, 22] width 17 height 29
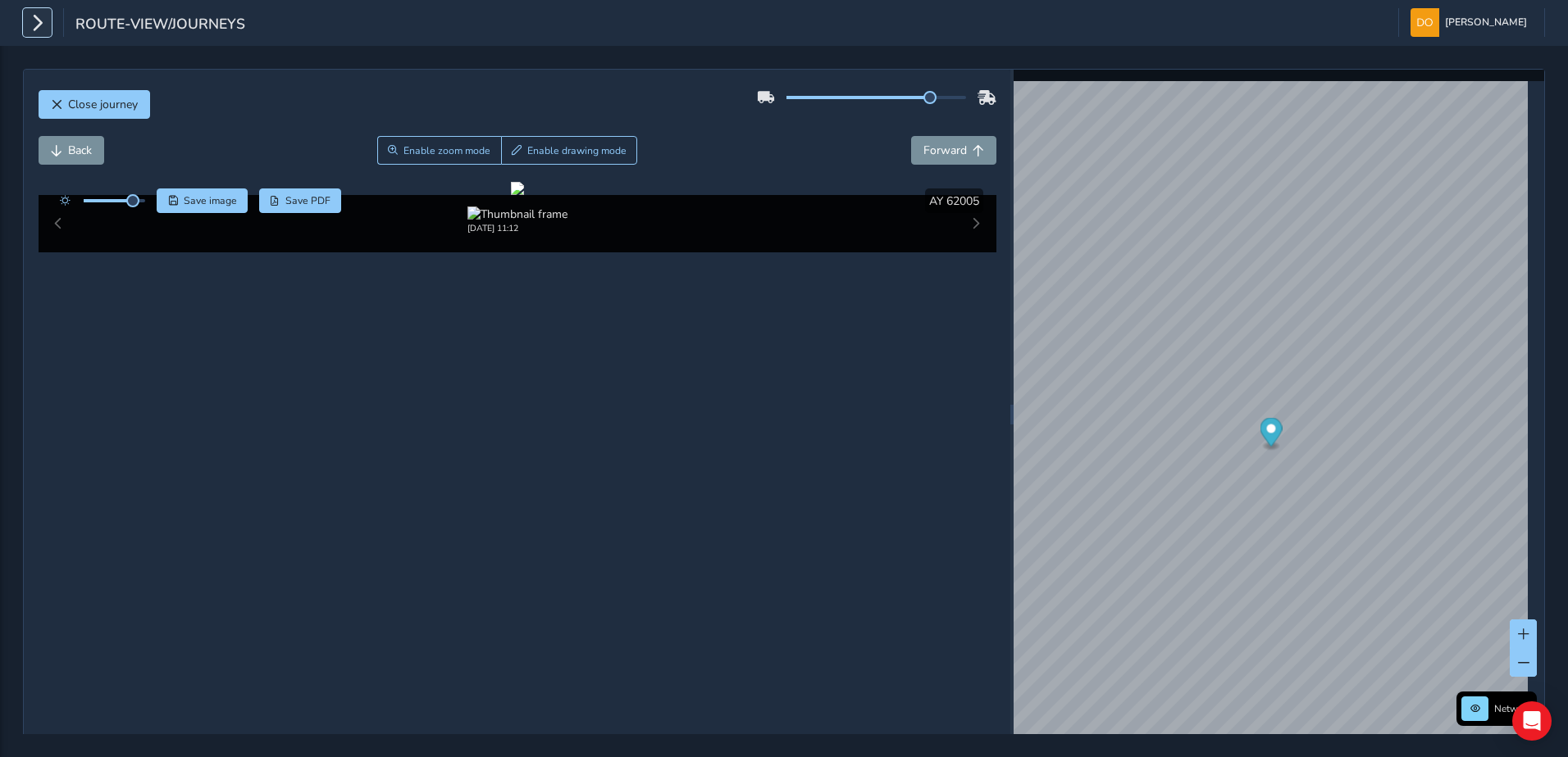
click at [35, 24] on icon "button" at bounding box center [37, 22] width 17 height 29
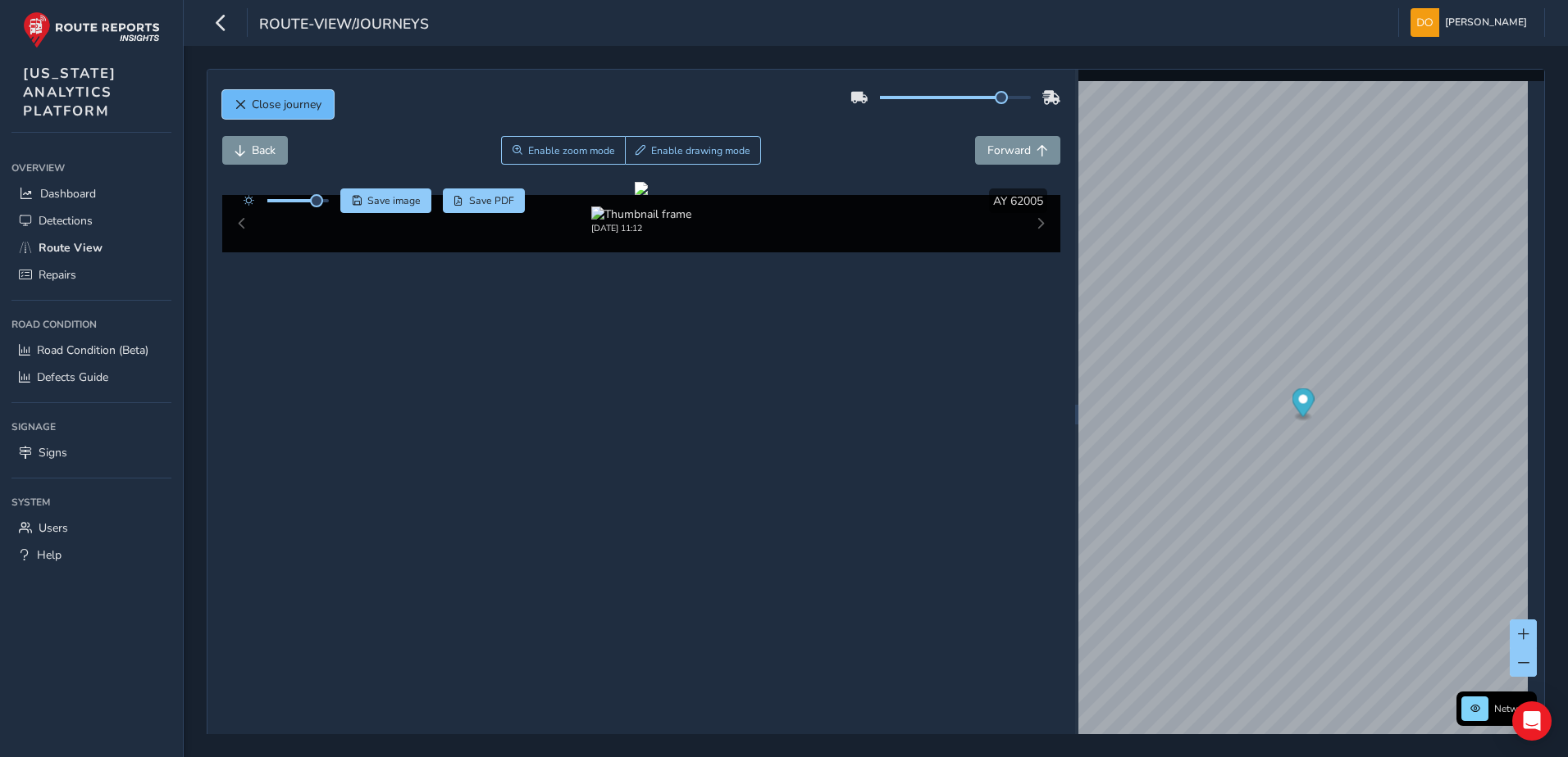
click at [237, 97] on button "Close journey" at bounding box center [278, 104] width 112 height 29
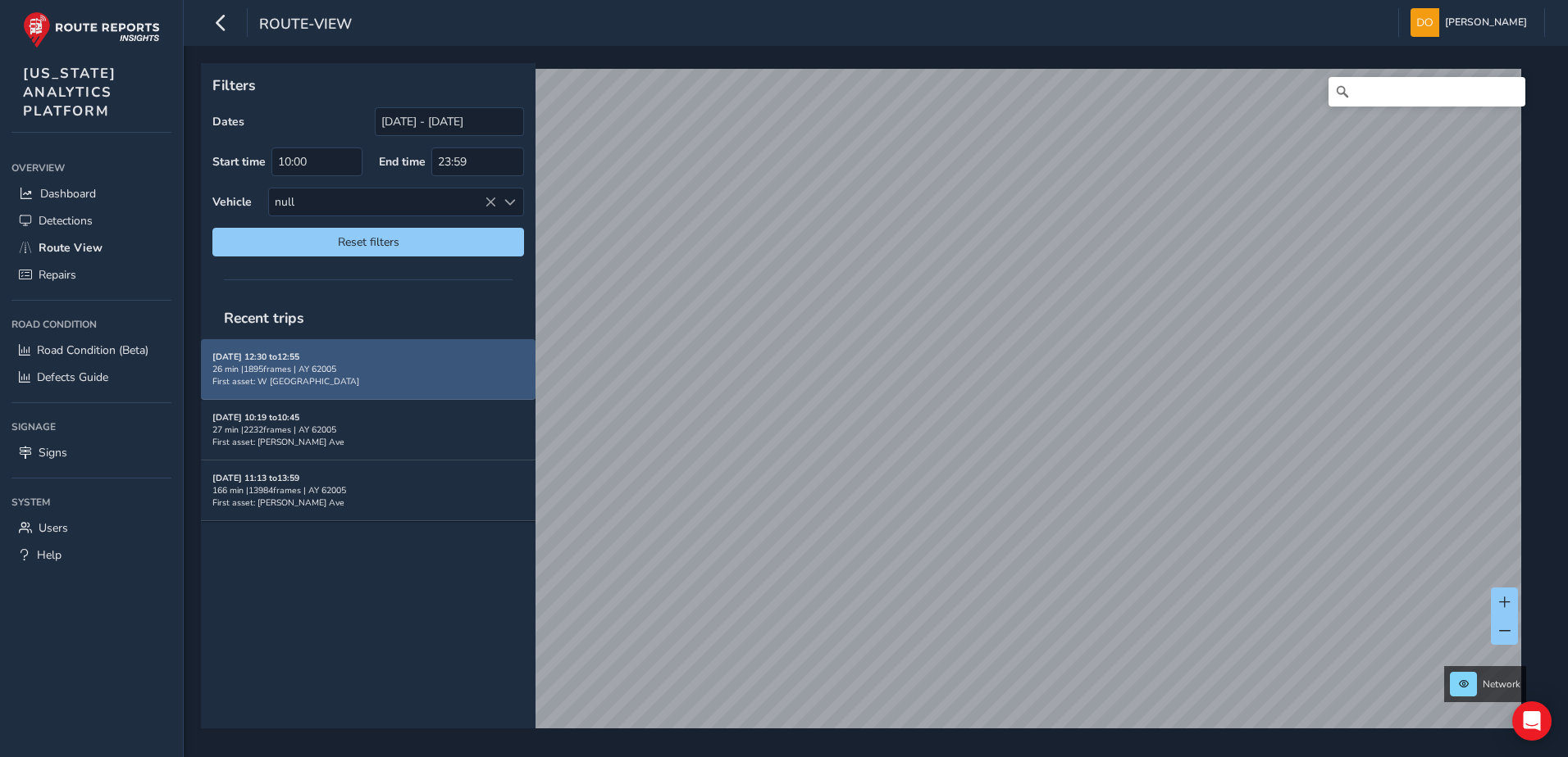
click at [322, 348] on div "09/10/2025, 12:30 to 12:55 26 min | 1895 frames | AY 62005 First asset: W Centr…" at bounding box center [368, 369] width 312 height 60
click at [322, 349] on div "09/10/2025, 12:30 to 12:55 26 min | 1895 frames | AY 62005 First asset: W Centr…" at bounding box center [368, 369] width 312 height 60
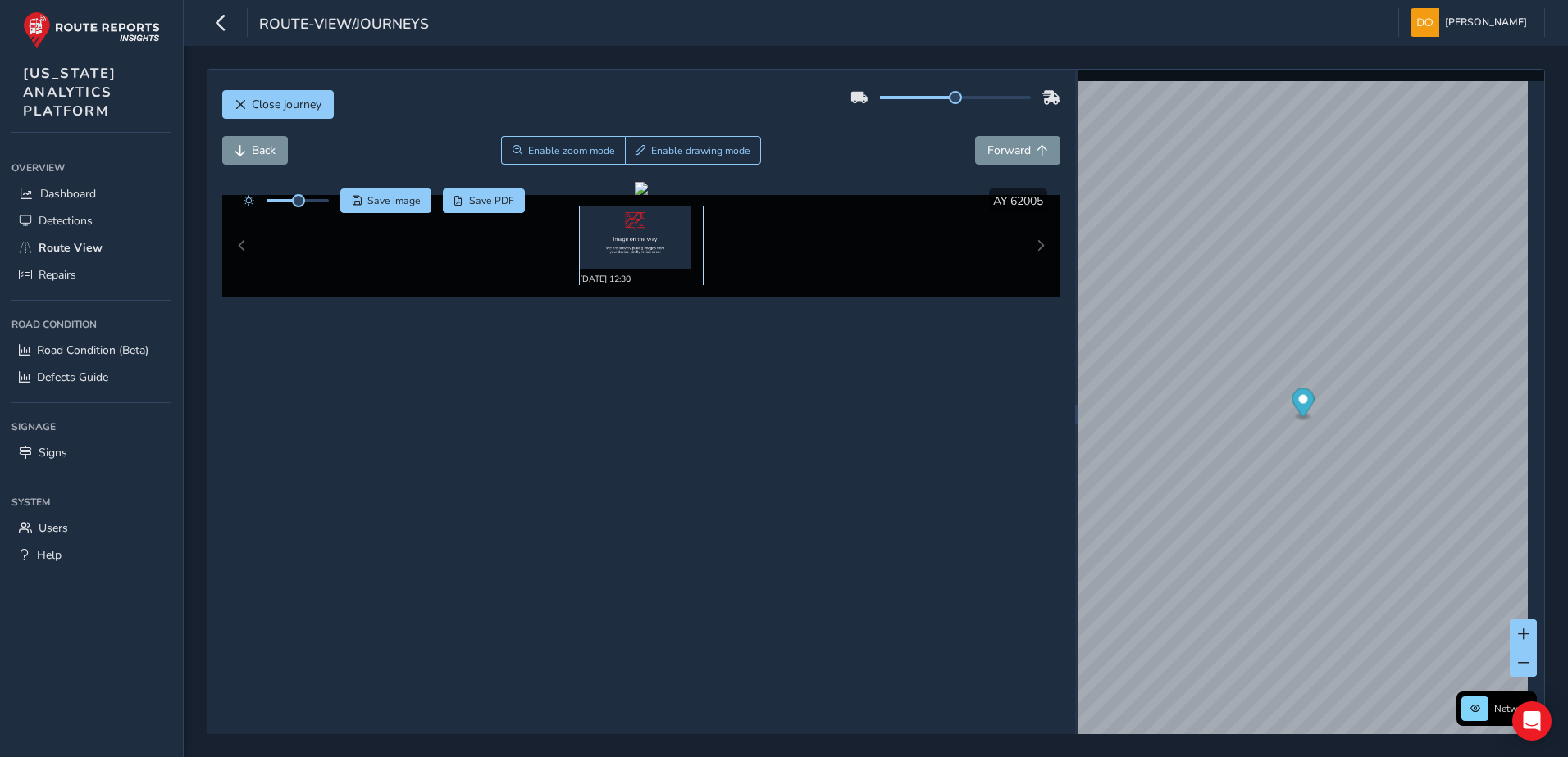
click at [636, 221] on img at bounding box center [635, 238] width 111 height 62
click at [551, 148] on span "Enable zoom mode" at bounding box center [571, 151] width 87 height 13
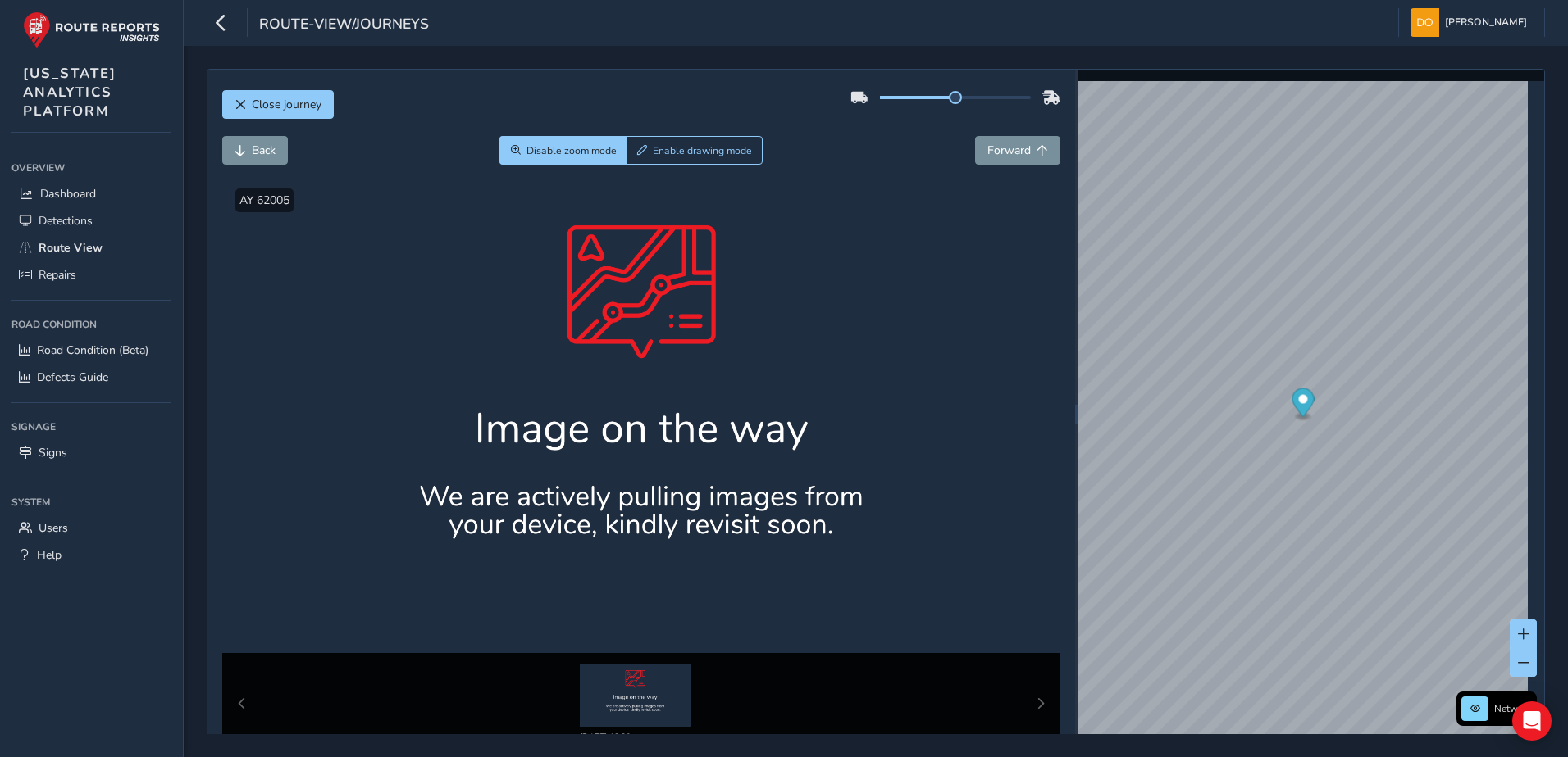
click at [659, 397] on div at bounding box center [641, 417] width 839 height 471
click at [1008, 172] on div "Back Disable zoom mode Enable drawing mode Forward" at bounding box center [641, 159] width 839 height 46
click at [1011, 150] on span "Forward" at bounding box center [1009, 150] width 44 height 16
click at [1012, 150] on span "Forward" at bounding box center [1009, 150] width 44 height 16
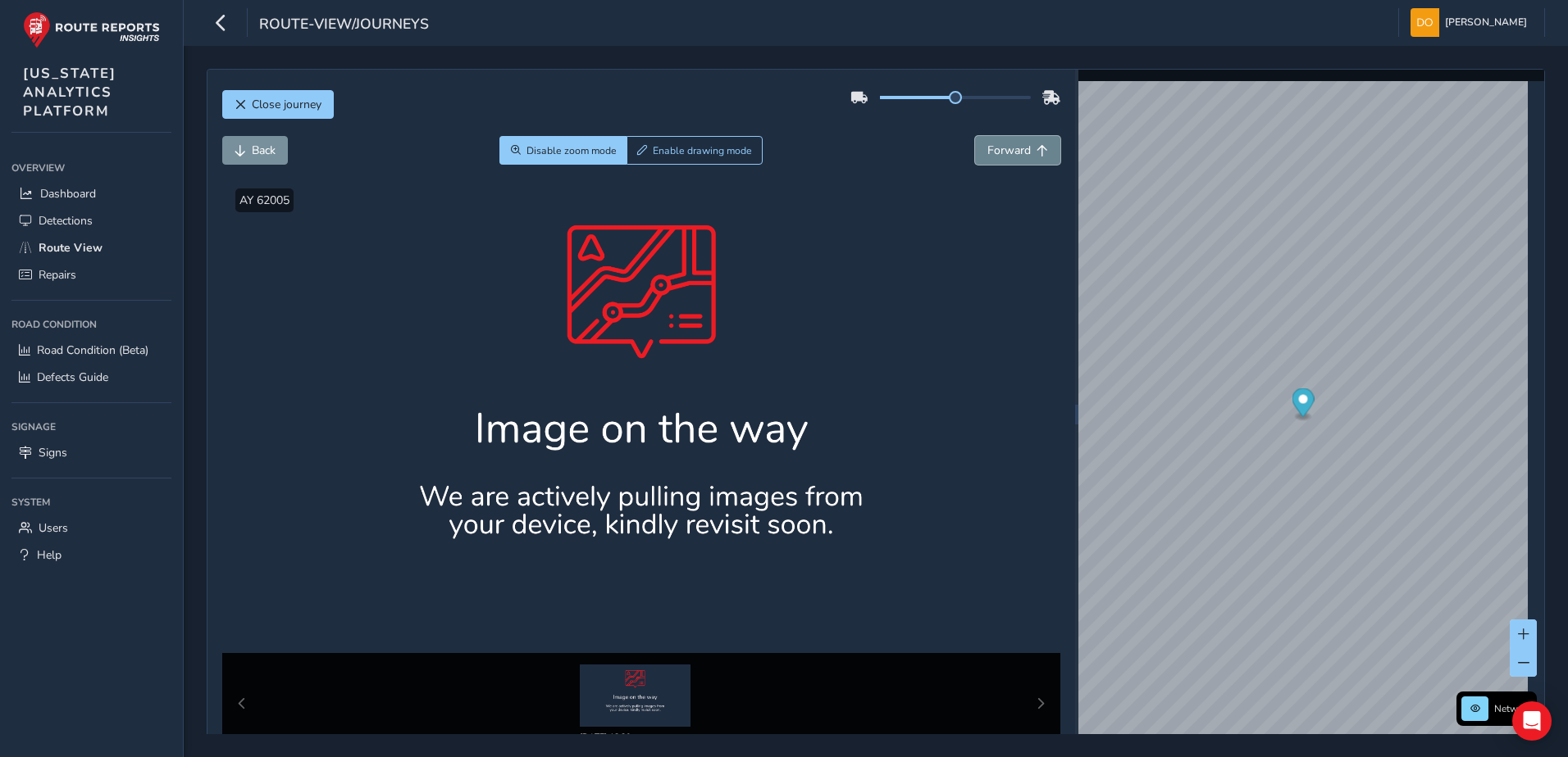
click at [1012, 150] on span "Forward" at bounding box center [1009, 150] width 44 height 16
click at [267, 162] on button "Back" at bounding box center [255, 150] width 66 height 29
click at [270, 162] on button "Back" at bounding box center [255, 150] width 66 height 29
click at [1050, 159] on button "Forward" at bounding box center [1018, 150] width 86 height 29
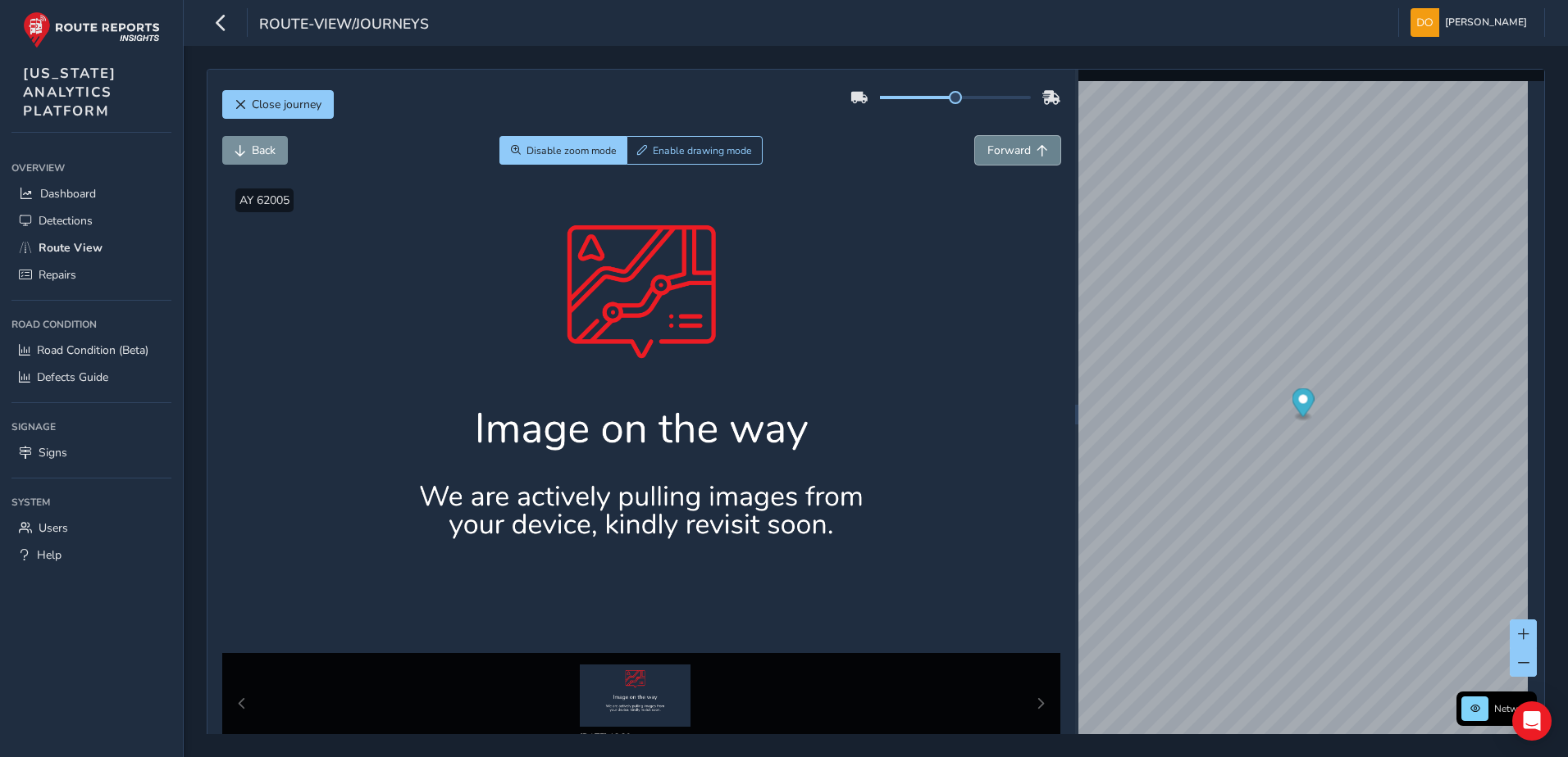
click at [1024, 159] on button "Forward" at bounding box center [1018, 150] width 86 height 29
click at [1326, 394] on div "x" at bounding box center [1397, 404] width 155 height 27
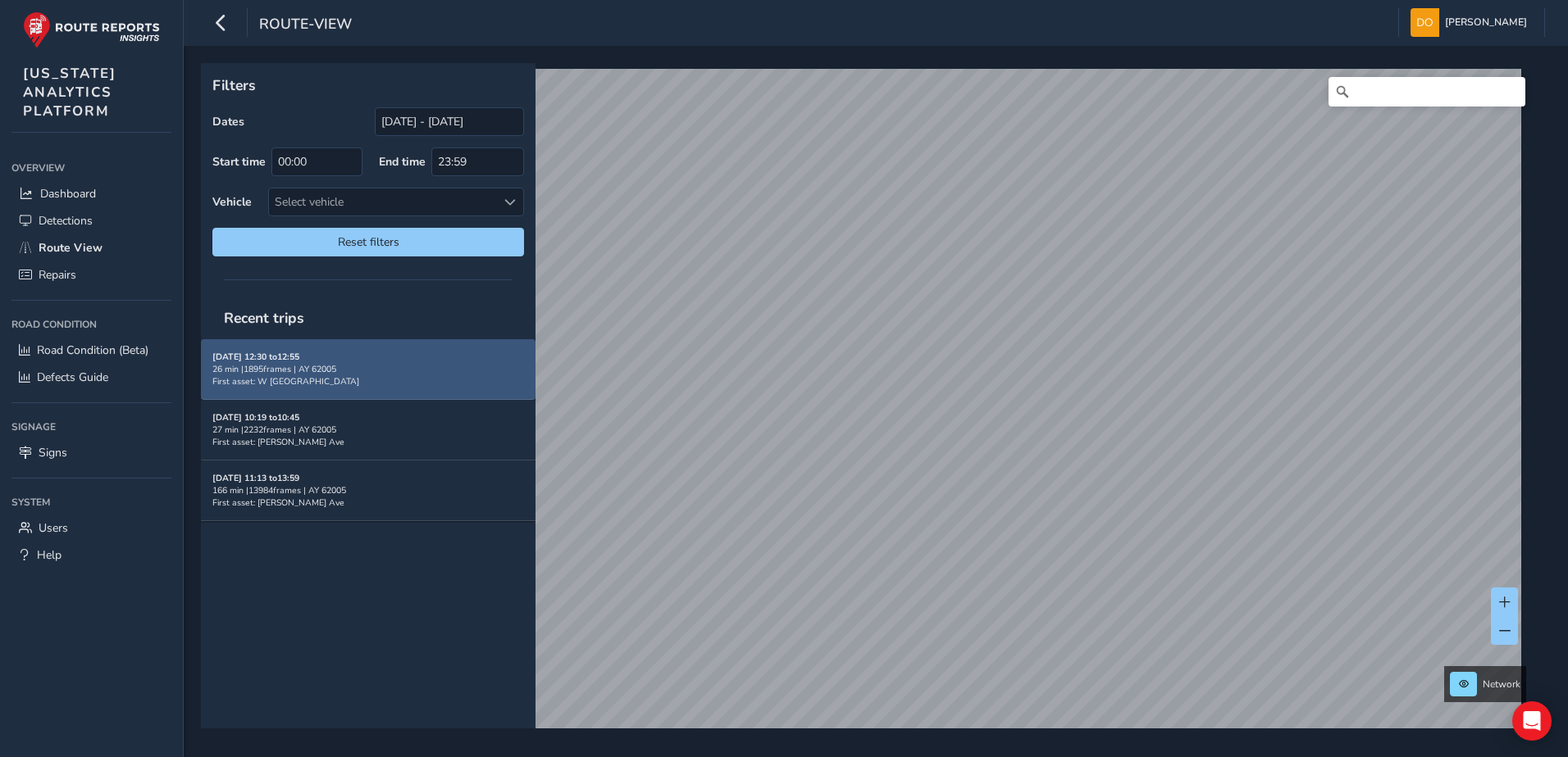
click at [361, 364] on div "26 min | 1895 frames | AY 62005" at bounding box center [368, 369] width 312 height 12
